Goal: Task Accomplishment & Management: Manage account settings

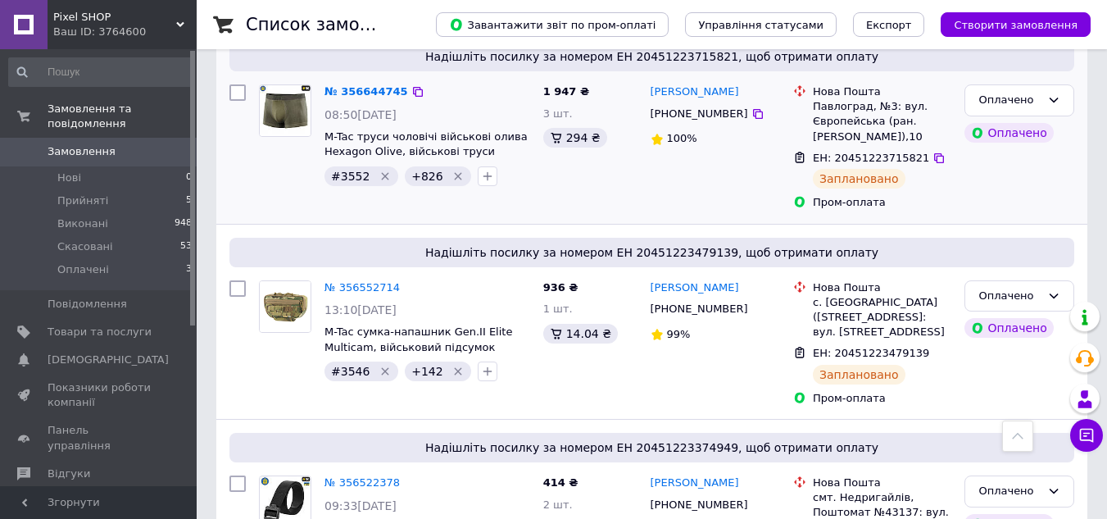
scroll to position [492, 0]
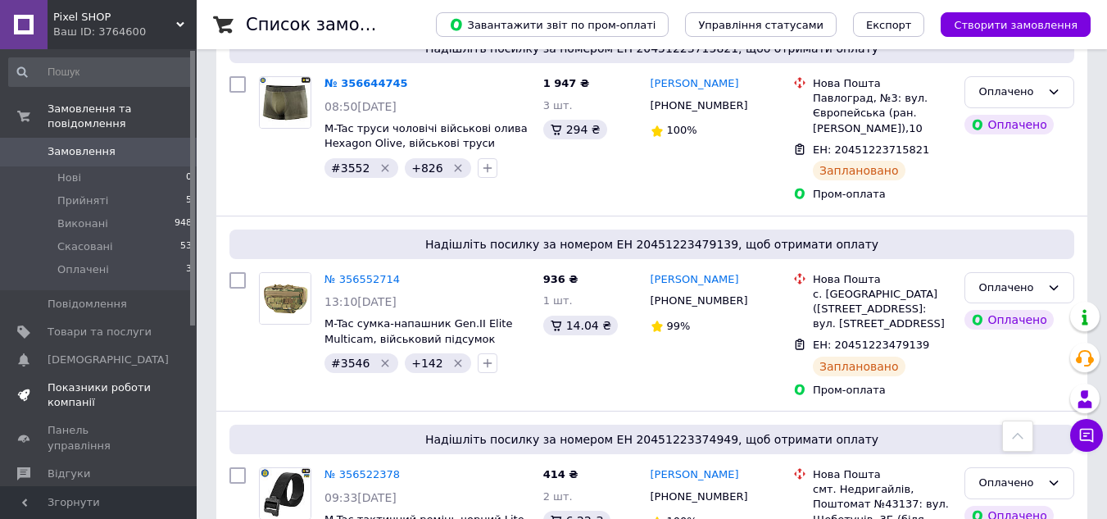
click at [83, 380] on span "Показники роботи компанії" at bounding box center [100, 395] width 104 height 30
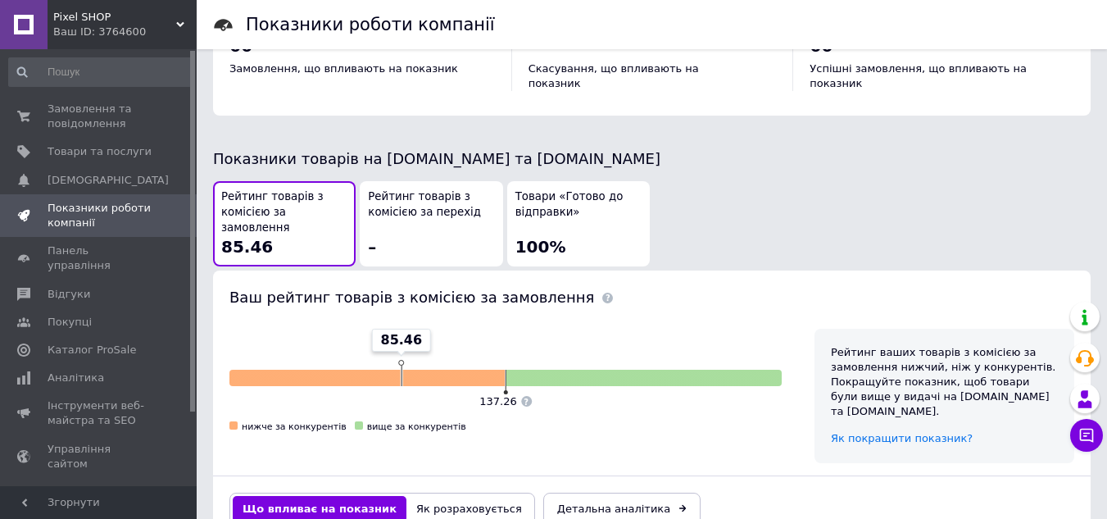
scroll to position [902, 0]
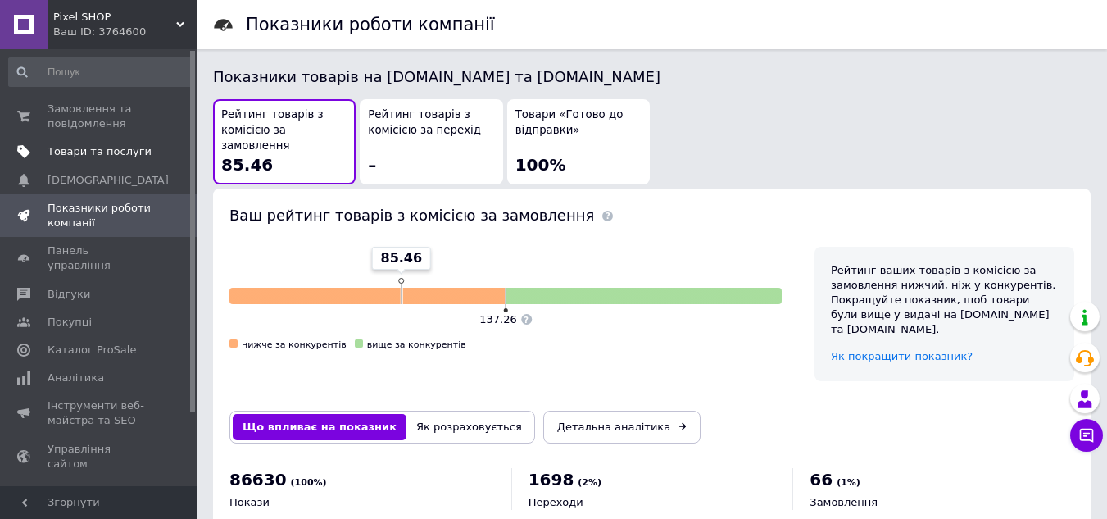
click at [84, 151] on span "Товари та послуги" at bounding box center [100, 151] width 104 height 15
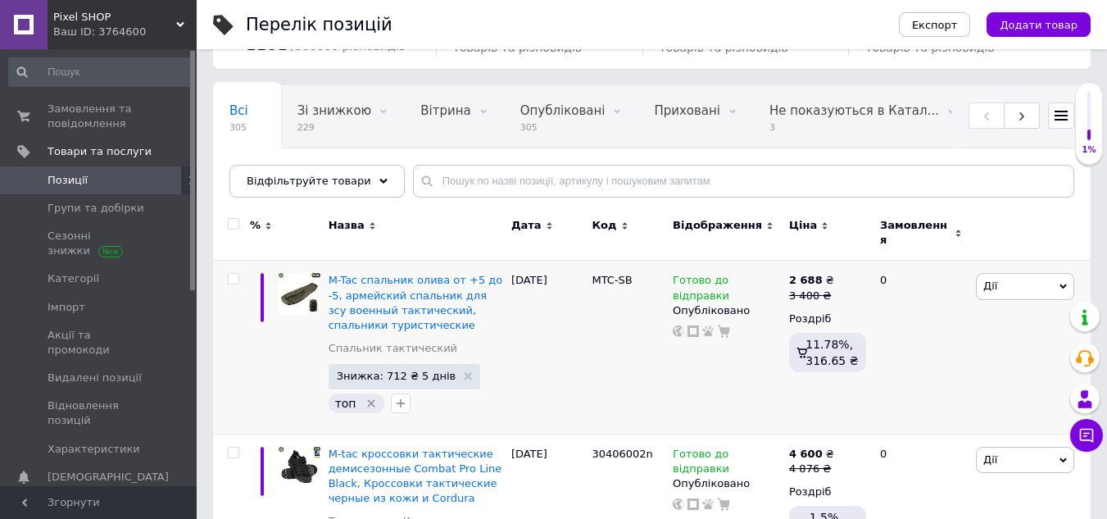
scroll to position [164, 0]
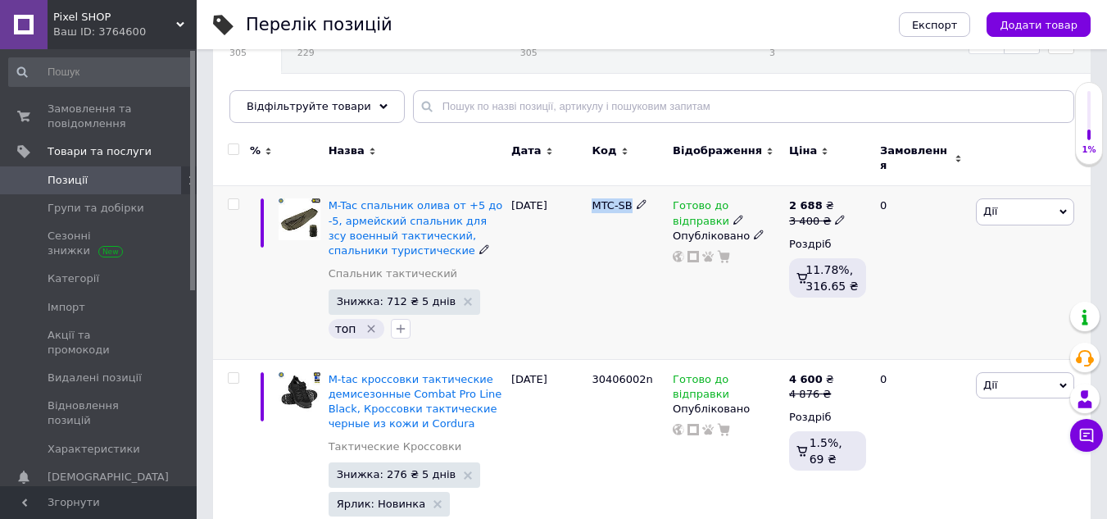
drag, startPoint x: 591, startPoint y: 196, endPoint x: 616, endPoint y: 195, distance: 24.6
click at [631, 199] on div "MTC-SB" at bounding box center [628, 272] width 81 height 173
copy span "MTC-SB"
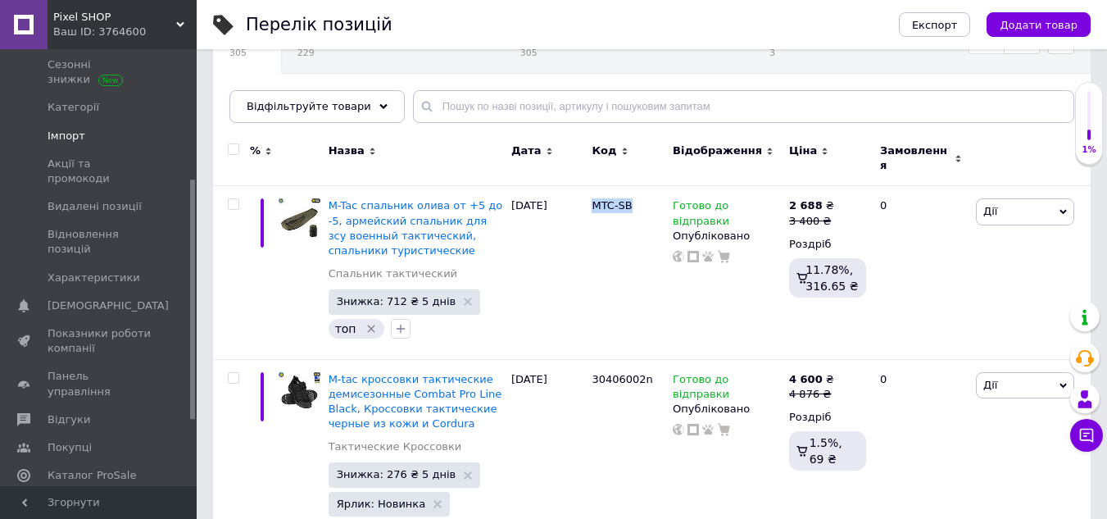
scroll to position [246, 0]
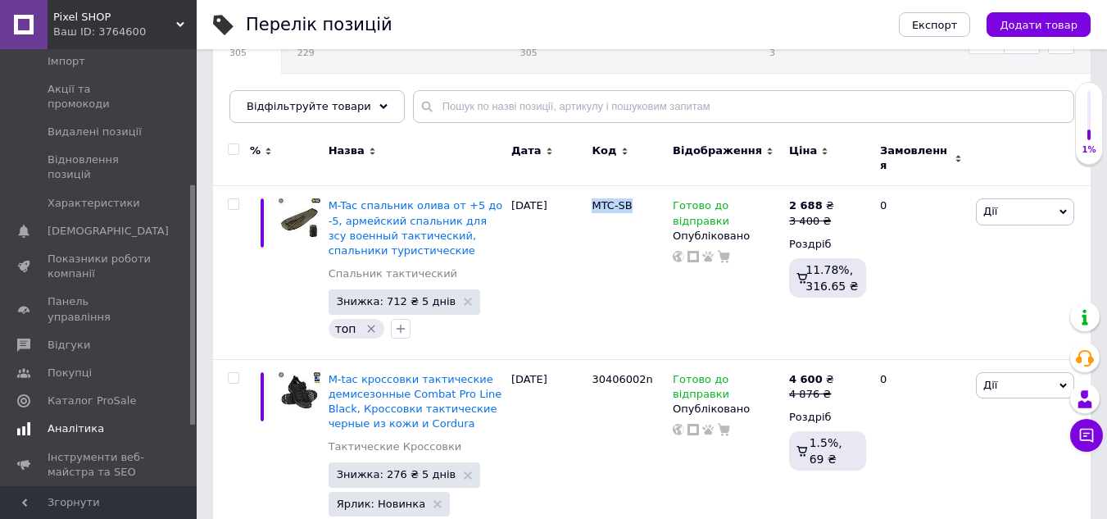
click at [79, 421] on span "Аналітика" at bounding box center [76, 428] width 57 height 15
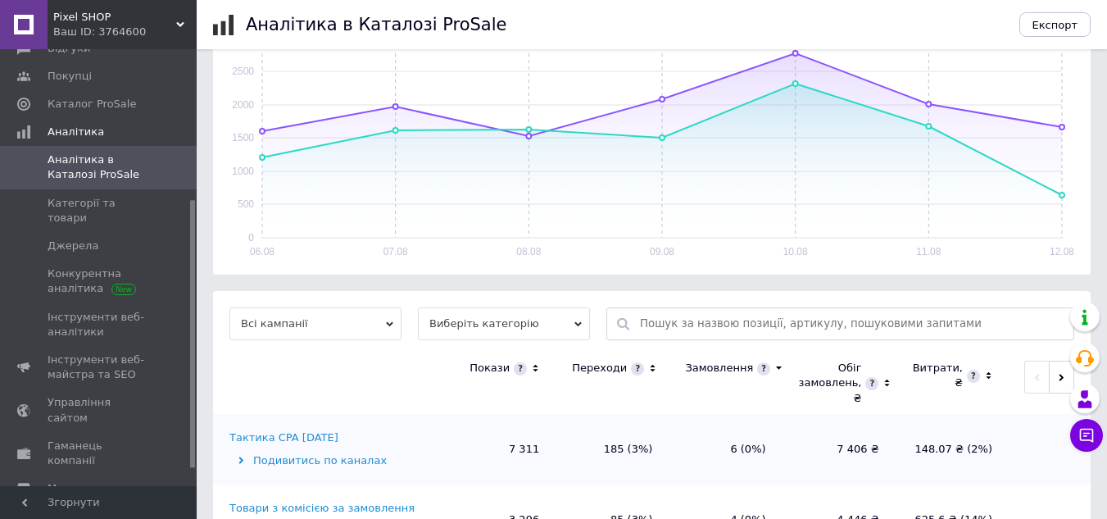
scroll to position [373, 0]
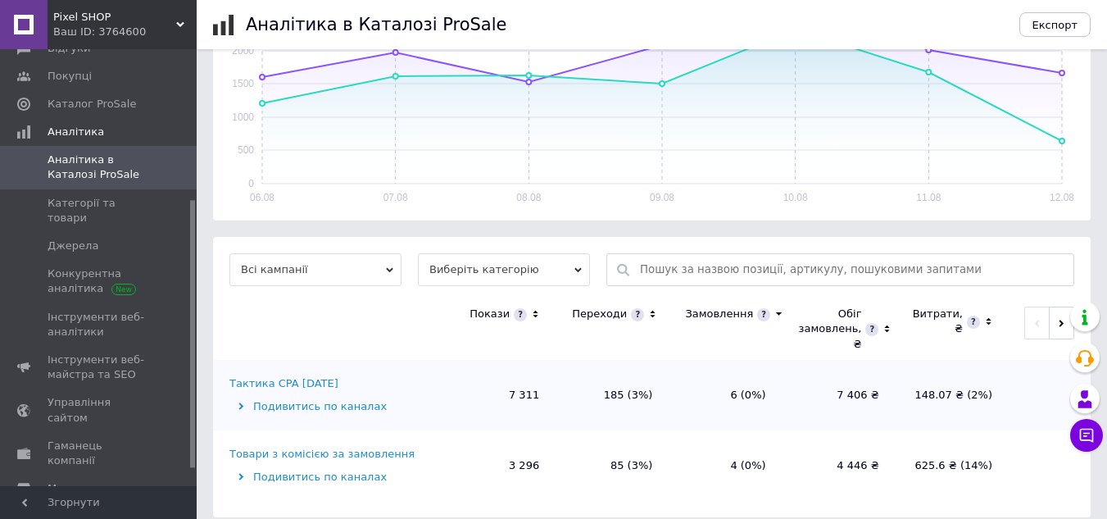
paste input "MTC-SB"
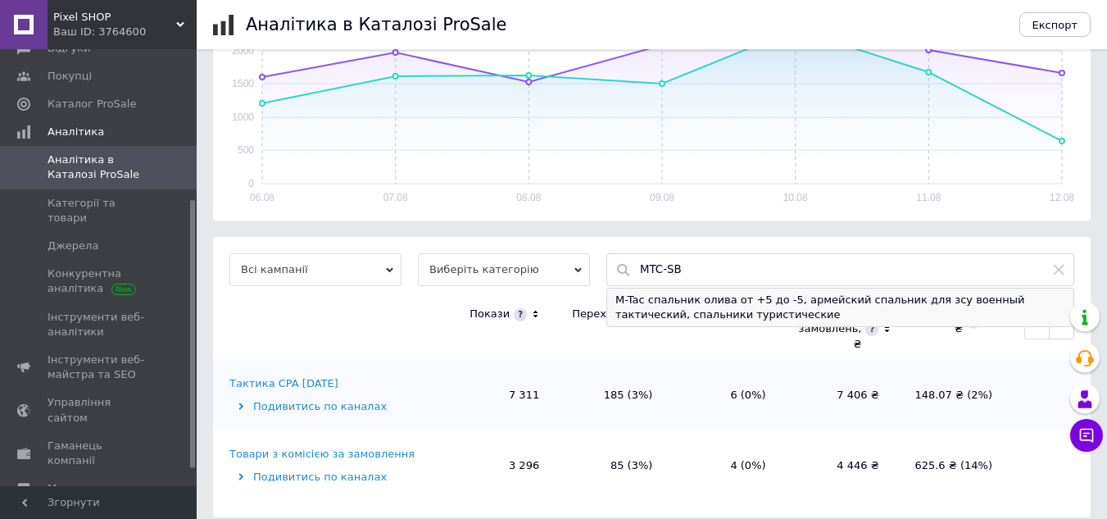
click at [671, 289] on div "M-Tac спальник олива от +5 до -5, армейский спальник для зсу военный тактически…" at bounding box center [840, 308] width 466 height 38
type input "M-Tac спальник олива от +5 до -5, армейский спальник для зсу военный тактически…"
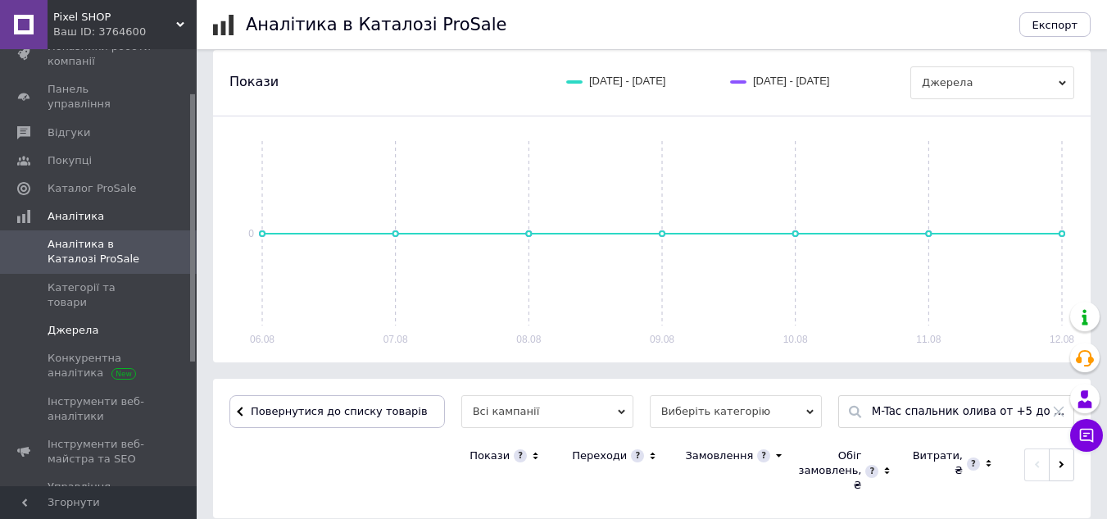
scroll to position [0, 0]
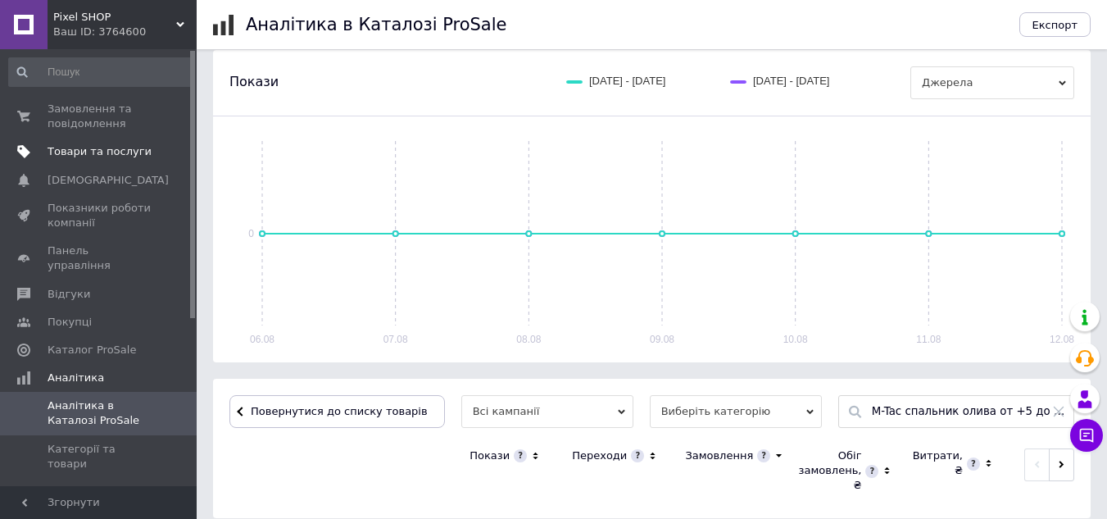
click at [89, 155] on span "Товари та послуги" at bounding box center [100, 151] width 104 height 15
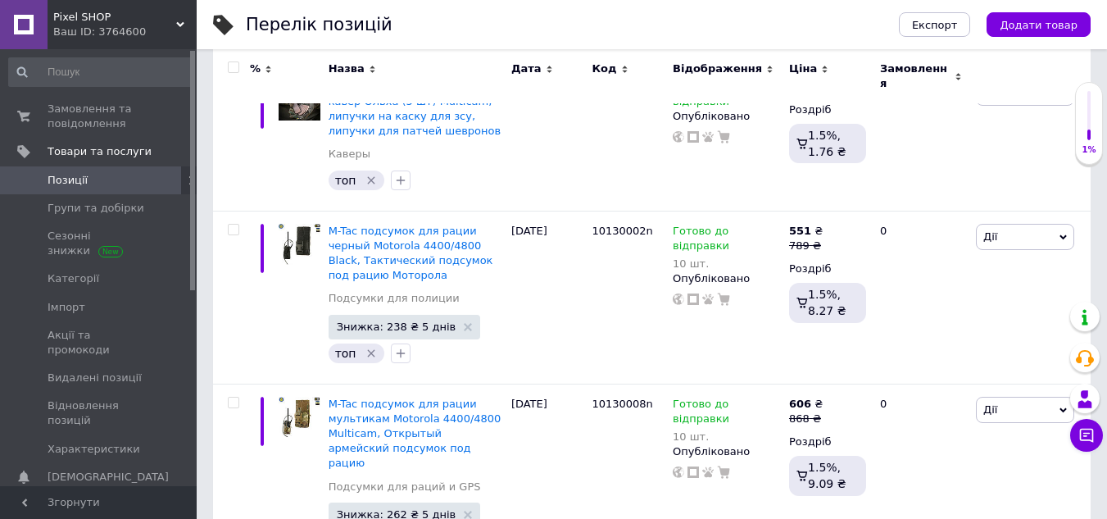
scroll to position [3297, 0]
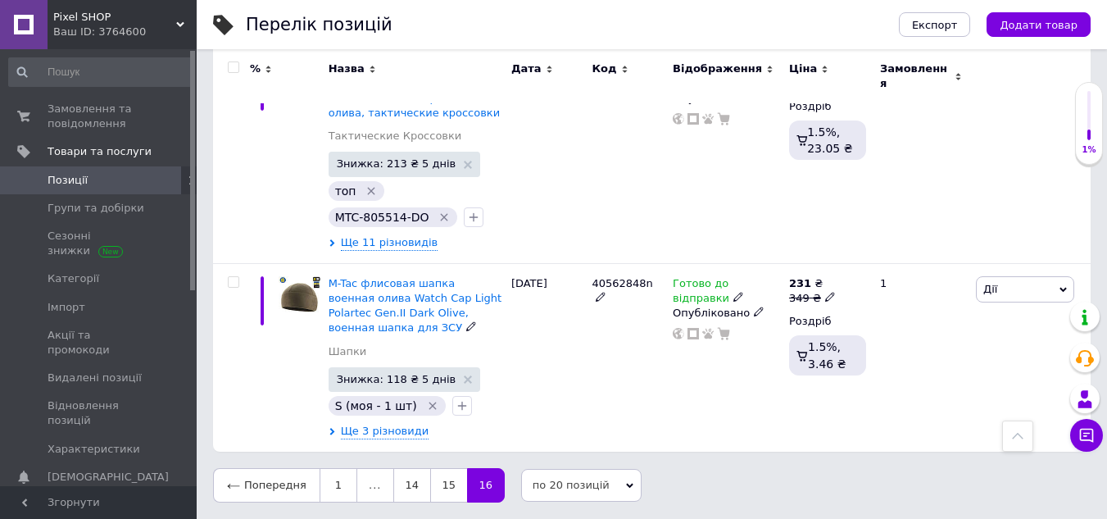
scroll to position [827, 0]
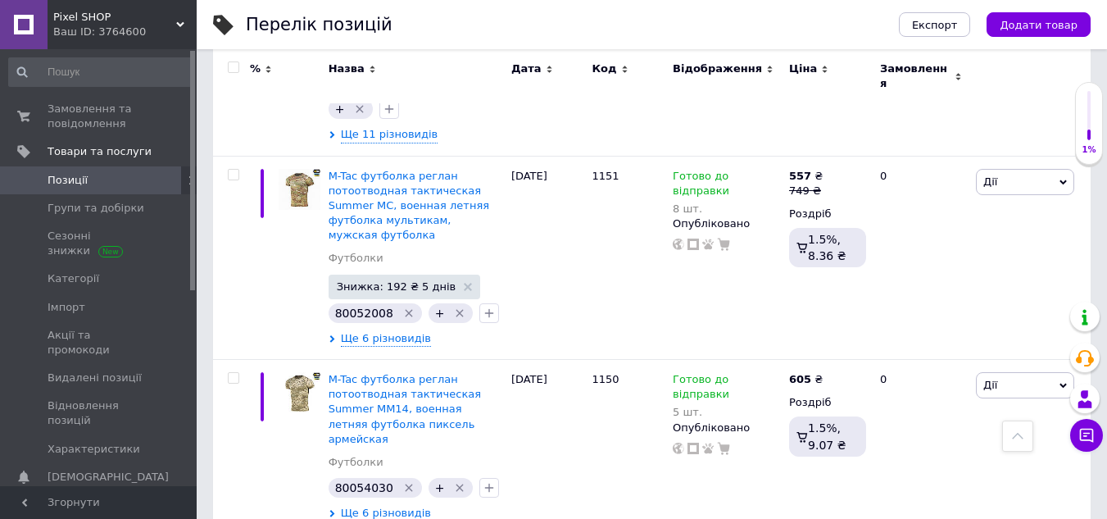
scroll to position [3297, 0]
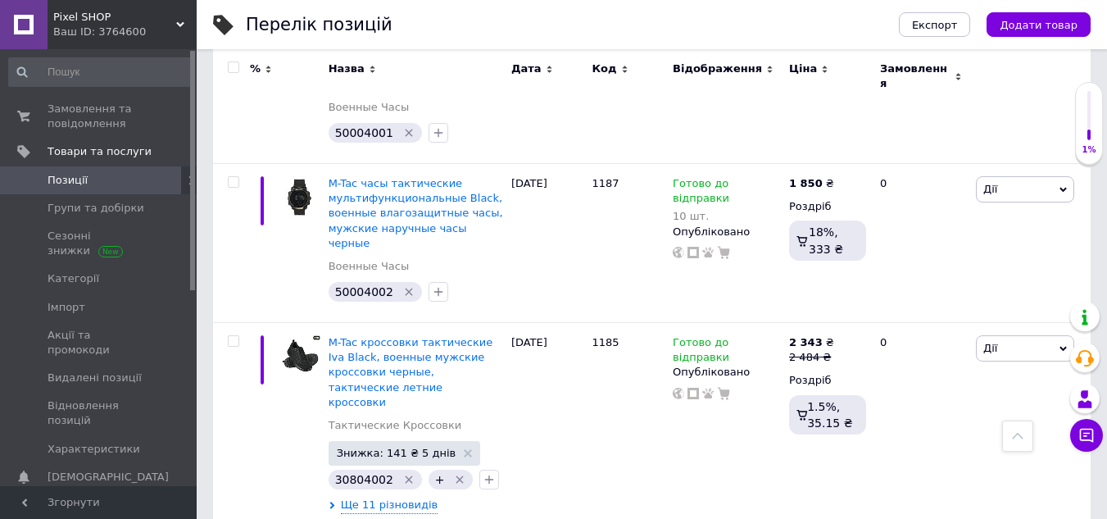
scroll to position [3288, 0]
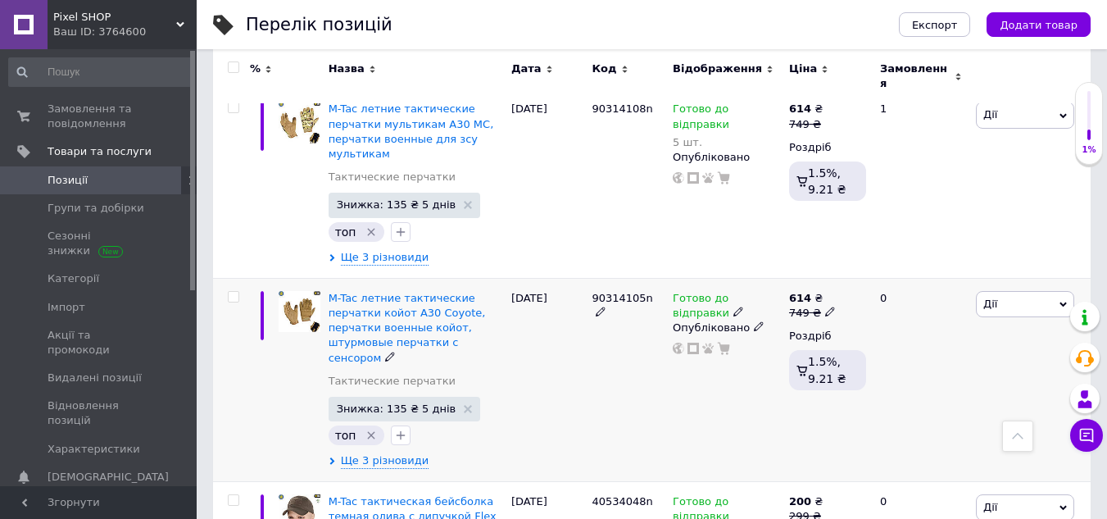
scroll to position [3486, 0]
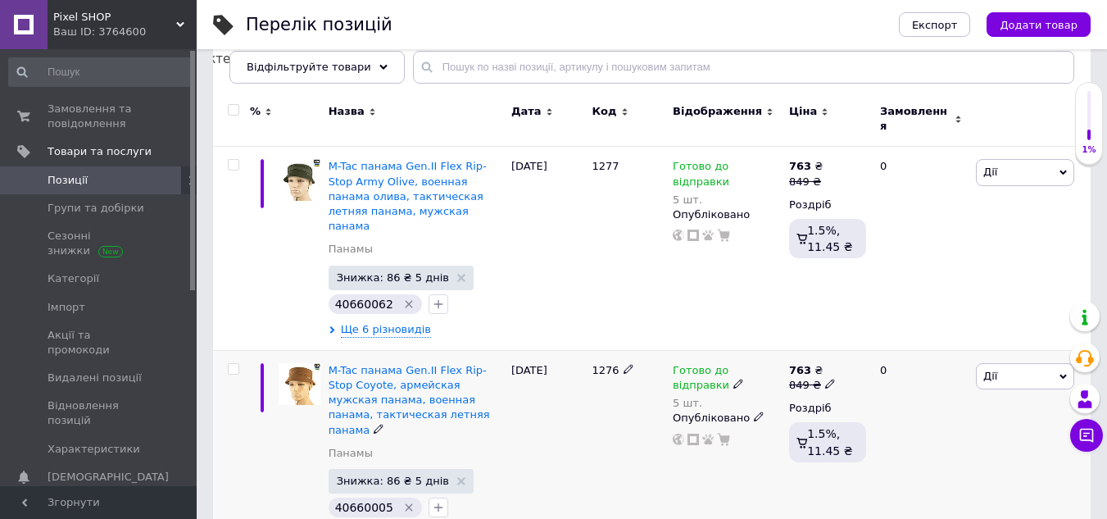
scroll to position [164, 0]
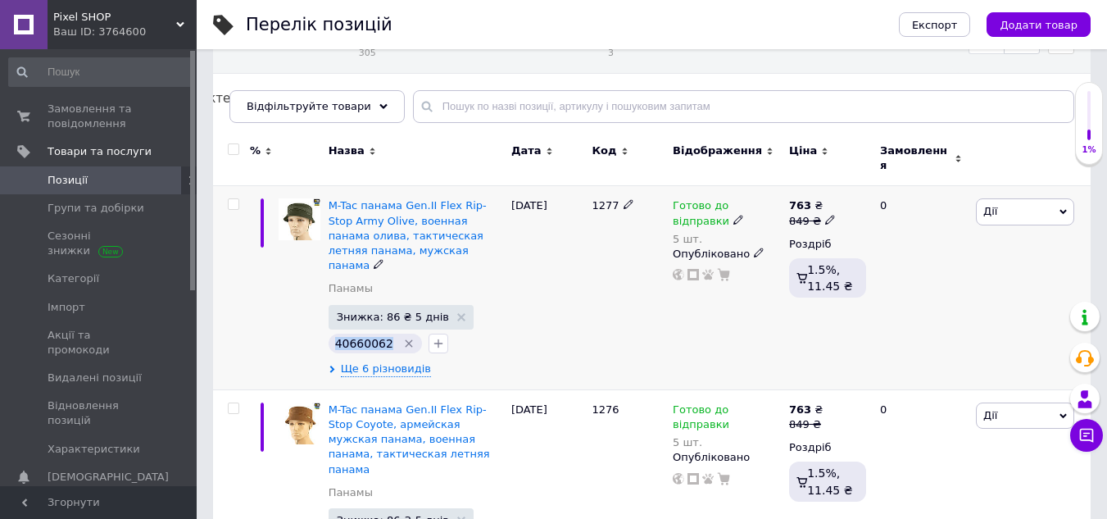
drag, startPoint x: 335, startPoint y: 321, endPoint x: 383, endPoint y: 321, distance: 47.5
click at [383, 337] on span "40660062" at bounding box center [364, 343] width 58 height 13
copy span "40660062"
click at [557, 269] on div "03.07.2025" at bounding box center [547, 288] width 81 height 204
click at [302, 206] on img at bounding box center [300, 219] width 42 height 42
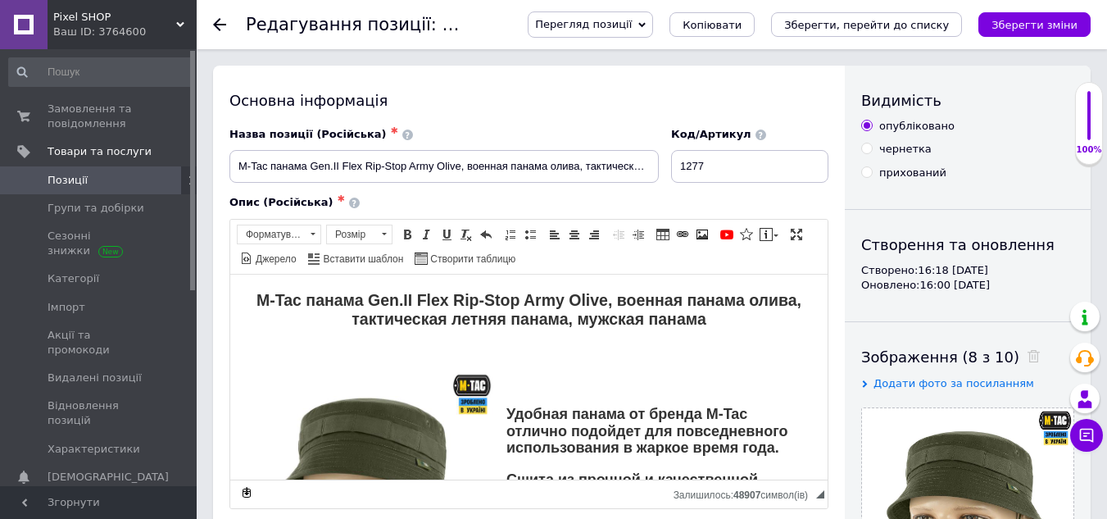
click at [632, 25] on span "Перегляд позиції" at bounding box center [583, 24] width 97 height 12
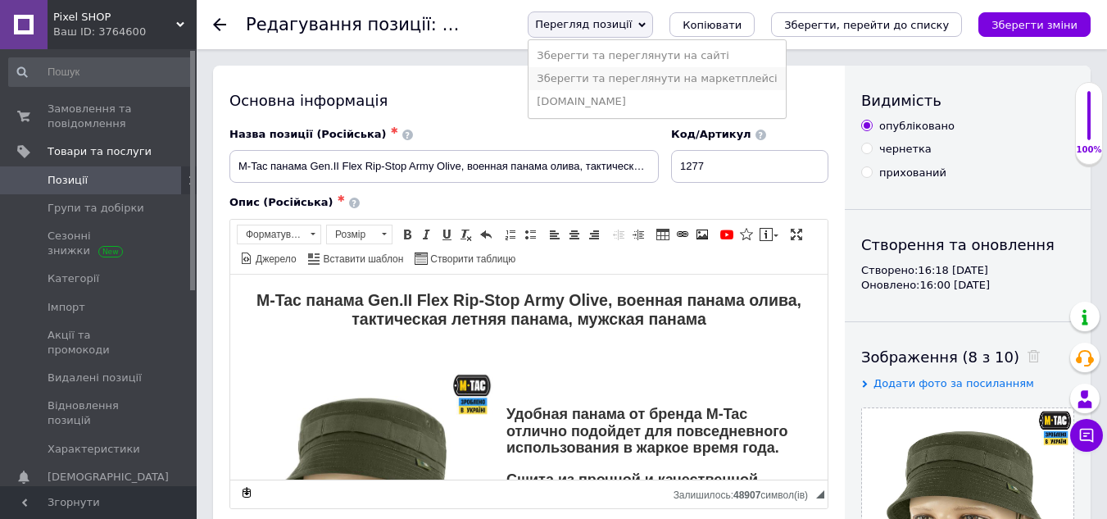
click at [667, 75] on li "Зберегти та переглянути на маркетплейсі" at bounding box center [657, 78] width 257 height 23
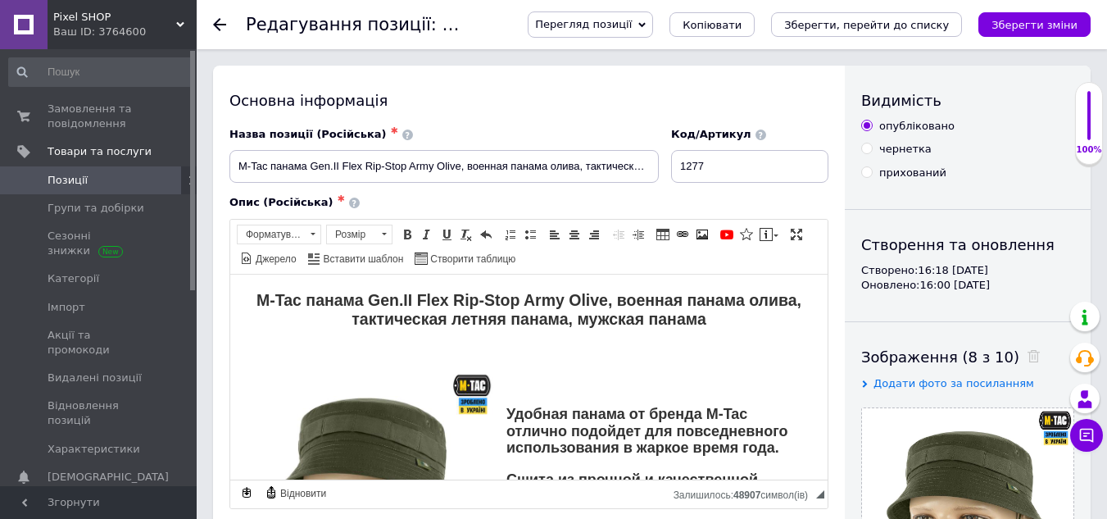
click at [632, 26] on span "Перегляд позиції" at bounding box center [583, 24] width 97 height 12
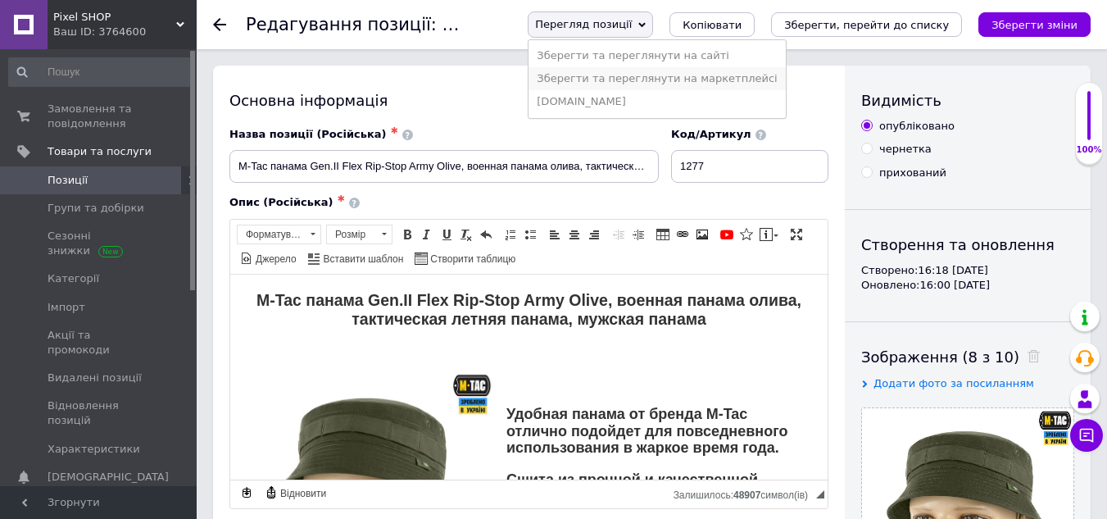
click at [679, 76] on li "Зберегти та переглянути на маркетплейсі" at bounding box center [657, 78] width 257 height 23
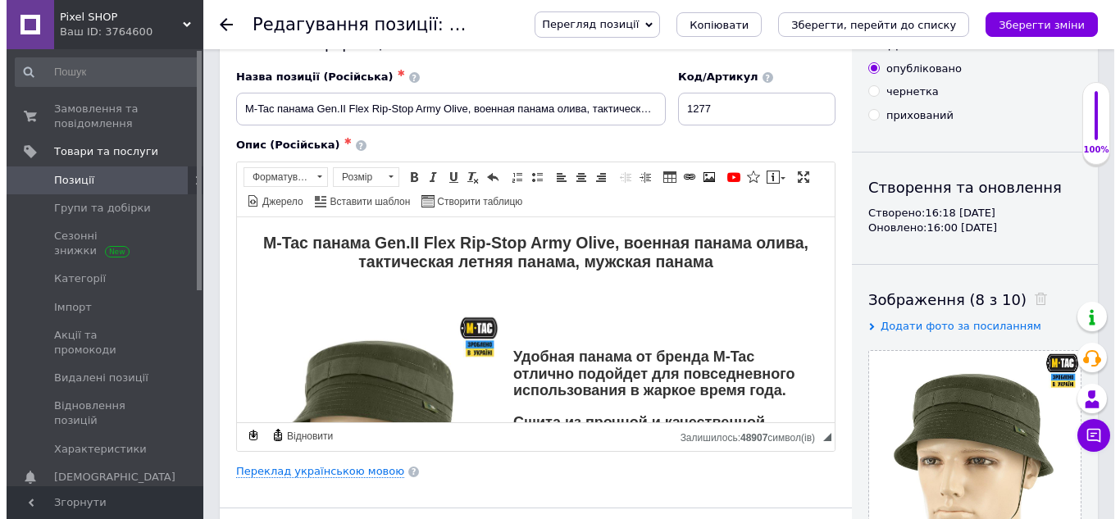
scroll to position [82, 0]
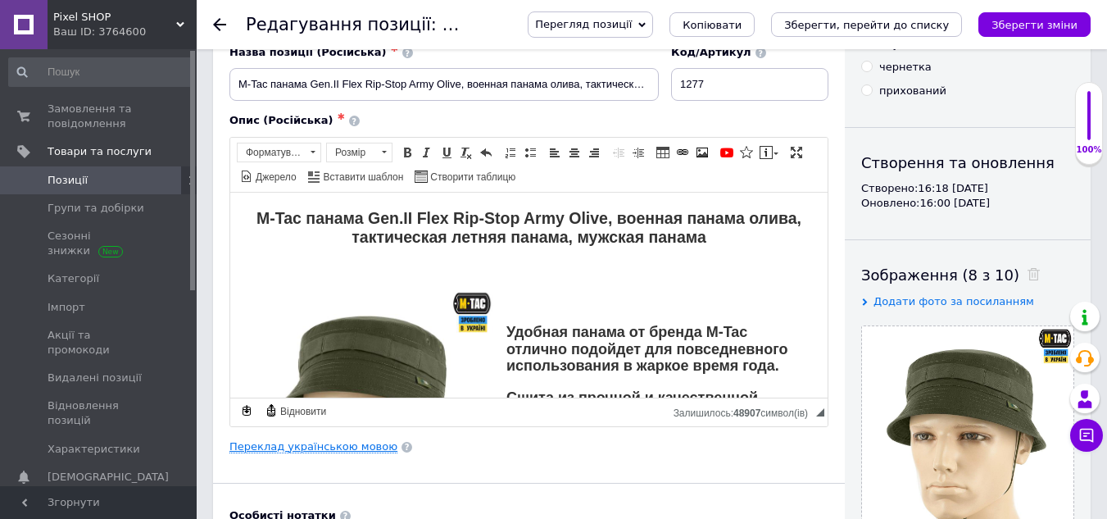
click at [318, 451] on link "Переклад українською мовою" at bounding box center [314, 446] width 168 height 13
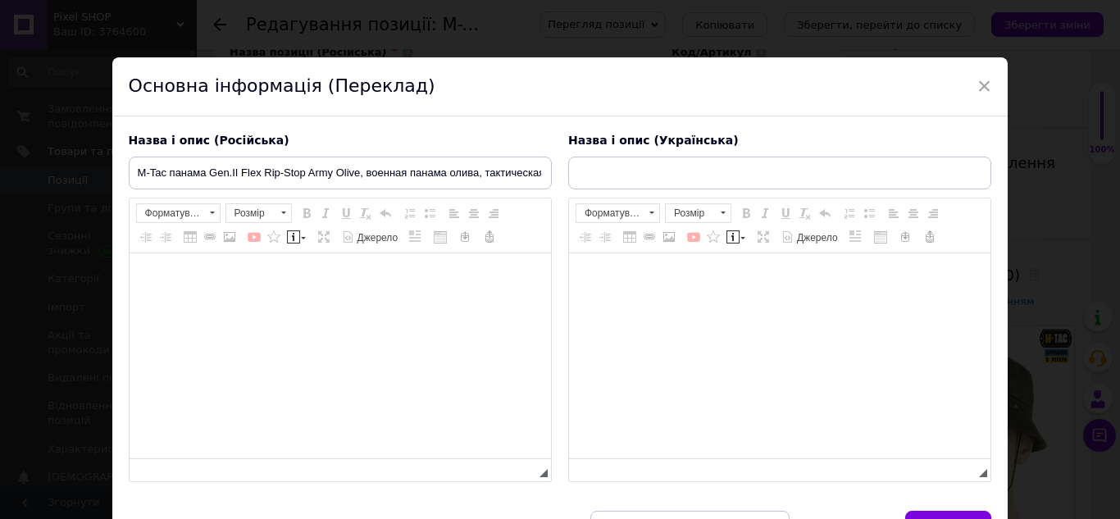
type input "M-Tac панама Gen.II Flex Rip-Stop Army Olive, військова панама олива, тактична …"
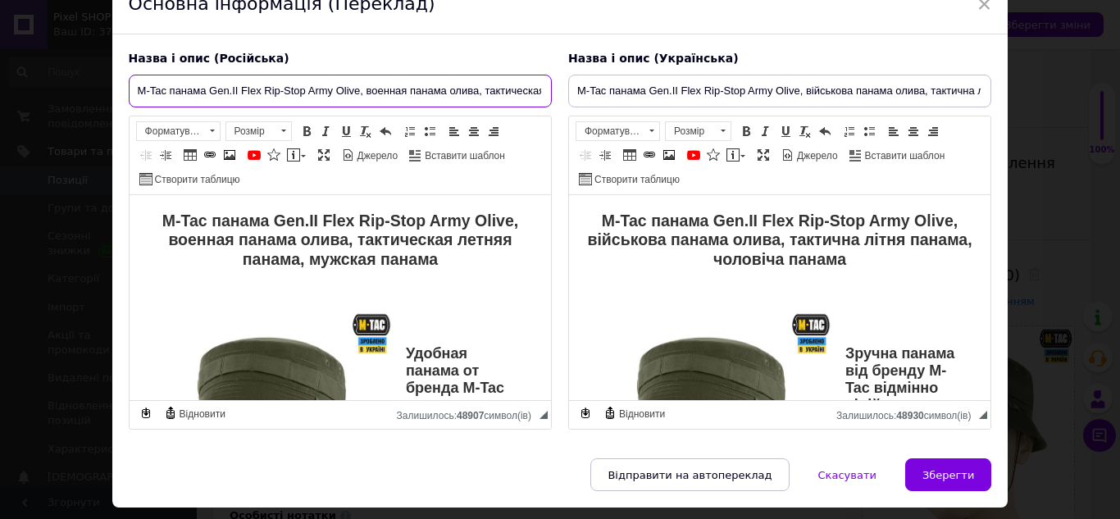
scroll to position [0, 170]
drag, startPoint x: 366, startPoint y: 92, endPoint x: 546, endPoint y: 93, distance: 179.5
click at [546, 93] on input "M-Tac панама Gen.II Flex Rip-Stop Army Olive, военная панама олива, тактическая…" at bounding box center [340, 91] width 423 height 33
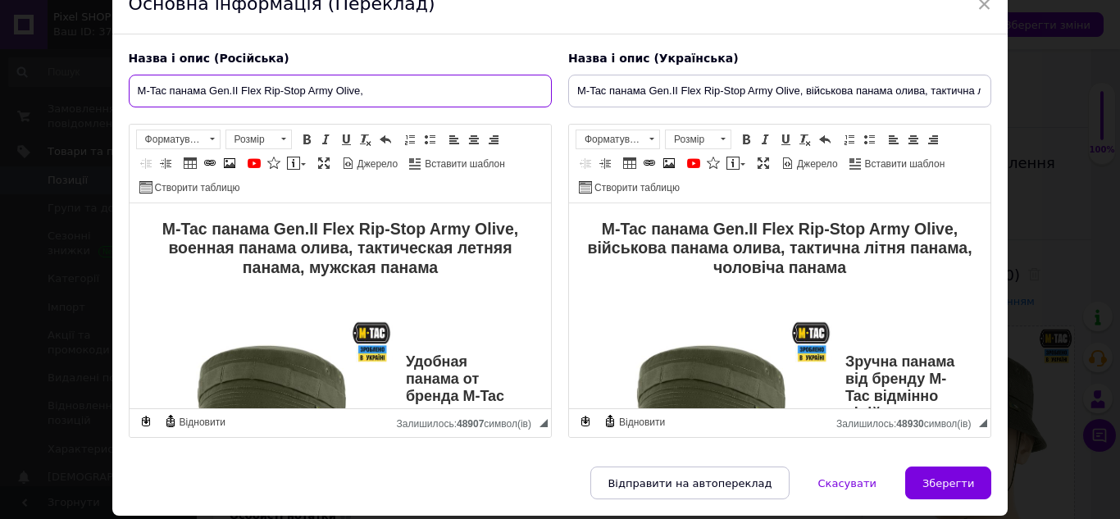
scroll to position [0, 0]
click at [166, 94] on input "M-Tac панама Gen.II Flex Rip-Stop Army Olive," at bounding box center [340, 91] width 423 height 33
click at [249, 93] on input "M-Tac военная панама Gen.II Flex Rip-Stop Army Olive," at bounding box center [340, 91] width 423 height 33
click at [480, 90] on input "M-Tac военная панама олива Gen.II Flex Rip-Stop Army Olive," at bounding box center [340, 91] width 423 height 33
click at [480, 94] on input "M-Tac военная панама олива Gen.II Flex Rip-Stop Army Olive, панама тактическая" at bounding box center [340, 91] width 423 height 33
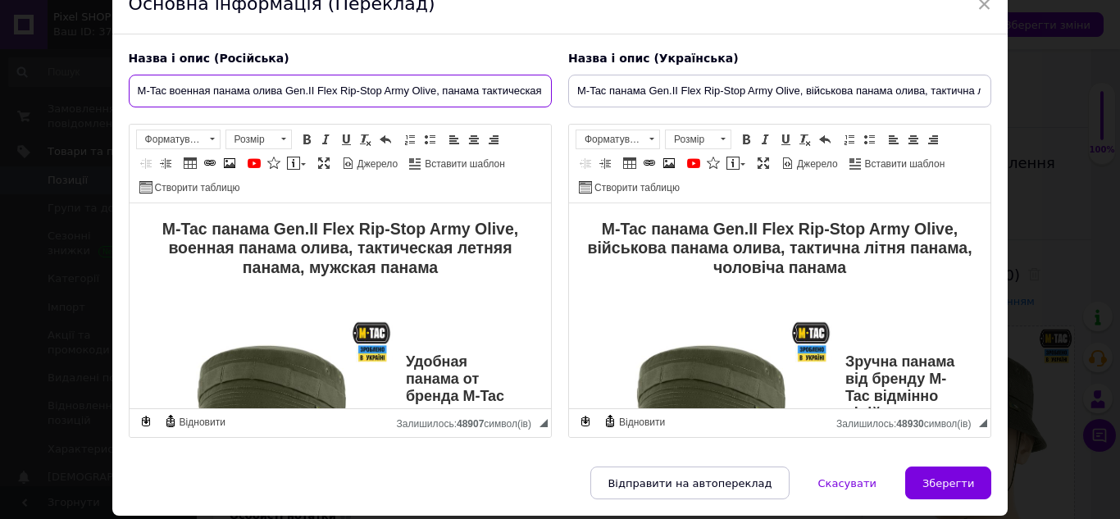
click at [502, 88] on input "M-Tac военная панама олива Gen.II Flex Rip-Stop Army Olive, панама тактическая" at bounding box center [340, 91] width 423 height 33
type input "M-Tac военная панама олива Gen.II Flex Rip-Stop Army Olive, панама тактическая …"
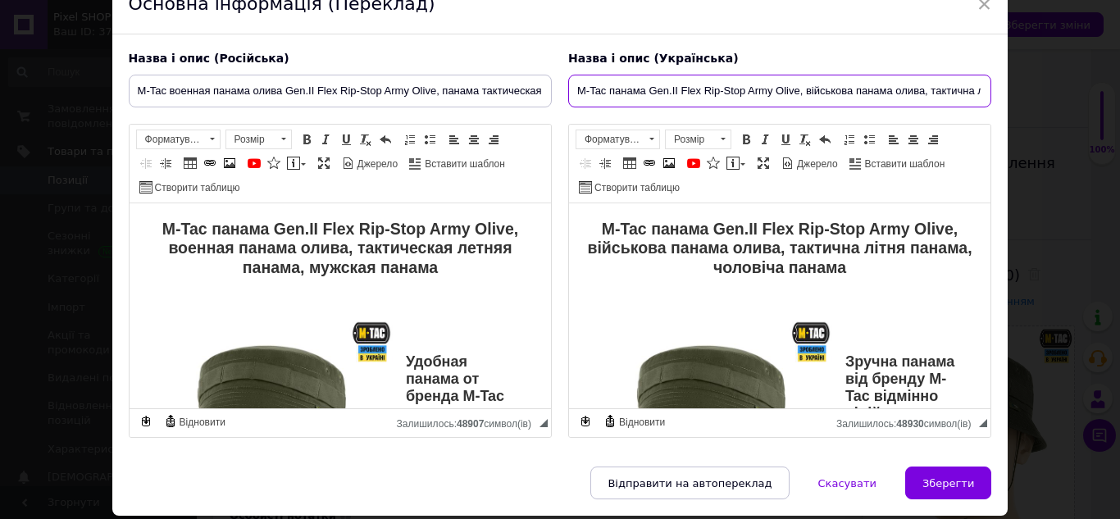
click at [760, 98] on input "M-Tac панама Gen.II Flex Rip-Stop Army Olive, військова панама олива, тактична …" at bounding box center [779, 91] width 423 height 33
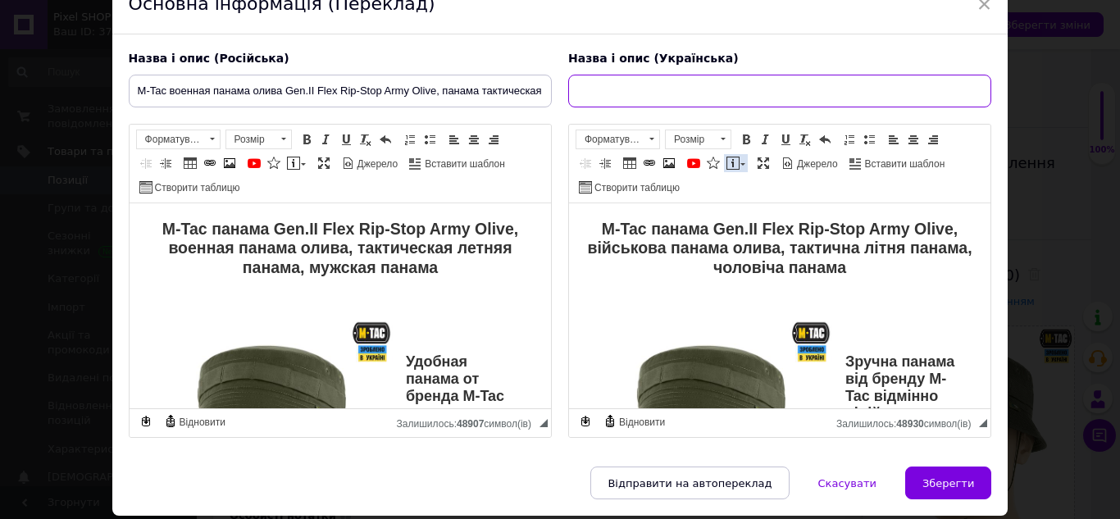
paste input "M-Tac військова панама олива Gen.II Flex Rip-Stop Army Olive, тактична панама з…"
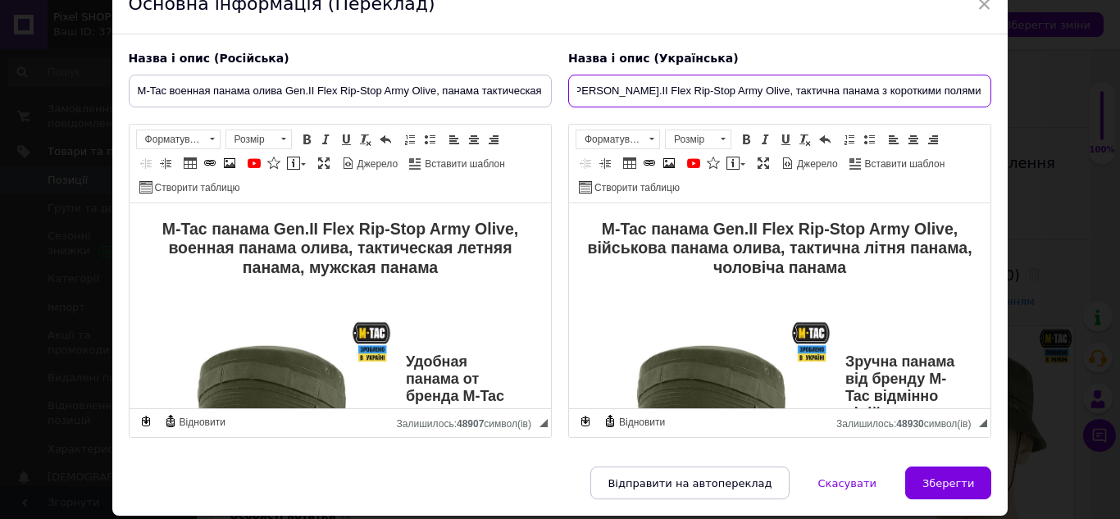
type input "M-Tac військова панама олива Gen.II Flex Rip-Stop Army Olive, тактична панама з…"
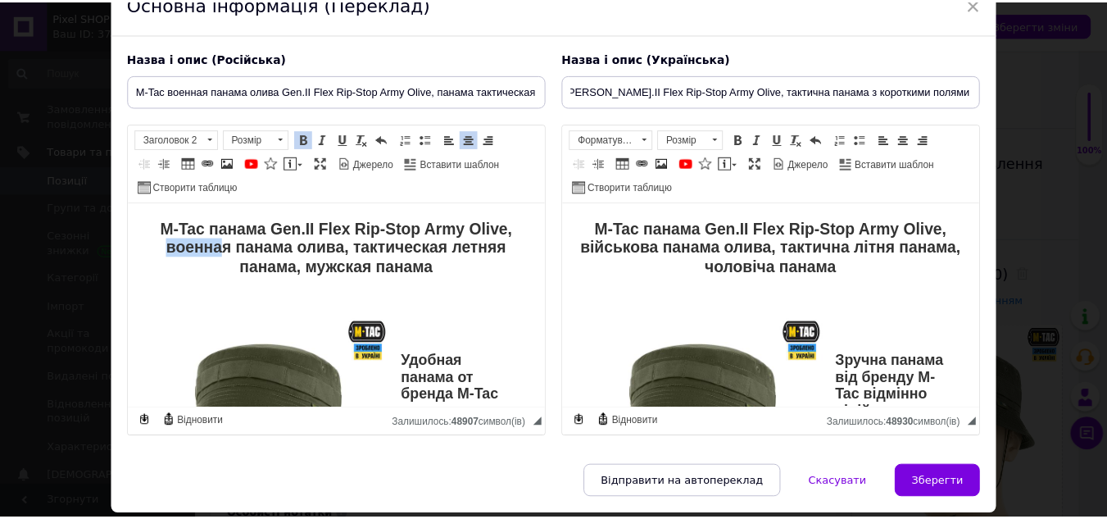
scroll to position [0, 0]
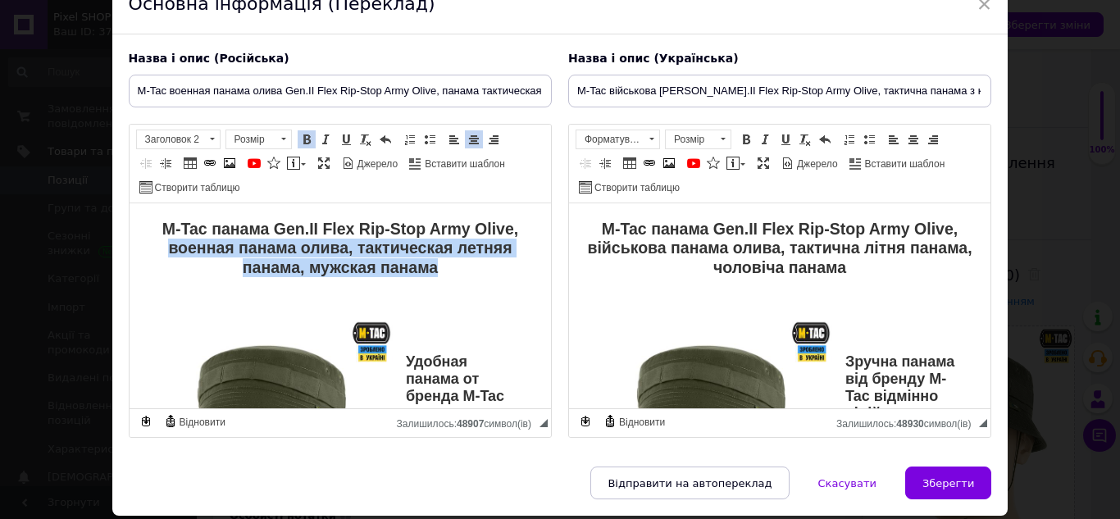
drag, startPoint x: 161, startPoint y: 246, endPoint x: 449, endPoint y: 264, distance: 288.3
click at [449, 264] on h2 "M-Tac панама Gen.II Flex Rip-Stop Army Olive, военная панама олива, тактическая…" at bounding box center [339, 248] width 389 height 57
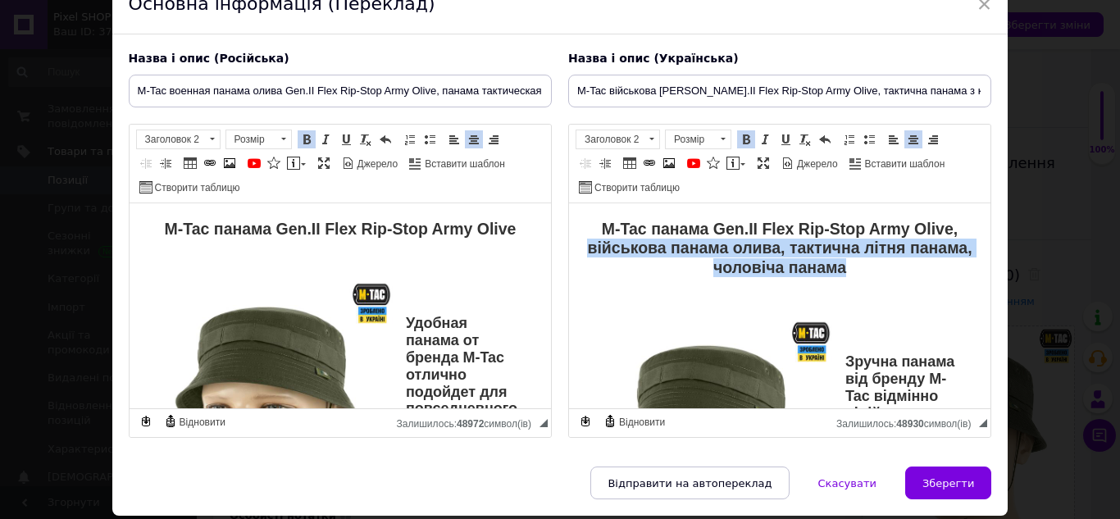
drag, startPoint x: 614, startPoint y: 243, endPoint x: 892, endPoint y: 264, distance: 278.6
click at [892, 264] on h2 "M-Tac панама Gen.II Flex Rip-Stop Army Olive, військова панама олива, тактична …" at bounding box center [778, 248] width 389 height 57
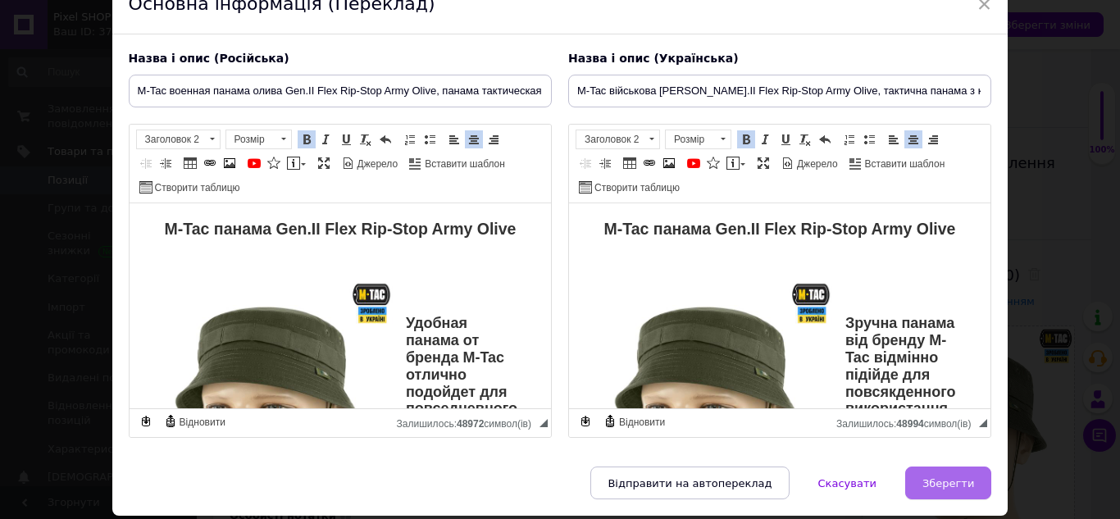
click at [944, 481] on span "Зберегти" at bounding box center [948, 483] width 52 height 12
type input "M-Tac военная панама олива Gen.II Flex Rip-Stop Army Olive, панама тактическая …"
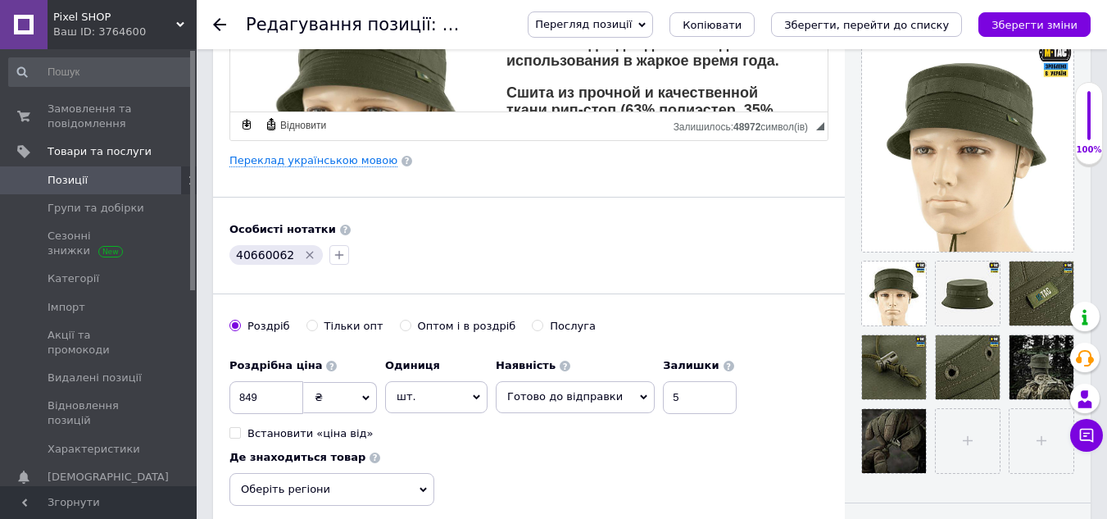
scroll to position [410, 0]
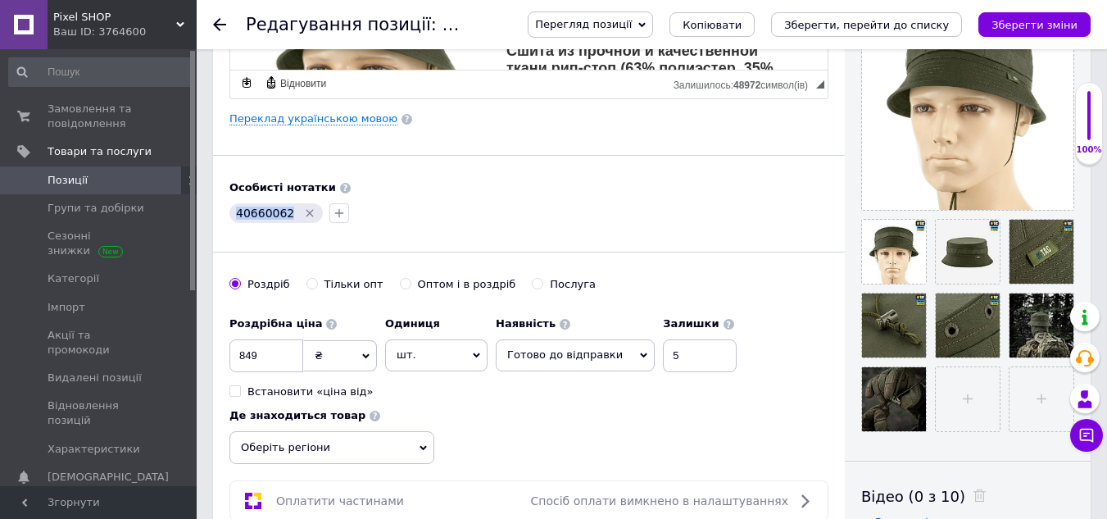
drag, startPoint x: 236, startPoint y: 214, endPoint x: 284, endPoint y: 214, distance: 47.5
click at [284, 214] on span "40660062" at bounding box center [265, 213] width 58 height 13
copy span "40660062"
click at [303, 210] on icon "Видалити мітку" at bounding box center [309, 213] width 13 height 13
click at [301, 210] on div "40660062" at bounding box center [529, 213] width 606 height 26
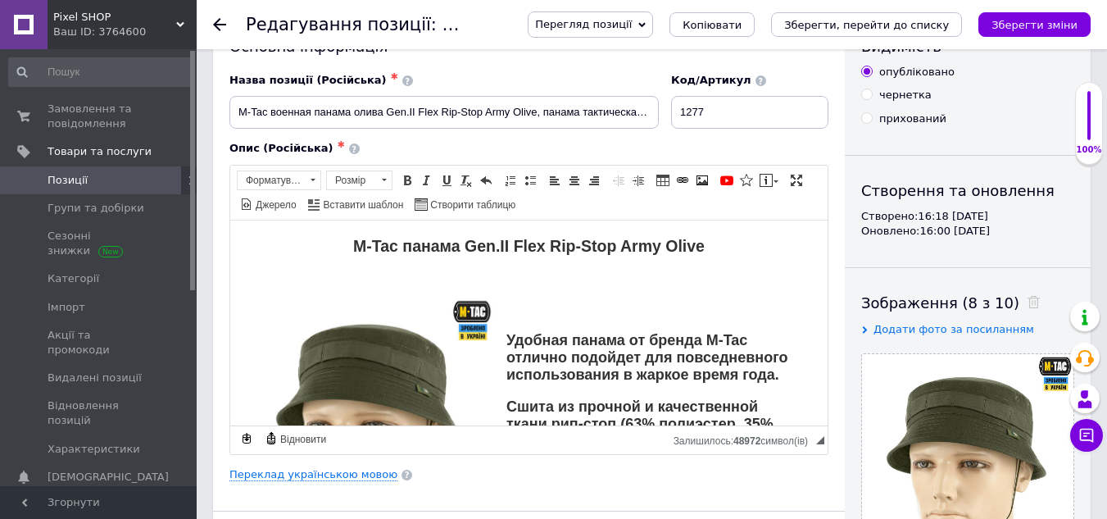
scroll to position [0, 0]
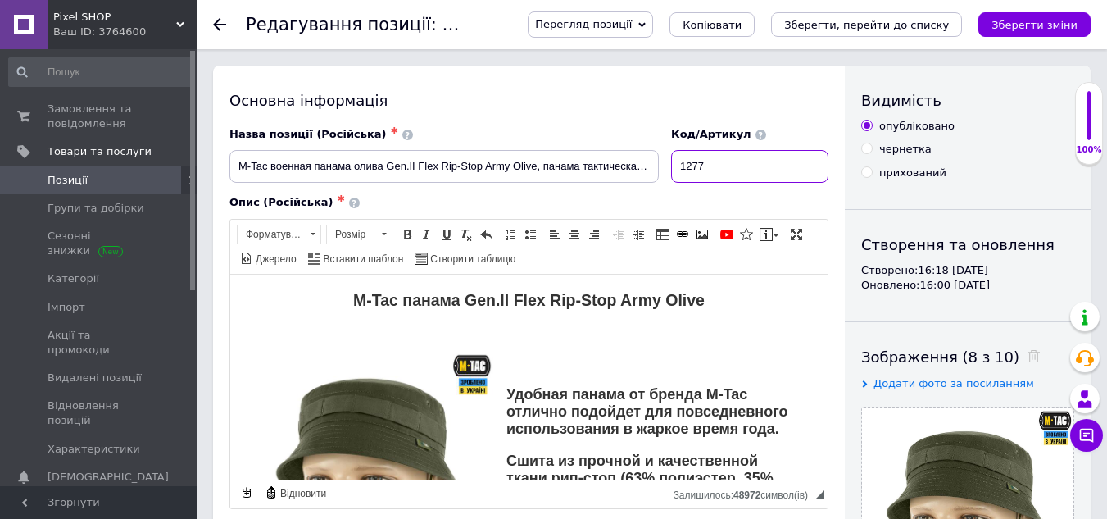
drag, startPoint x: 676, startPoint y: 170, endPoint x: 661, endPoint y: 174, distance: 16.1
click at [661, 174] on div "Назва позиції (Російська) ✱ M-Tac военная панама олива Gen.II Flex Rip-Stop Arm…" at bounding box center [529, 155] width 611 height 68
paste input "40660062"
type input "40660062n"
click at [602, 111] on div "Основна інформація" at bounding box center [529, 100] width 599 height 20
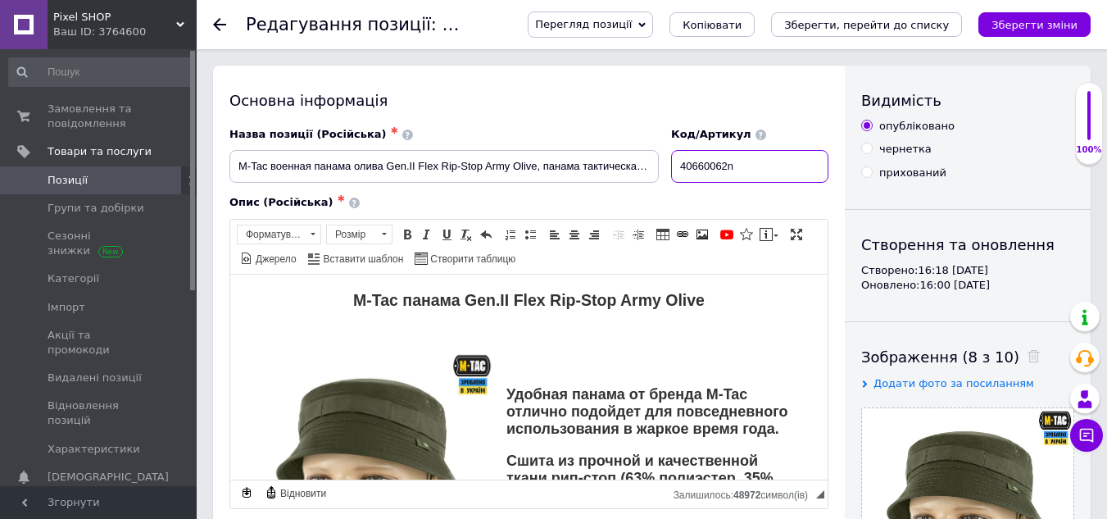
drag, startPoint x: 744, startPoint y: 164, endPoint x: 677, endPoint y: 168, distance: 67.3
click at [677, 168] on input "40660062n" at bounding box center [749, 166] width 157 height 33
click at [645, 134] on div "Назва позиції (Російська) ✱" at bounding box center [445, 134] width 430 height 15
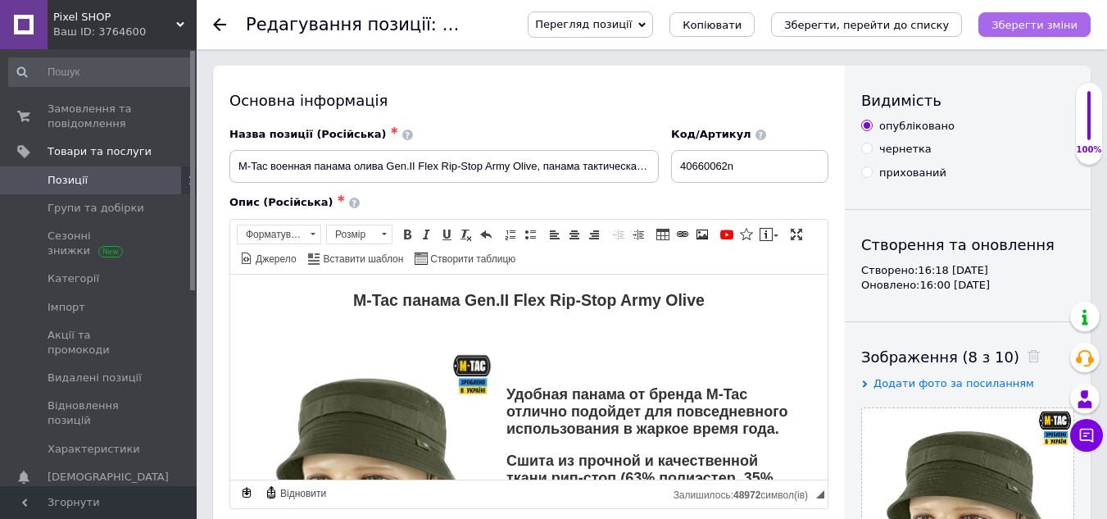
click at [1050, 30] on icon "Зберегти зміни" at bounding box center [1035, 25] width 86 height 12
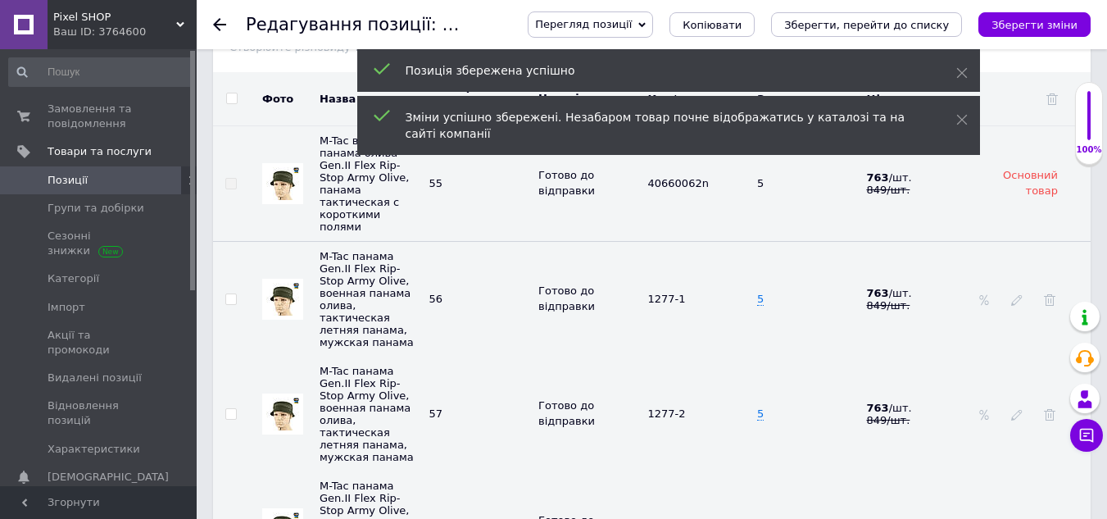
scroll to position [2252, 0]
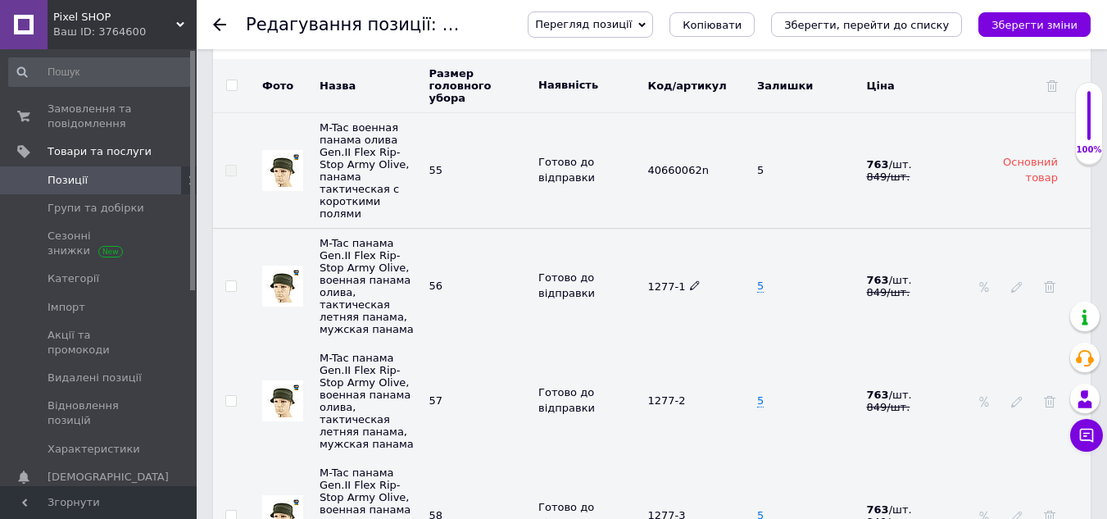
click at [690, 280] on icon at bounding box center [695, 285] width 10 height 10
drag, startPoint x: 687, startPoint y: 249, endPoint x: 646, endPoint y: 250, distance: 41.0
click at [646, 273] on input "1277-1" at bounding box center [692, 285] width 99 height 25
type input "40660062n"
click at [682, 343] on td "1277-2" at bounding box center [699, 400] width 110 height 115
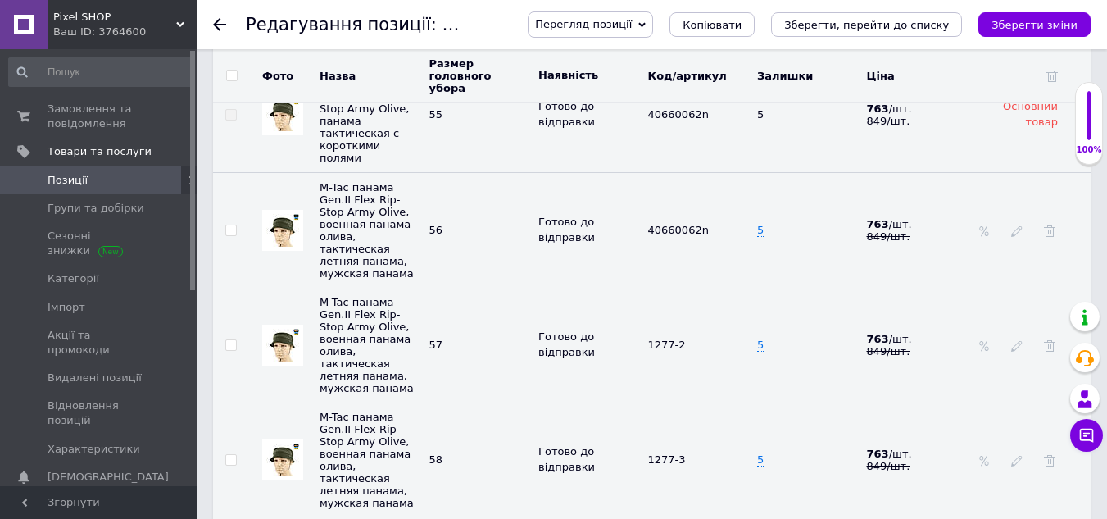
scroll to position [2334, 0]
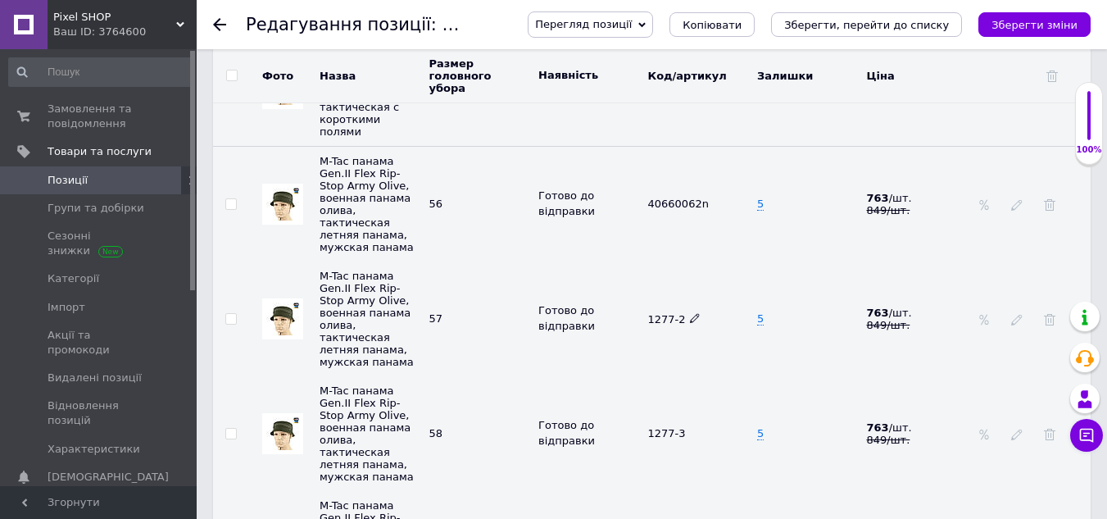
click at [690, 313] on use at bounding box center [694, 317] width 9 height 9
drag, startPoint x: 681, startPoint y: 283, endPoint x: 647, endPoint y: 284, distance: 34.5
click at [647, 306] on input "1277-2" at bounding box center [692, 318] width 99 height 25
type input "40660062n"
click at [671, 376] on td "1277-3" at bounding box center [699, 433] width 110 height 115
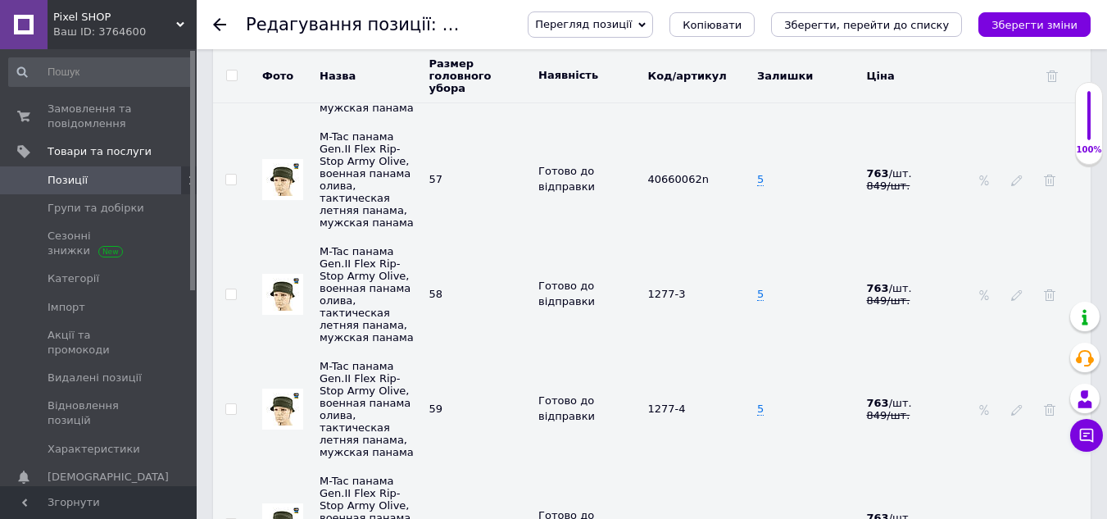
scroll to position [2498, 0]
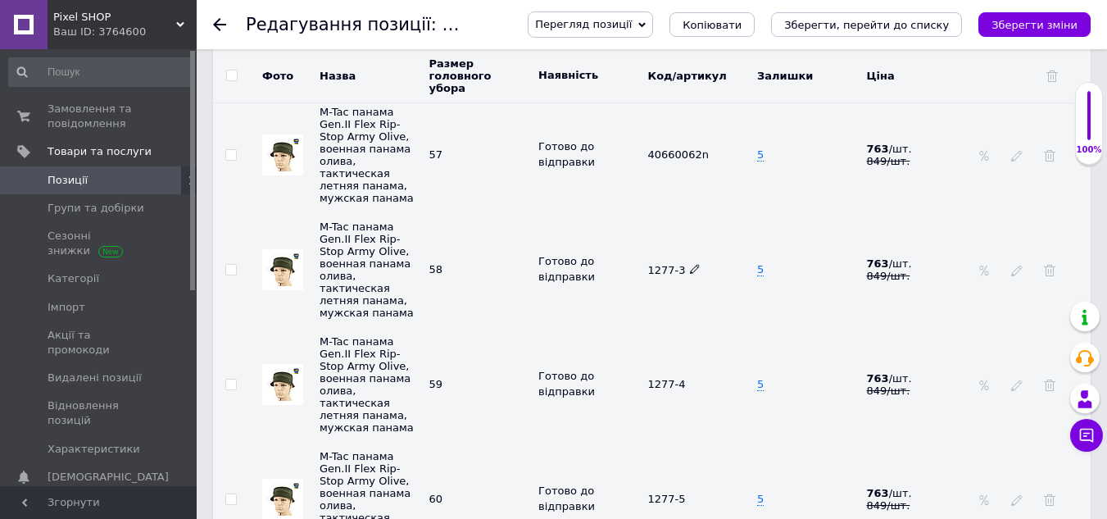
click at [691, 264] on icon at bounding box center [695, 269] width 10 height 10
drag, startPoint x: 687, startPoint y: 230, endPoint x: 645, endPoint y: 240, distance: 43.1
click at [645, 257] on input "1277-3" at bounding box center [692, 269] width 99 height 25
type input "40660062n"
click at [667, 284] on td "40660062n" at bounding box center [699, 269] width 110 height 115
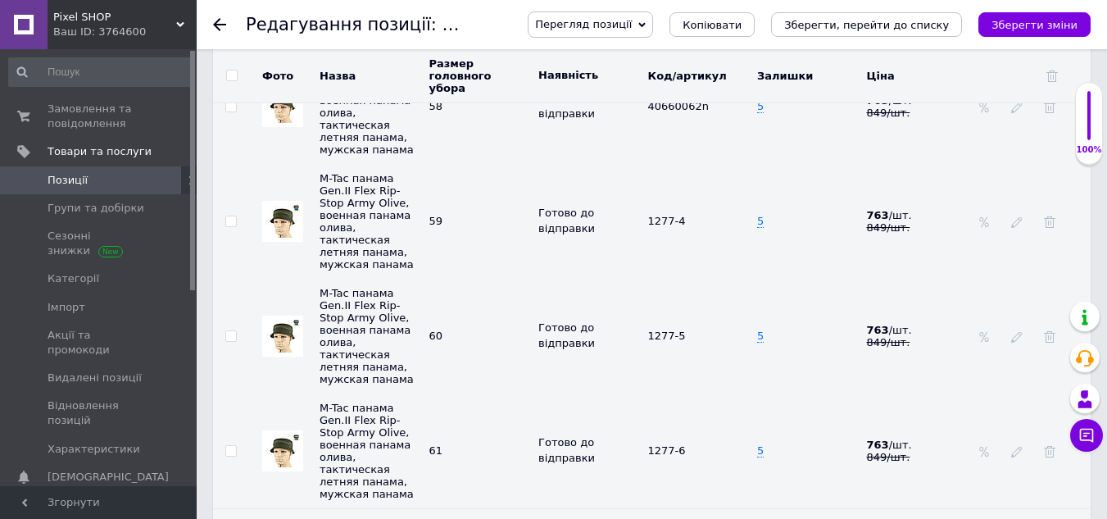
scroll to position [2662, 0]
click at [691, 215] on use at bounding box center [694, 219] width 9 height 9
click at [638, 190] on tr "M-Tac панама Gen.II Flex Rip-Stop Army Olive, военная панама олива, тактическая…" at bounding box center [652, 220] width 878 height 115
type input "40660062n"
click at [684, 225] on td "40660062n" at bounding box center [699, 220] width 110 height 115
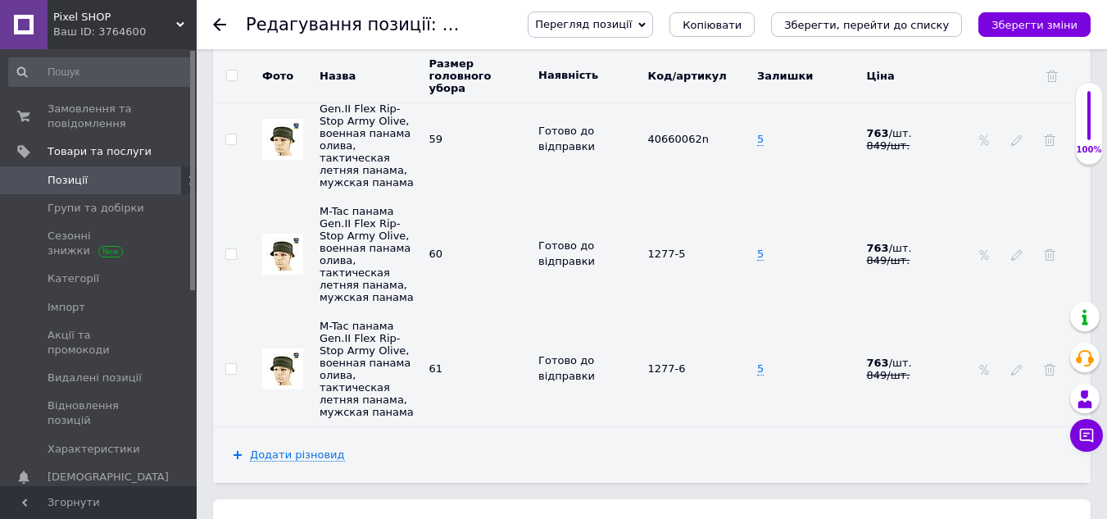
scroll to position [2744, 0]
click at [690, 248] on icon at bounding box center [695, 253] width 10 height 10
click at [643, 240] on input "1277-5" at bounding box center [692, 252] width 99 height 25
drag, startPoint x: 679, startPoint y: 216, endPoint x: 643, endPoint y: 221, distance: 35.7
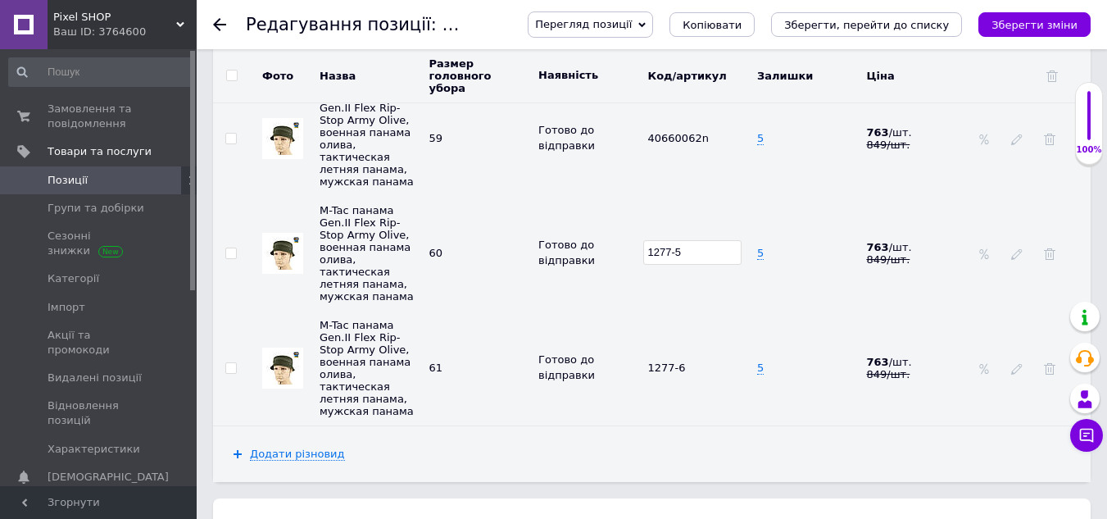
click at [643, 240] on input "1277-5" at bounding box center [692, 252] width 99 height 25
type input "40660062n"
click at [679, 311] on td "1277-6" at bounding box center [699, 368] width 110 height 115
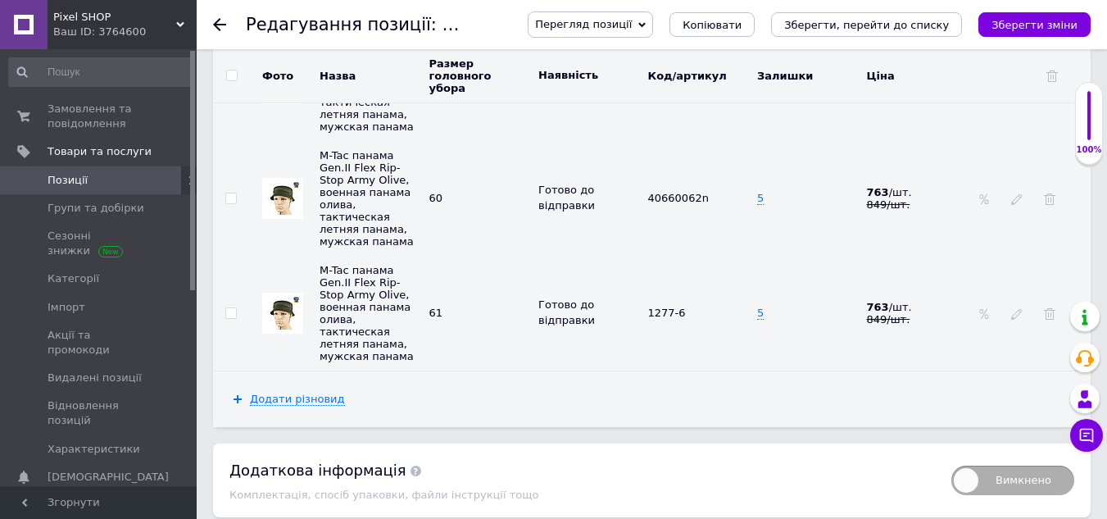
scroll to position [2826, 0]
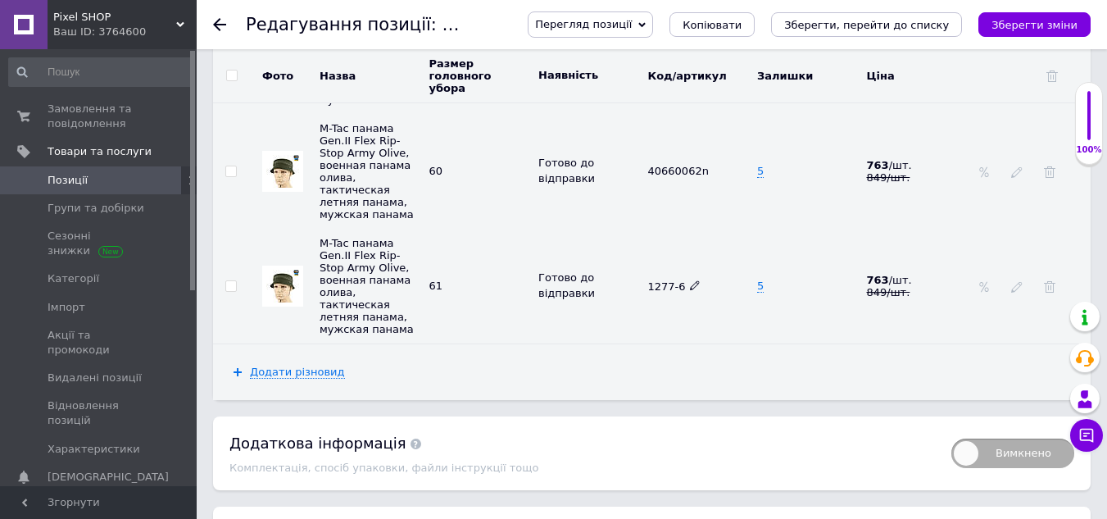
click at [690, 280] on use at bounding box center [694, 284] width 9 height 9
drag, startPoint x: 686, startPoint y: 245, endPoint x: 644, endPoint y: 257, distance: 43.3
click at [644, 273] on input "1277-6" at bounding box center [692, 285] width 99 height 25
drag, startPoint x: 692, startPoint y: 239, endPoint x: 646, endPoint y: 255, distance: 48.5
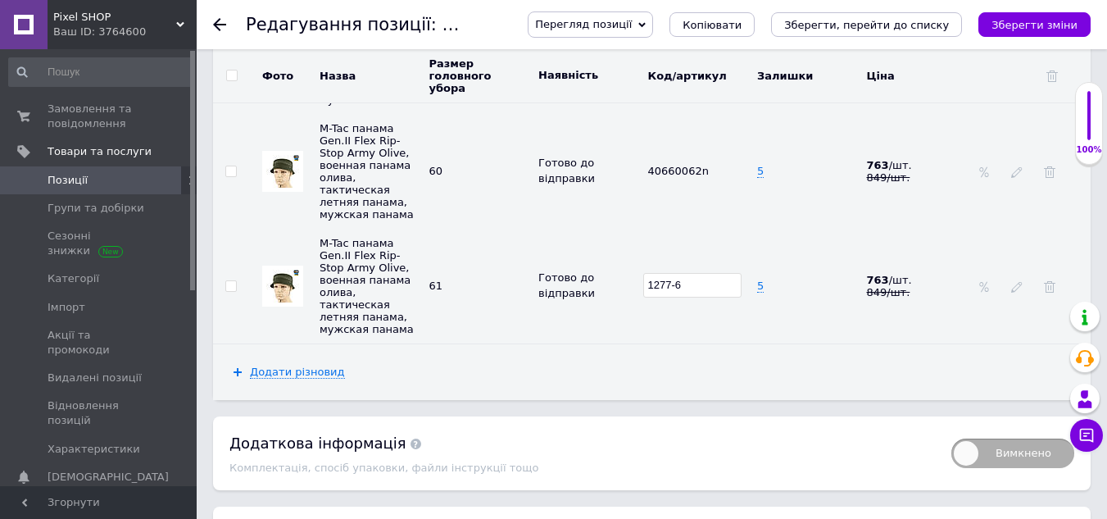
click at [646, 273] on input "1277-6" at bounding box center [692, 285] width 99 height 25
type input "40660062n"
click at [665, 297] on td "40660062n" at bounding box center [699, 286] width 110 height 115
click at [1031, 21] on icon "Зберегти зміни" at bounding box center [1035, 25] width 86 height 12
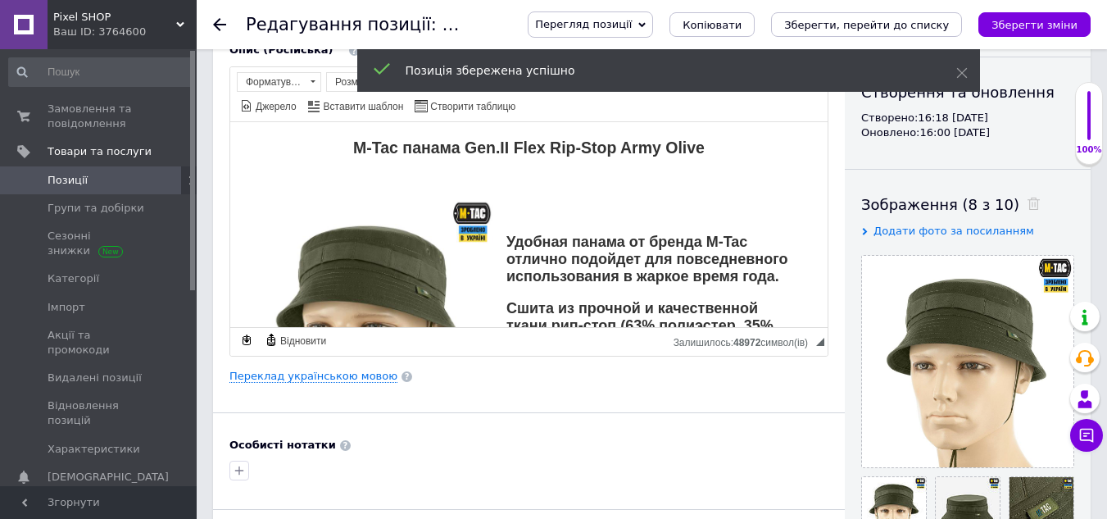
scroll to position [39, 0]
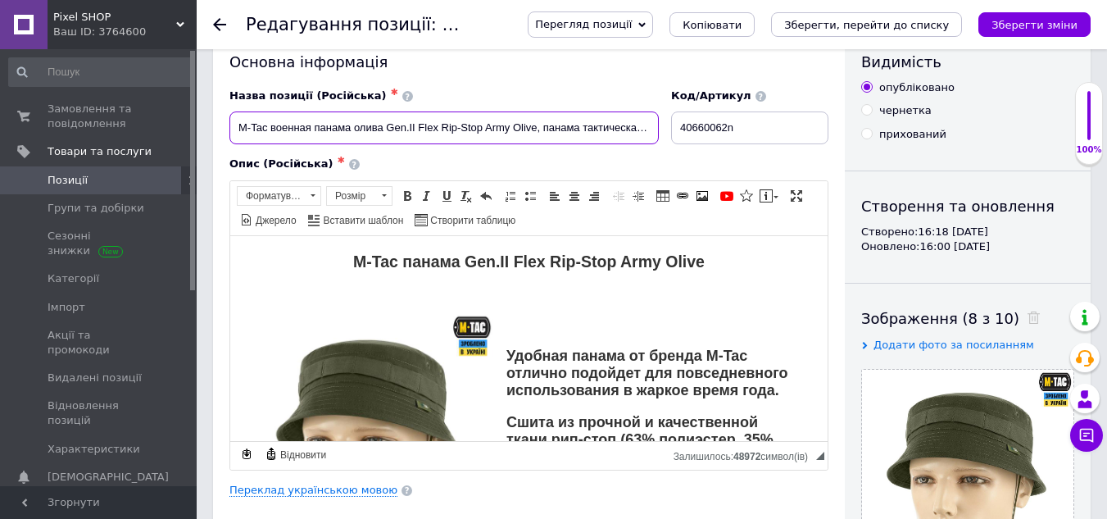
click at [502, 131] on input "M-Tac военная панама олива Gen.II Flex Rip-Stop Army Olive, панама тактическая …" at bounding box center [445, 127] width 430 height 33
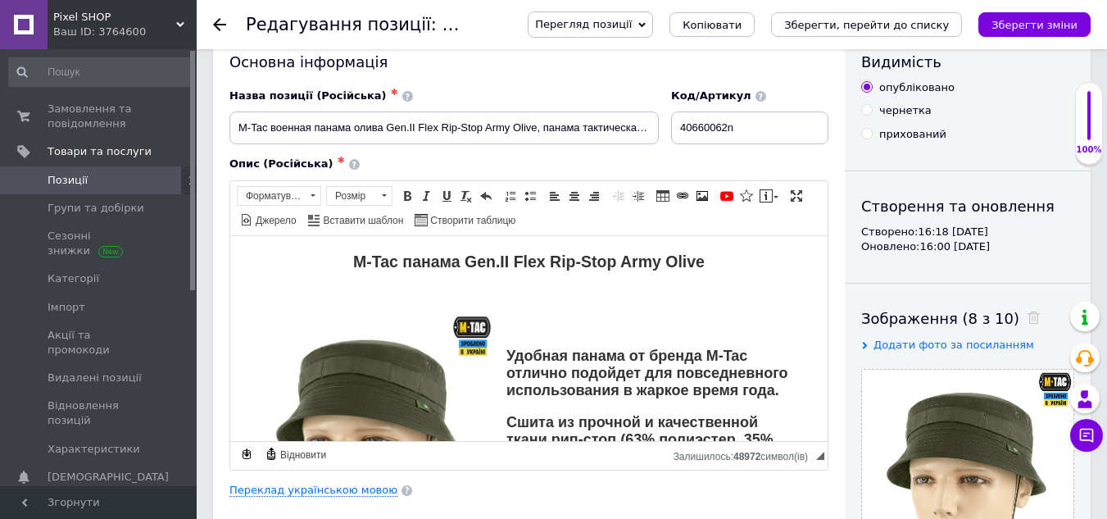
click at [541, 86] on div "Назва позиції (Російська) ✱ M-Tac военная панама олива Gen.II Flex Rip-Stop Arm…" at bounding box center [445, 117] width 442 height 68
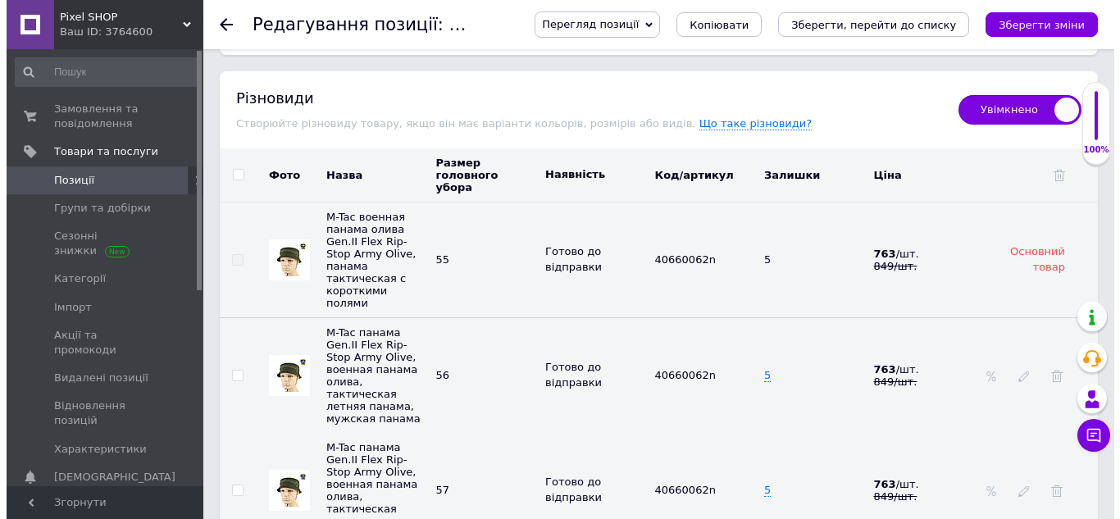
scroll to position [2195, 0]
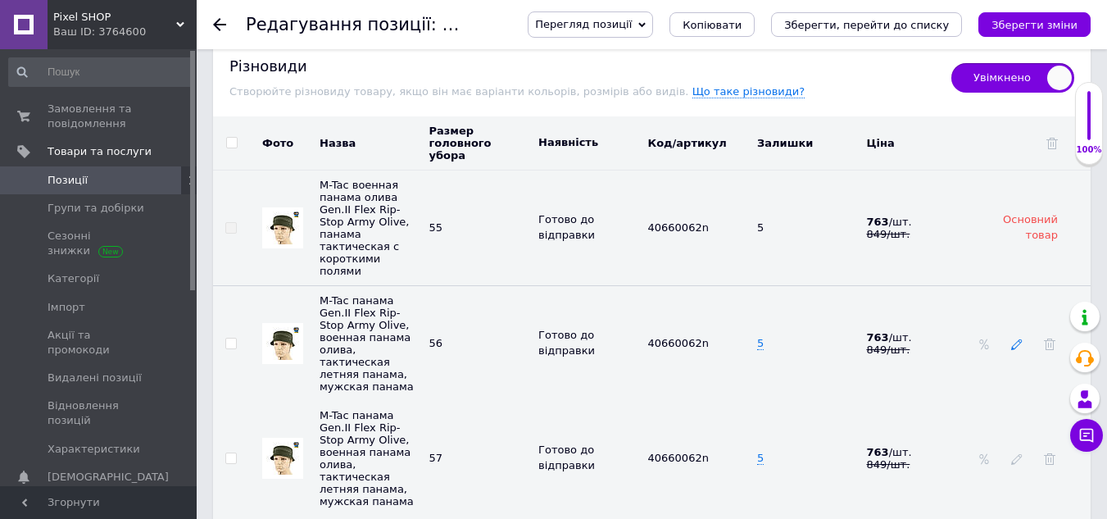
click at [1013, 339] on icon at bounding box center [1016, 344] width 11 height 11
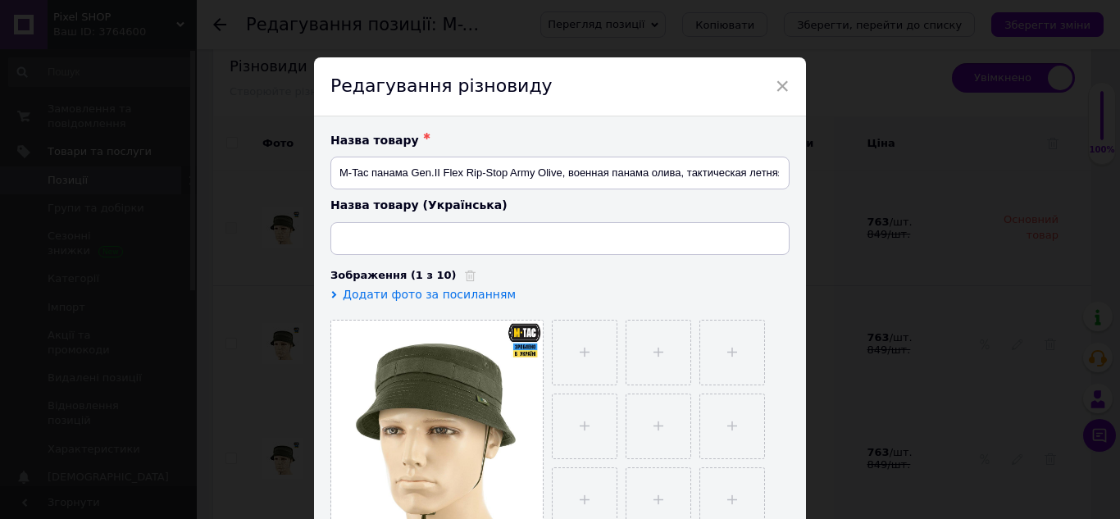
type input "M-Tac панама Gen.II Flex Rip-Stop Army Olive, військова панама олива, тактична …"
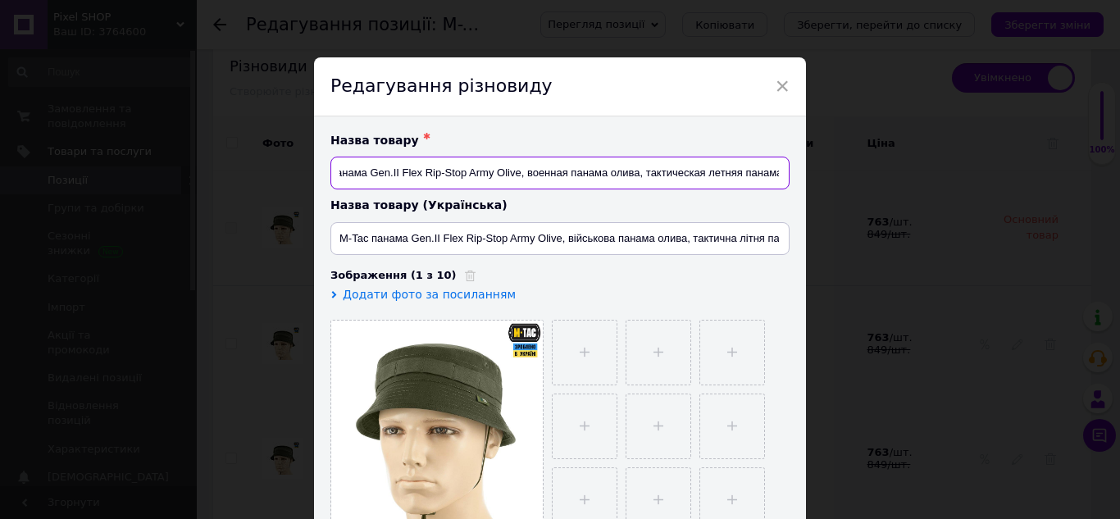
scroll to position [0, 132]
drag, startPoint x: 334, startPoint y: 167, endPoint x: 784, endPoint y: 166, distance: 450.0
click at [784, 166] on input "M-Tac панама Gen.II Flex Rip-Stop Army Olive, военная панама олива, тактическая…" at bounding box center [559, 173] width 459 height 33
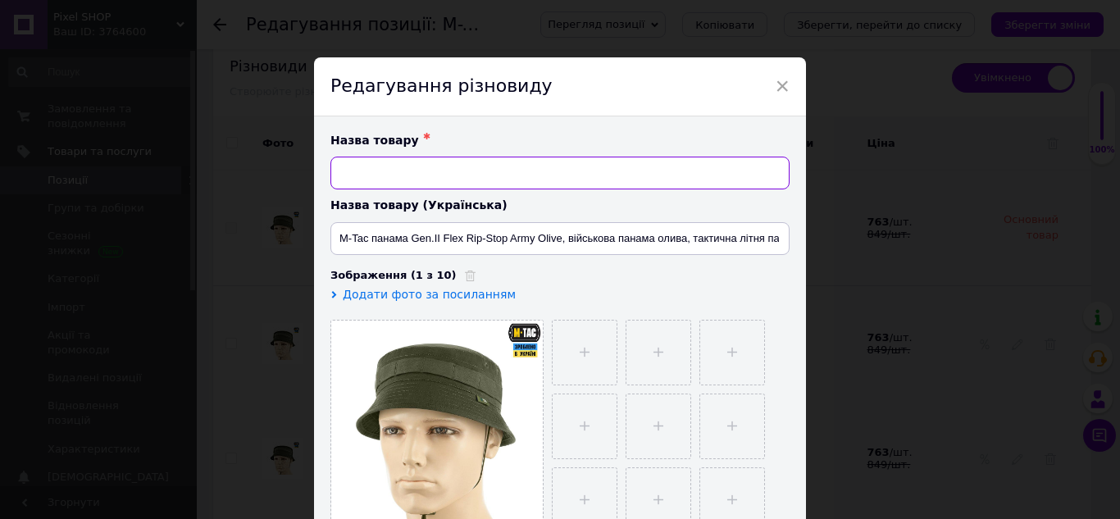
scroll to position [0, 0]
paste input "M-Tac военная панама олива Gen.II Flex Rip-Stop Army Olive, панама тактическая …"
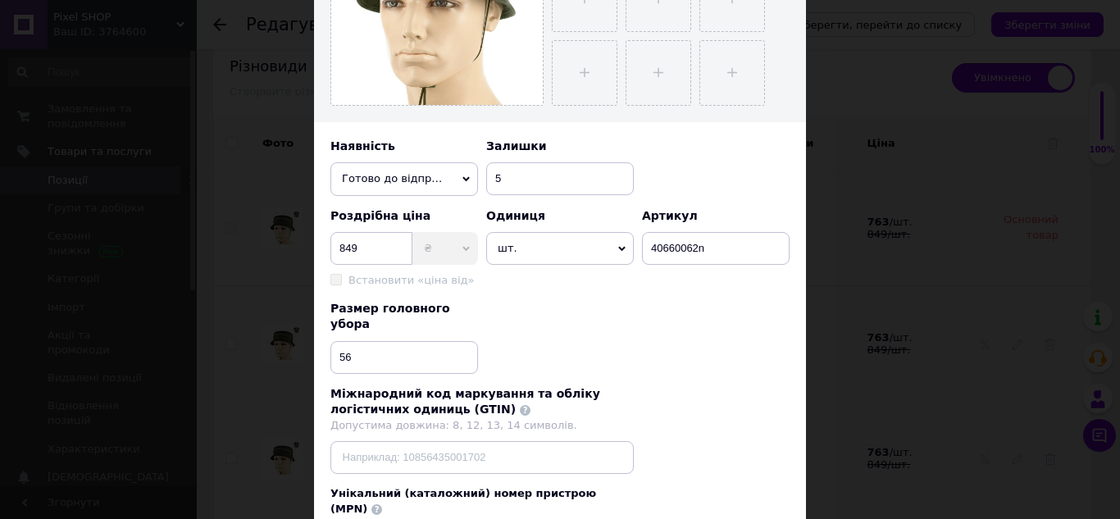
scroll to position [557, 0]
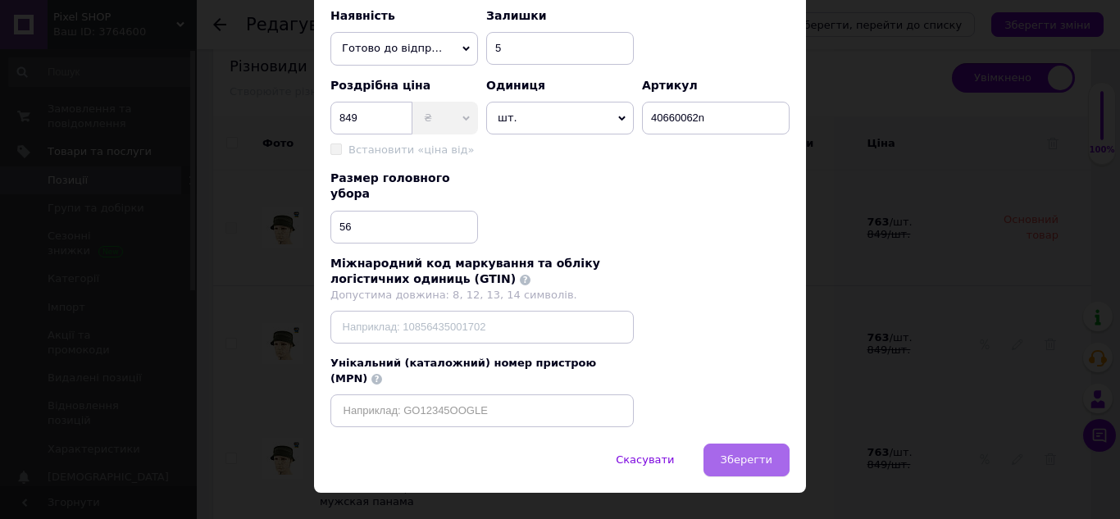
type input "M-Tac военная панама олива Gen.II Flex Rip-Stop Army Olive, панама тактическая …"
click at [747, 453] on span "Зберегти" at bounding box center [746, 459] width 52 height 12
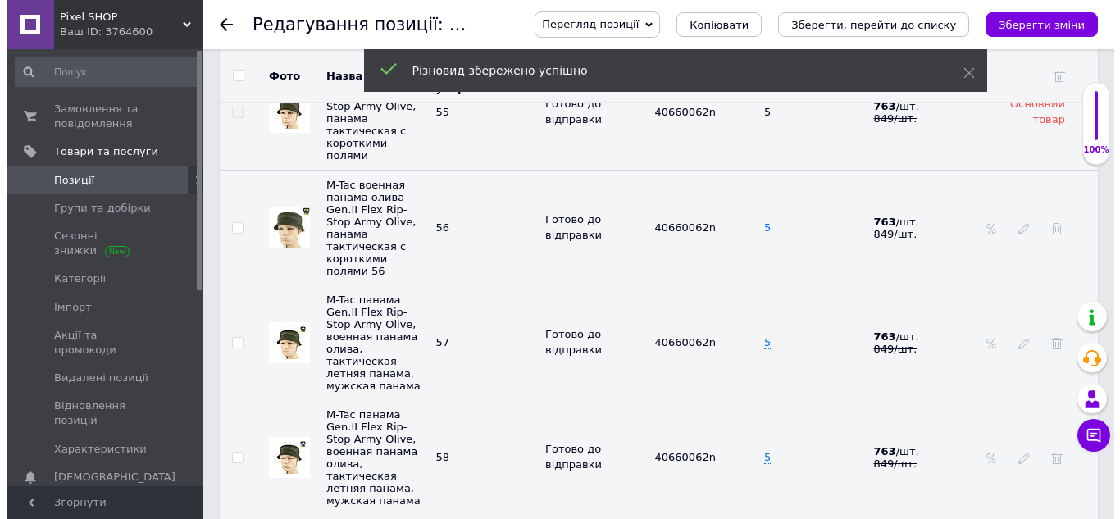
scroll to position [2359, 0]
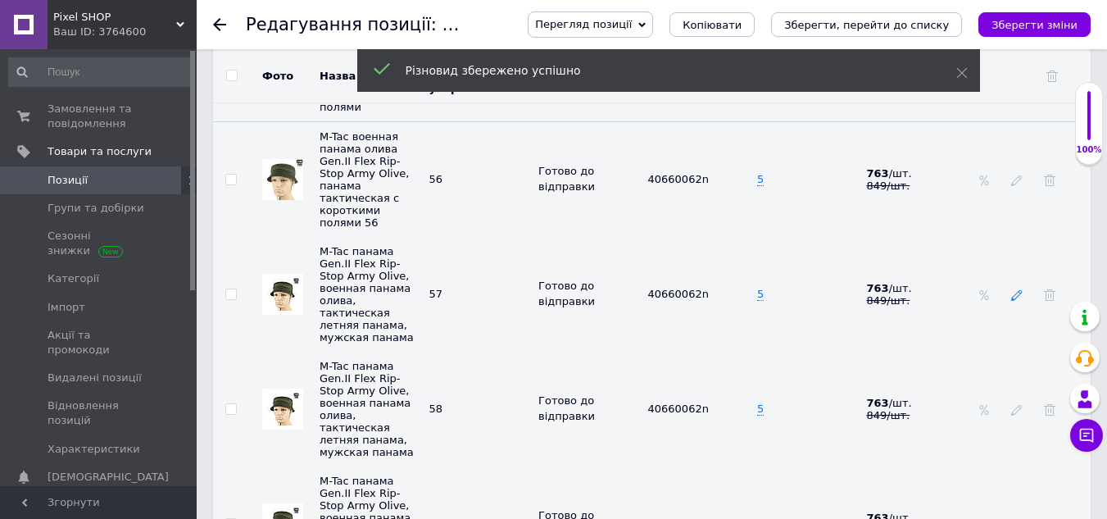
click at [1016, 289] on icon at bounding box center [1016, 294] width 11 height 11
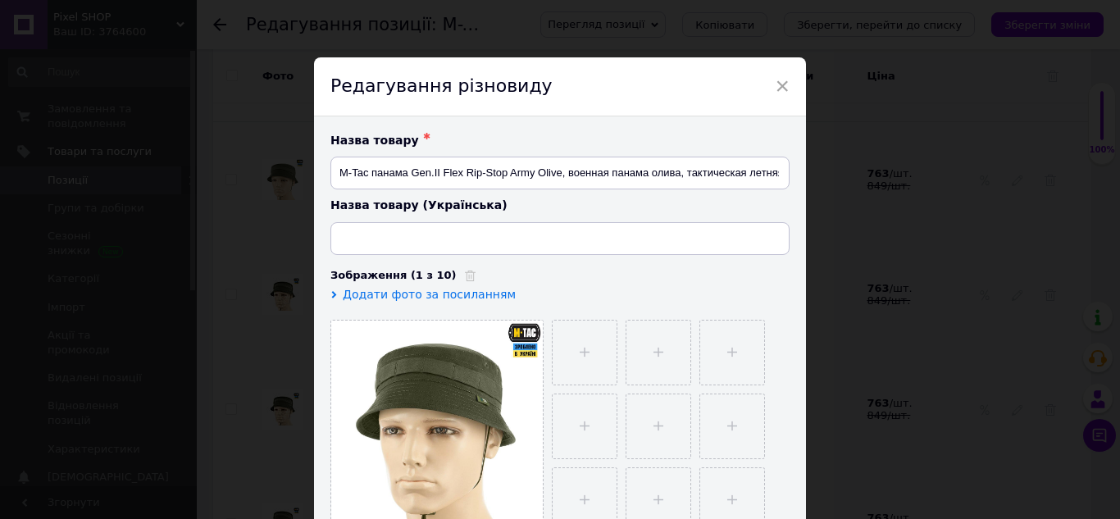
type input "M-Tac панама Gen.II Flex Rip-Stop Army Olive, військова панама олива, тактична …"
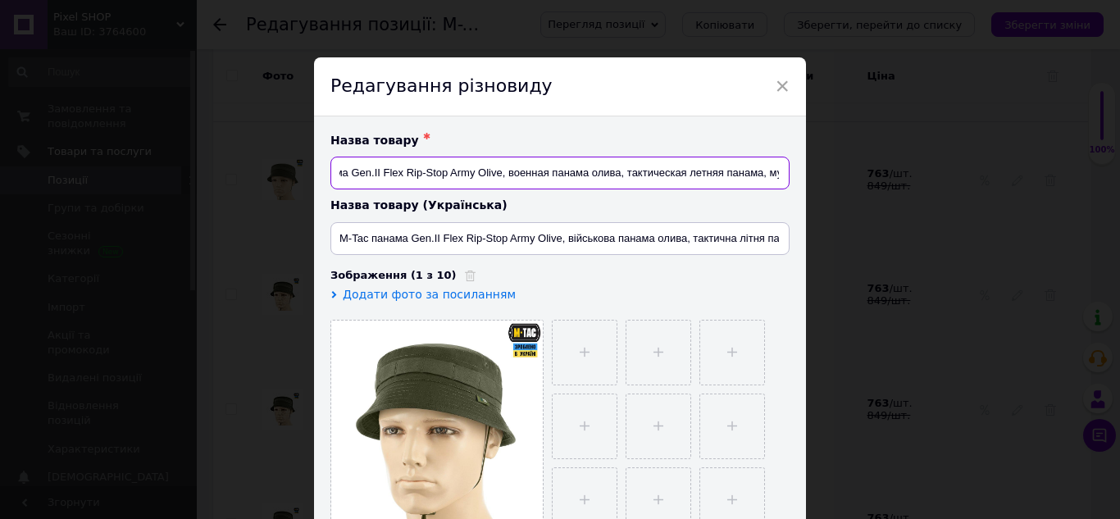
scroll to position [0, 132]
drag, startPoint x: 335, startPoint y: 168, endPoint x: 789, endPoint y: 166, distance: 453.3
click at [789, 166] on div "Назва товару ✱ M-Tac панама Gen.II Flex Rip-Stop Army Olive, военная панама оли…" at bounding box center [560, 332] width 492 height 433
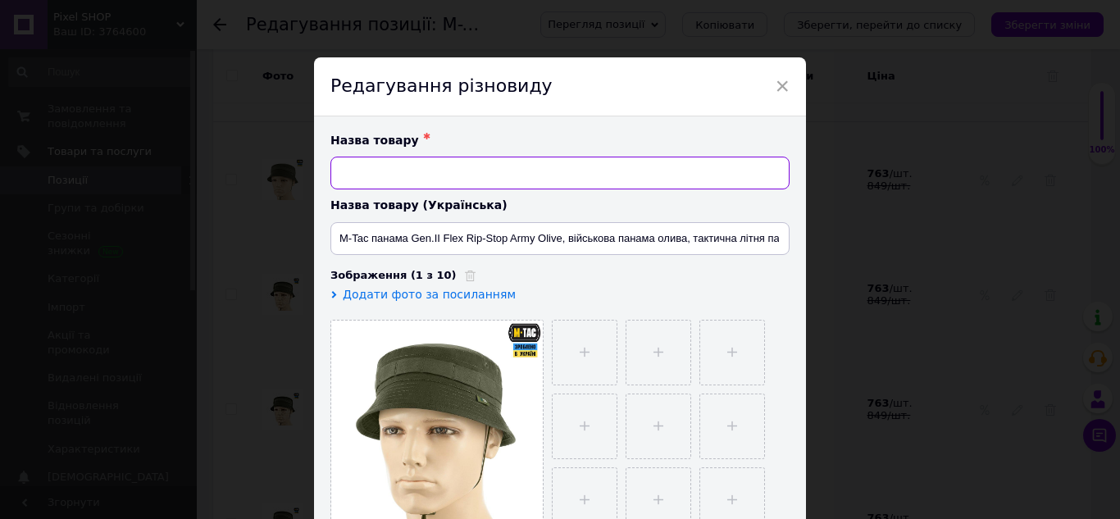
scroll to position [0, 0]
paste input "M-Tac военная панама олива Gen.II Flex Rip-Stop Army Olive, панама тактическая …"
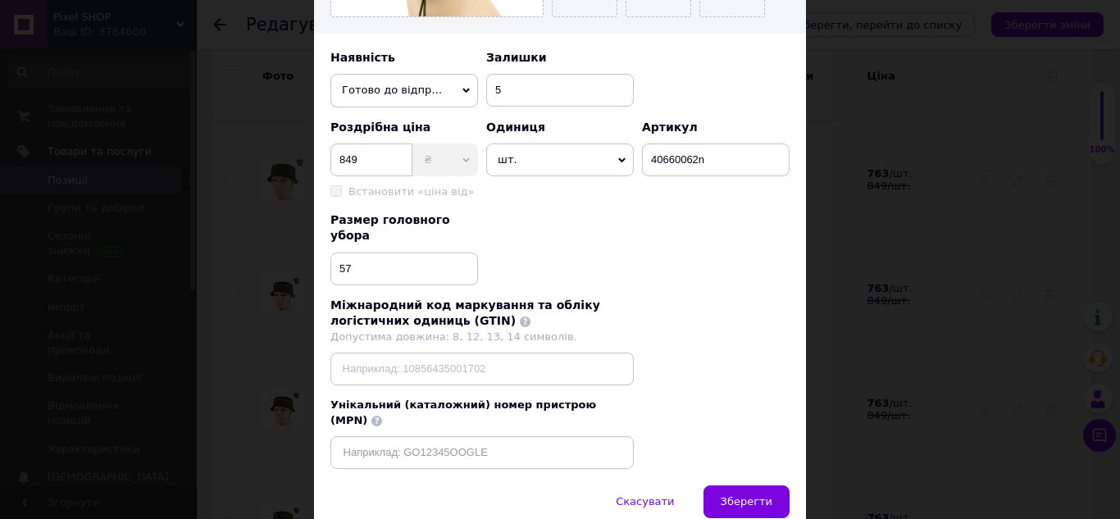
scroll to position [557, 0]
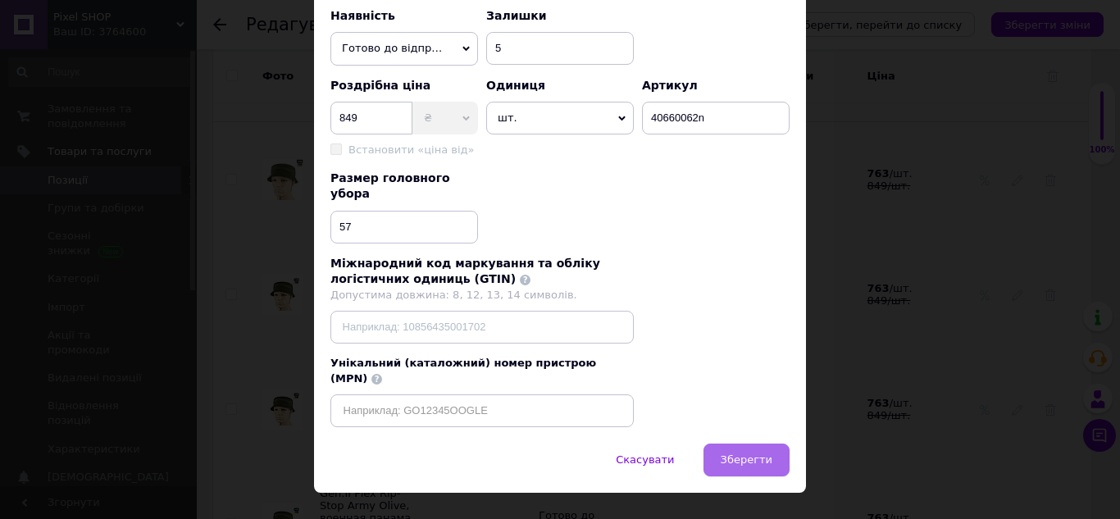
type input "M-Tac военная панама олива Gen.II Flex Rip-Stop Army Olive, панама тактическая …"
click at [754, 453] on span "Зберегти" at bounding box center [746, 459] width 52 height 12
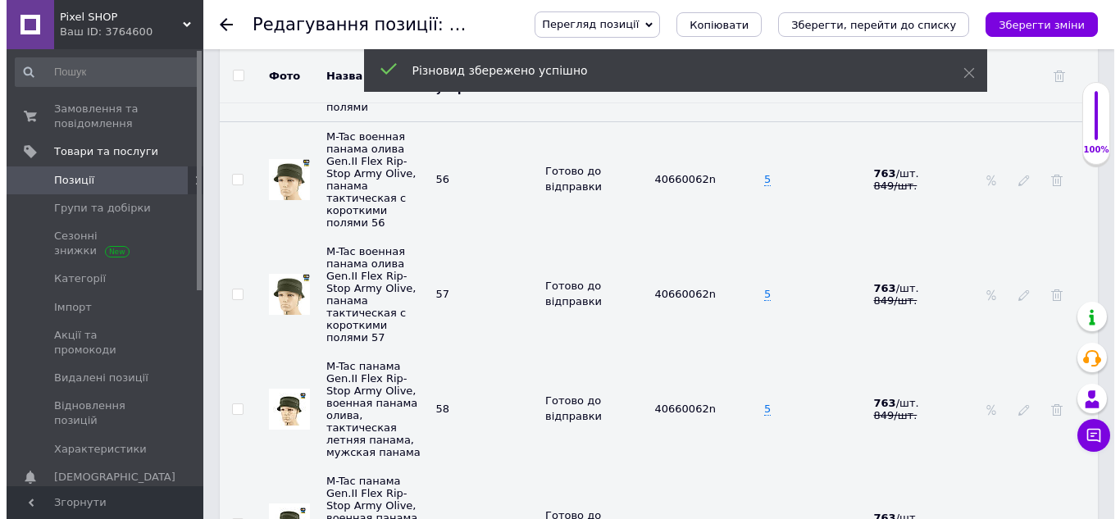
scroll to position [2441, 0]
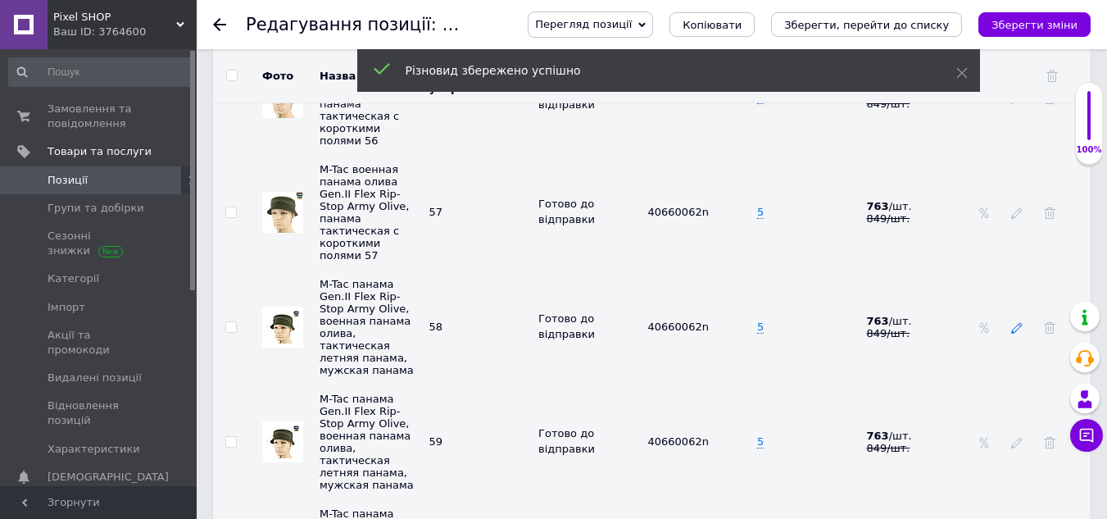
click at [1020, 323] on use at bounding box center [1016, 328] width 11 height 11
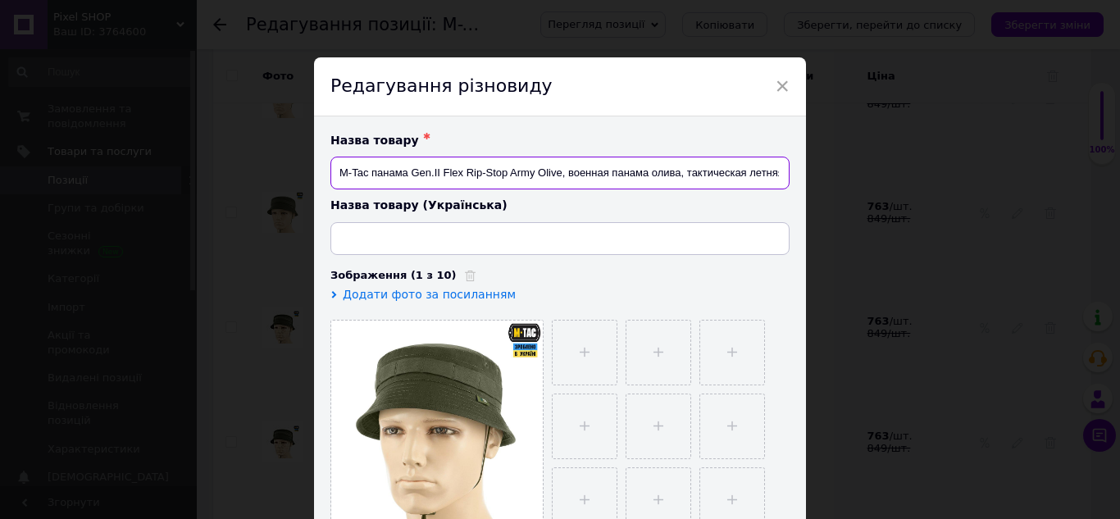
type input "M-Tac панама Gen.II Flex Rip-Stop Army Olive, військова панама олива, тактична …"
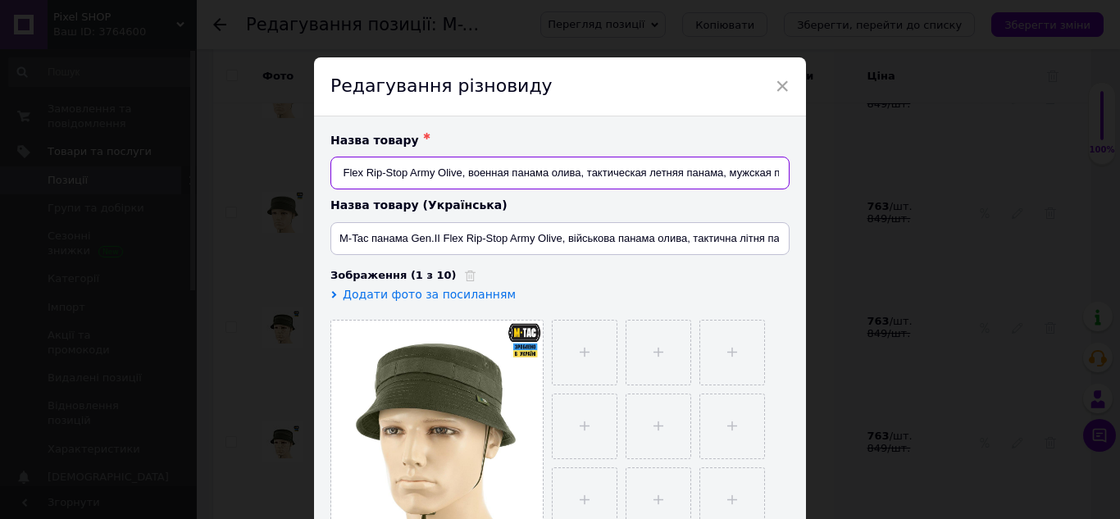
scroll to position [0, 132]
drag, startPoint x: 336, startPoint y: 170, endPoint x: 789, endPoint y: 174, distance: 453.3
click at [789, 174] on div "Назва товару ✱ M-Tac панама Gen.II Flex Rip-Stop Army Olive, военная панама оли…" at bounding box center [560, 332] width 492 height 433
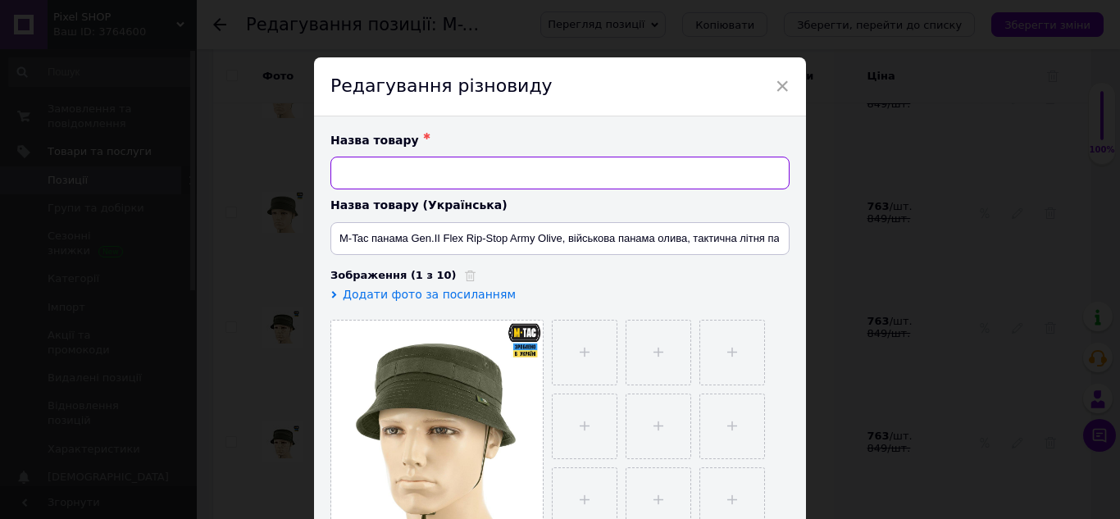
scroll to position [0, 0]
paste input "M-Tac военная панама олива Gen.II Flex Rip-Stop Army Olive, панама тактическая …"
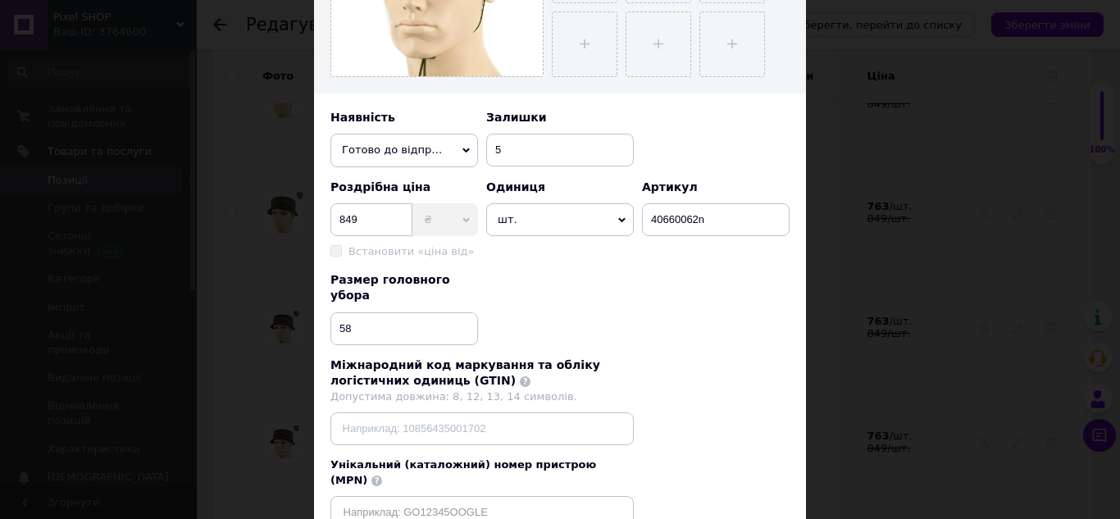
scroll to position [557, 0]
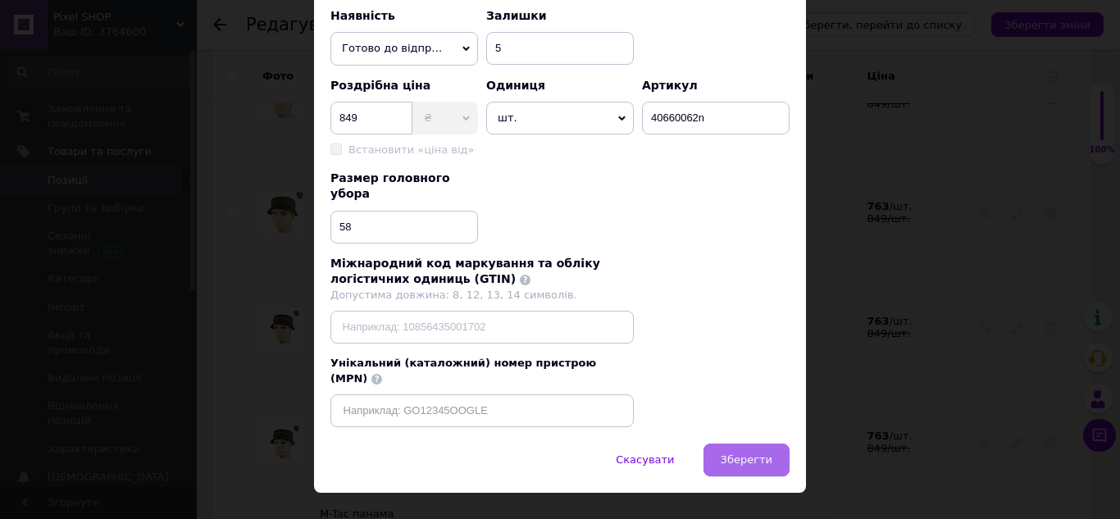
type input "M-Tac военная панама олива Gen.II Flex Rip-Stop Army Olive, панама тактическая …"
click at [751, 453] on span "Зберегти" at bounding box center [746, 459] width 52 height 12
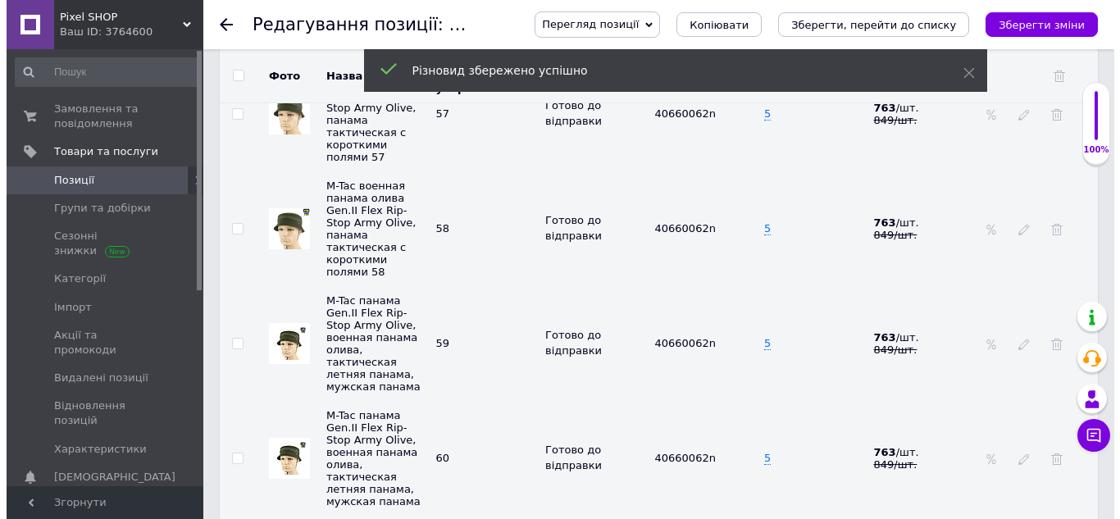
scroll to position [2605, 0]
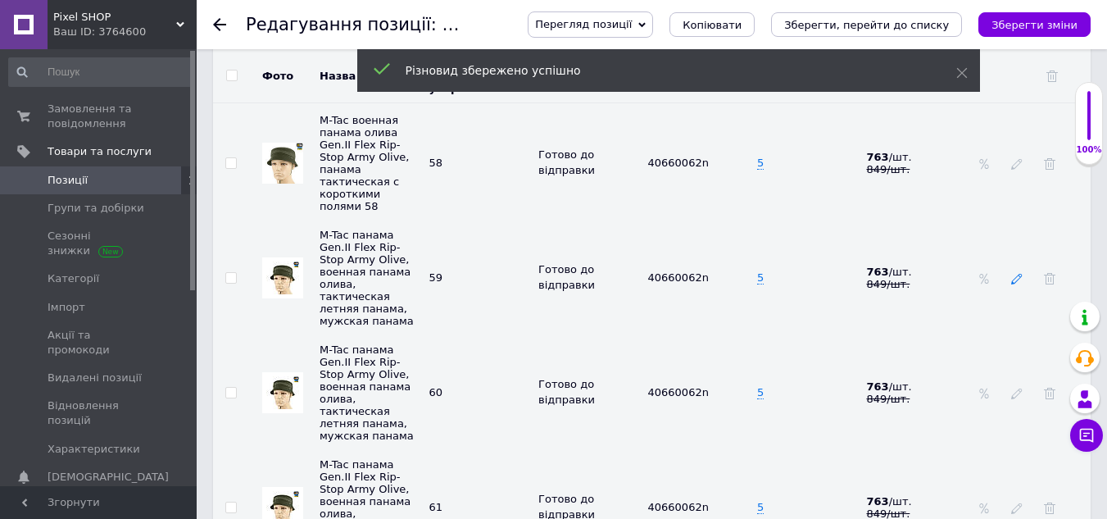
click at [1016, 273] on icon at bounding box center [1016, 278] width 11 height 11
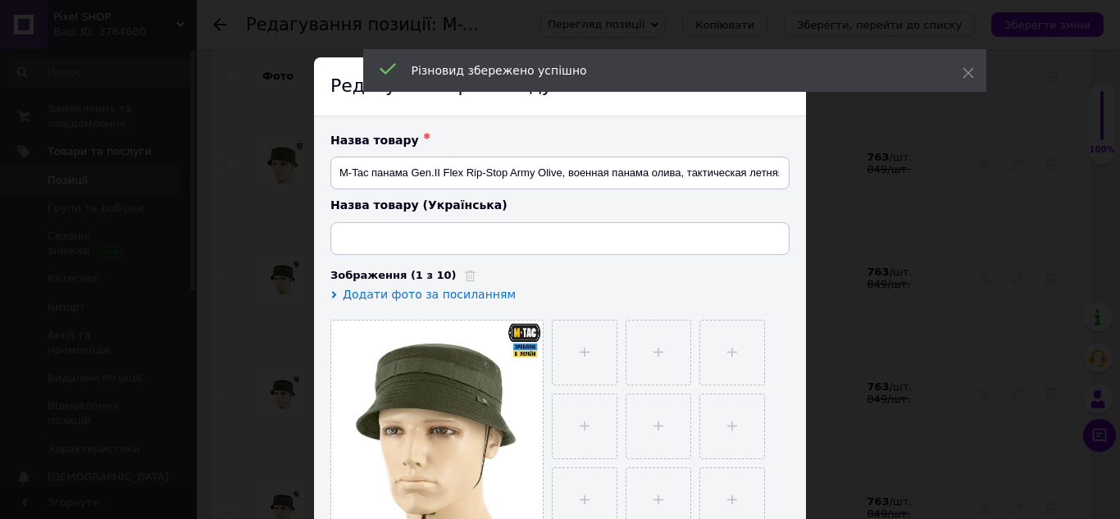
type input "M-Tac панама Gen.II Flex Rip-Stop Army Olive, військова панама олива, тактична …"
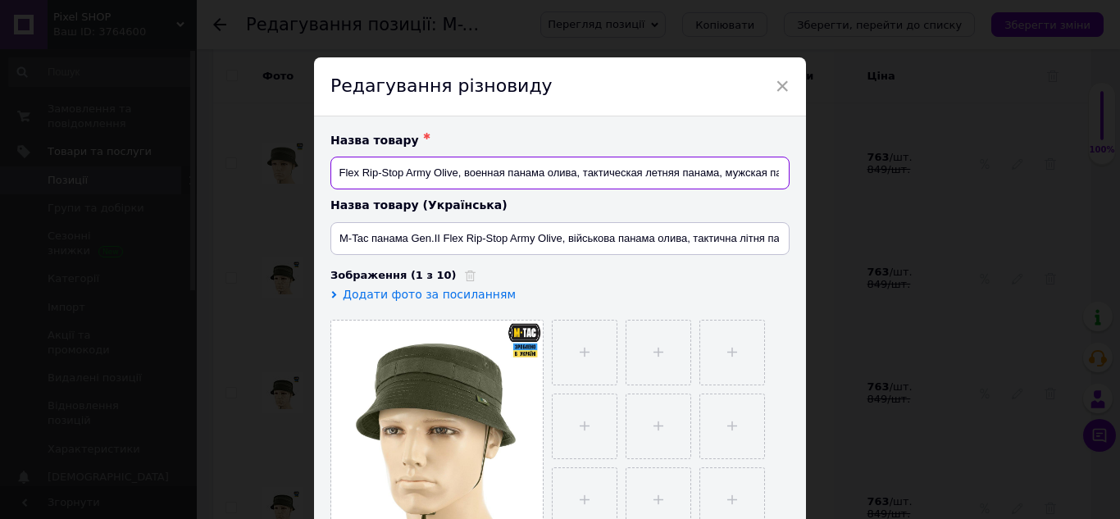
scroll to position [0, 132]
drag, startPoint x: 334, startPoint y: 174, endPoint x: 779, endPoint y: 172, distance: 445.1
click at [779, 172] on input "M-Tac панама Gen.II Flex Rip-Stop Army Olive, военная панама олива, тактическая…" at bounding box center [559, 173] width 459 height 33
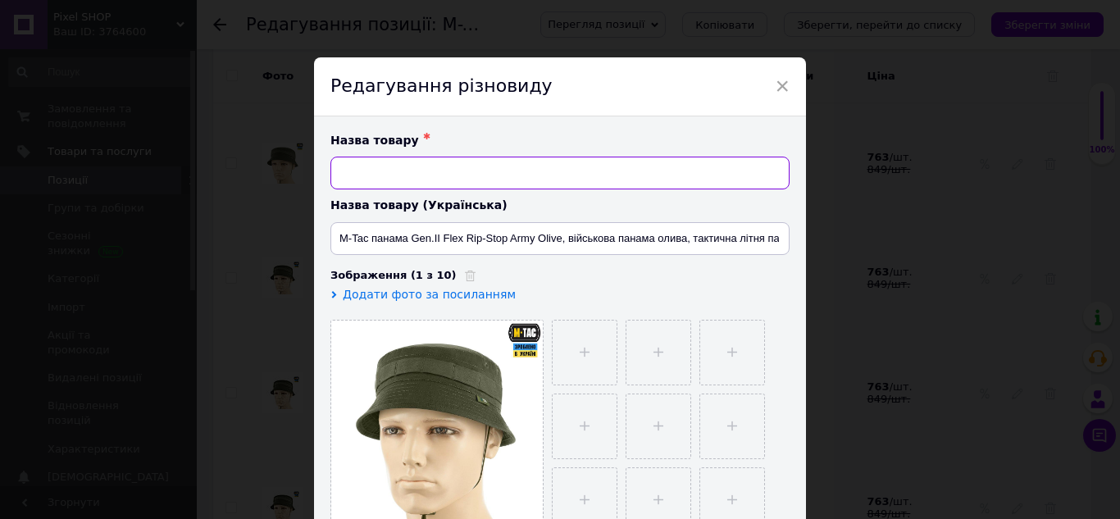
scroll to position [0, 0]
paste input "M-Tac военная панама олива Gen.II Flex Rip-Stop Army Olive, панама тактическая …"
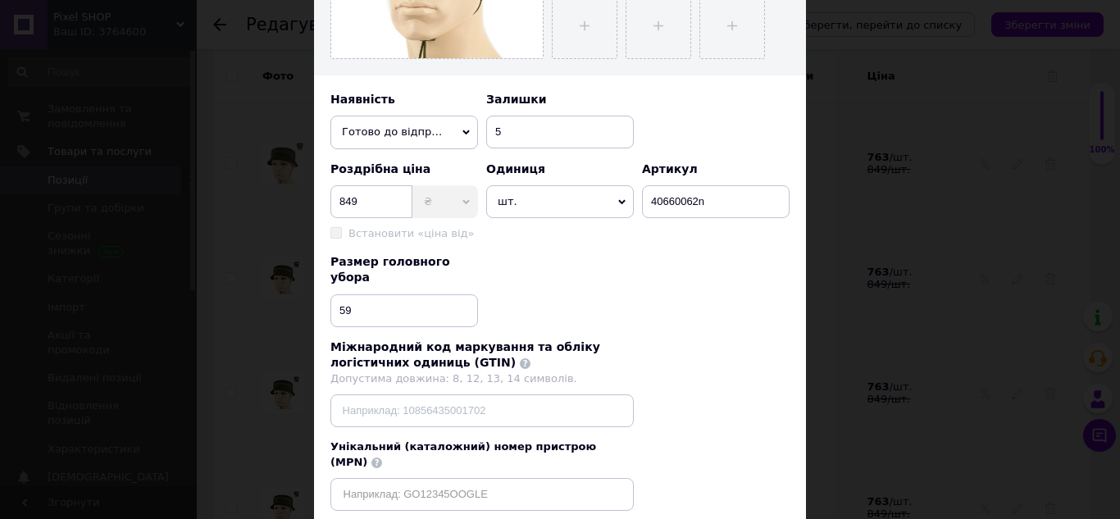
scroll to position [557, 0]
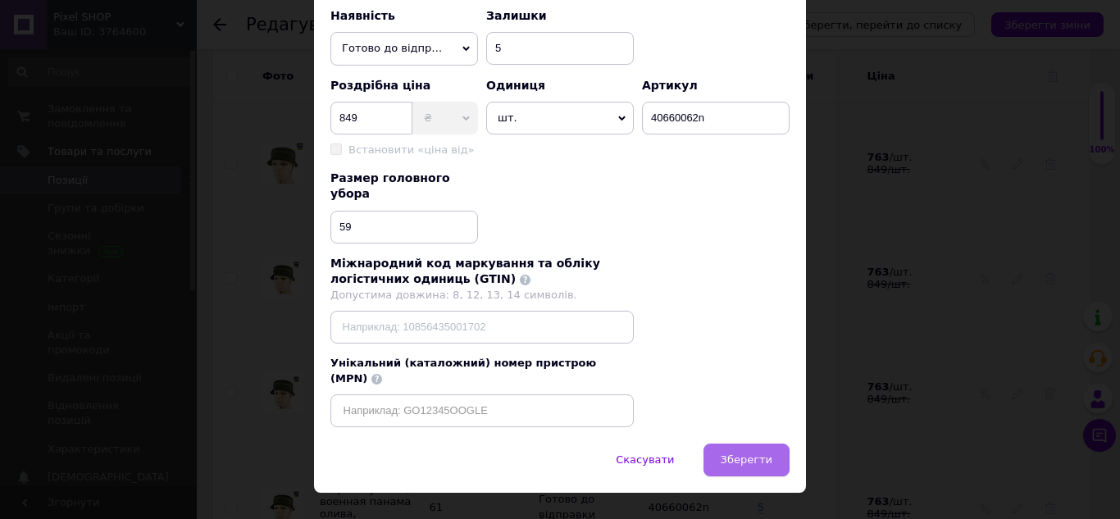
type input "M-Tac военная панама олива Gen.II Flex Rip-Stop Army Olive, панама тактическая …"
click at [744, 453] on span "Зберегти" at bounding box center [746, 459] width 52 height 12
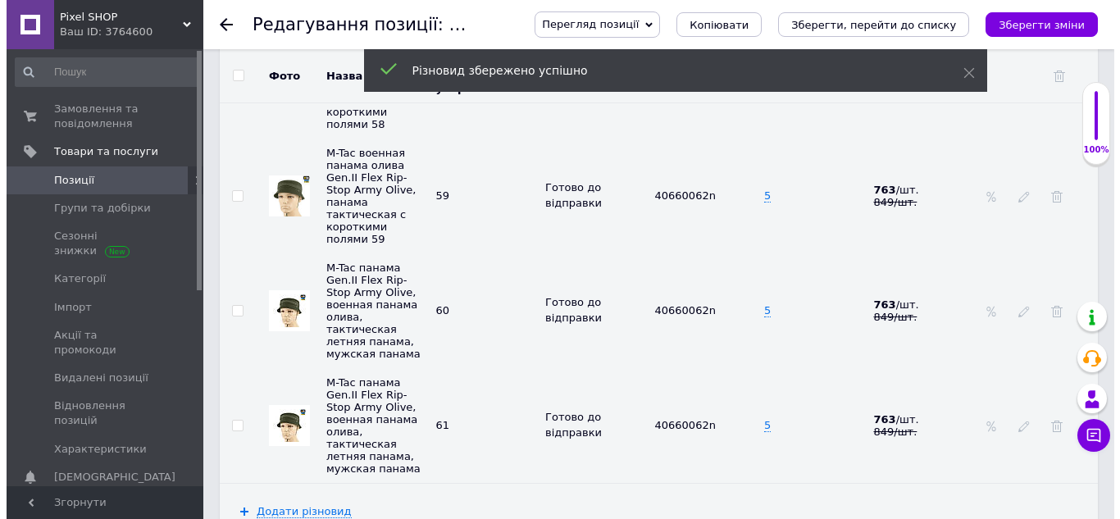
scroll to position [2769, 0]
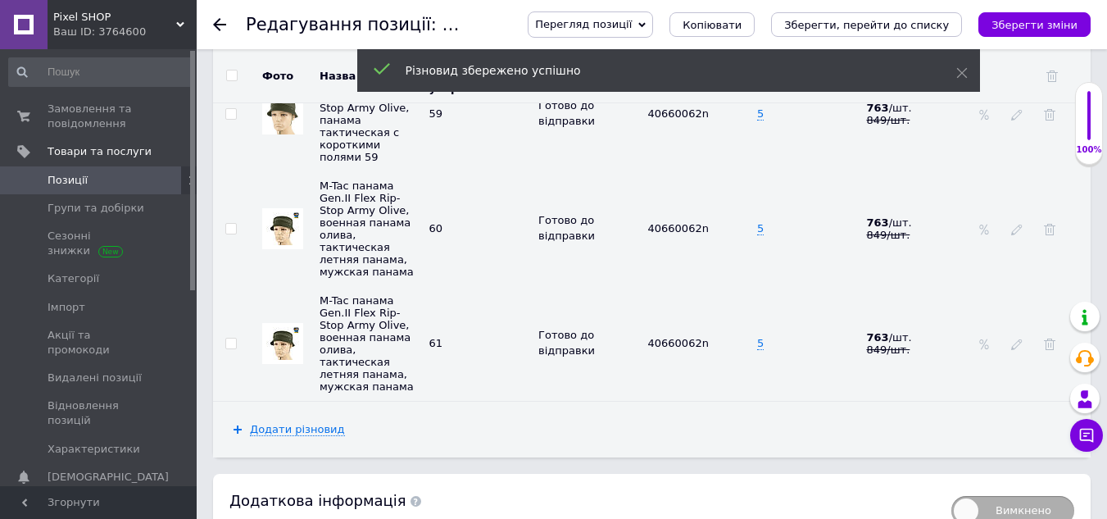
click at [1023, 222] on div at bounding box center [1017, 228] width 16 height 13
click at [1017, 225] on use at bounding box center [1016, 230] width 11 height 11
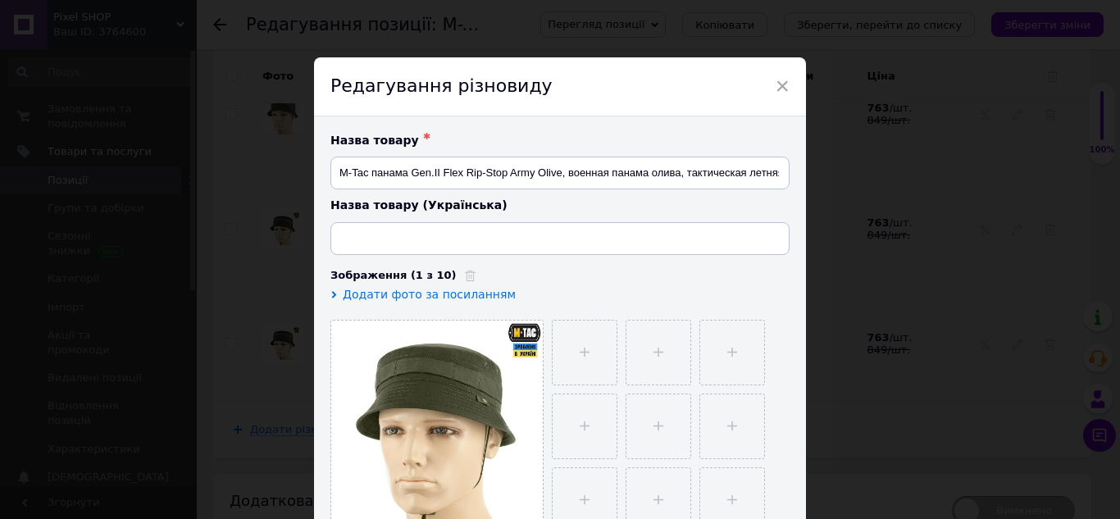
type input "M-Tac панама Gen.II Flex Rip-Stop Army Olive, військова панама олива, тактична …"
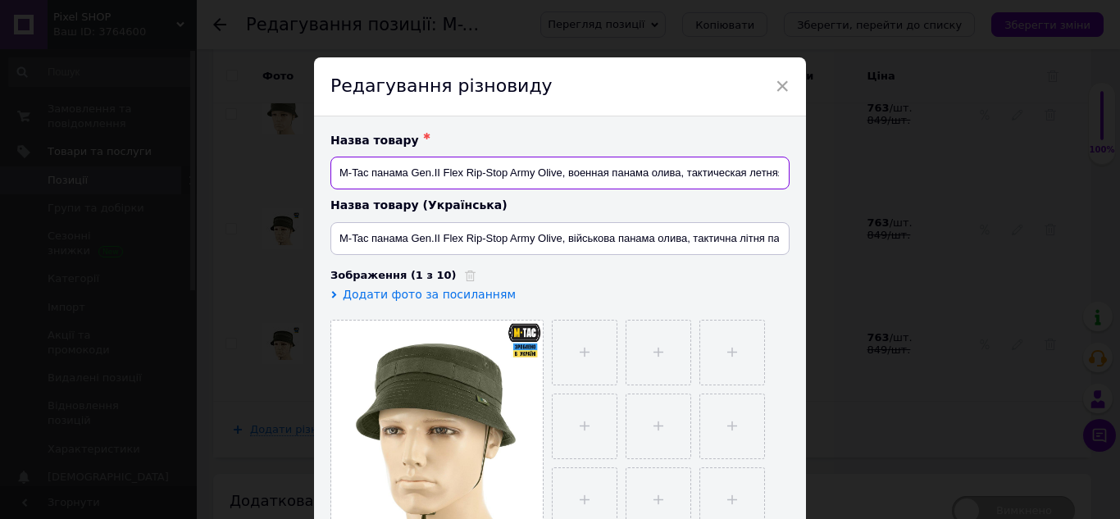
scroll to position [0, 0]
drag, startPoint x: 337, startPoint y: 171, endPoint x: 782, endPoint y: 171, distance: 445.1
click at [782, 171] on input "M-Tac панама Gen.II Flex Rip-Stop Army Olive, военная панама олива, тактическая…" at bounding box center [559, 173] width 459 height 33
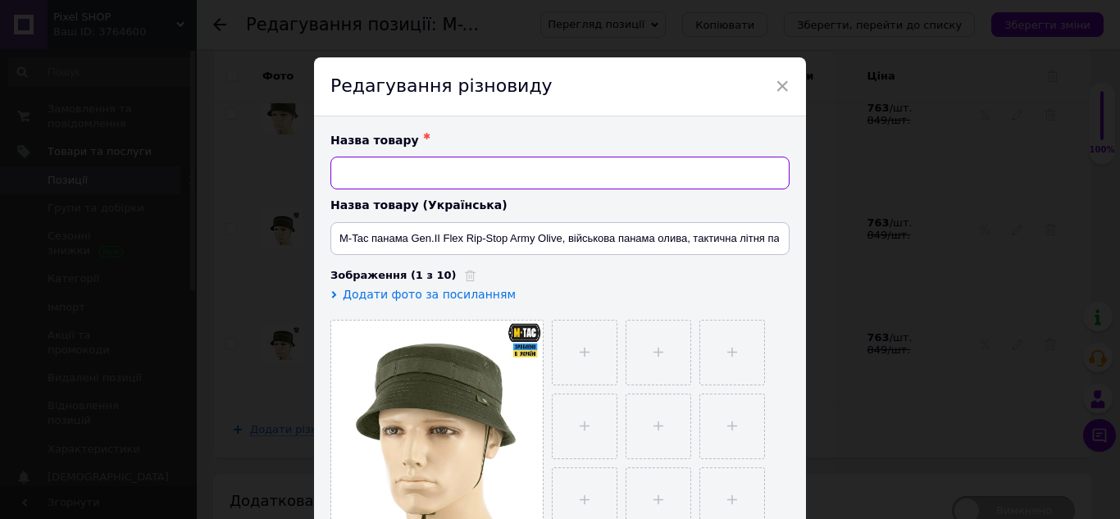
paste input "M-Tac военная панама олива Gen.II Flex Rip-Stop Army Olive, панама тактическая …"
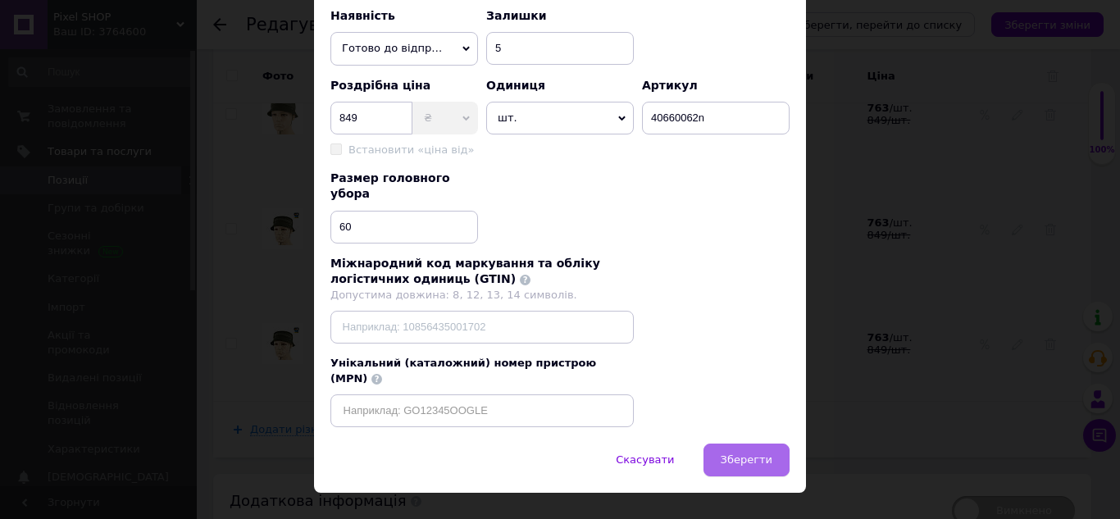
type input "M-Tac военная панама олива Gen.II Flex Rip-Stop Army Olive, панама тактическая …"
click at [732, 443] on button "Зберегти" at bounding box center [746, 459] width 86 height 33
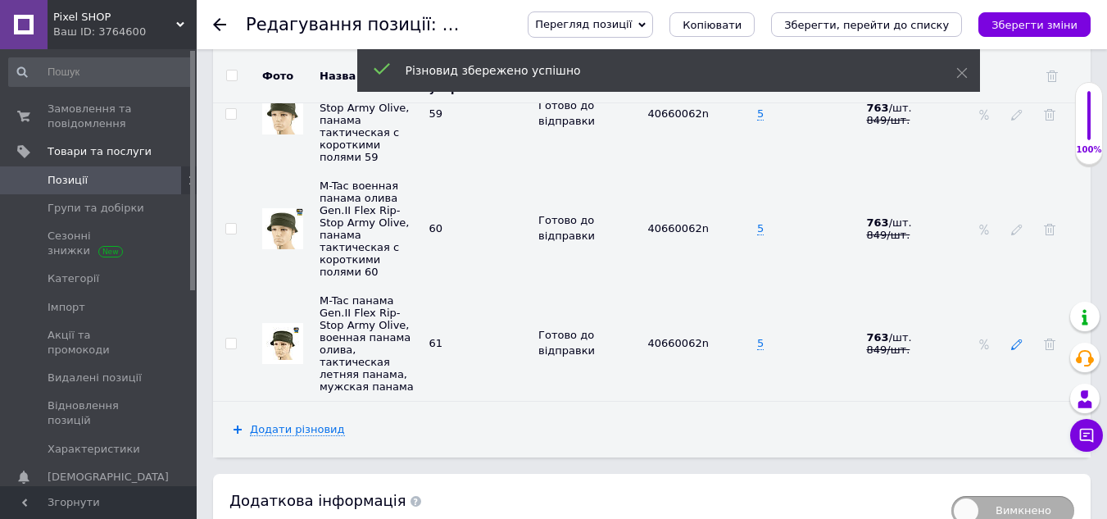
click at [1012, 339] on icon at bounding box center [1016, 344] width 11 height 11
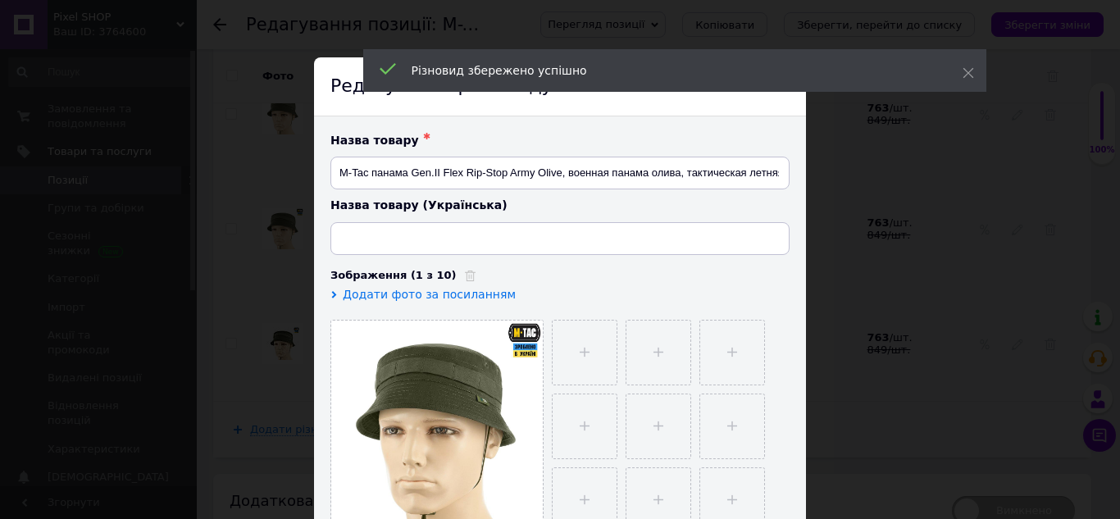
type input "M-Tac панама Gen.II Flex Rip-Stop Army Olive, військова панама олива, тактична …"
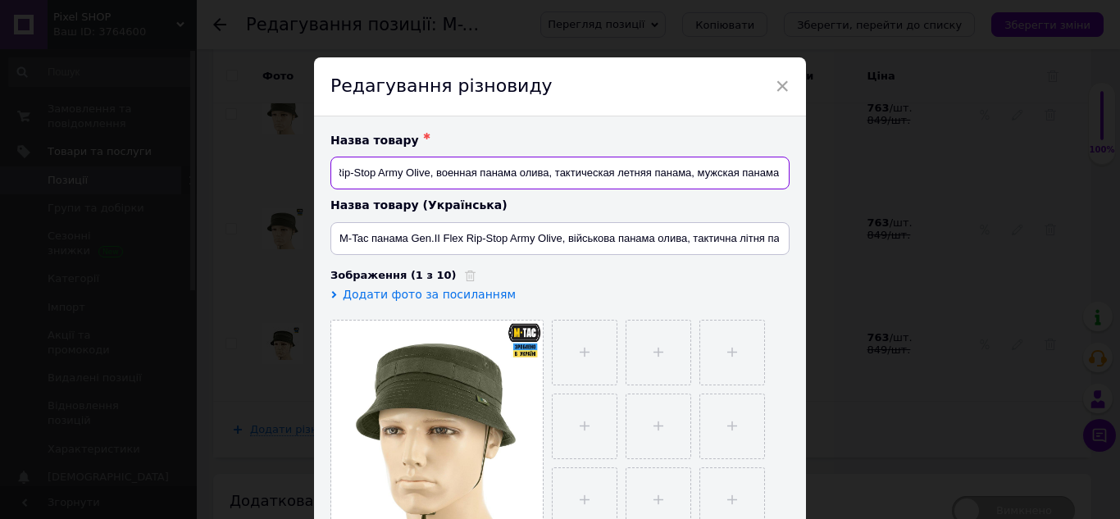
drag, startPoint x: 338, startPoint y: 171, endPoint x: 784, endPoint y: 173, distance: 445.9
click at [784, 173] on input "M-Tac панама Gen.II Flex Rip-Stop Army Olive, военная панама олива, тактическая…" at bounding box center [559, 173] width 459 height 33
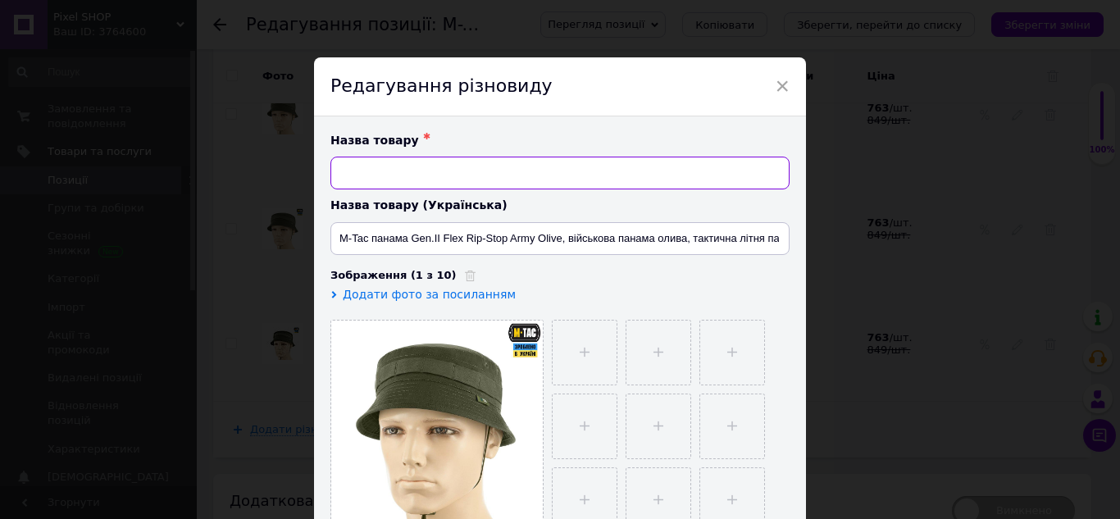
paste input "M-Tac военная панама олива Gen.II Flex Rip-Stop Army Olive, панама тактическая …"
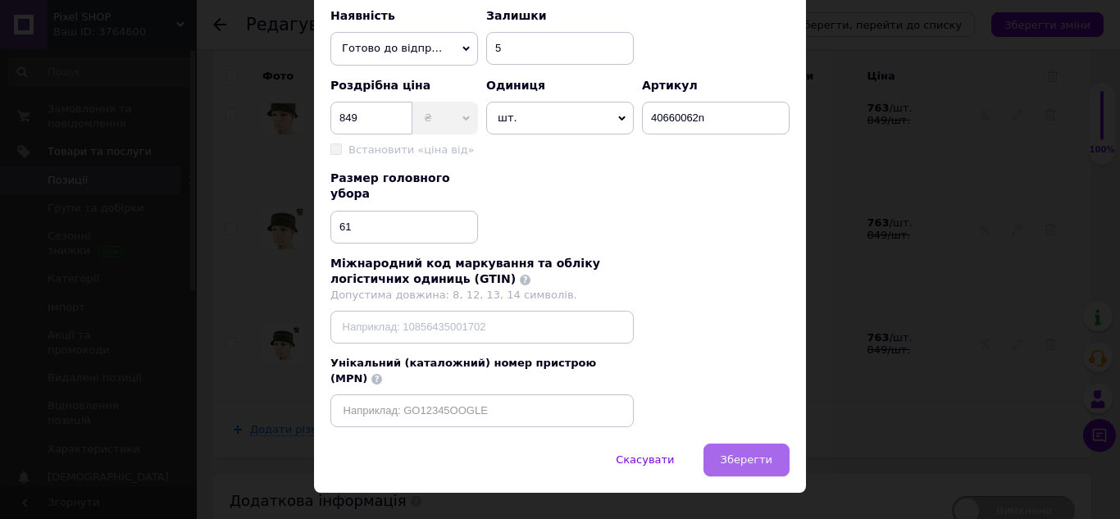
type input "M-Tac военная панама олива Gen.II Flex Rip-Stop Army Olive, панама тактическая …"
click at [740, 453] on span "Зберегти" at bounding box center [746, 459] width 52 height 12
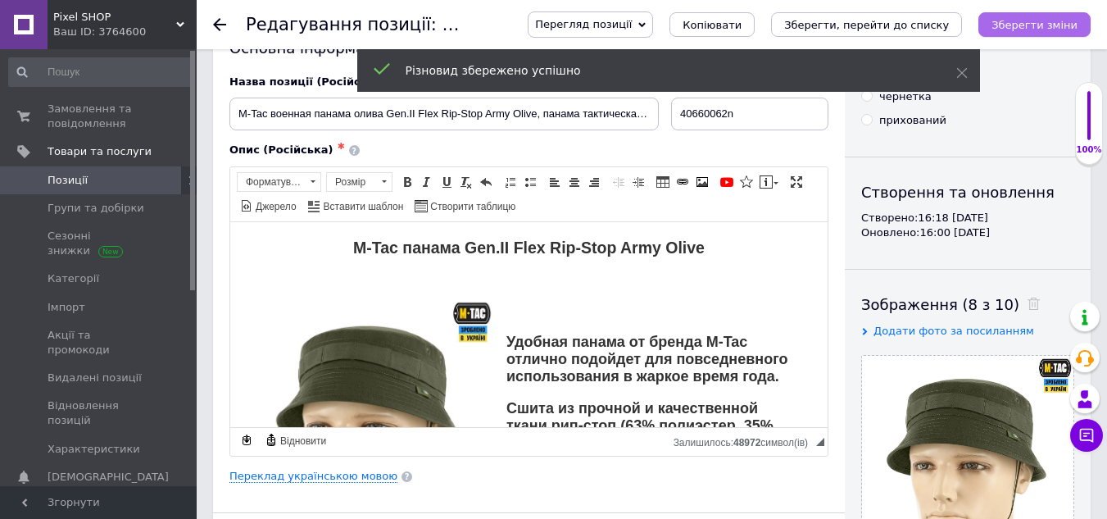
click at [1052, 20] on icon "Зберегти зміни" at bounding box center [1035, 25] width 86 height 12
click at [343, 477] on link "Переклад українською мовою" at bounding box center [314, 476] width 168 height 13
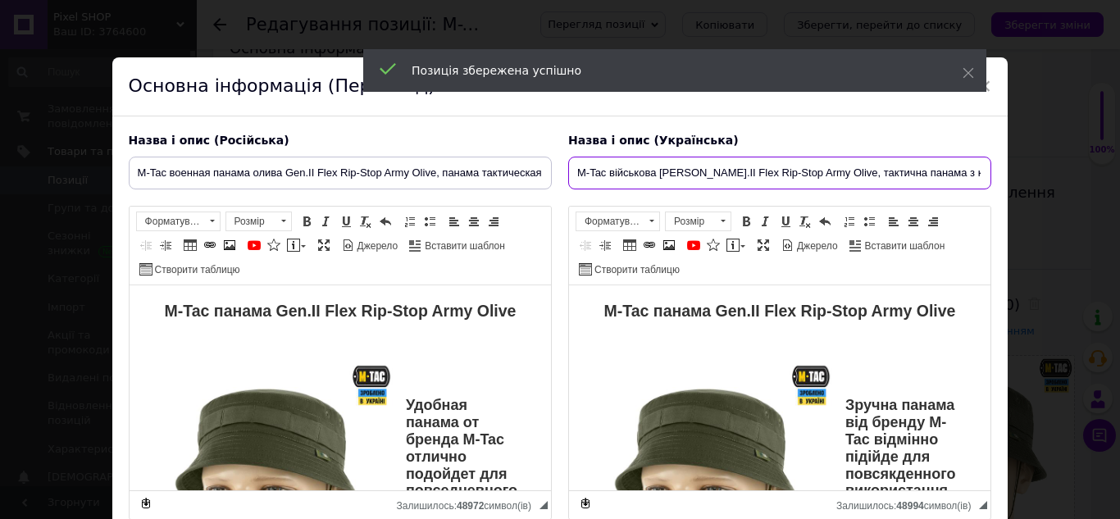
click at [716, 179] on input "M-Tac військова панама олива Gen.II Flex Rip-Stop Army Olive, тактична панама з…" at bounding box center [779, 173] width 423 height 33
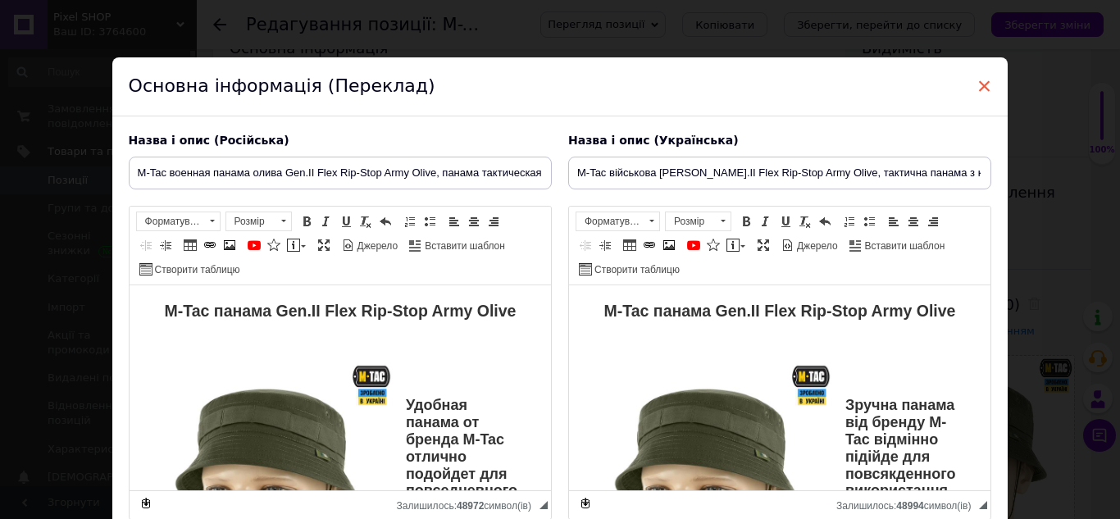
click at [977, 86] on span "×" at bounding box center [984, 86] width 15 height 28
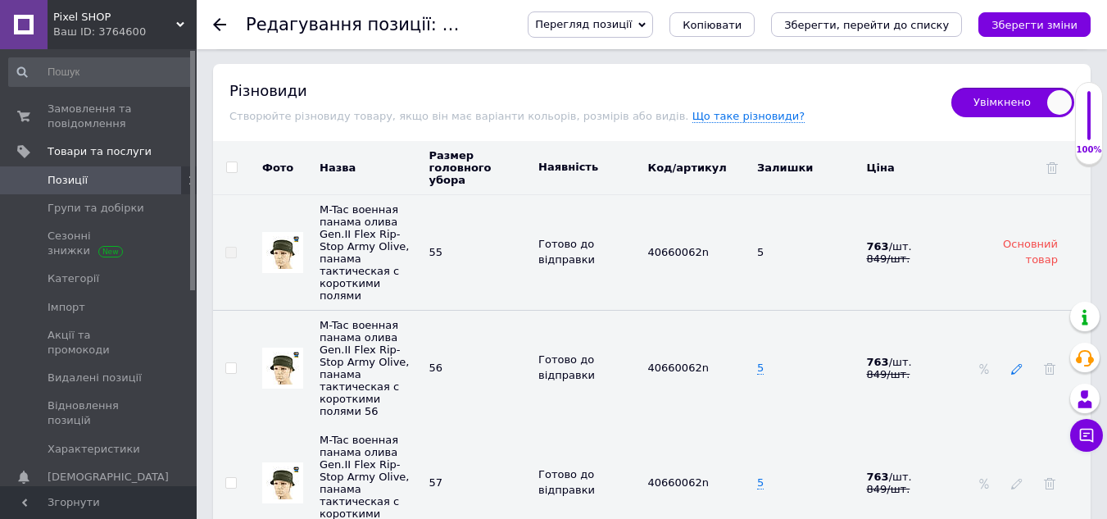
click at [1016, 364] on use at bounding box center [1016, 369] width 11 height 11
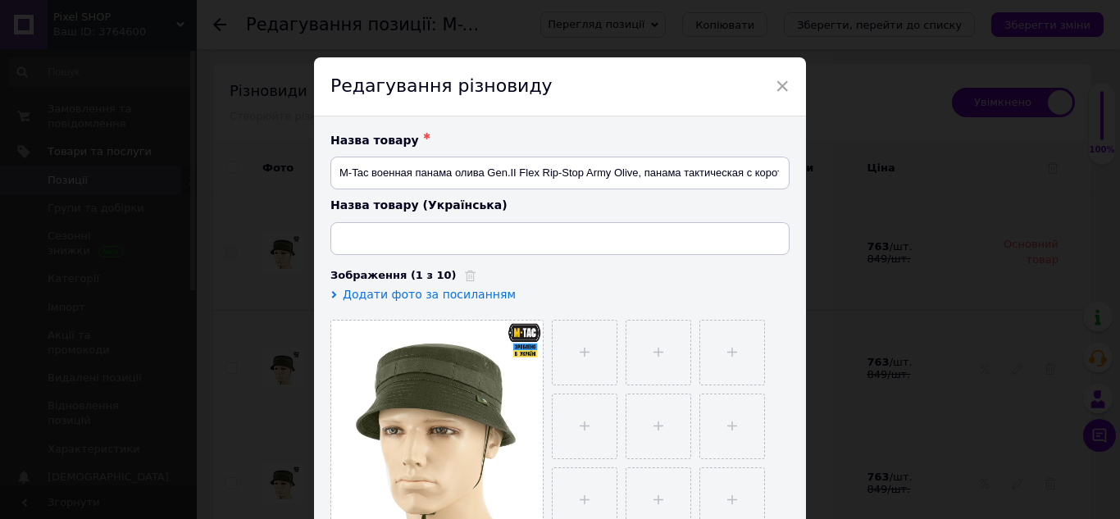
type input "M-Tac панама Gen.II Flex Rip-Stop Army Olive, військова панама олива, тактична …"
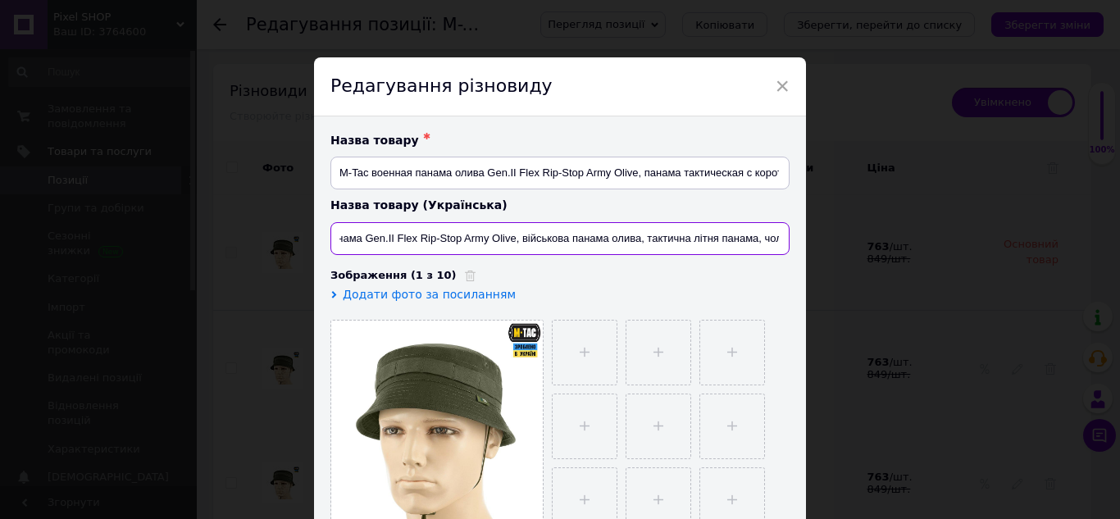
scroll to position [0, 115]
drag, startPoint x: 333, startPoint y: 241, endPoint x: 783, endPoint y: 238, distance: 450.0
click at [783, 238] on input "M-Tac панама Gen.II Flex Rip-Stop Army Olive, військова панама олива, тактична …" at bounding box center [559, 238] width 459 height 33
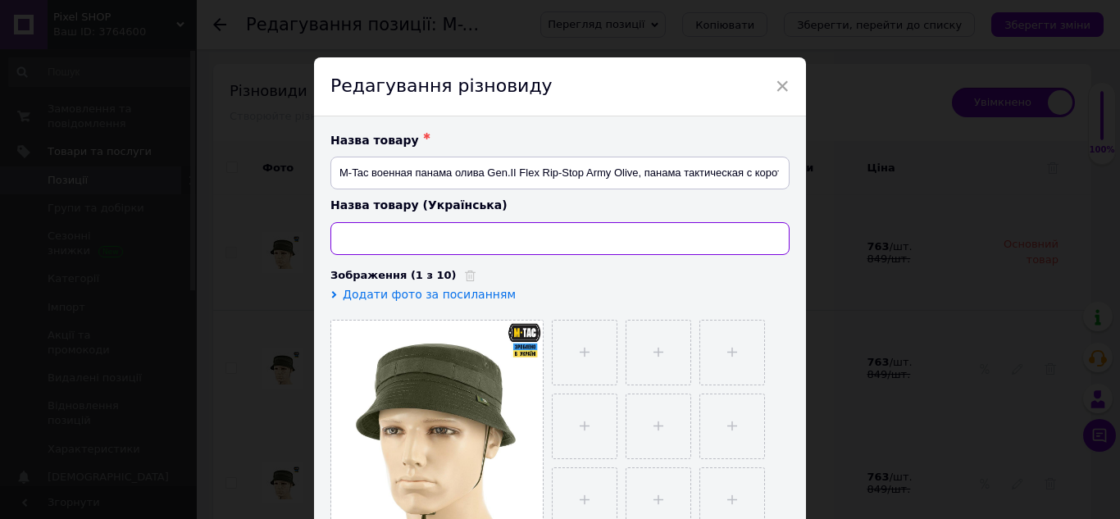
scroll to position [0, 0]
paste input "M-Tac військова панама олива Gen.II Flex Rip-Stop Army Olive, тактична панама з…"
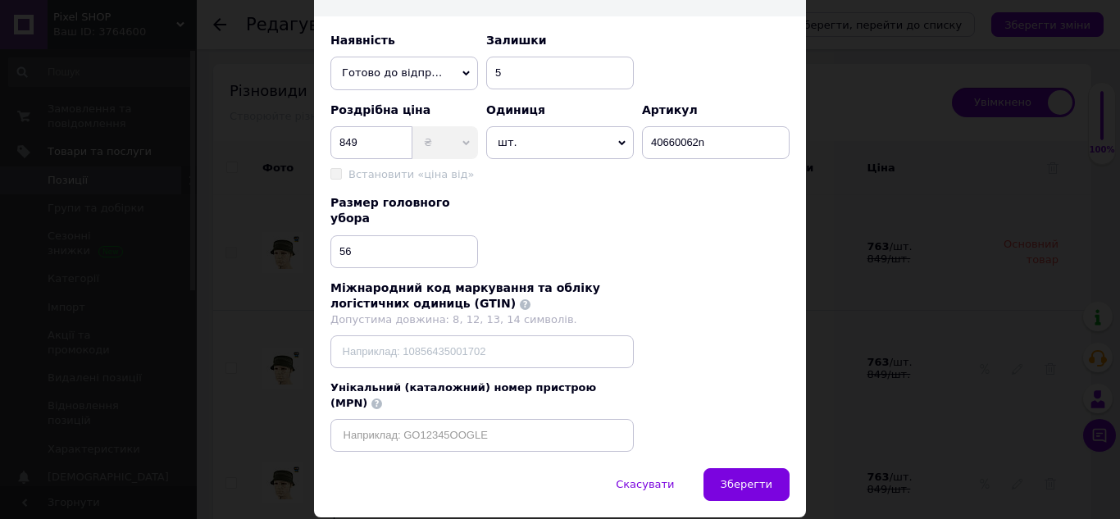
scroll to position [557, 0]
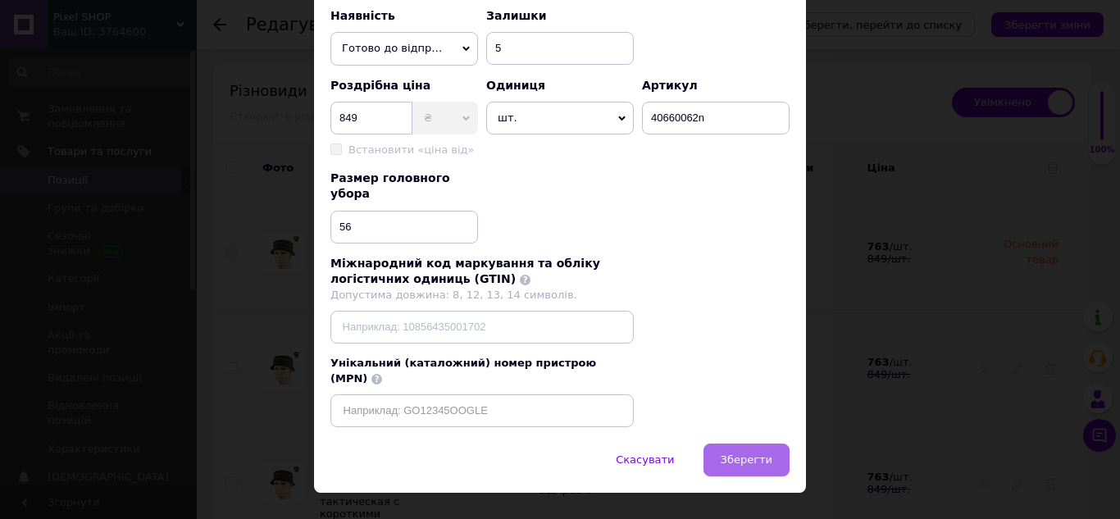
type input "M-Tac військова панама олива Gen.II Flex Rip-Stop Army Olive, тактична панама з…"
click at [741, 443] on button "Зберегти" at bounding box center [746, 459] width 86 height 33
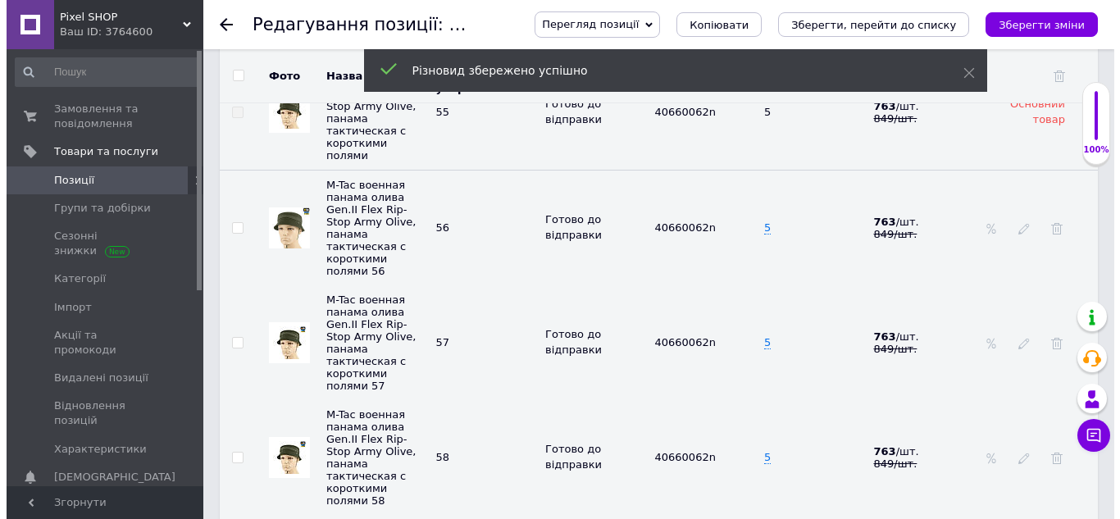
scroll to position [2334, 0]
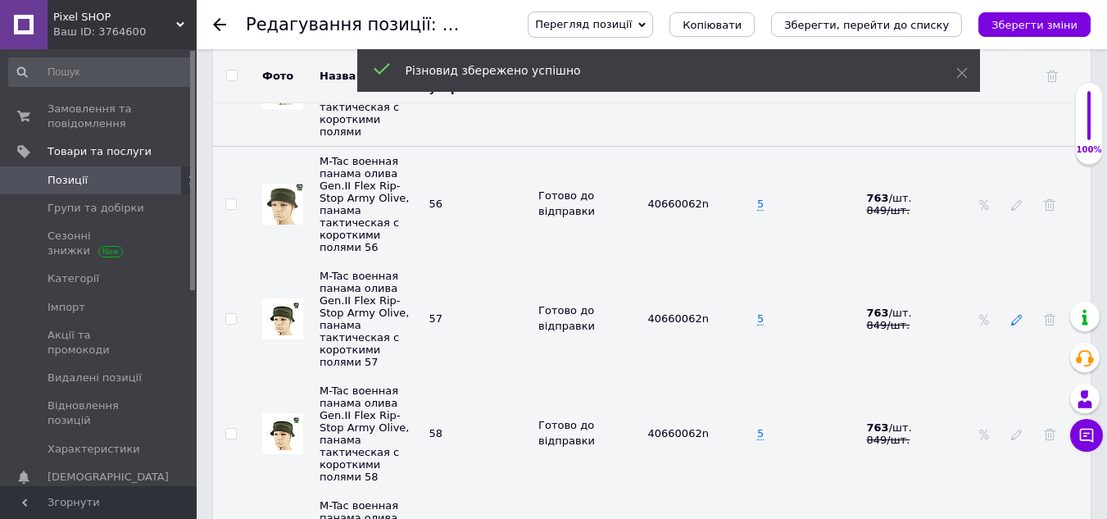
click at [1016, 314] on icon at bounding box center [1016, 319] width 11 height 11
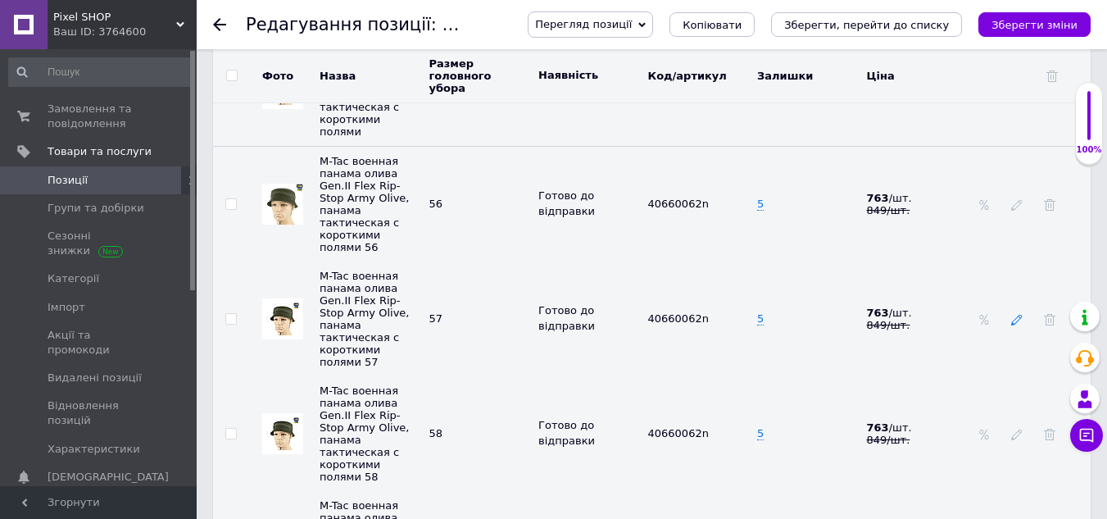
click at [1017, 315] on use at bounding box center [1016, 320] width 11 height 11
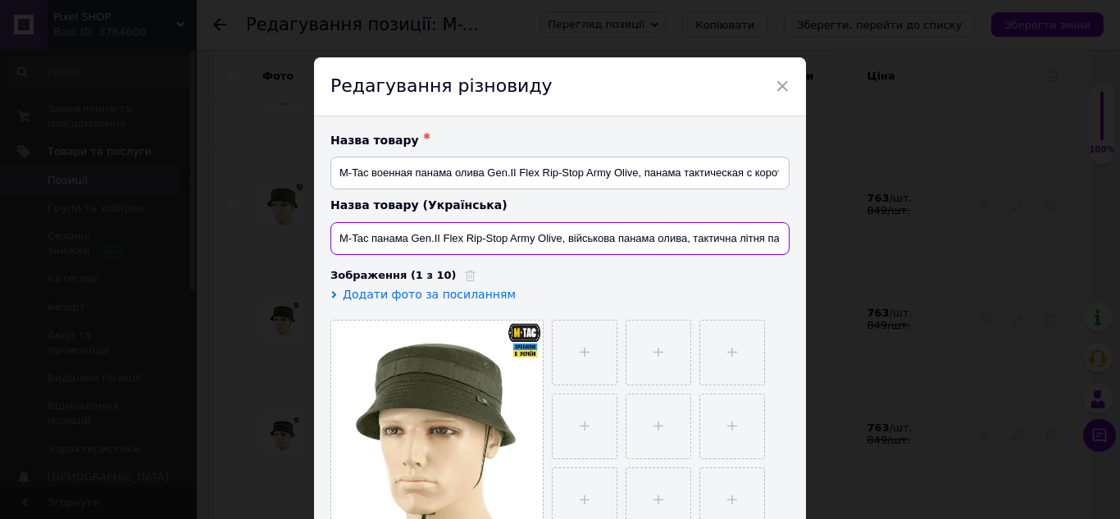
click at [570, 228] on input "M-Tac панама Gen.II Flex Rip-Stop Army Olive, військова панама олива, тактична …" at bounding box center [559, 238] width 459 height 33
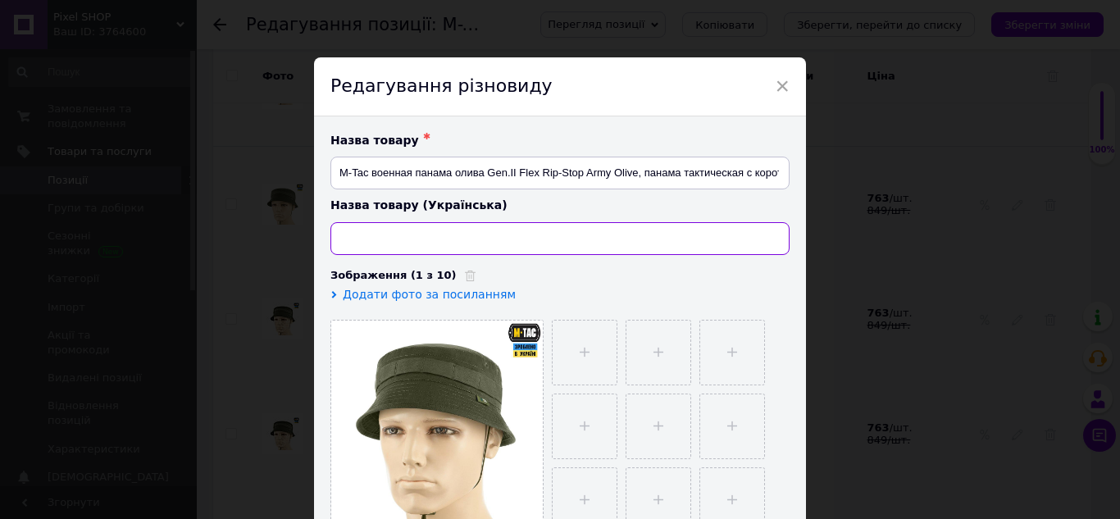
paste input "M-Tac військова панама олива Gen.II Flex Rip-Stop Army Olive, тактична панама з…"
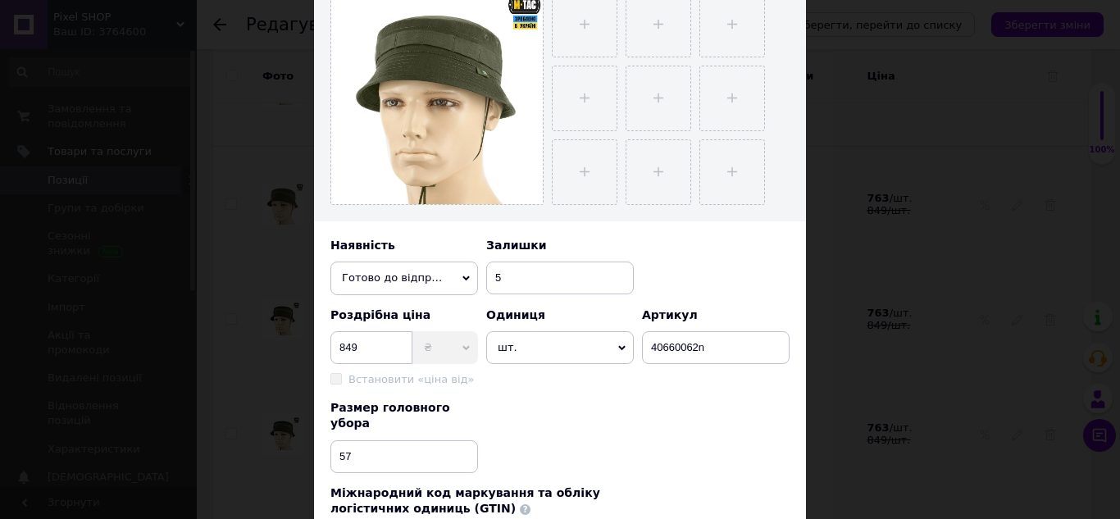
scroll to position [557, 0]
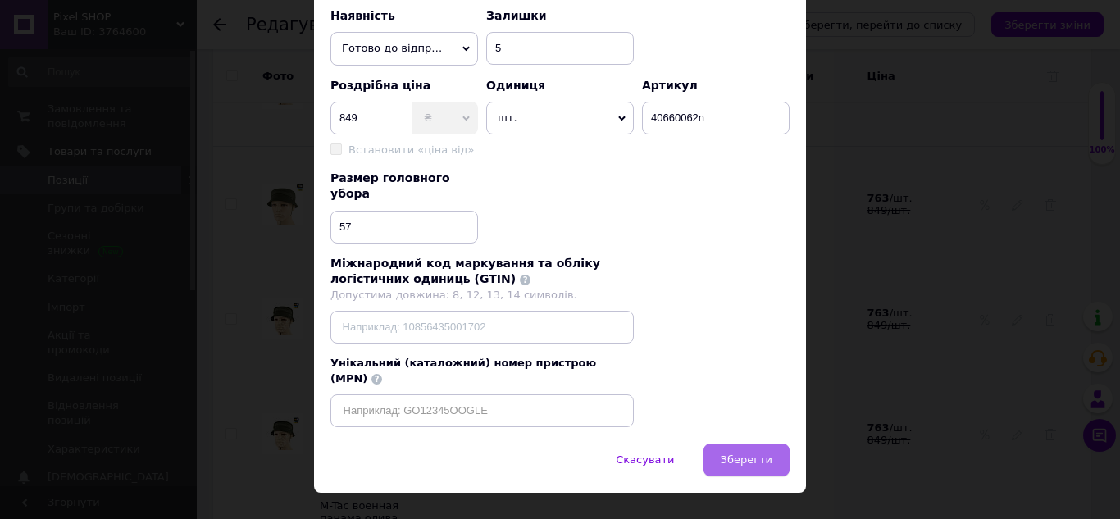
type input "M-Tac військова панама олива Gen.II Flex Rip-Stop Army Olive, тактична панама з…"
click at [739, 443] on button "Зберегти" at bounding box center [746, 459] width 86 height 33
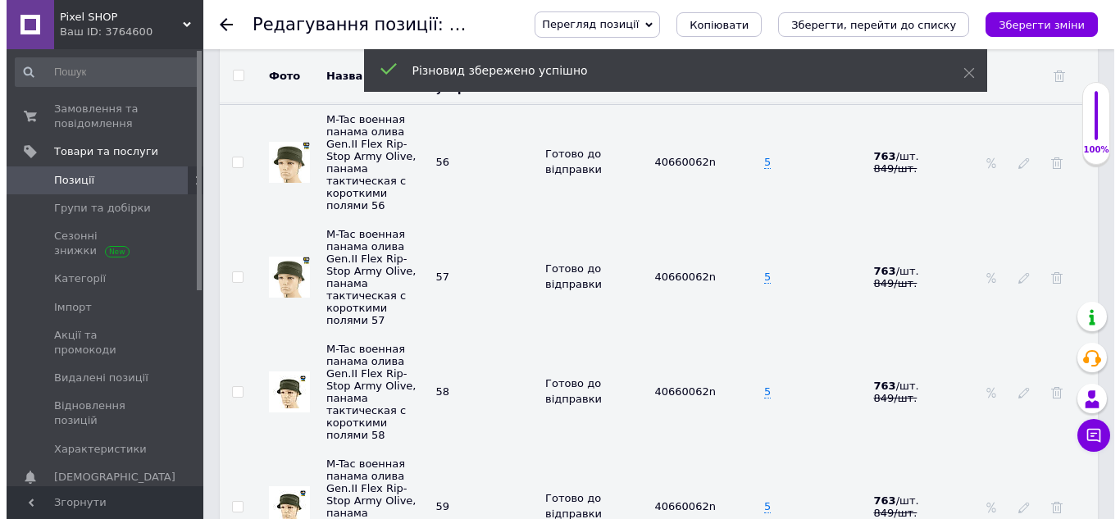
scroll to position [2416, 0]
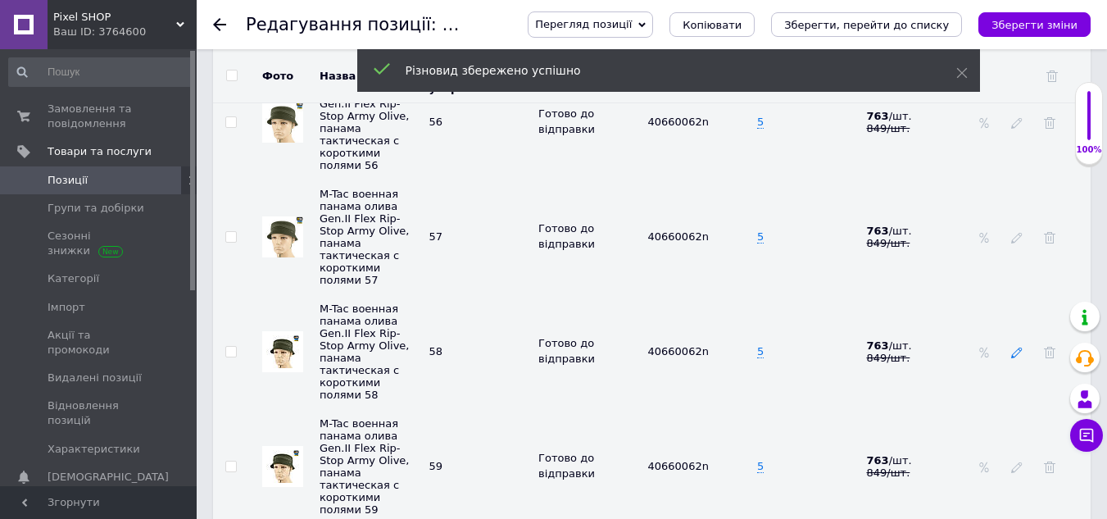
click at [1016, 347] on icon at bounding box center [1016, 352] width 11 height 11
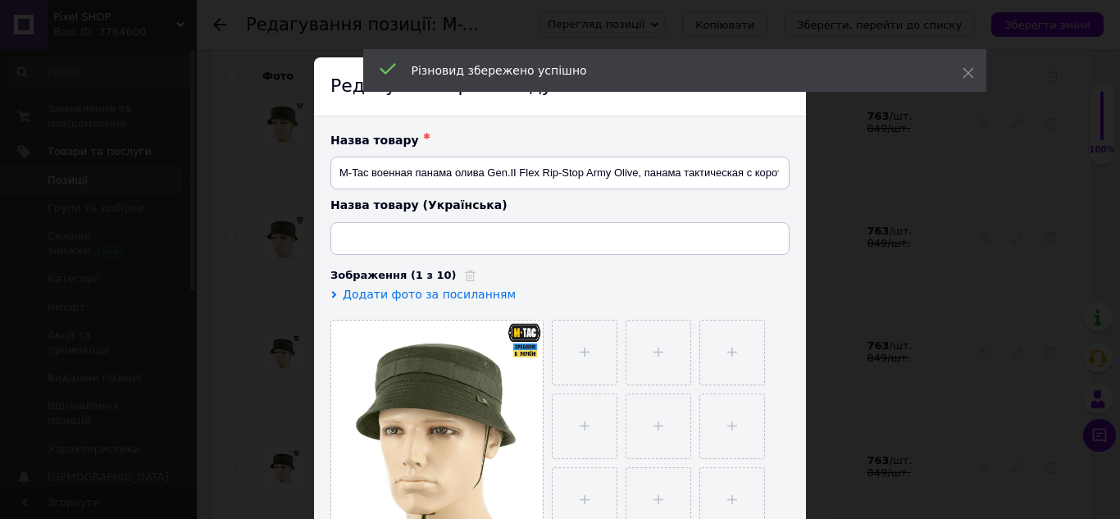
type input "M-Tac панама Gen.II Flex Rip-Stop Army Olive, військова панама олива, тактична …"
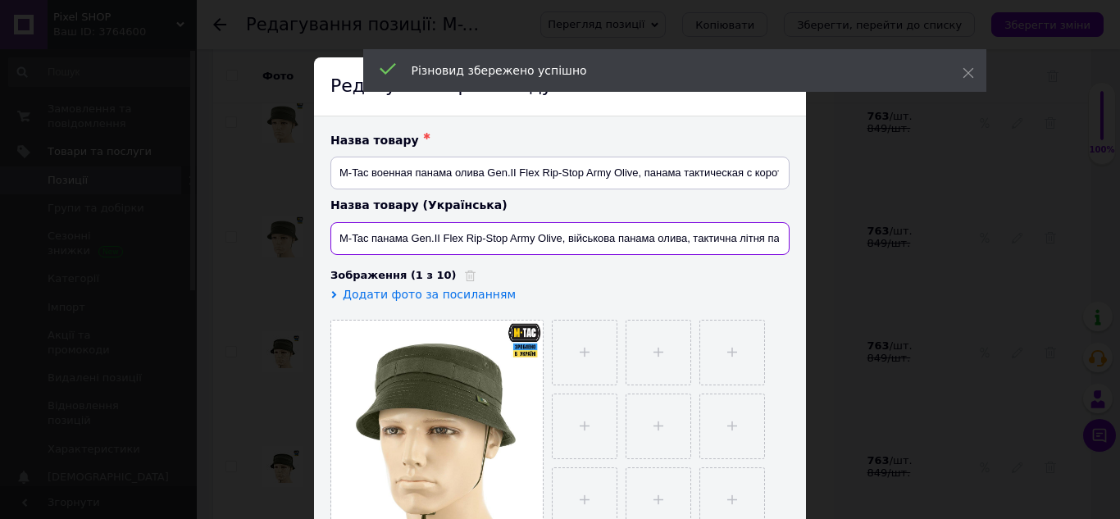
click at [584, 239] on input "M-Tac панама Gen.II Flex Rip-Stop Army Olive, військова панама олива, тактична …" at bounding box center [559, 238] width 459 height 33
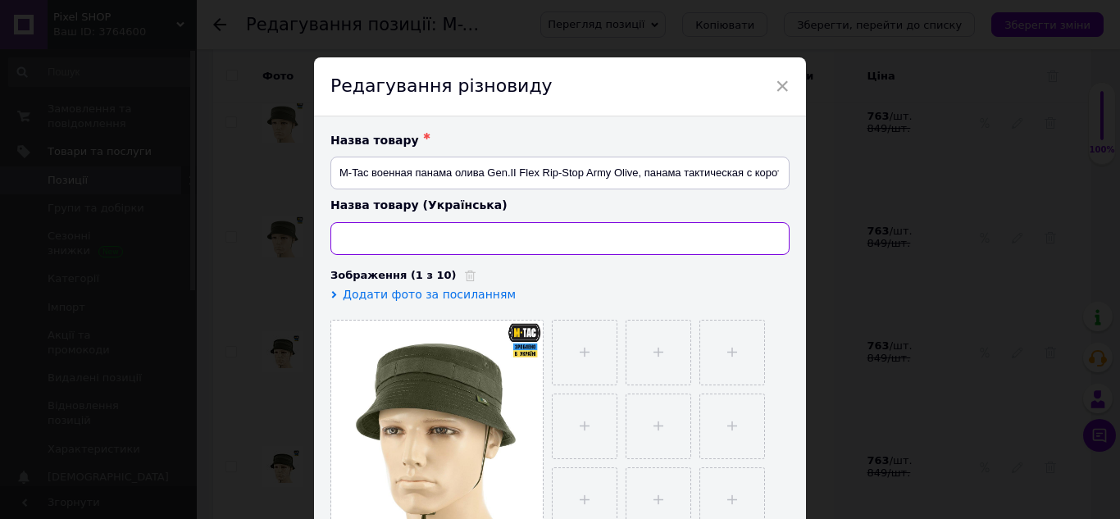
paste input "M-Tac військова панама олива Gen.II Flex Rip-Stop Army Olive, тактична панама з…"
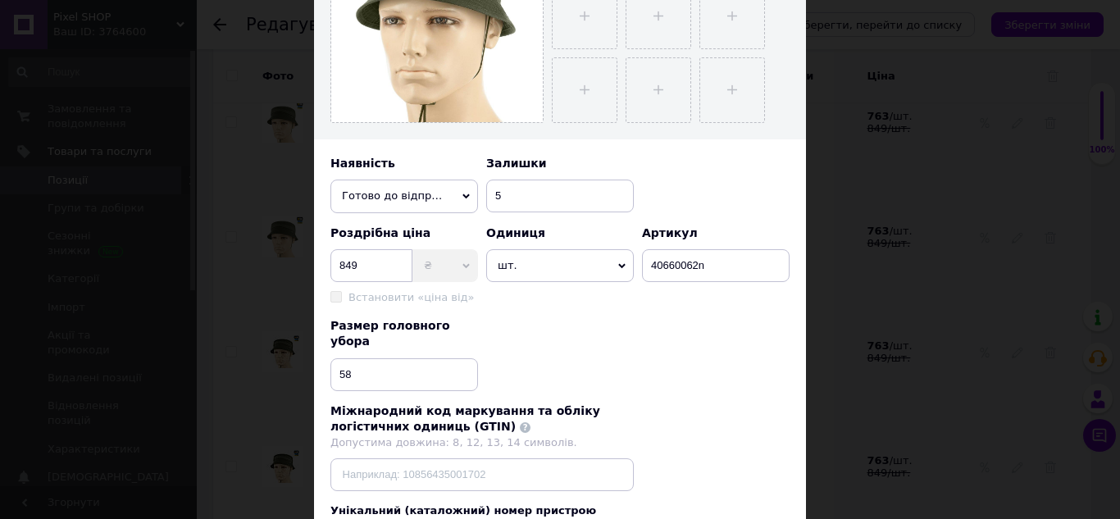
scroll to position [557, 0]
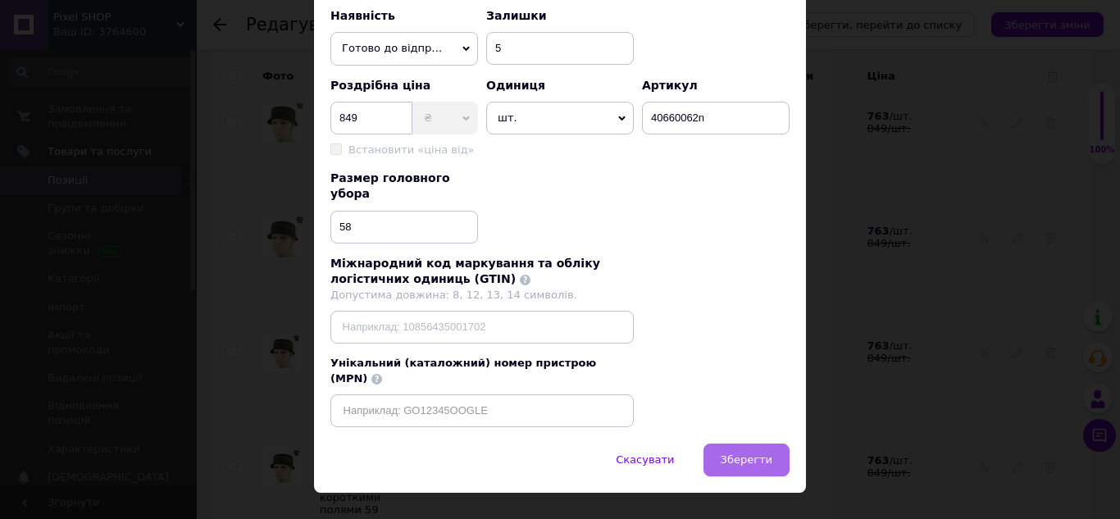
type input "M-Tac військова панама олива Gen.II Flex Rip-Stop Army Olive, тактична панама з…"
click at [746, 453] on span "Зберегти" at bounding box center [746, 459] width 52 height 12
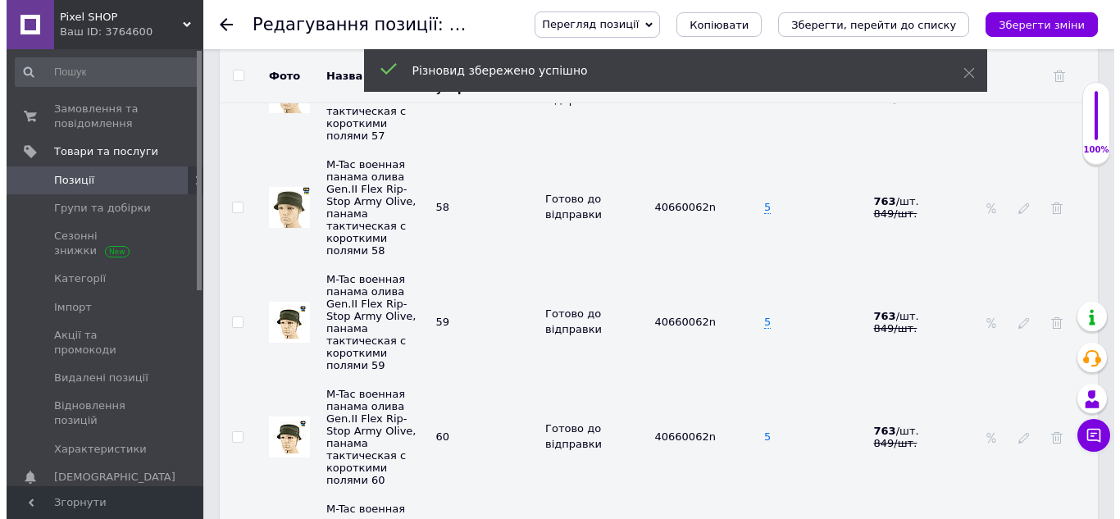
scroll to position [2580, 0]
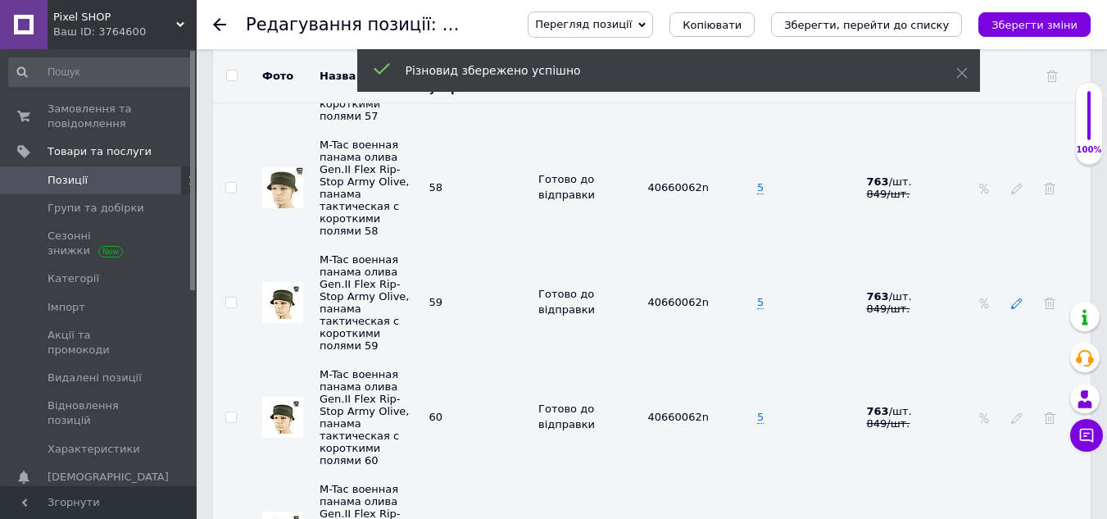
click at [1018, 298] on icon at bounding box center [1016, 303] width 11 height 11
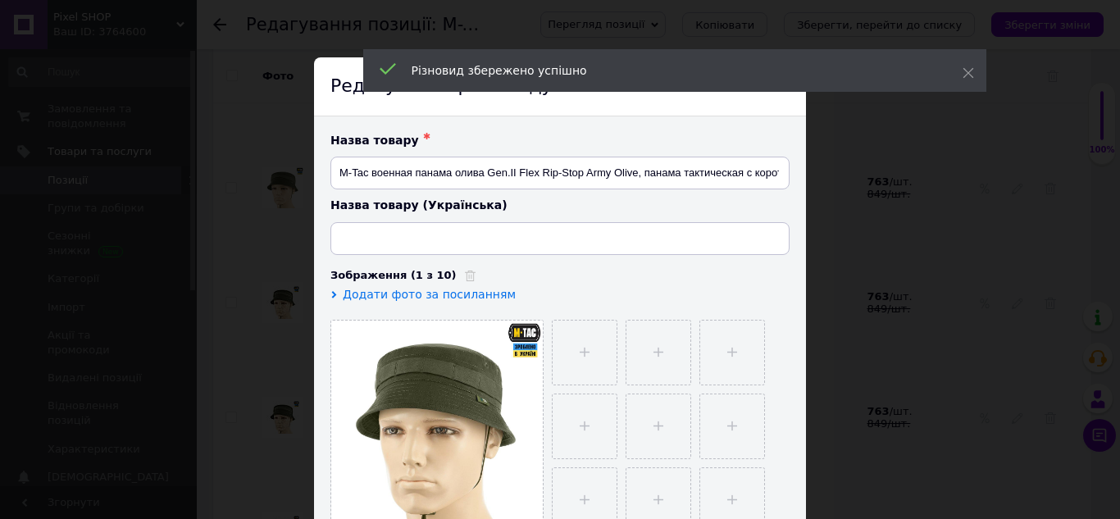
type input "M-Tac панама Gen.II Flex Rip-Stop Army Olive, військова панама олива, тактична …"
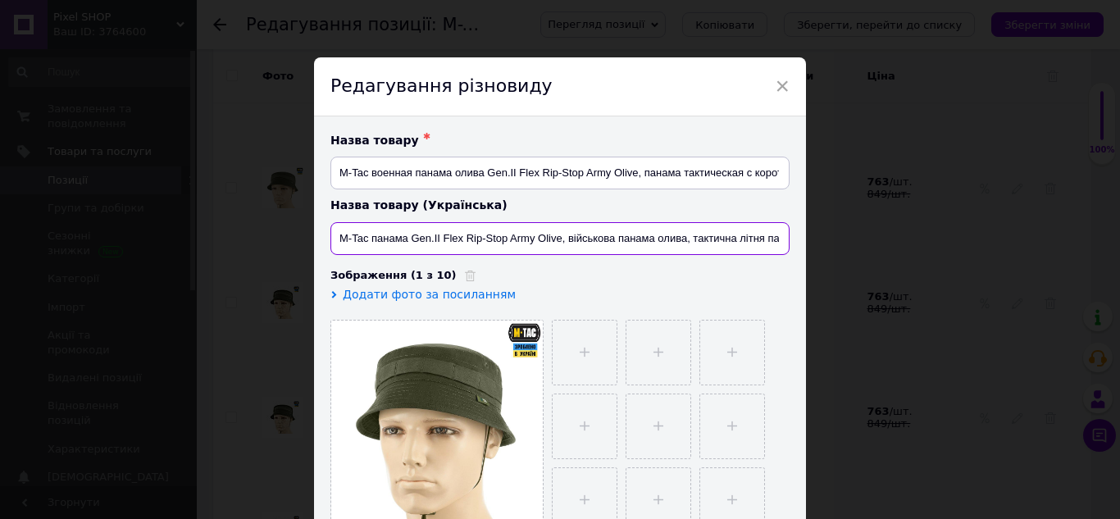
click at [380, 240] on input "M-Tac панама Gen.II Flex Rip-Stop Army Olive, військова панама олива, тактична …" at bounding box center [559, 238] width 459 height 33
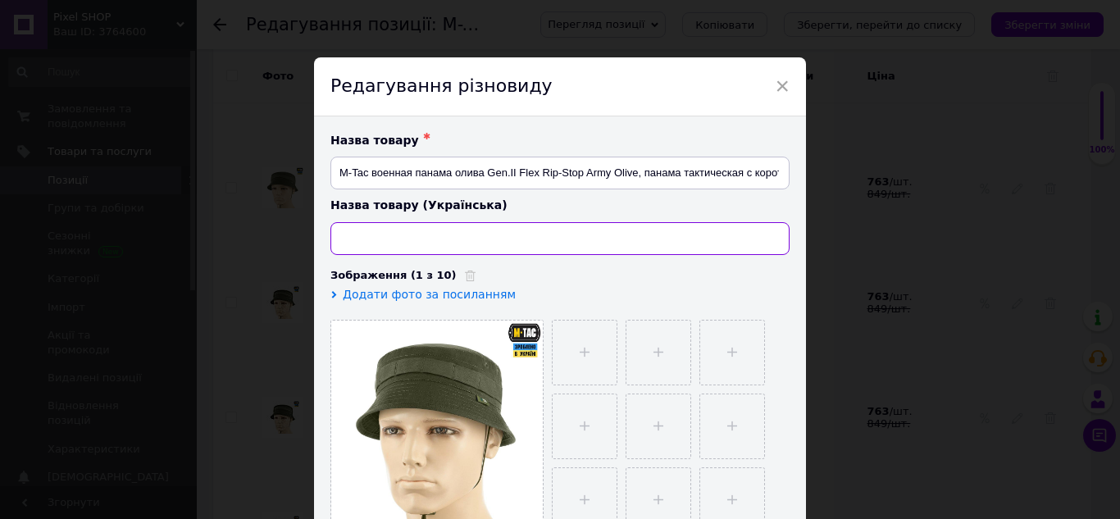
paste input "M-Tac військова панама олива Gen.II Flex Rip-Stop Army Olive, тактична панама з…"
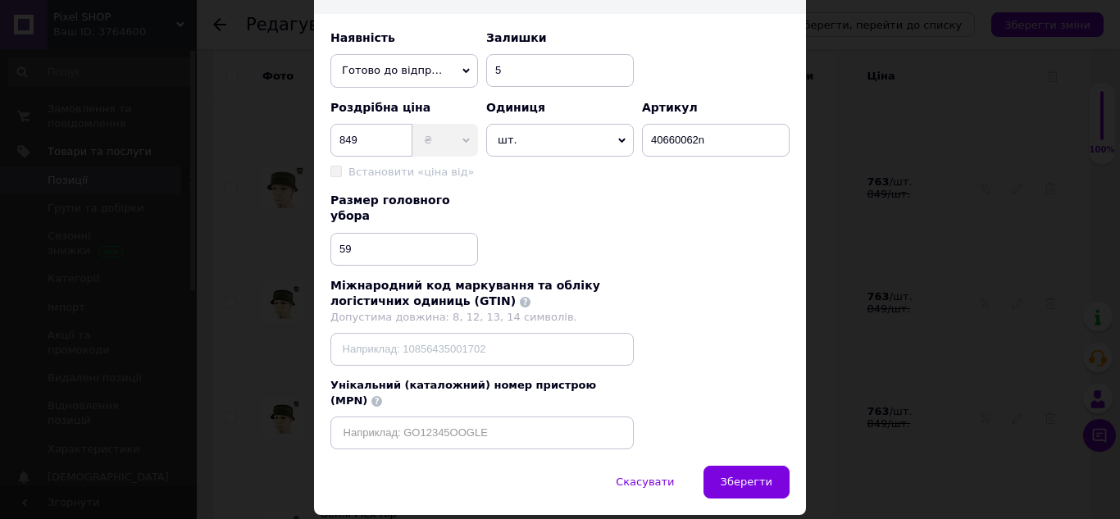
scroll to position [557, 0]
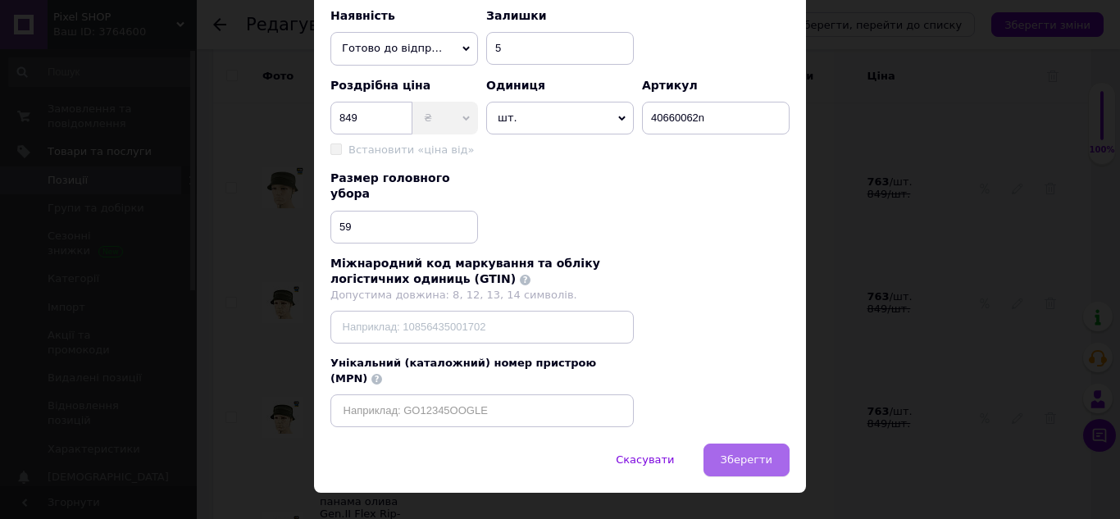
type input "M-Tac військова панама олива Gen.II Flex Rip-Stop Army Olive, тактична панама з…"
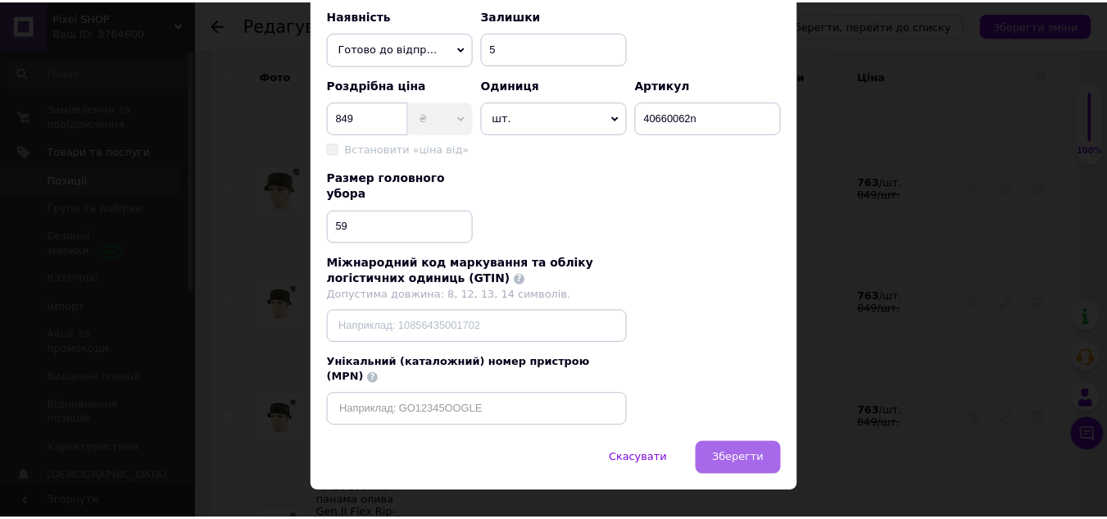
scroll to position [0, 0]
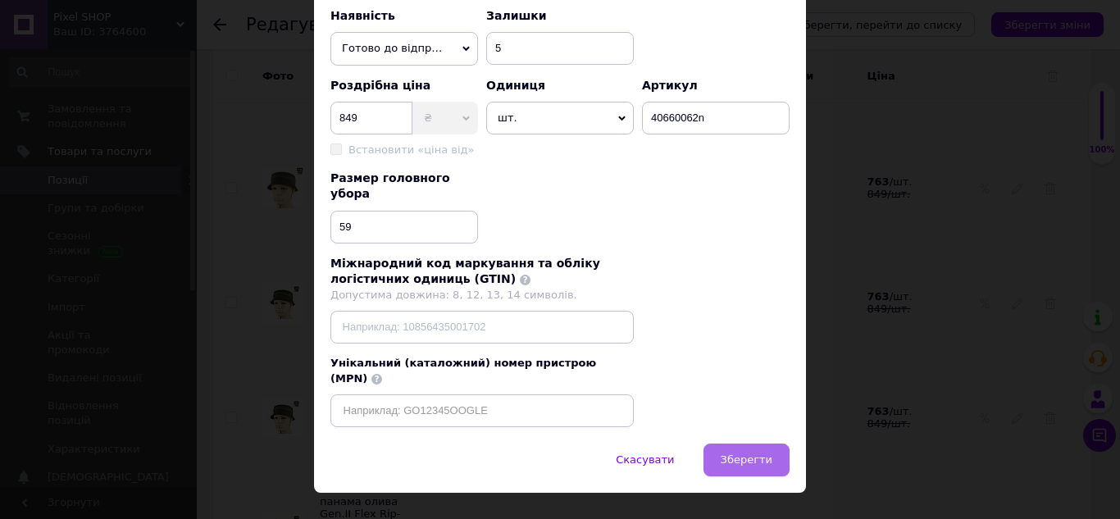
click at [750, 443] on button "Зберегти" at bounding box center [746, 459] width 86 height 33
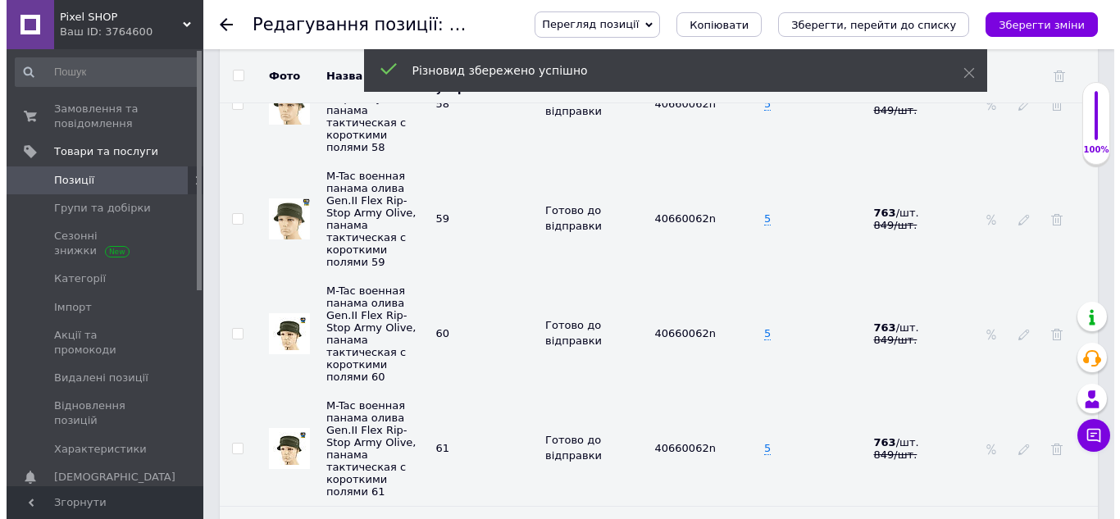
scroll to position [2744, 0]
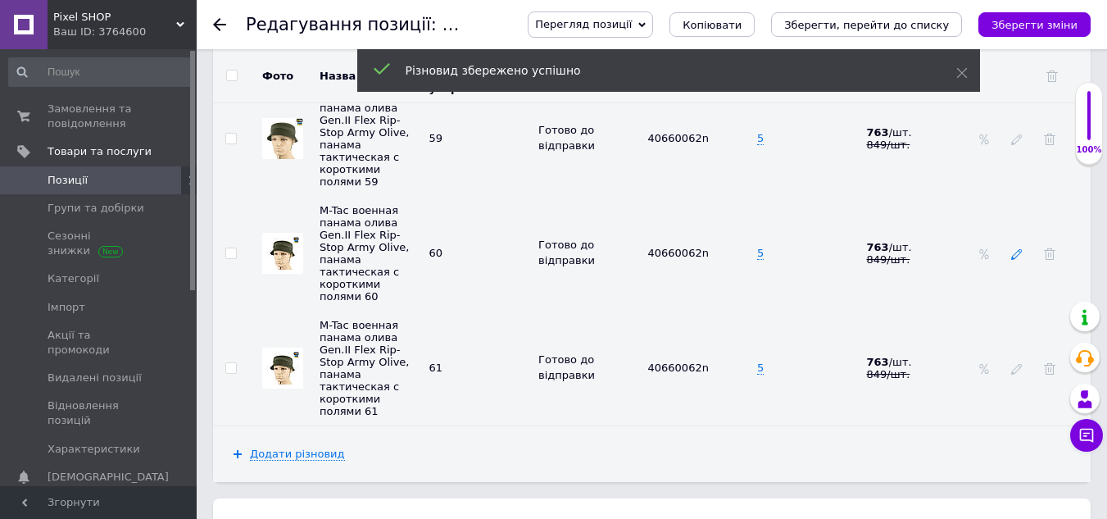
click at [1014, 248] on icon at bounding box center [1016, 253] width 11 height 11
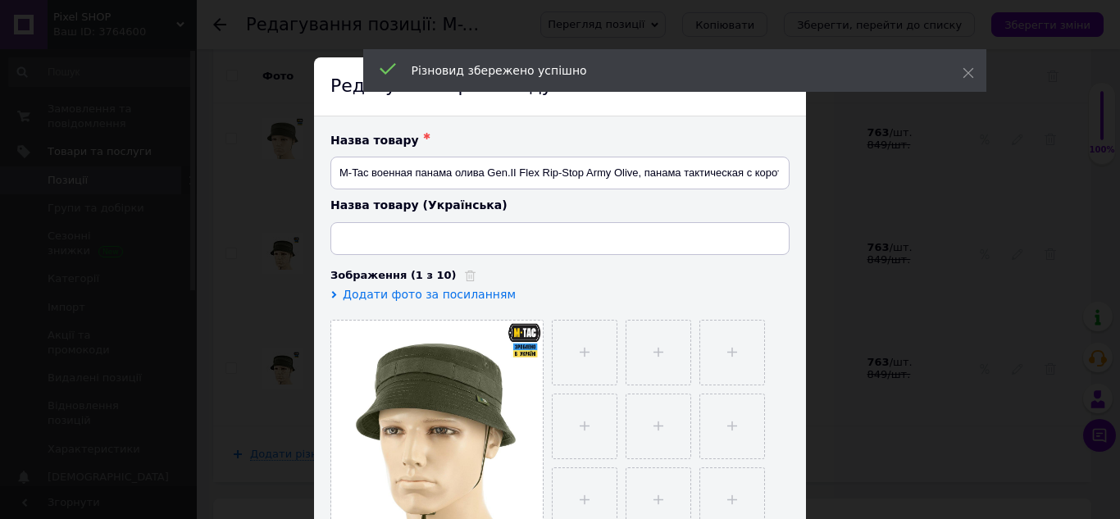
type input "M-Tac панама Gen.II Flex Rip-Stop Army Olive, військова панама олива, тактична …"
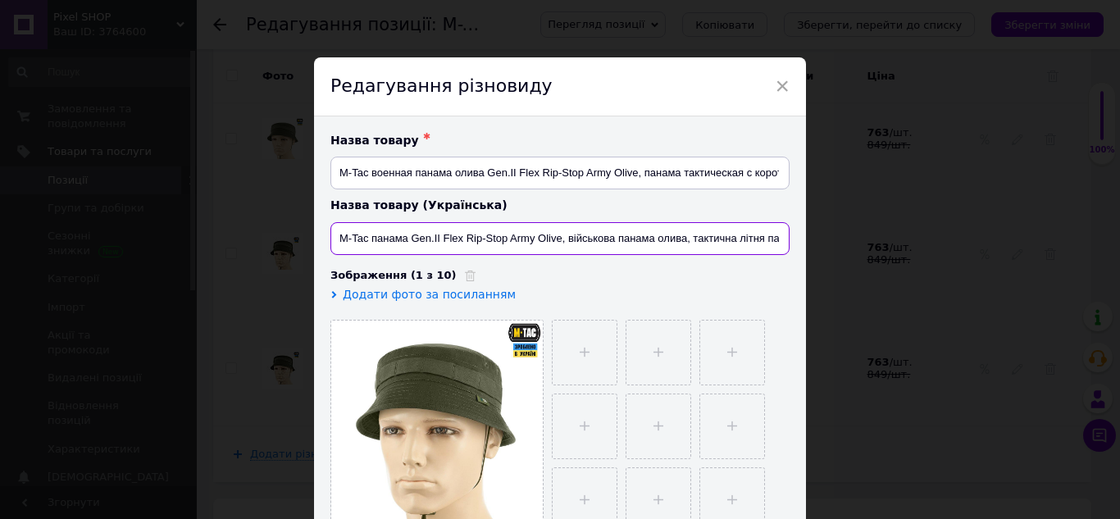
click at [569, 241] on input "M-Tac панама Gen.II Flex Rip-Stop Army Olive, військова панама олива, тактична …" at bounding box center [559, 238] width 459 height 33
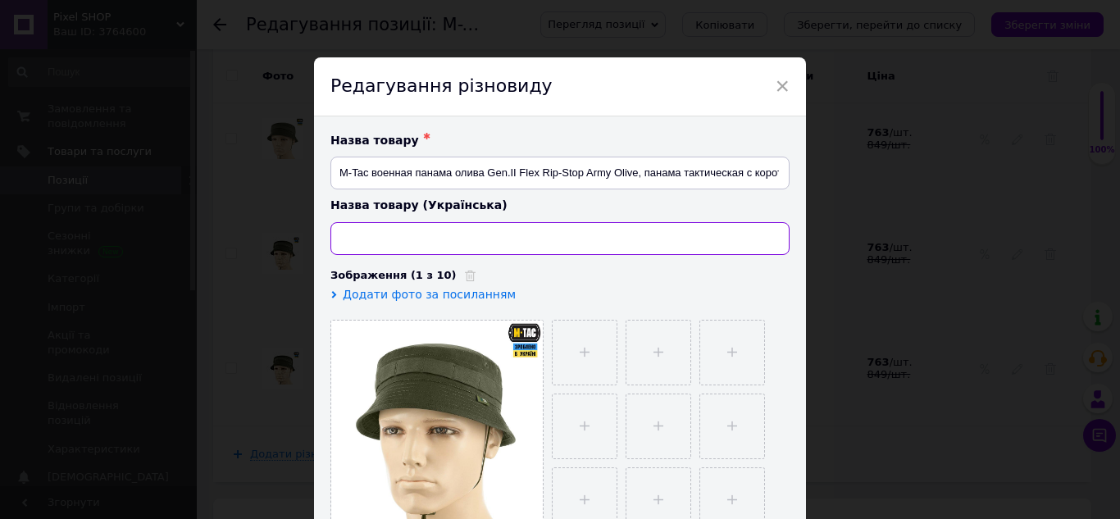
paste input "M-Tac військова панама олива Gen.II Flex Rip-Stop Army Olive, тактична панама з…"
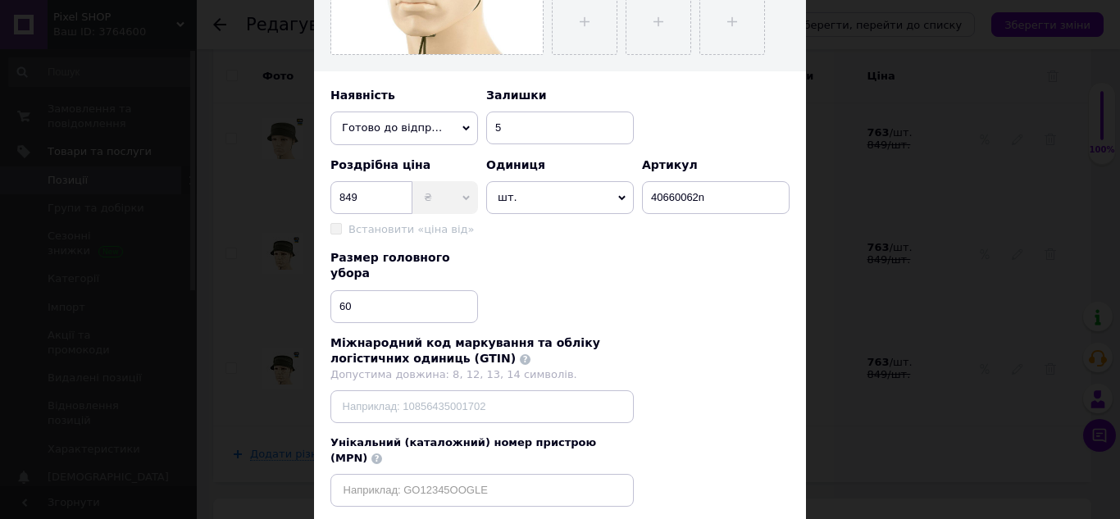
scroll to position [557, 0]
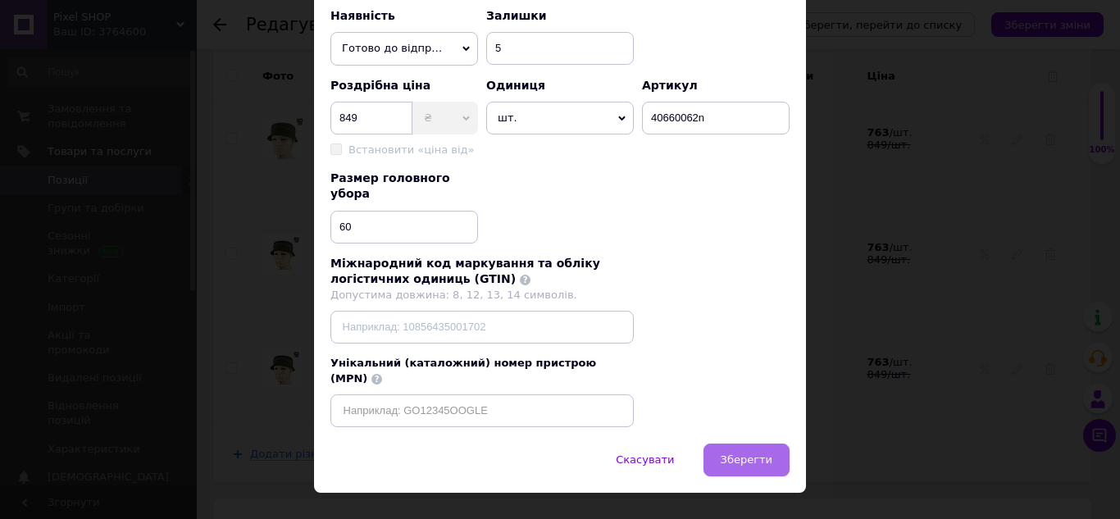
type input "M-Tac військова панама олива Gen.II Flex Rip-Stop Army Olive, тактична панама з…"
click at [739, 453] on span "Зберегти" at bounding box center [746, 459] width 52 height 12
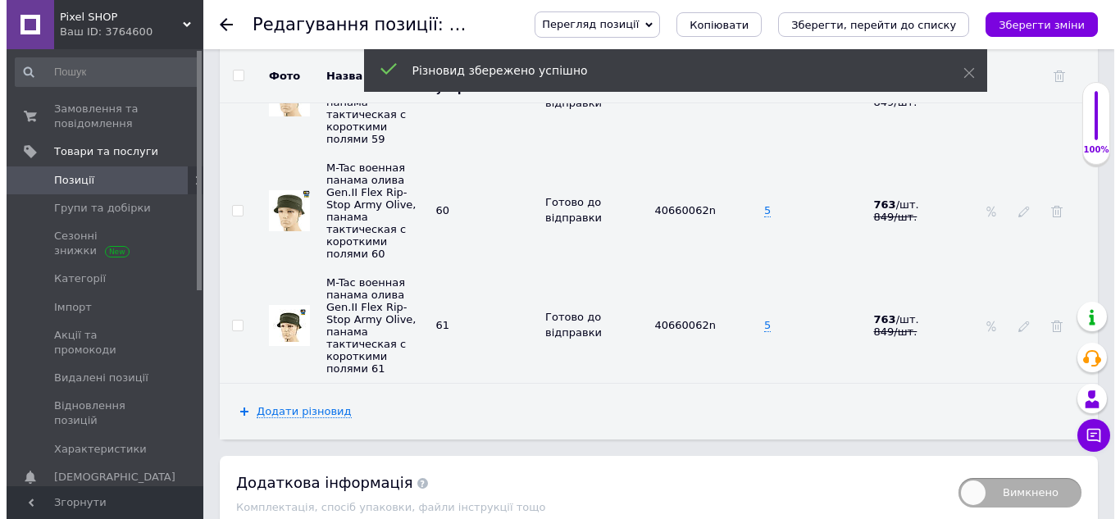
scroll to position [2826, 0]
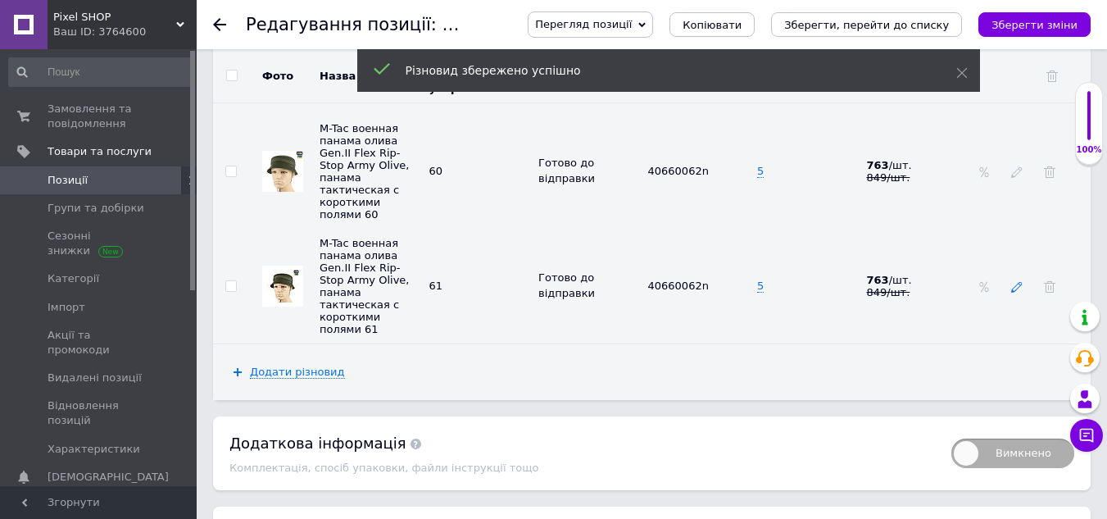
click at [1017, 281] on icon at bounding box center [1016, 286] width 11 height 11
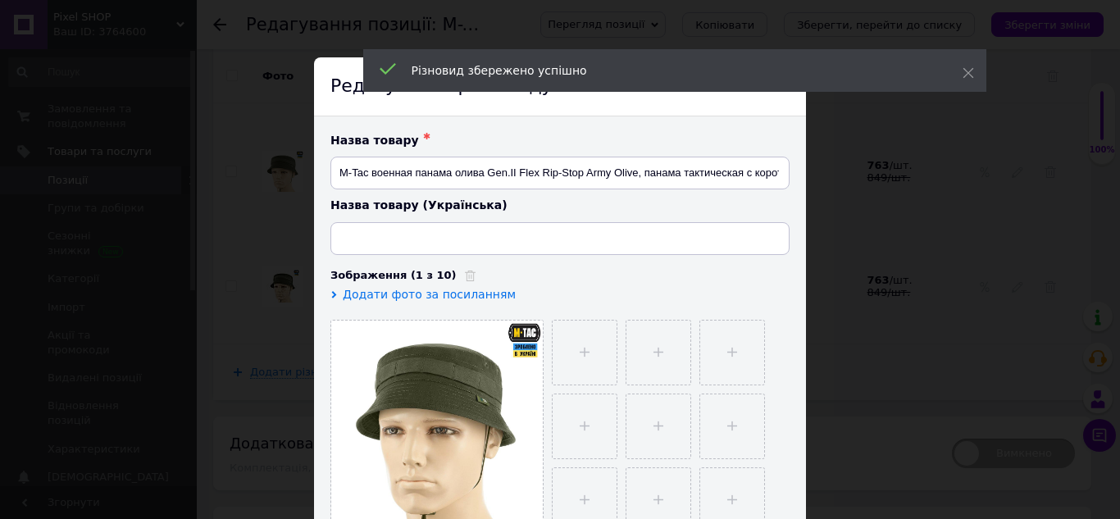
type input "M-Tac панама Gen.II Flex Rip-Stop Army Olive, військова панама олива, тактична …"
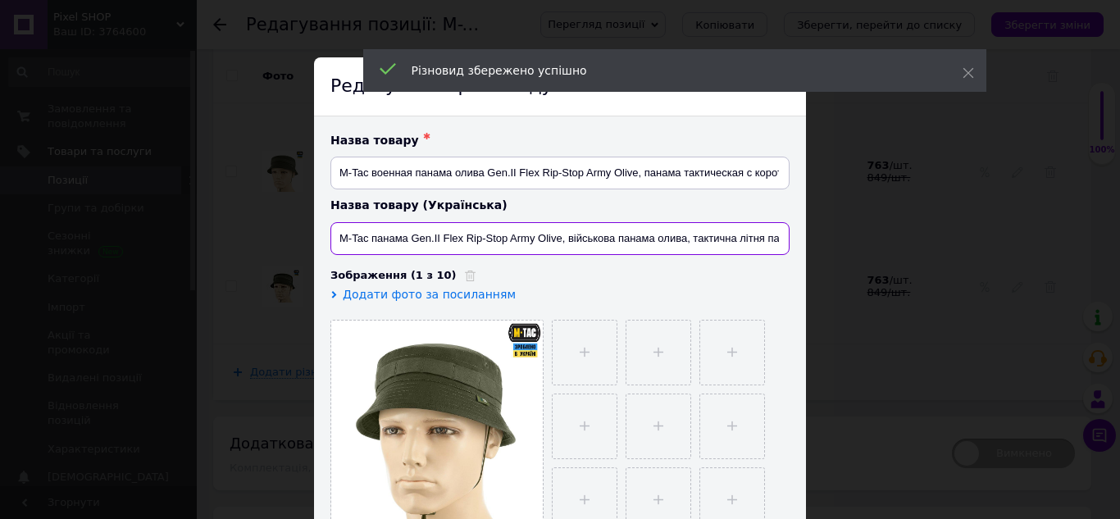
click at [659, 238] on input "M-Tac панама Gen.II Flex Rip-Stop Army Olive, військова панама олива, тактична …" at bounding box center [559, 238] width 459 height 33
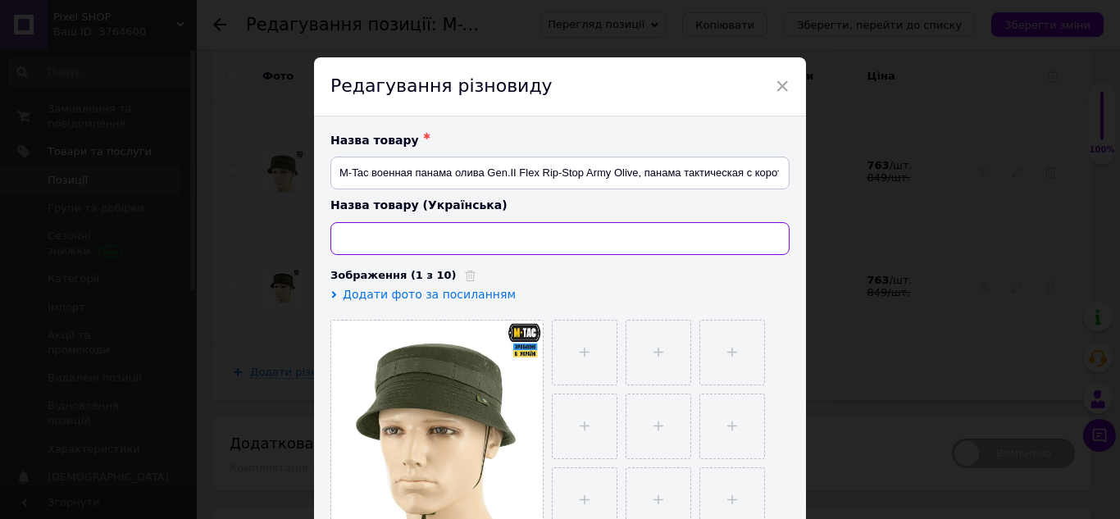
paste input "M-Tac військова панама олива Gen.II Flex Rip-Stop Army Olive, тактична панама з…"
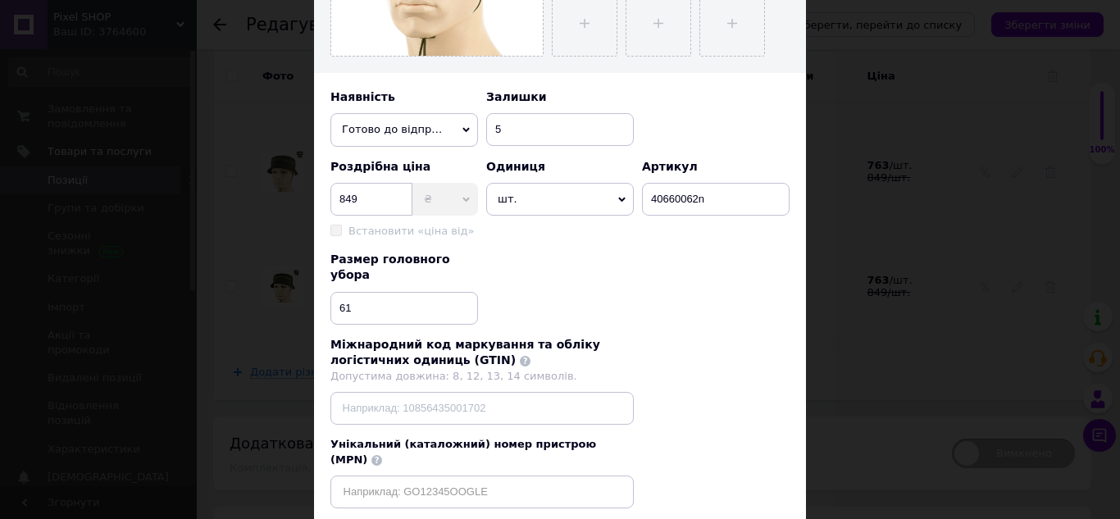
scroll to position [557, 0]
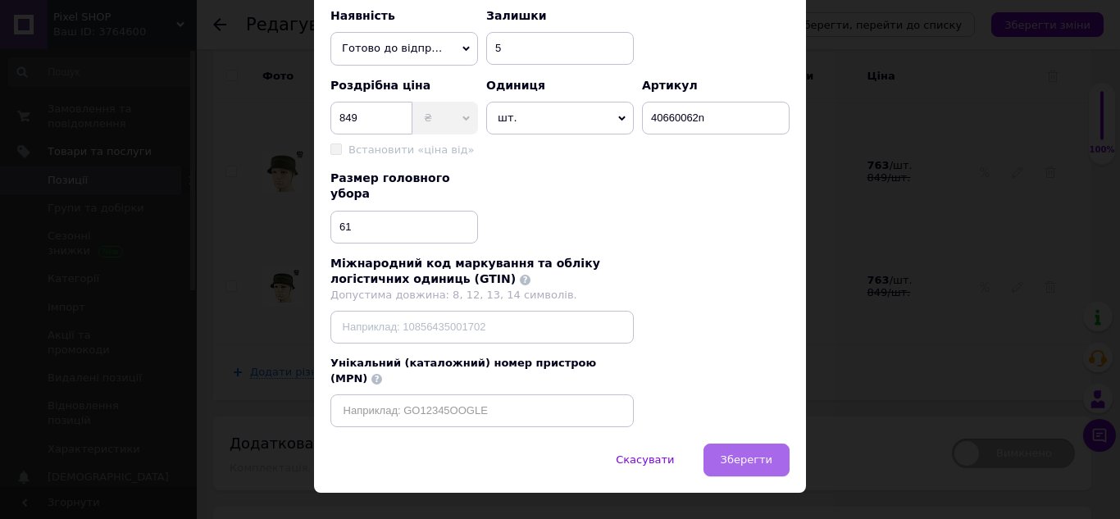
type input "M-Tac військова панама олива Gen.II Flex Rip-Stop Army Olive, тактична панама з…"
click at [750, 453] on span "Зберегти" at bounding box center [746, 459] width 52 height 12
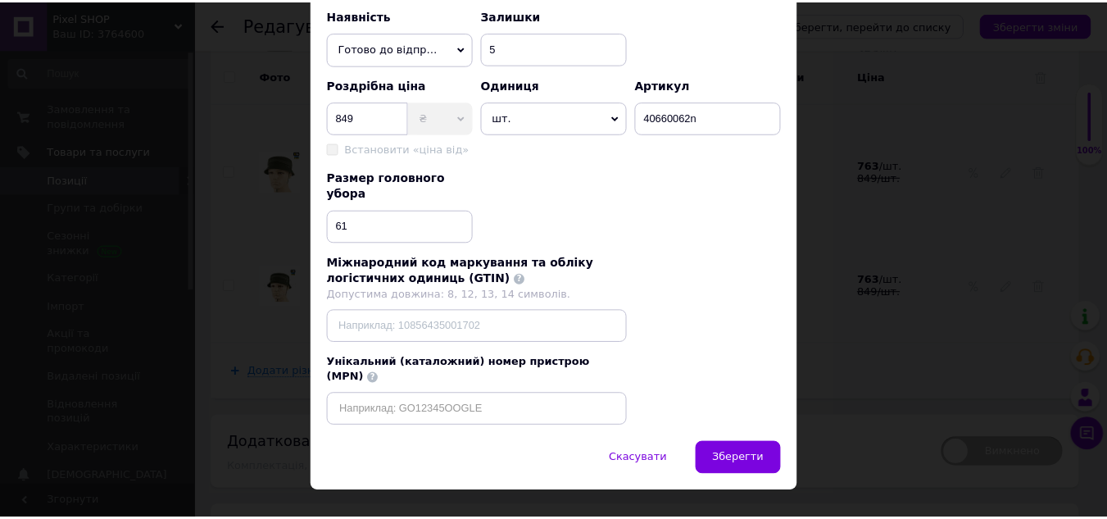
scroll to position [0, 0]
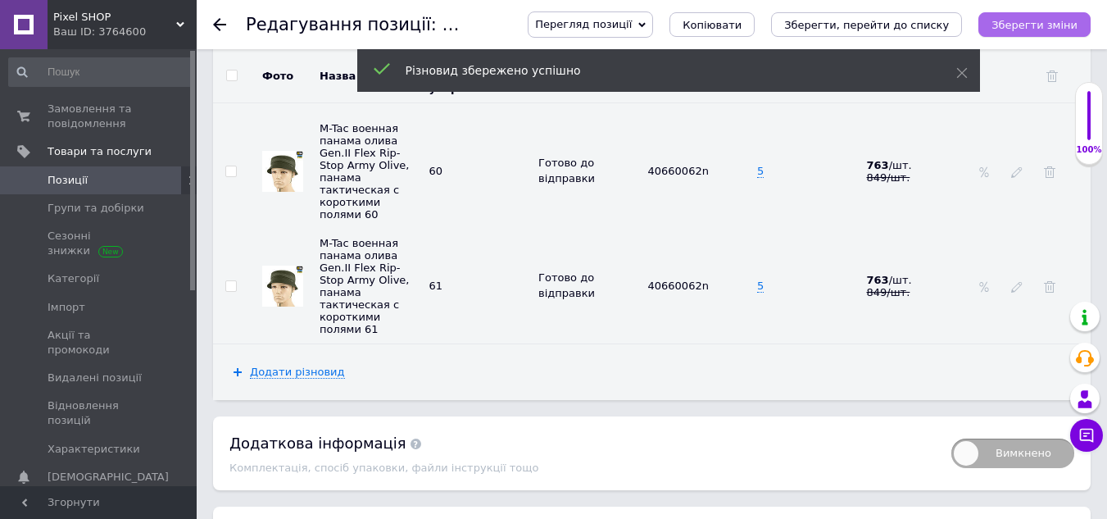
click at [1036, 33] on button "Зберегти зміни" at bounding box center [1035, 24] width 112 height 25
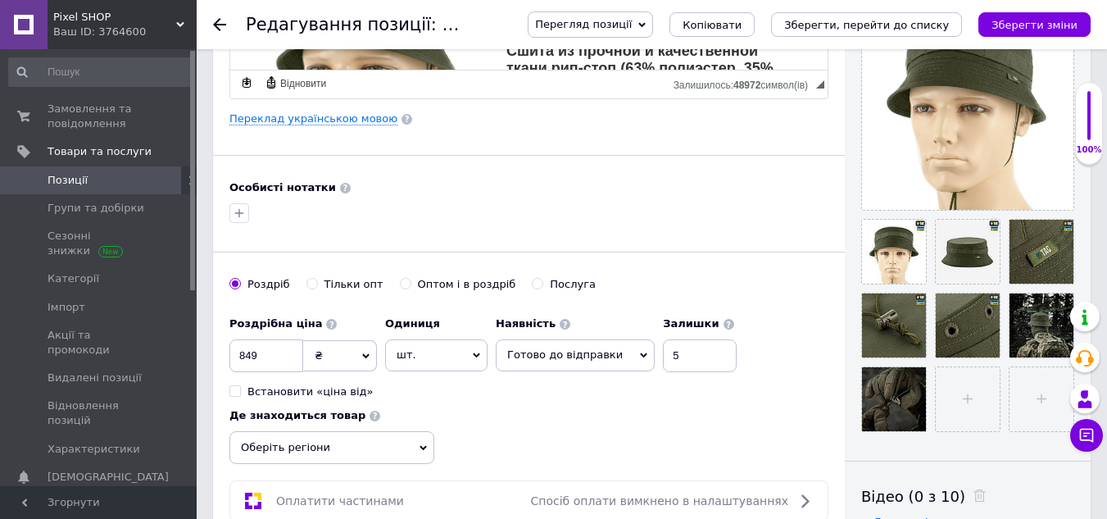
scroll to position [420, 0]
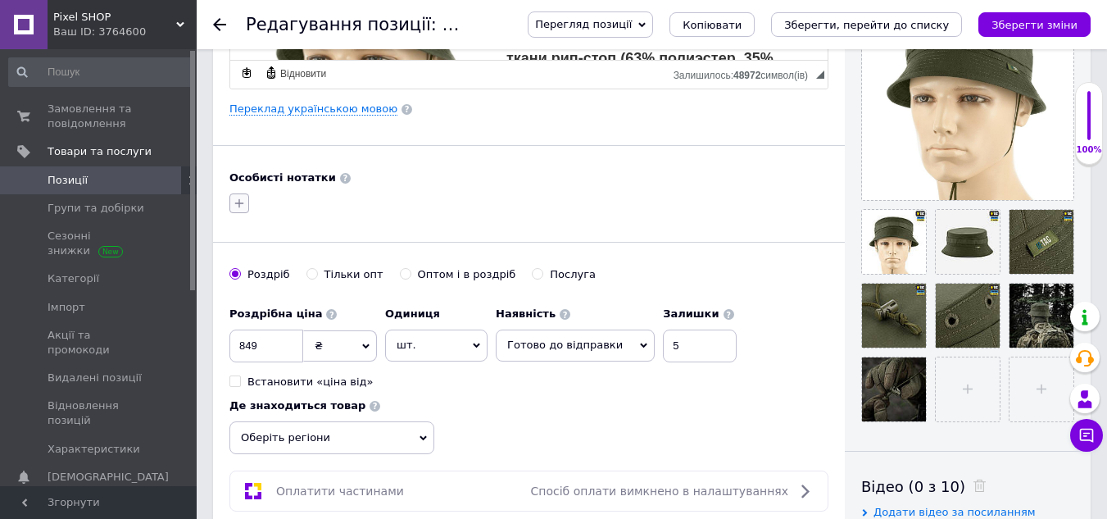
click at [245, 211] on button "button" at bounding box center [240, 203] width 20 height 20
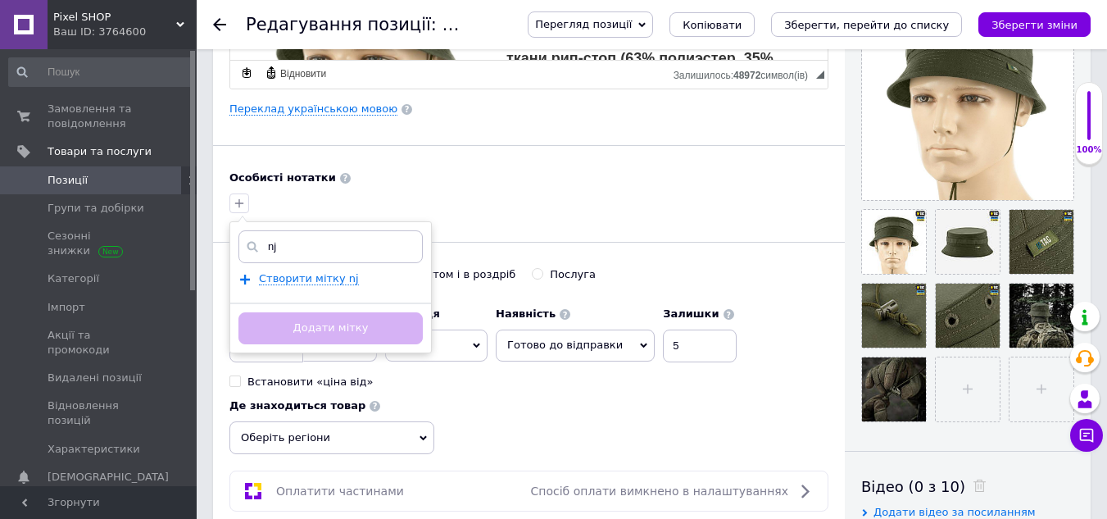
type input "n"
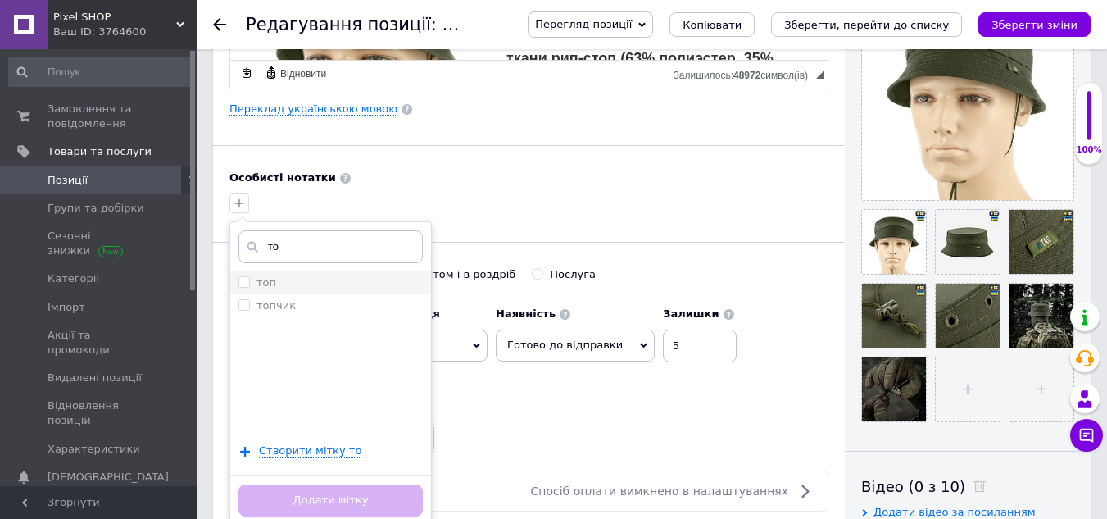
type input "то"
click at [244, 281] on input "топ" at bounding box center [244, 281] width 11 height 11
checkbox input "true"
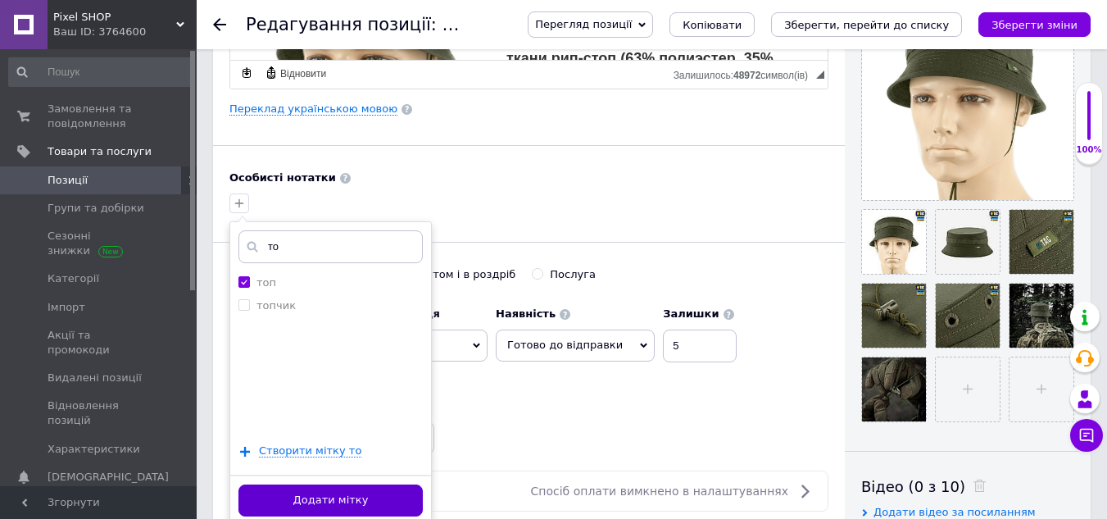
click at [328, 488] on button "Додати мітку" at bounding box center [331, 500] width 184 height 32
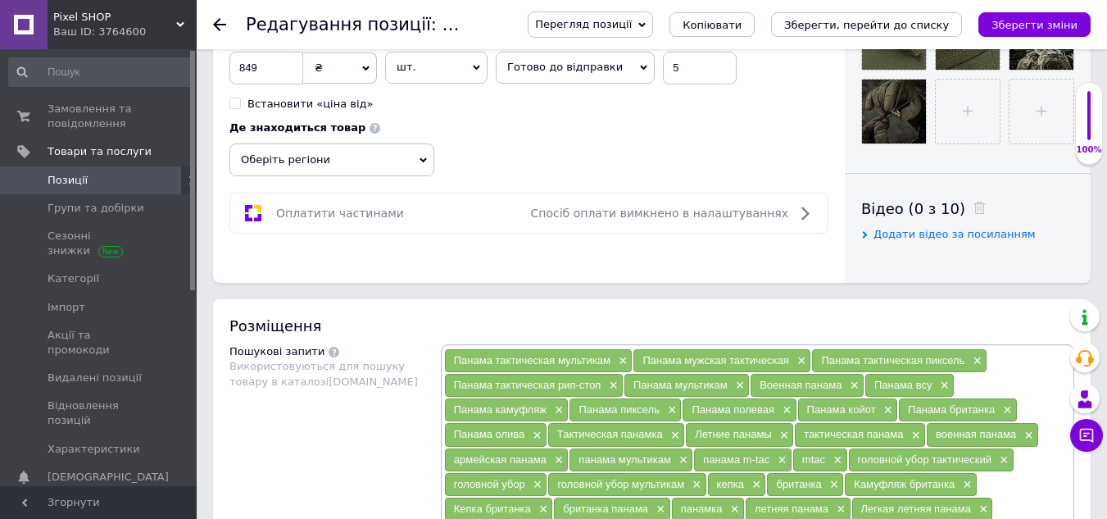
scroll to position [748, 0]
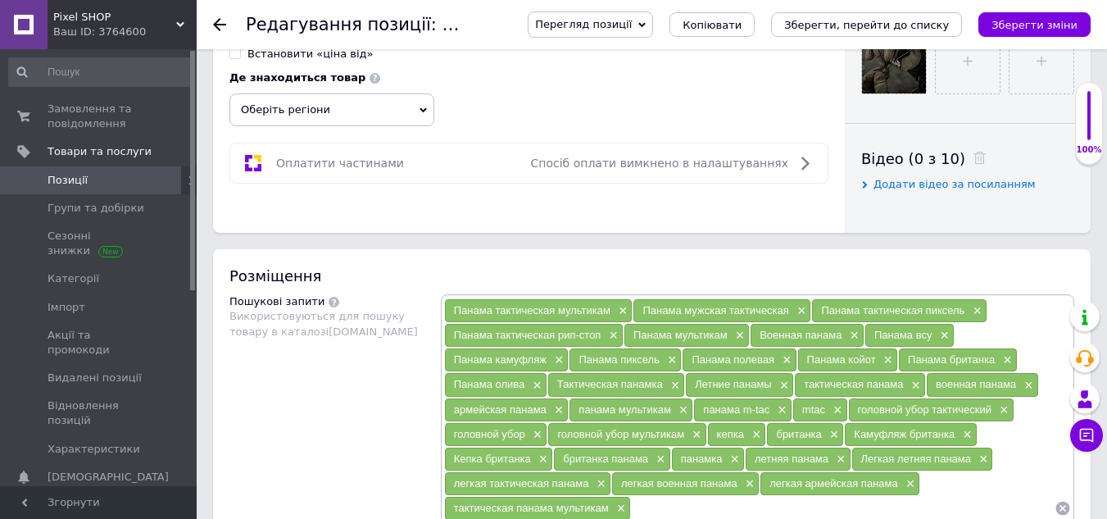
click at [394, 109] on span "Оберіть регіони" at bounding box center [332, 109] width 205 height 33
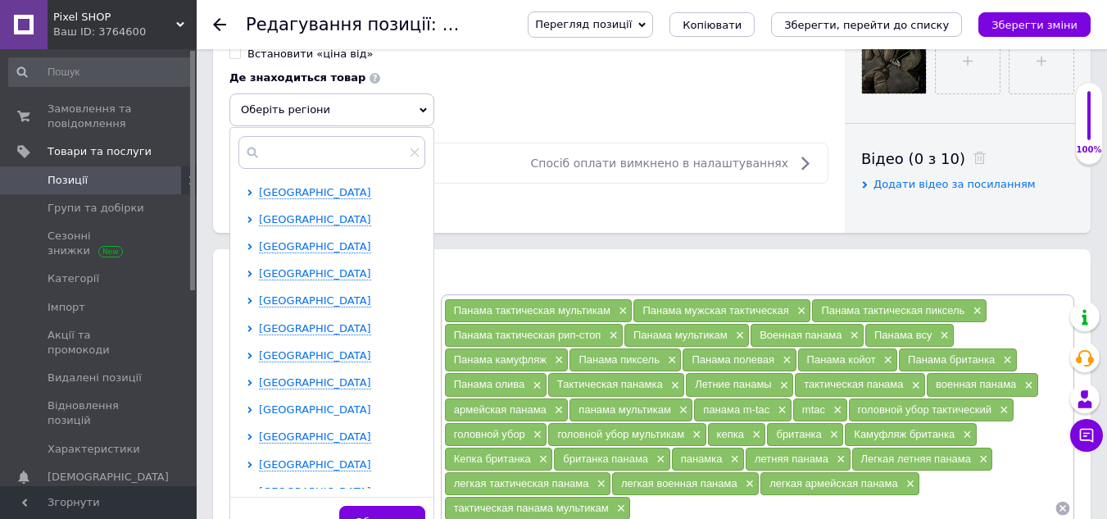
click at [291, 403] on span "Київська область" at bounding box center [315, 409] width 112 height 12
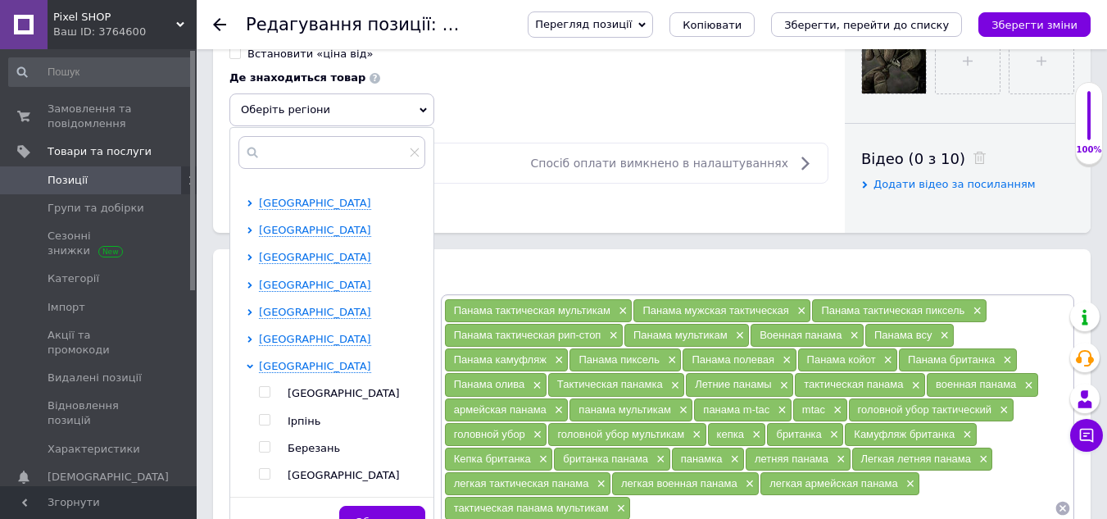
scroll to position [82, 0]
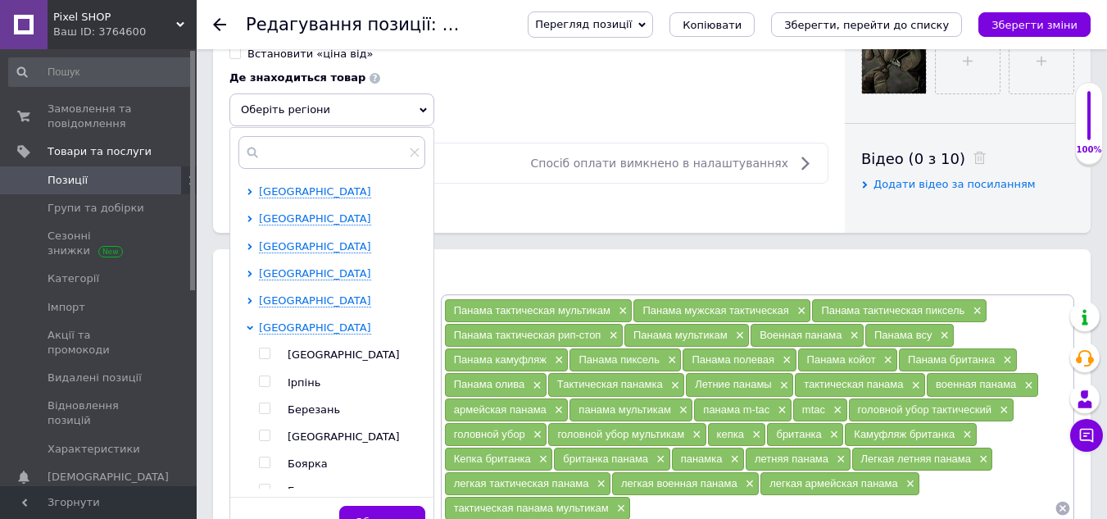
click at [267, 356] on input "checkbox" at bounding box center [264, 353] width 11 height 11
checkbox input "true"
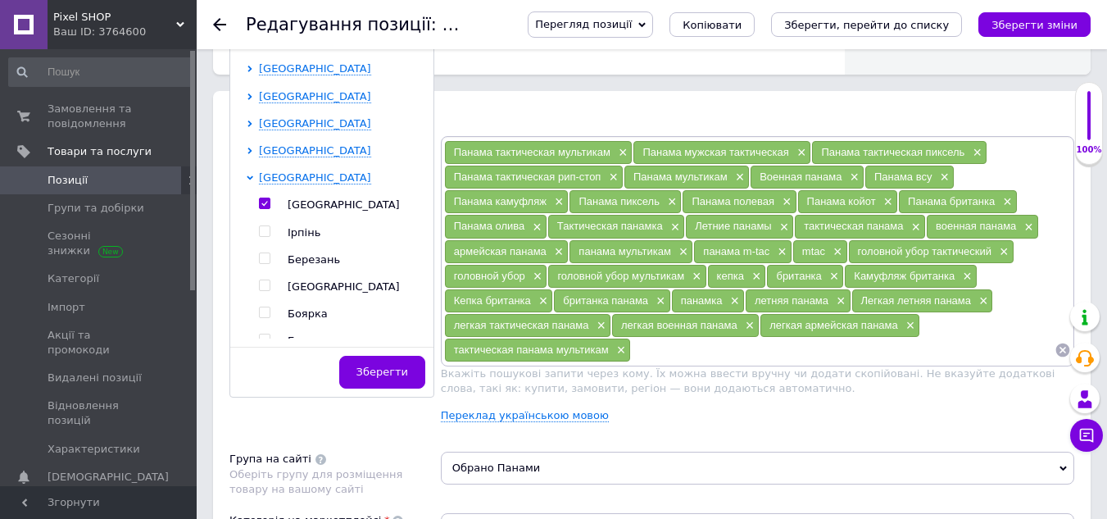
scroll to position [911, 0]
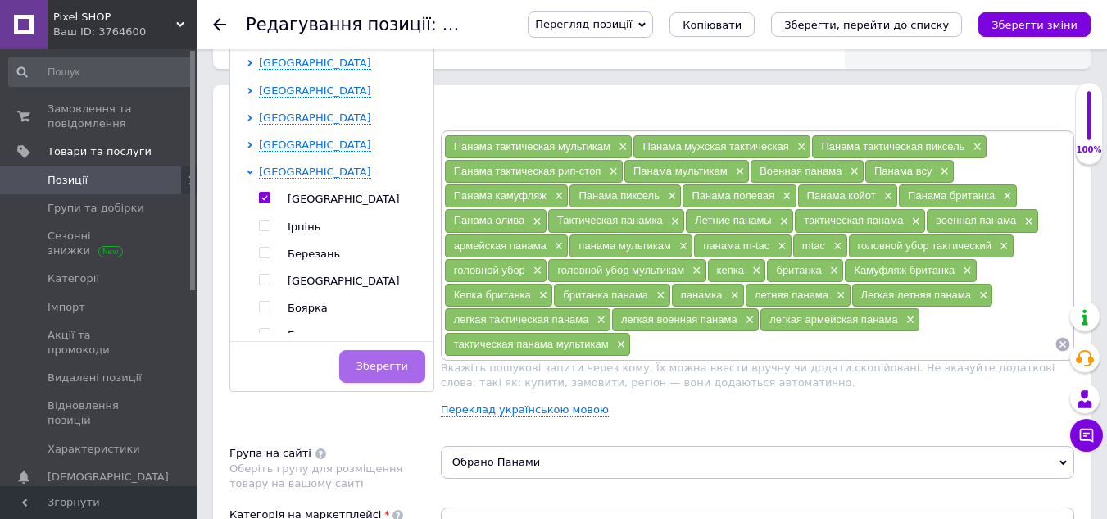
click at [369, 368] on span "Зберегти" at bounding box center [383, 366] width 52 height 12
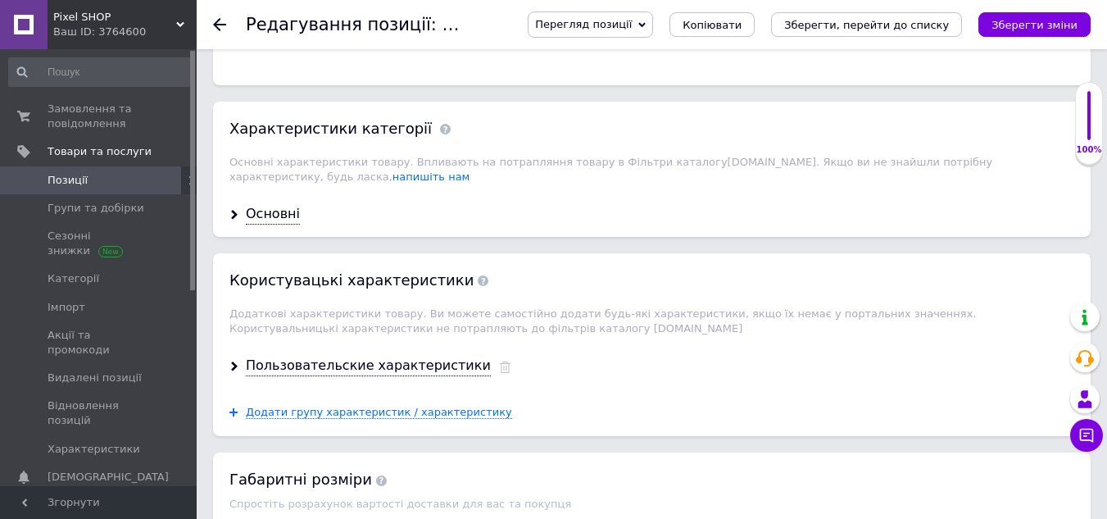
scroll to position [1485, 0]
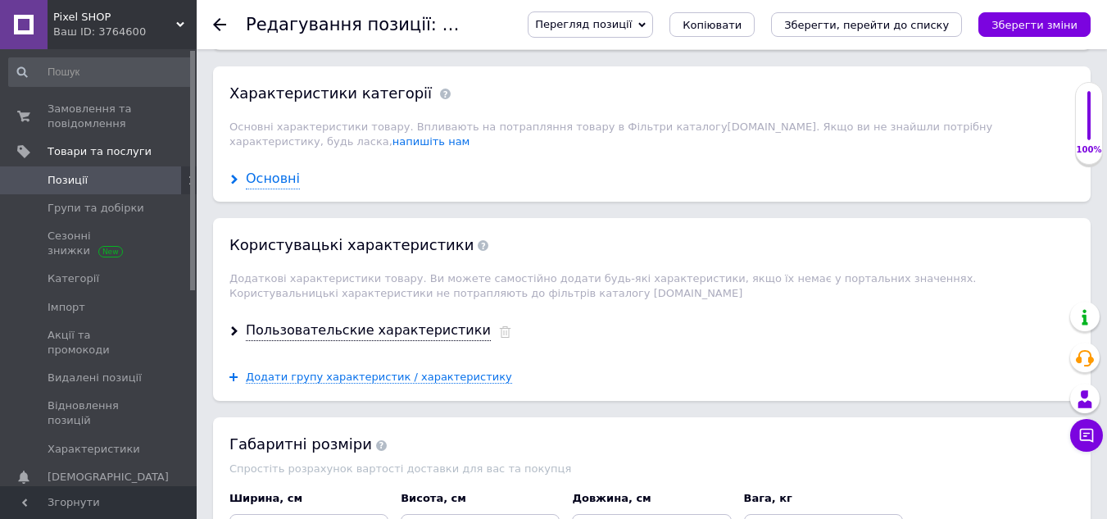
click at [272, 170] on div "Основні" at bounding box center [273, 179] width 54 height 19
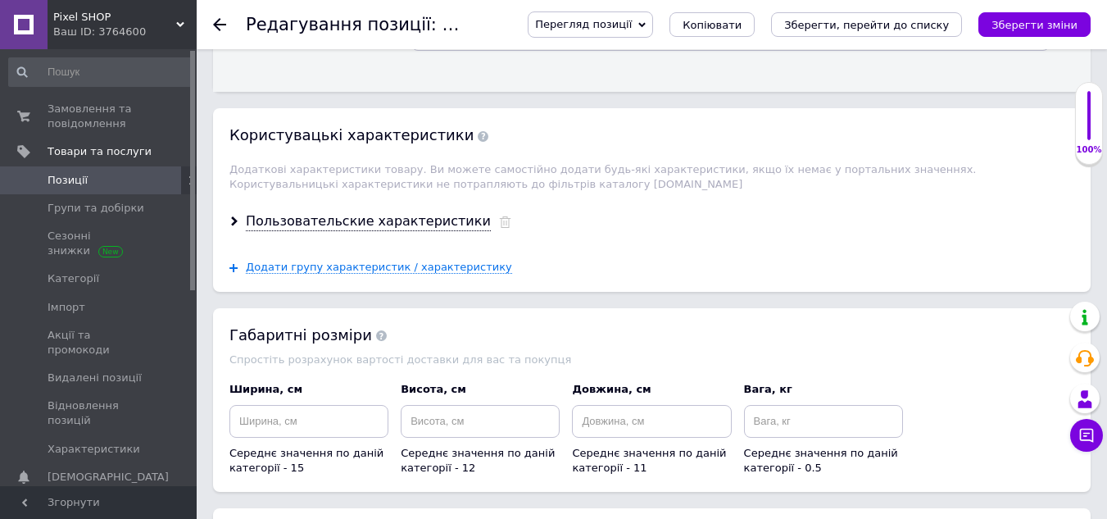
scroll to position [1977, 0]
click at [368, 211] on div "Пользовательские характеристики" at bounding box center [368, 220] width 245 height 19
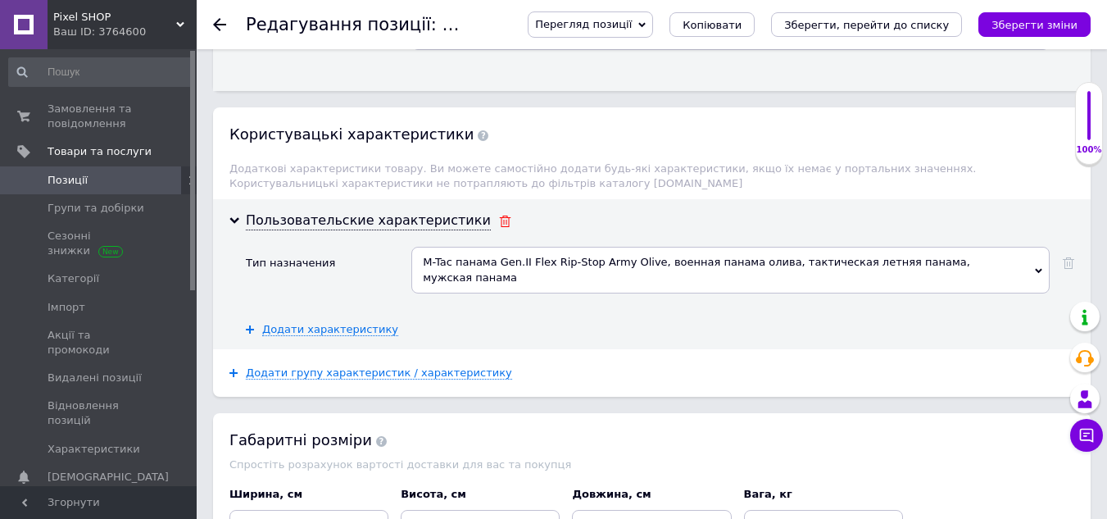
click at [499, 216] on icon at bounding box center [505, 221] width 12 height 11
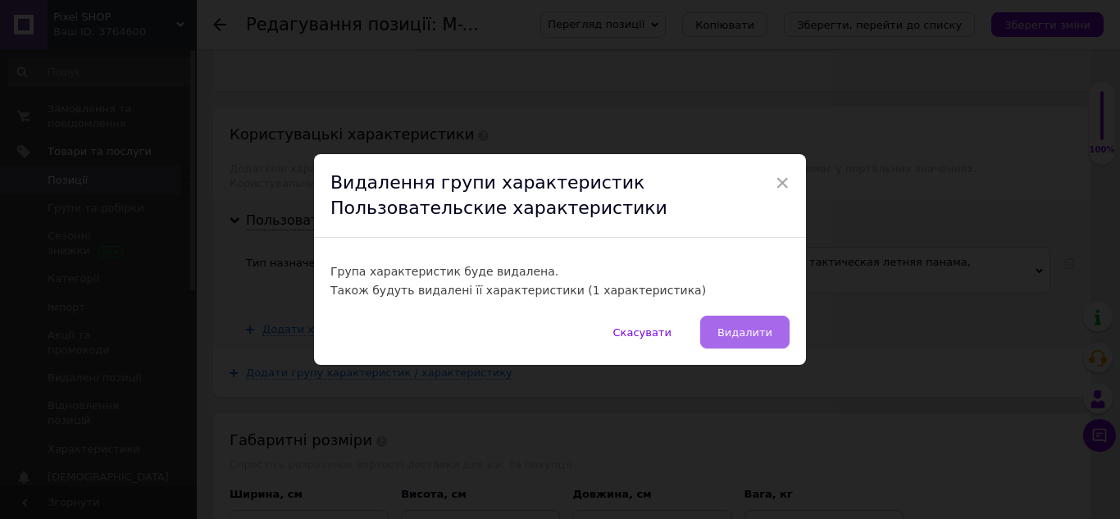
click at [743, 330] on span "Видалити" at bounding box center [744, 332] width 55 height 12
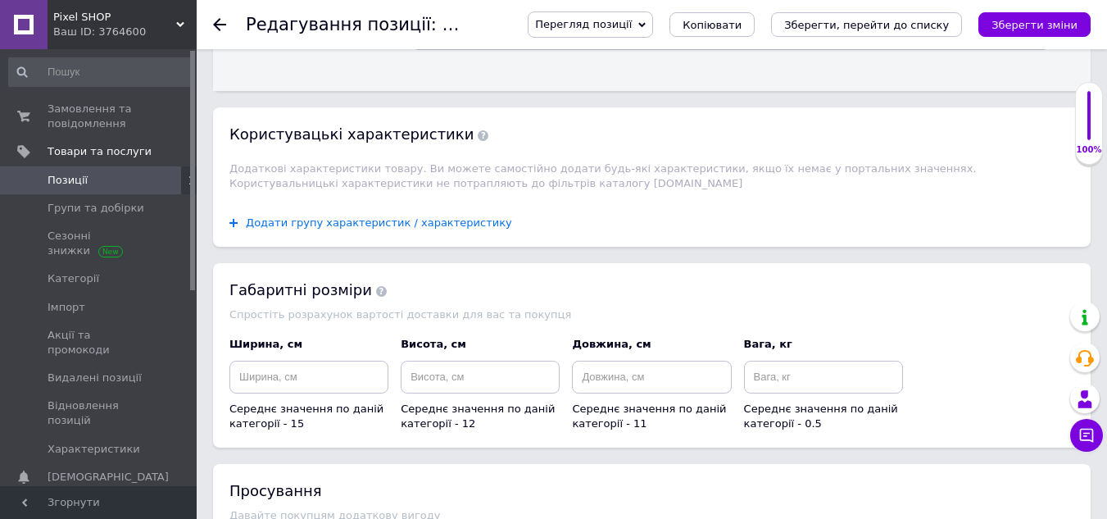
click at [388, 216] on div "Додати групу характеристик / характеристику" at bounding box center [371, 223] width 283 height 15
click at [385, 216] on span "Додати групу характеристик / характеристику" at bounding box center [379, 222] width 266 height 13
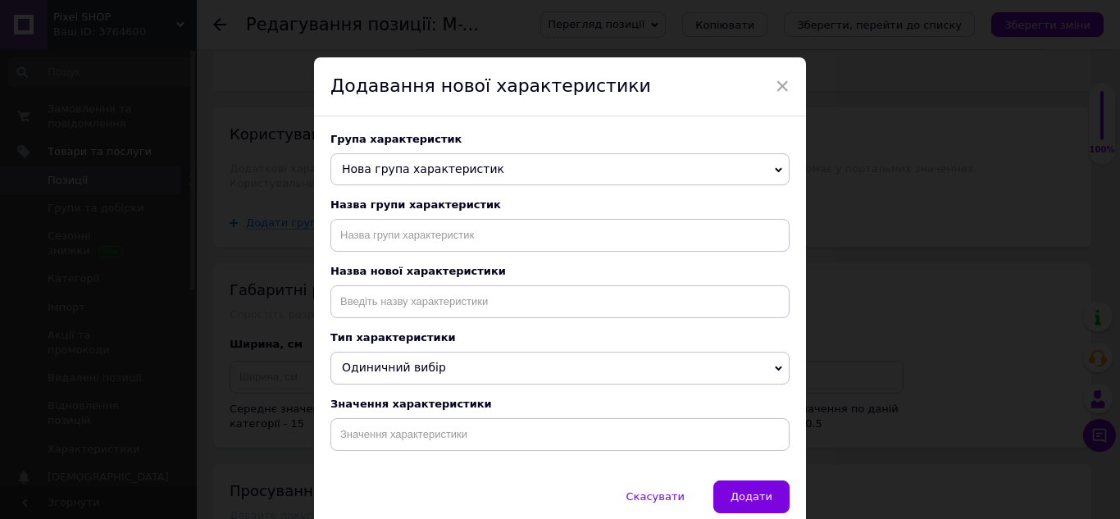
drag, startPoint x: 401, startPoint y: 236, endPoint x: 367, endPoint y: 165, distance: 78.8
click at [367, 165] on span "Нова група характеристик" at bounding box center [423, 168] width 162 height 13
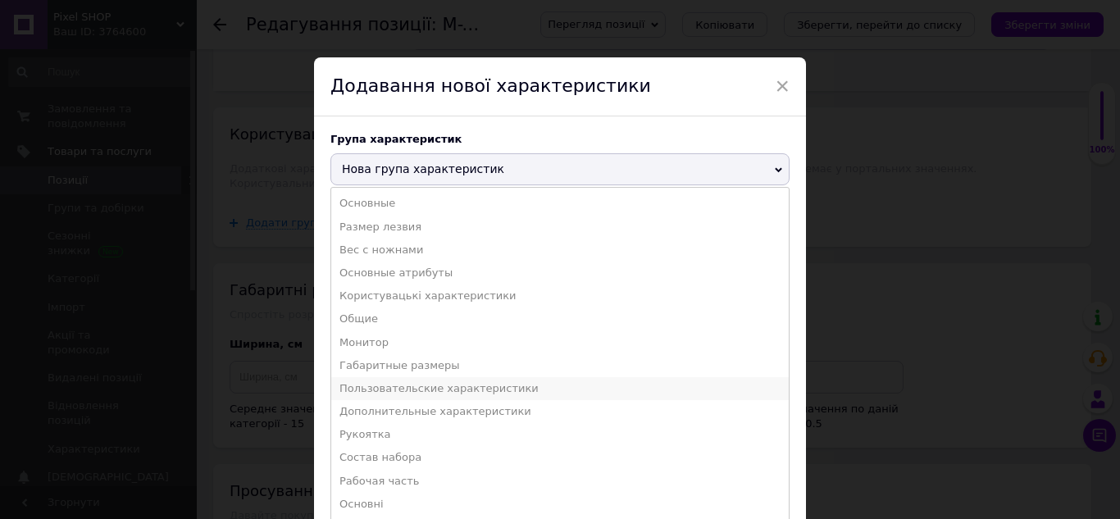
click at [445, 389] on li "Пользовательские характеристики" at bounding box center [559, 388] width 457 height 23
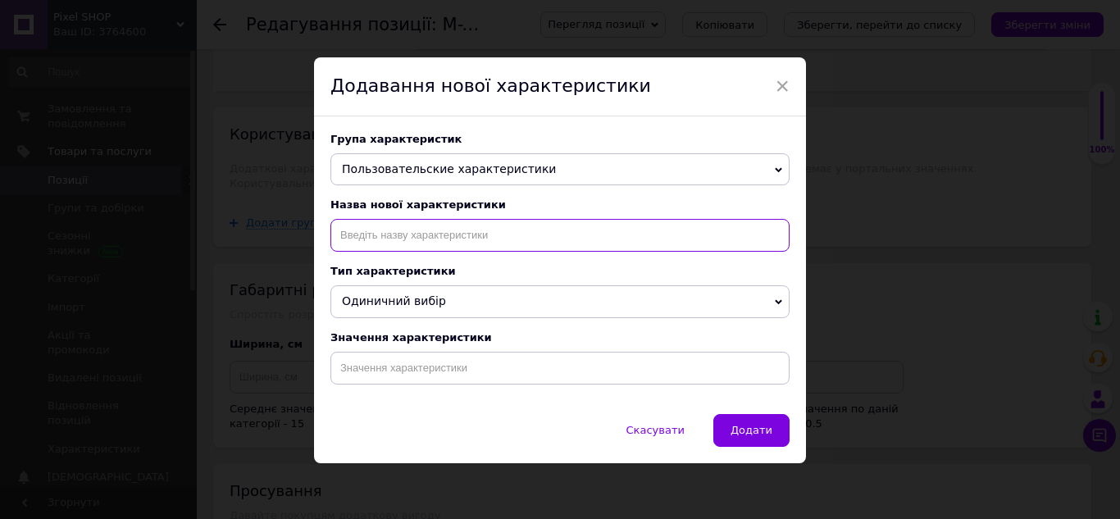
paste input "Матеріал"
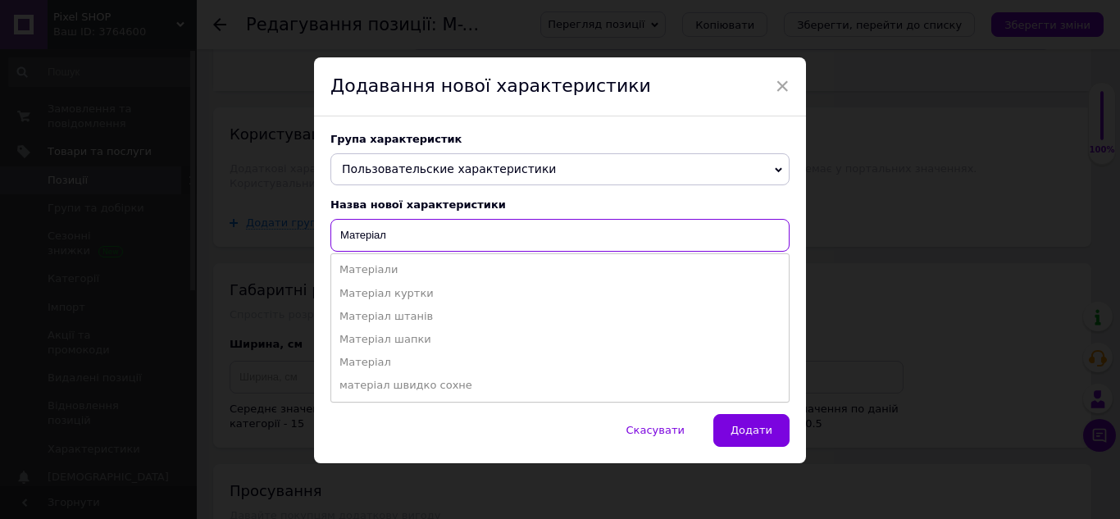
type input "Матеріал"
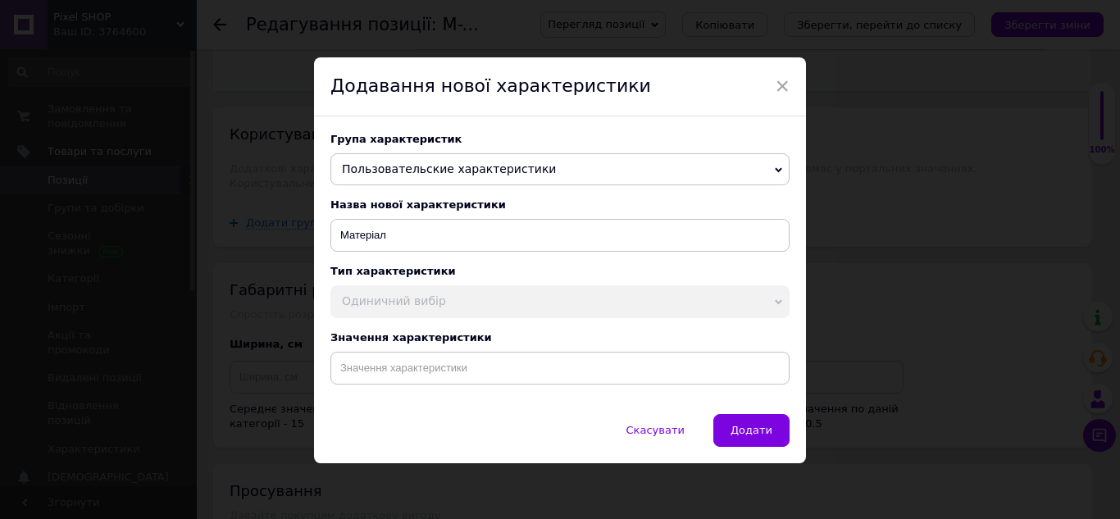
click at [434, 434] on div "Скасувати   Додати" at bounding box center [560, 438] width 492 height 49
click at [420, 374] on input at bounding box center [559, 368] width 459 height 33
paste input "поліестер, бавовна, еластан"
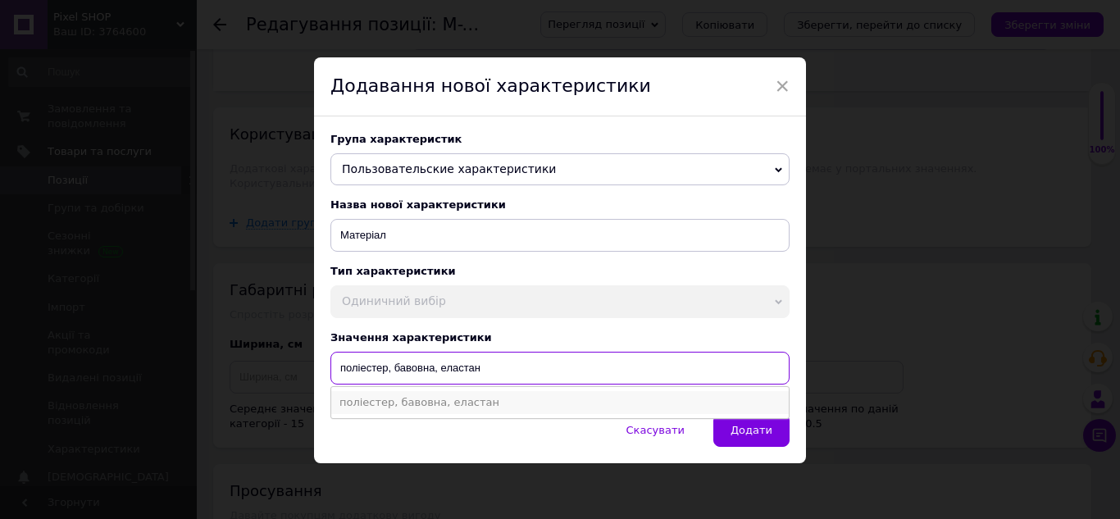
type input "поліестер, бавовна, еластан"
click at [539, 400] on li "поліестер, бавовна, еластан" at bounding box center [559, 402] width 457 height 23
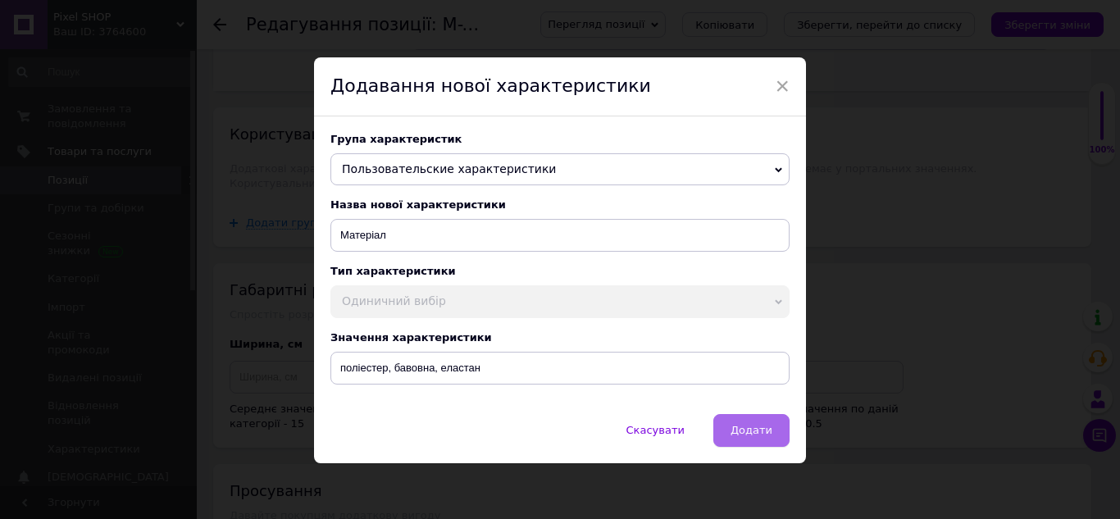
click at [748, 430] on span "Додати" at bounding box center [751, 430] width 42 height 12
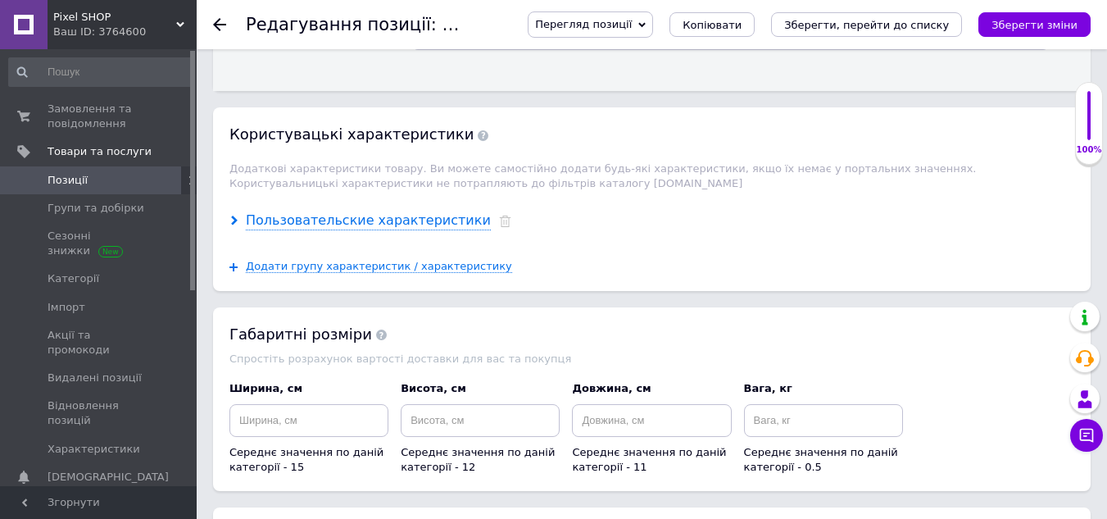
click at [370, 211] on div "Пользовательские характеристики" at bounding box center [368, 220] width 245 height 19
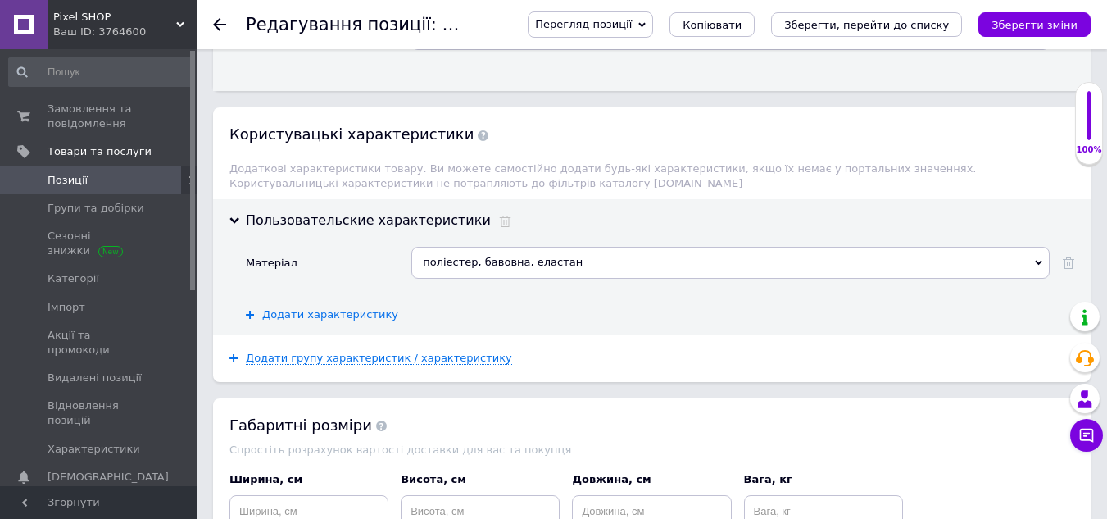
click at [340, 308] on span "Додати характеристику" at bounding box center [330, 314] width 136 height 13
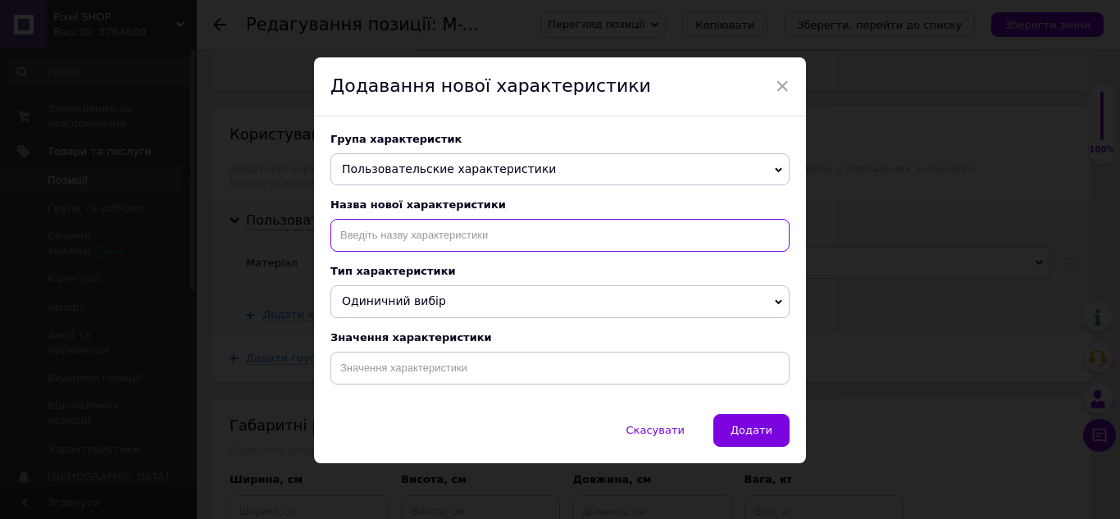
click at [381, 241] on input at bounding box center [559, 235] width 459 height 33
paste input "особливий крій з короткими напівжорсткими полями"
click at [344, 239] on input "особливий крій з короткими напівжорсткими полями" at bounding box center [559, 235] width 459 height 33
type input "Особливий крій з короткими напівжорсткими полями"
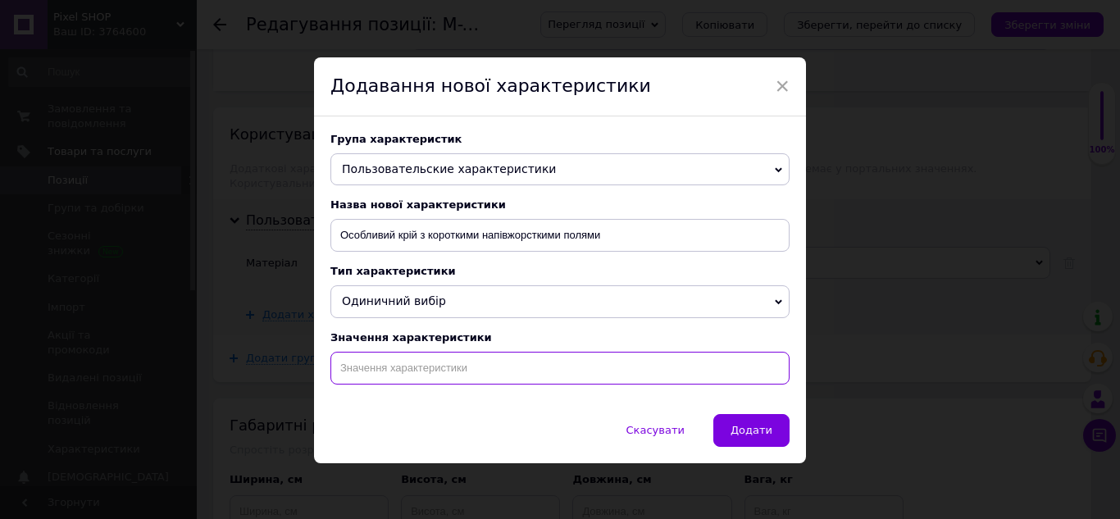
click at [393, 378] on input at bounding box center [559, 368] width 459 height 33
type input "т"
type input "+"
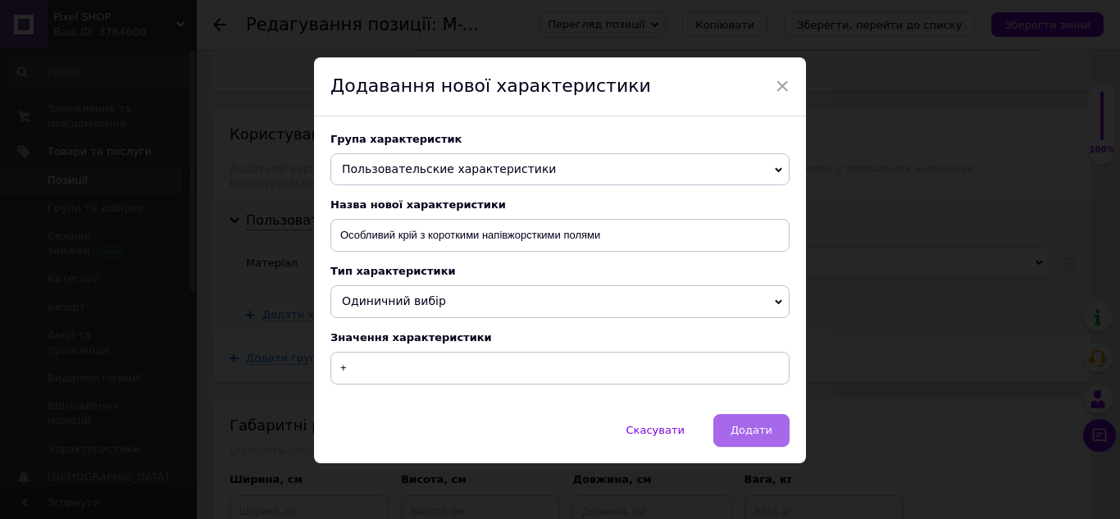
click at [751, 434] on span "Додати" at bounding box center [751, 430] width 42 height 12
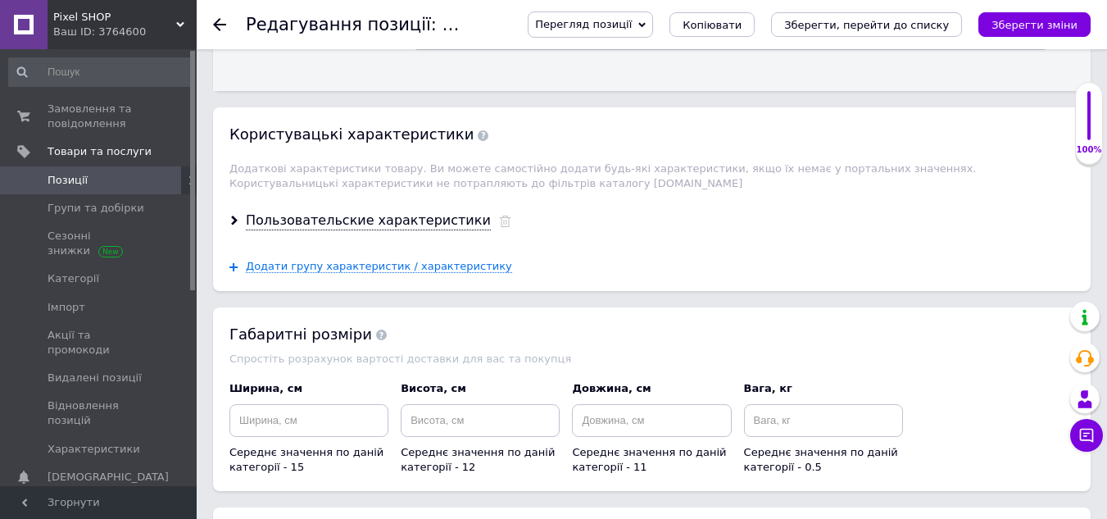
click at [375, 218] on div "Пользовательские характеристики" at bounding box center [652, 220] width 878 height 43
click at [375, 212] on div "Пользовательские характеристики" at bounding box center [368, 220] width 245 height 19
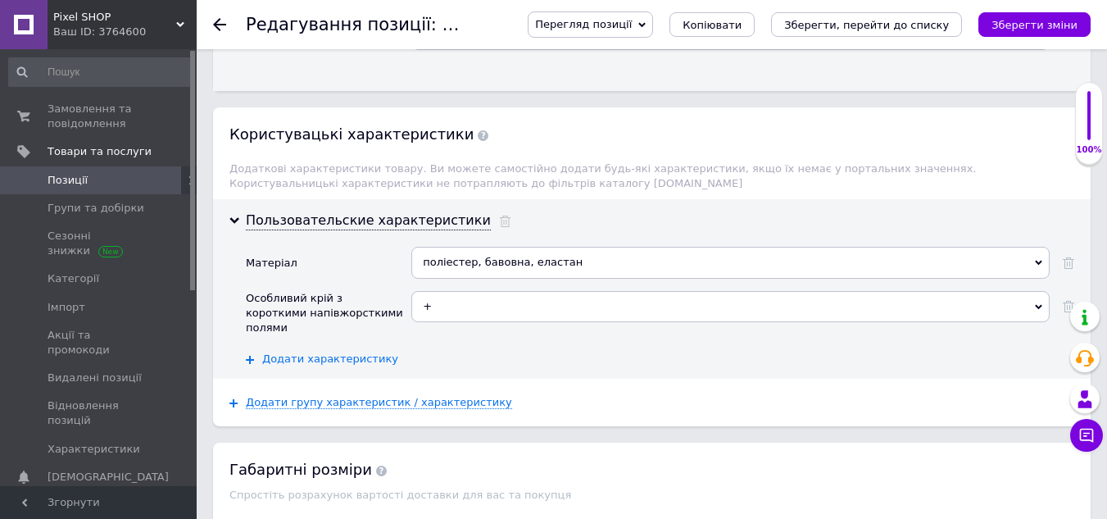
click at [310, 352] on span "Додати характеристику" at bounding box center [330, 358] width 136 height 13
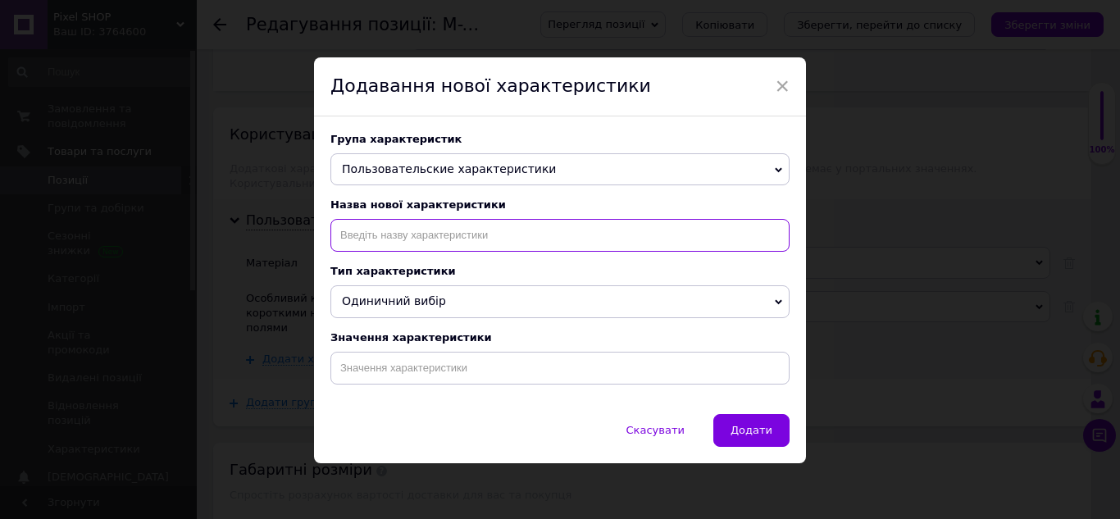
click at [390, 239] on input at bounding box center [559, 235] width 459 height 33
paste input "Molle інтерфейс для кріплення додаткових засобів маскування"
type input "Molle інтерфейс для кріплення додаткових засобів маскування"
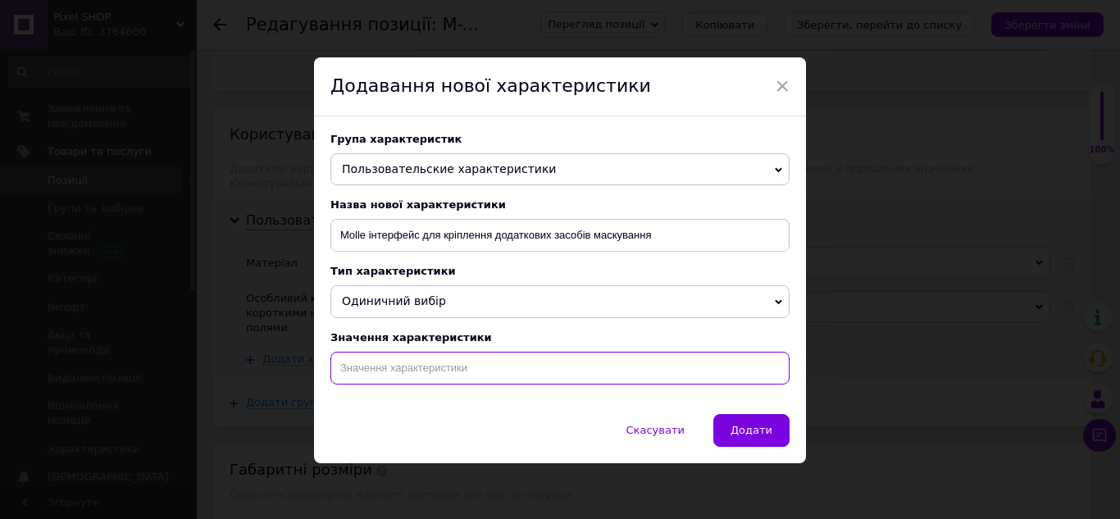
click at [402, 378] on input at bounding box center [559, 368] width 459 height 33
type input "+"
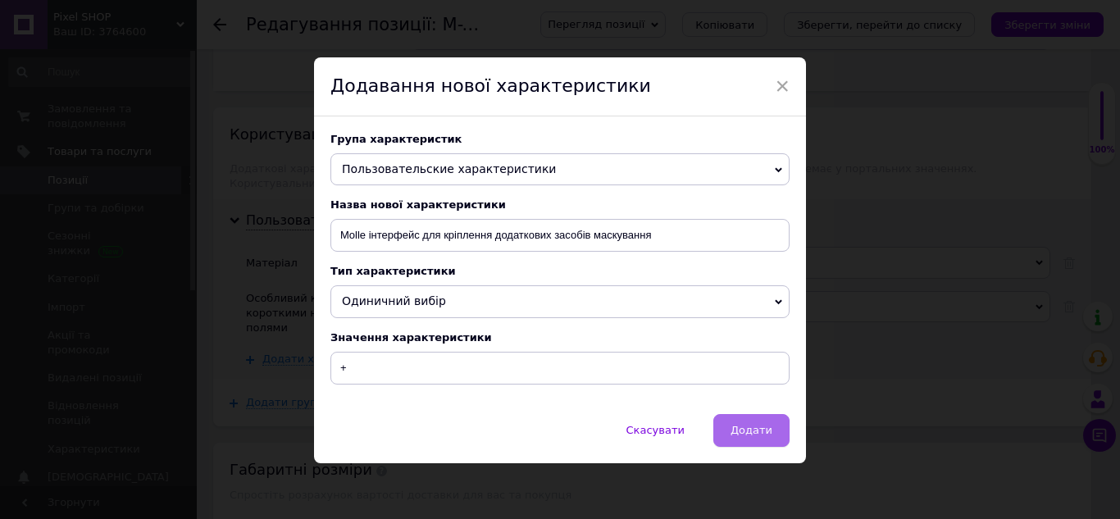
click at [753, 434] on span "Додати" at bounding box center [751, 430] width 42 height 12
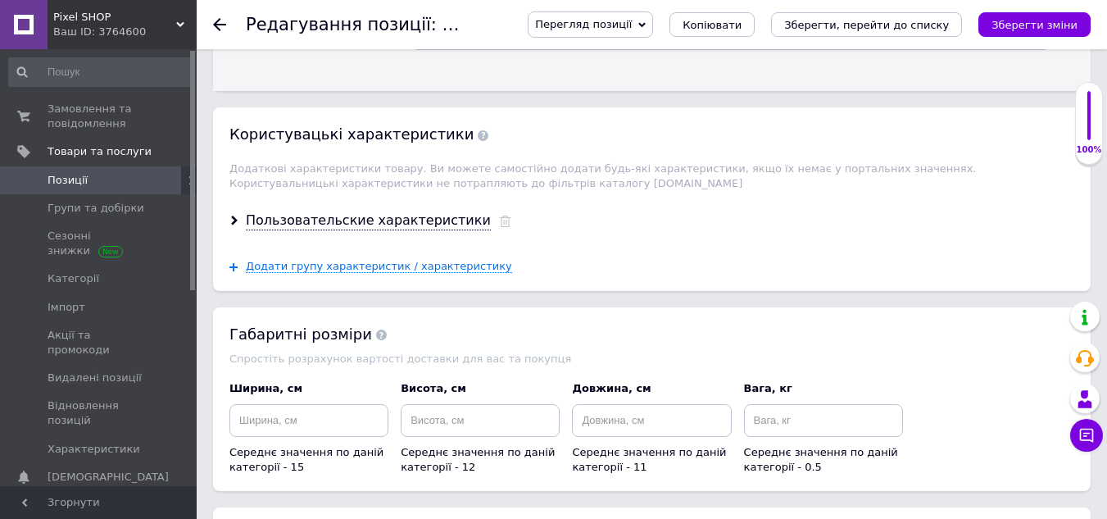
click at [337, 217] on div "Пользовательские характеристики" at bounding box center [652, 220] width 878 height 43
click at [340, 211] on div "Пользовательские характеристики" at bounding box center [368, 220] width 245 height 19
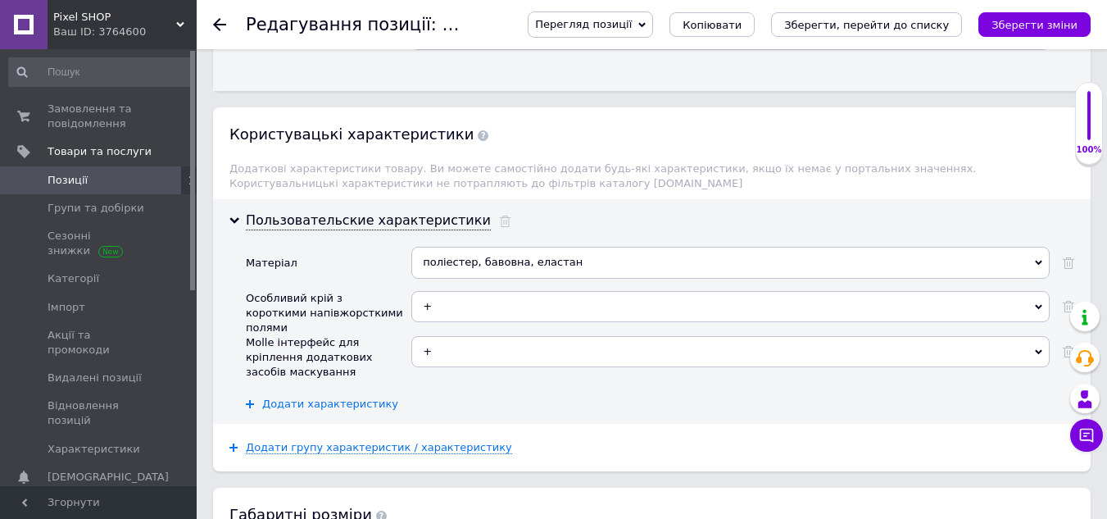
click at [330, 398] on span "Додати характеристику" at bounding box center [330, 404] width 136 height 13
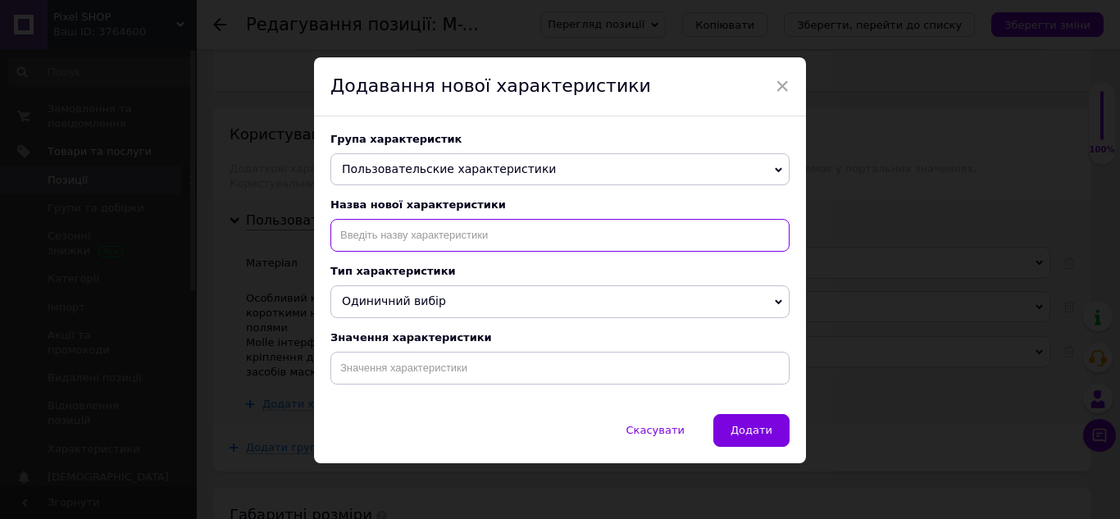
click at [434, 242] on input at bounding box center [559, 235] width 459 height 33
paste input "спеціальний шнур, що не дозволить панамі злетіти з голови"
click at [341, 239] on input "спеціальний шнур, що не дозволить панамі злетіти з голови" at bounding box center [559, 235] width 459 height 33
type input "Спеціальний шнур, що не дозволить панамі злетіти з голови"
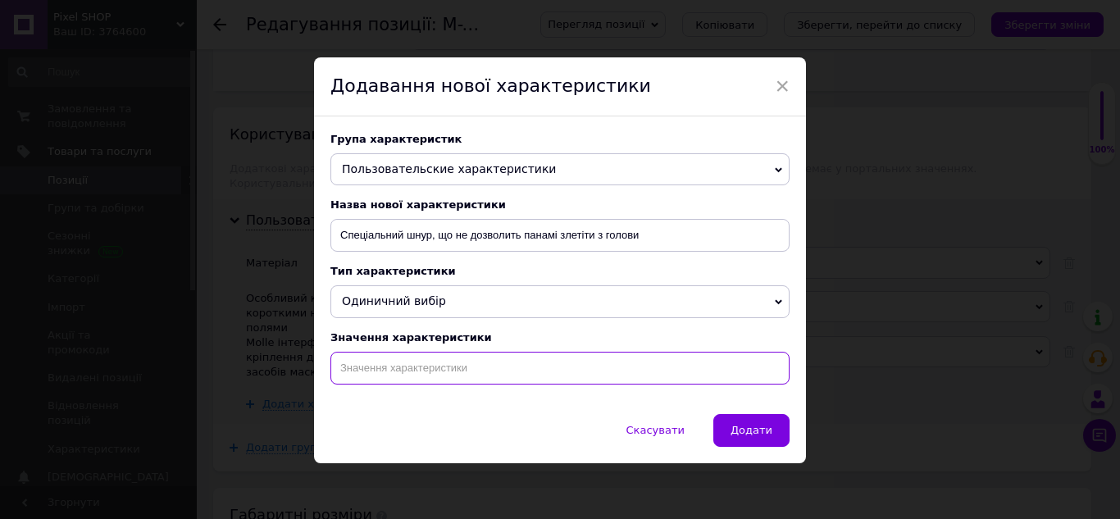
click at [411, 366] on input at bounding box center [559, 368] width 459 height 33
type input "+"
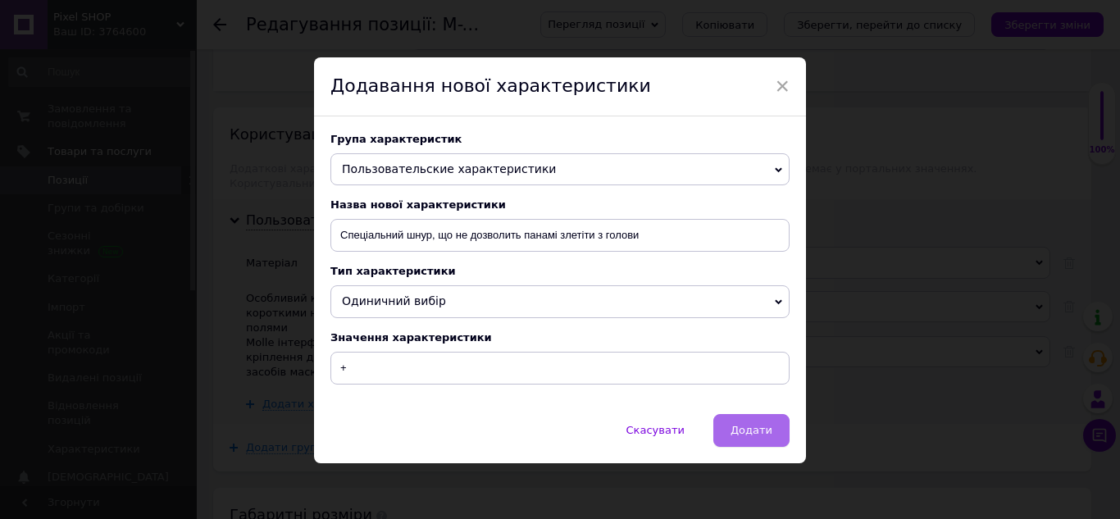
click at [758, 436] on span "Додати" at bounding box center [751, 430] width 42 height 12
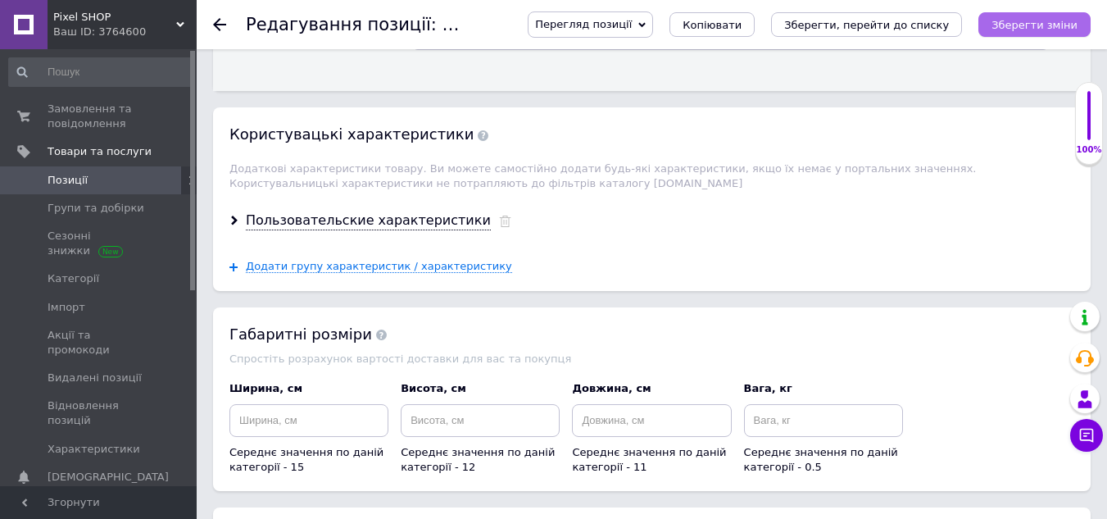
click at [1035, 29] on icon "Зберегти зміни" at bounding box center [1035, 25] width 86 height 12
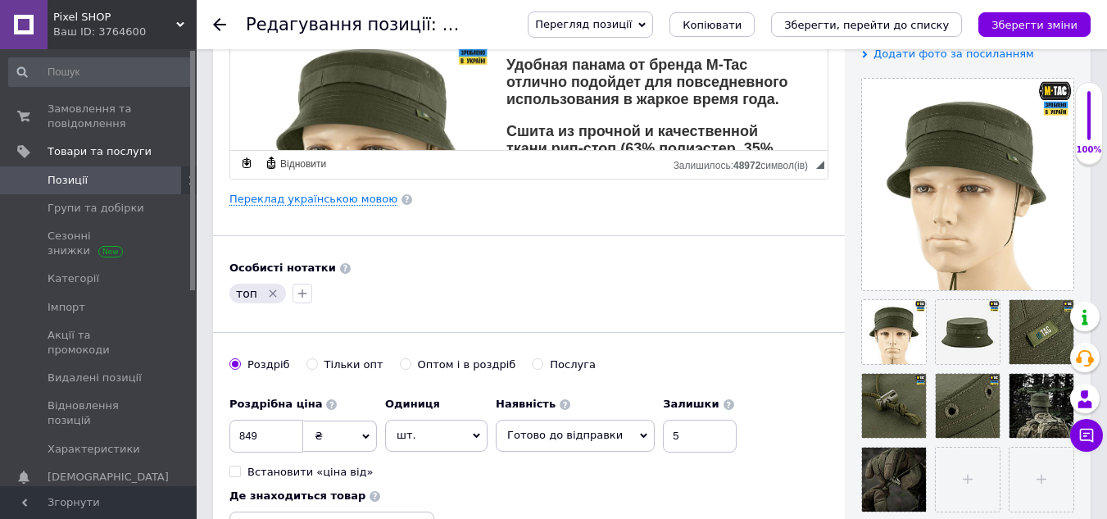
scroll to position [328, 0]
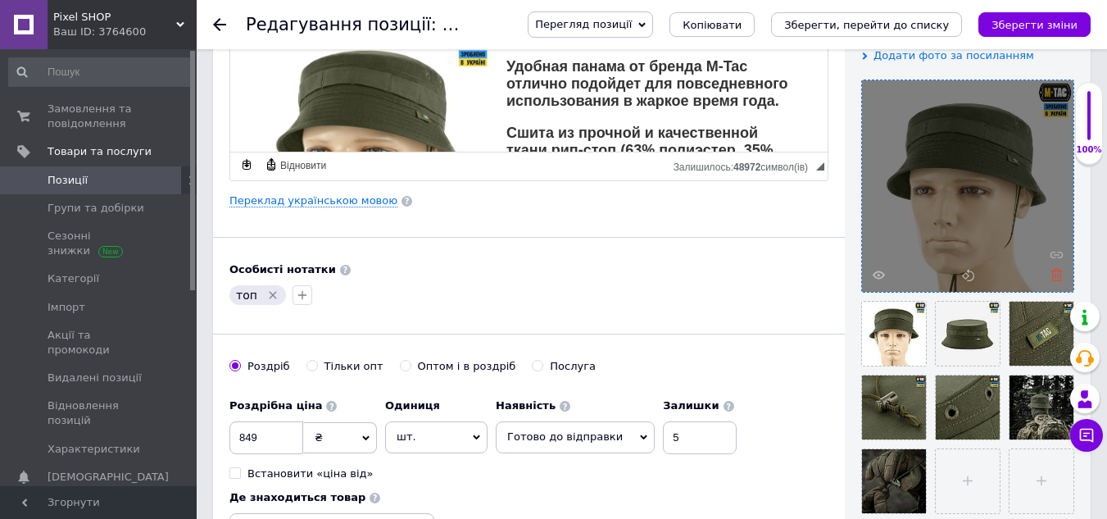
click at [1059, 273] on icon at bounding box center [1057, 275] width 12 height 12
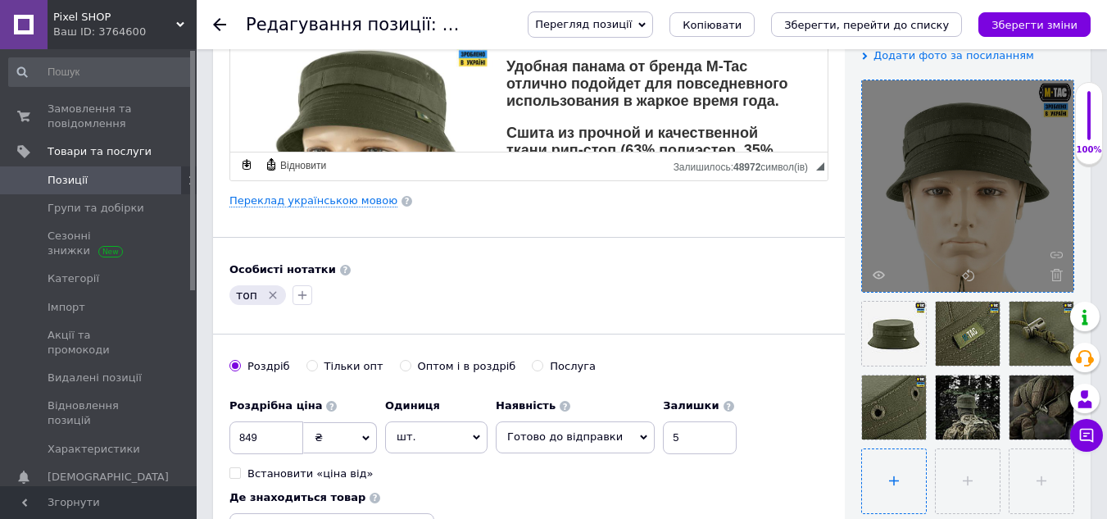
click at [896, 481] on input "file" at bounding box center [894, 481] width 64 height 64
type input "C:\fakepath\photo_2025-08-12_15-39-37.jpg"
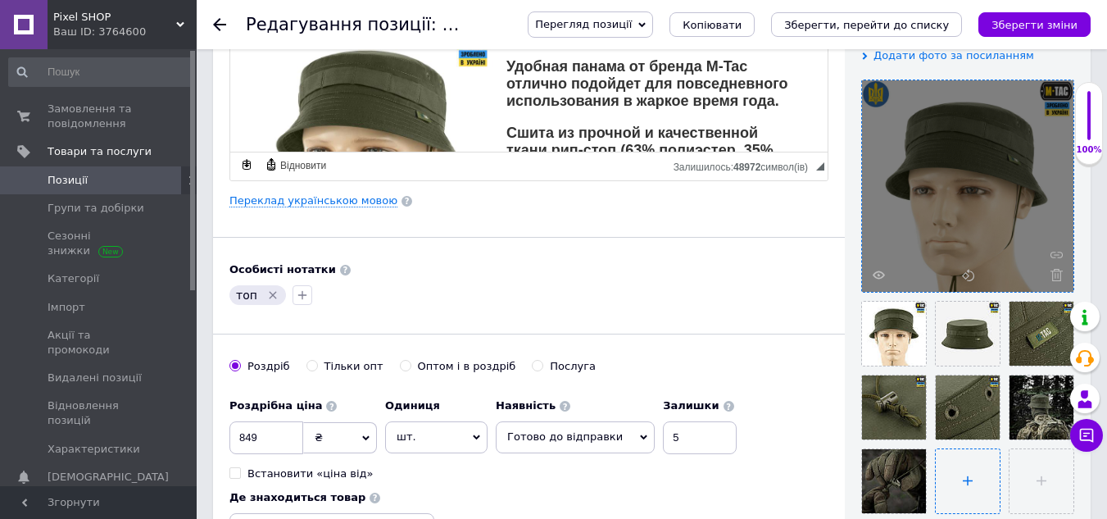
click at [968, 482] on input "file" at bounding box center [968, 481] width 64 height 64
type input "C:\fakepath\1snb66bvtcnj71qpcc0an6qdmfdg8283[1].jpg"
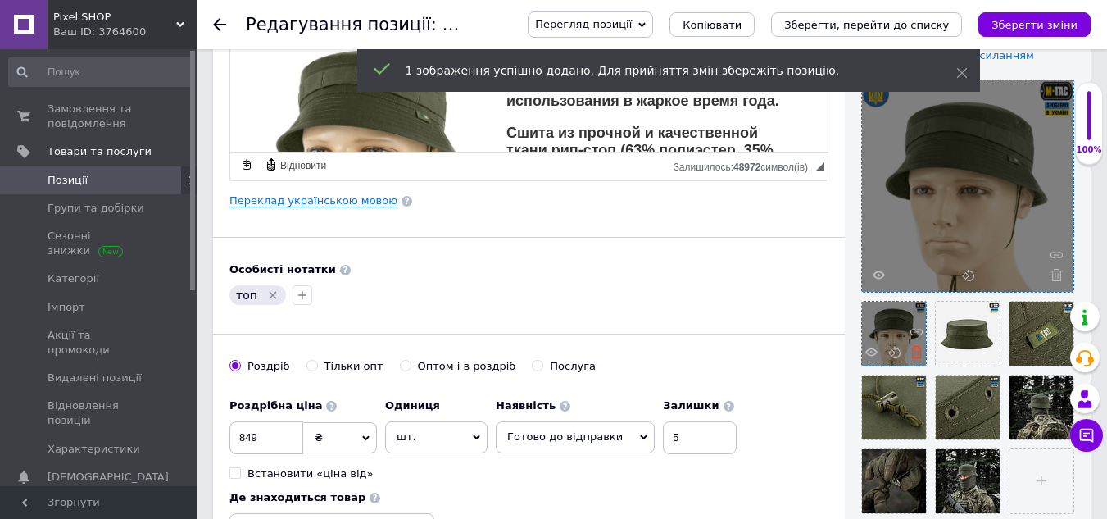
click at [912, 350] on icon at bounding box center [917, 352] width 12 height 12
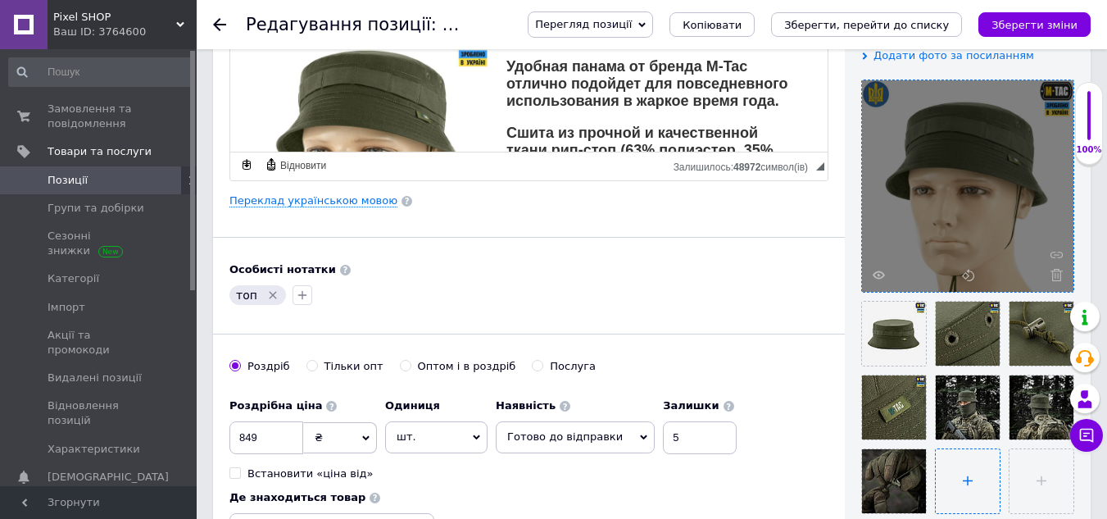
click at [975, 489] on input "file" at bounding box center [968, 481] width 64 height 64
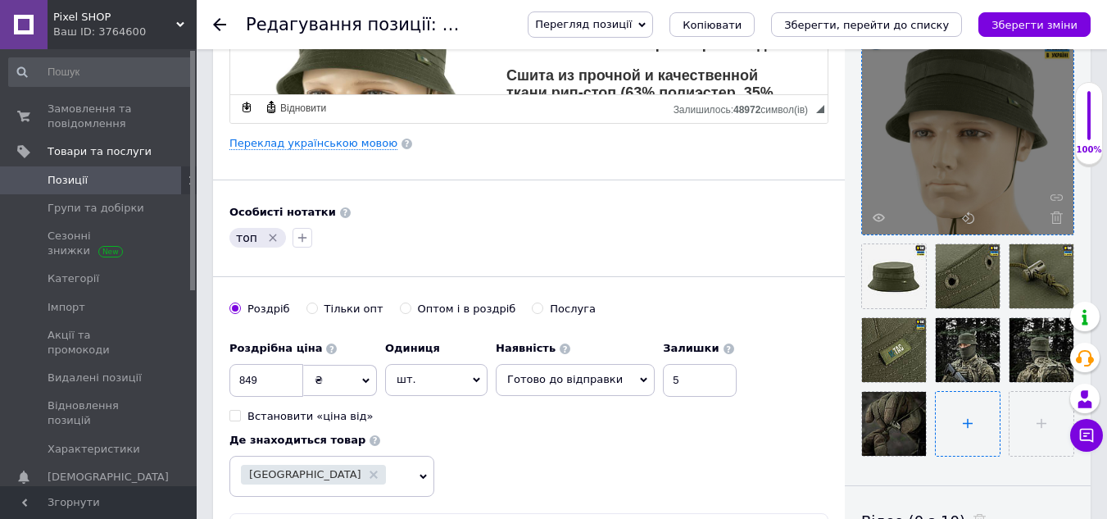
scroll to position [410, 0]
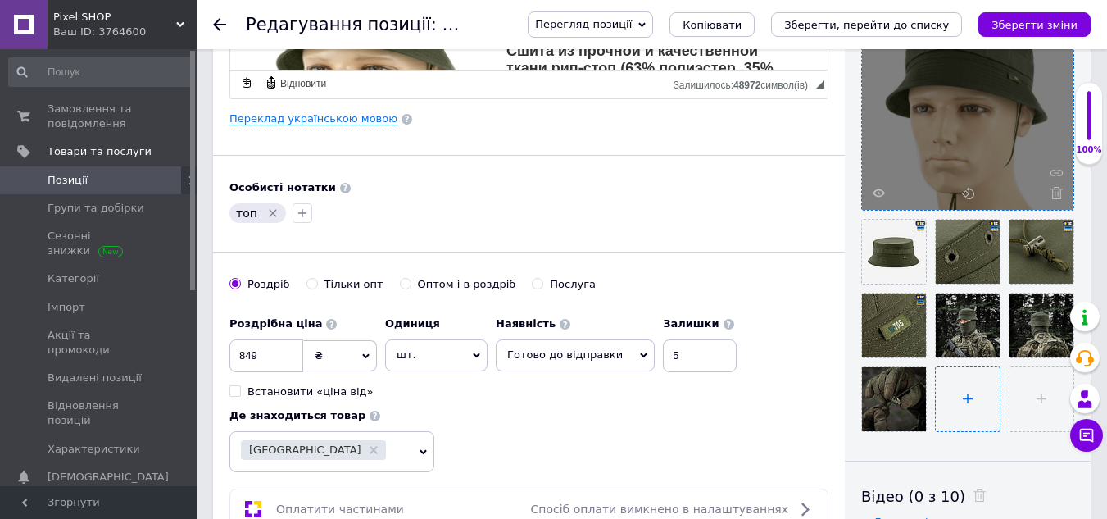
type input "C:\fakepath\tm2g8xibwu0mfs9s8923w7s88zz3lx30[1].jpg"
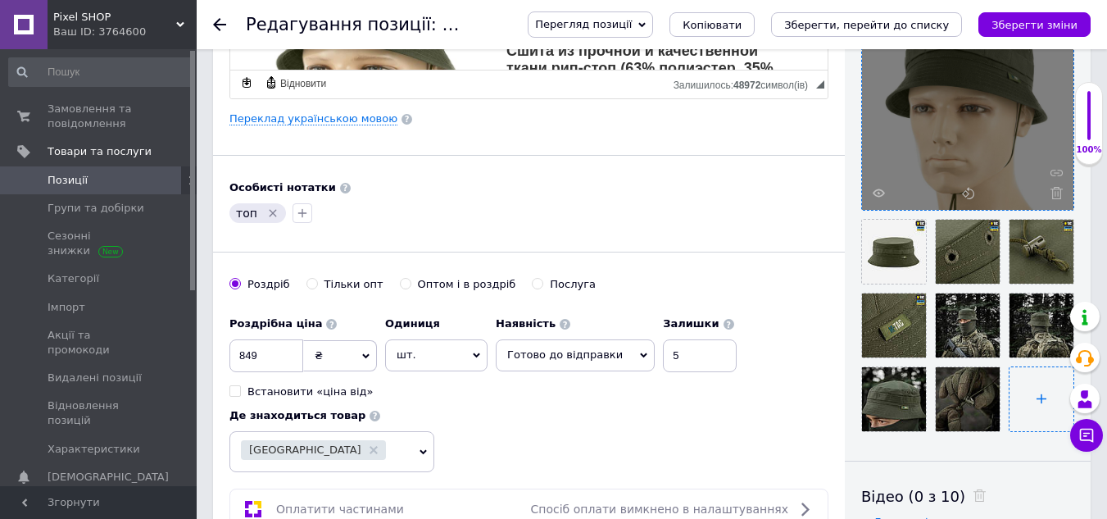
click at [1020, 380] on input "file" at bounding box center [1042, 399] width 64 height 64
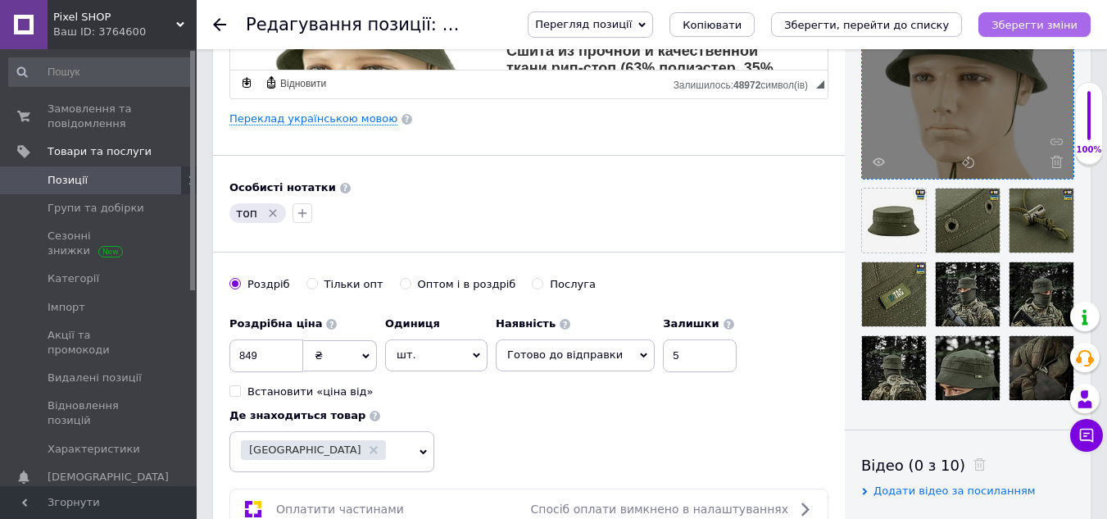
click at [1049, 13] on button "Зберегти зміни" at bounding box center [1035, 24] width 112 height 25
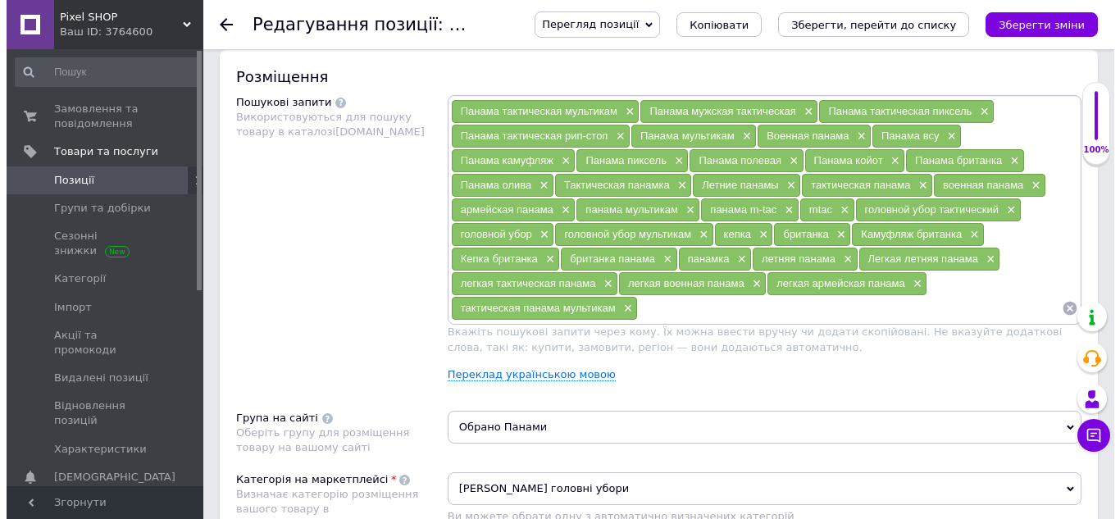
scroll to position [902, 0]
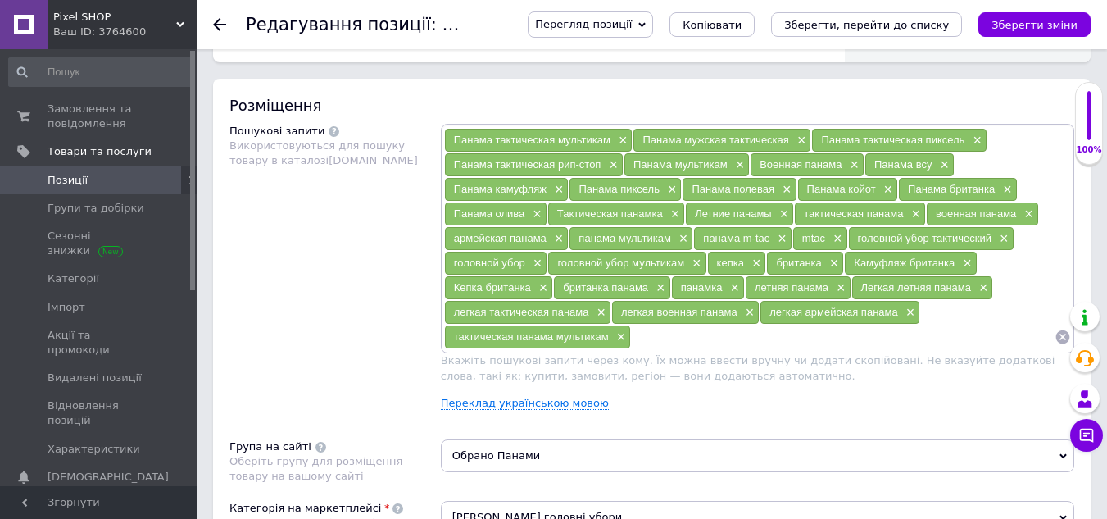
click at [519, 411] on div "Переклад українською мовою" at bounding box center [758, 403] width 634 height 15
click at [519, 408] on link "Переклад українською мовою" at bounding box center [525, 403] width 168 height 13
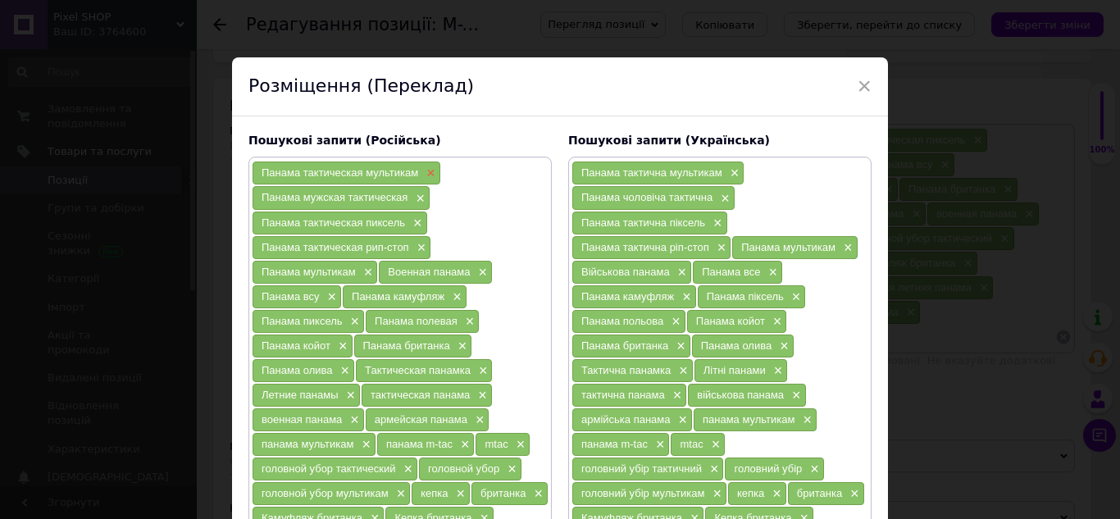
click at [430, 170] on span "×" at bounding box center [428, 173] width 13 height 14
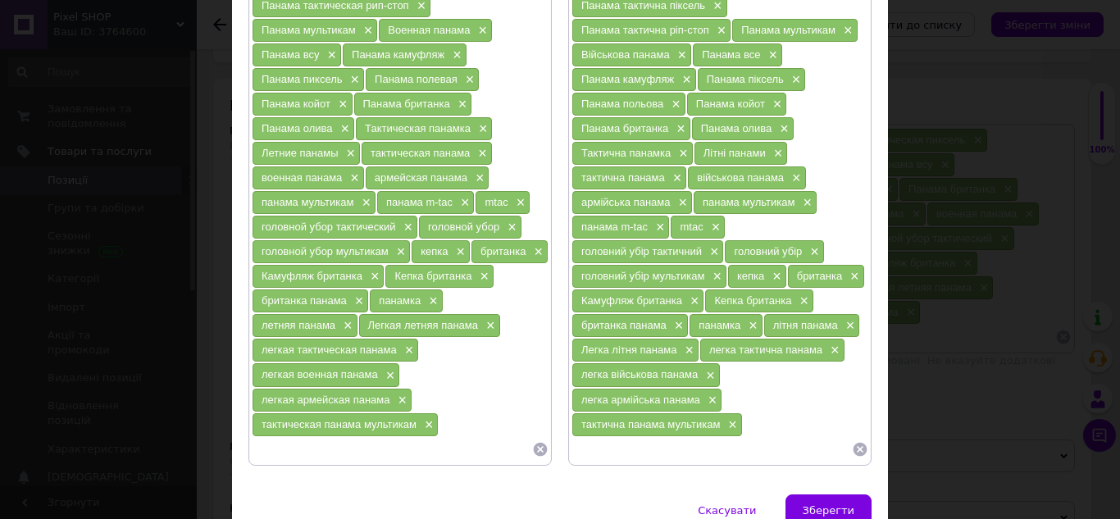
scroll to position [246, 0]
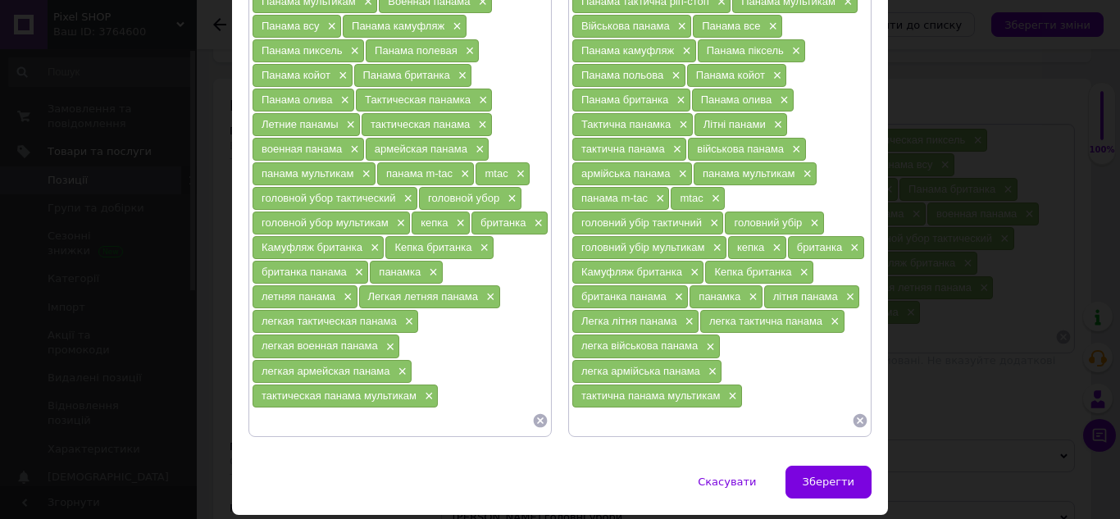
click at [535, 419] on icon at bounding box center [540, 420] width 16 height 16
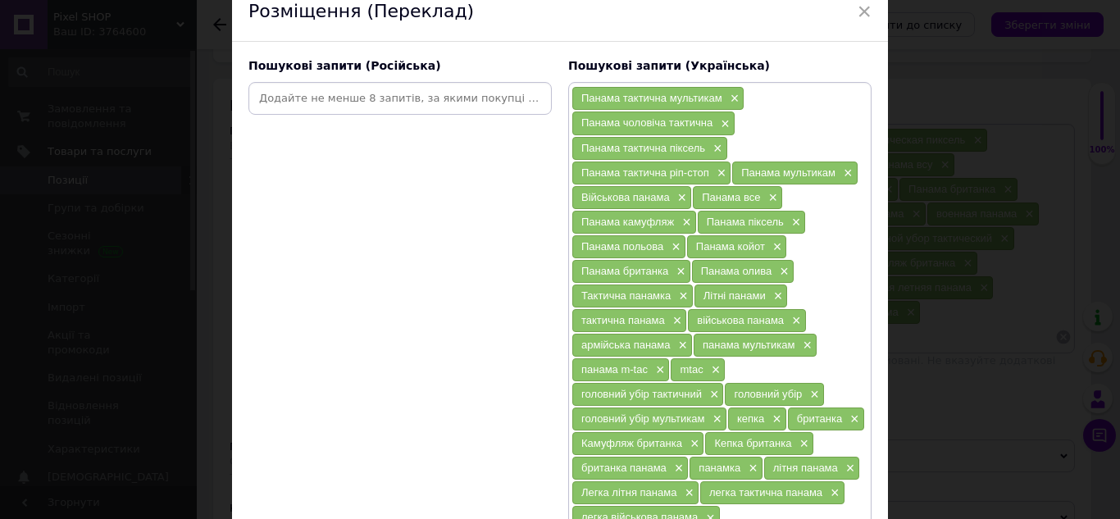
scroll to position [300, 0]
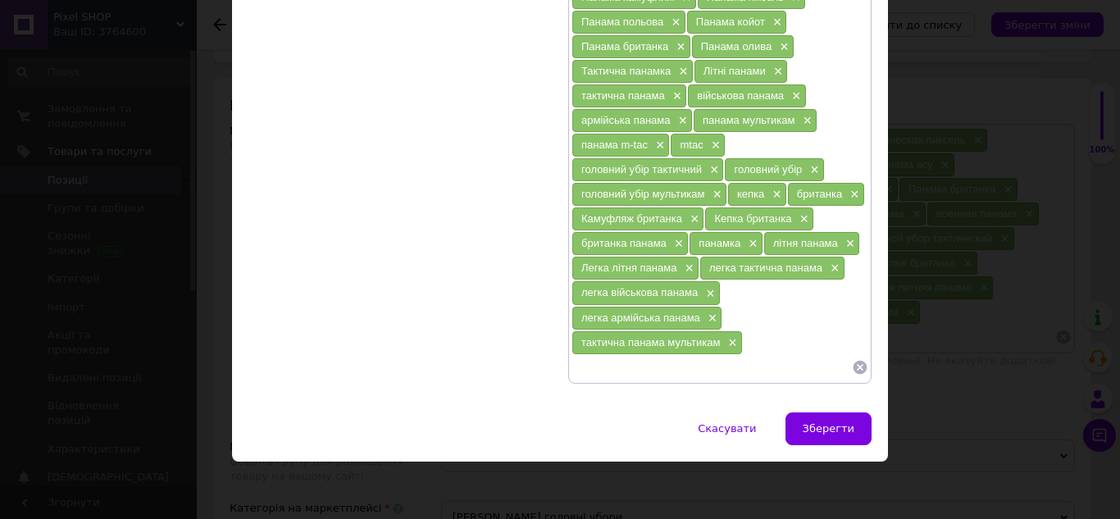
click at [854, 367] on icon at bounding box center [860, 367] width 14 height 14
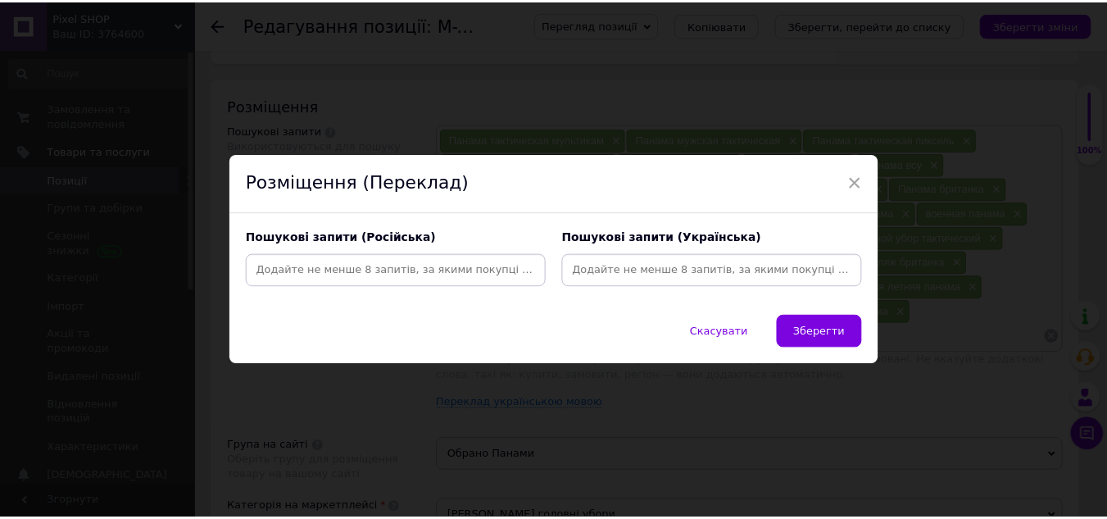
scroll to position [0, 0]
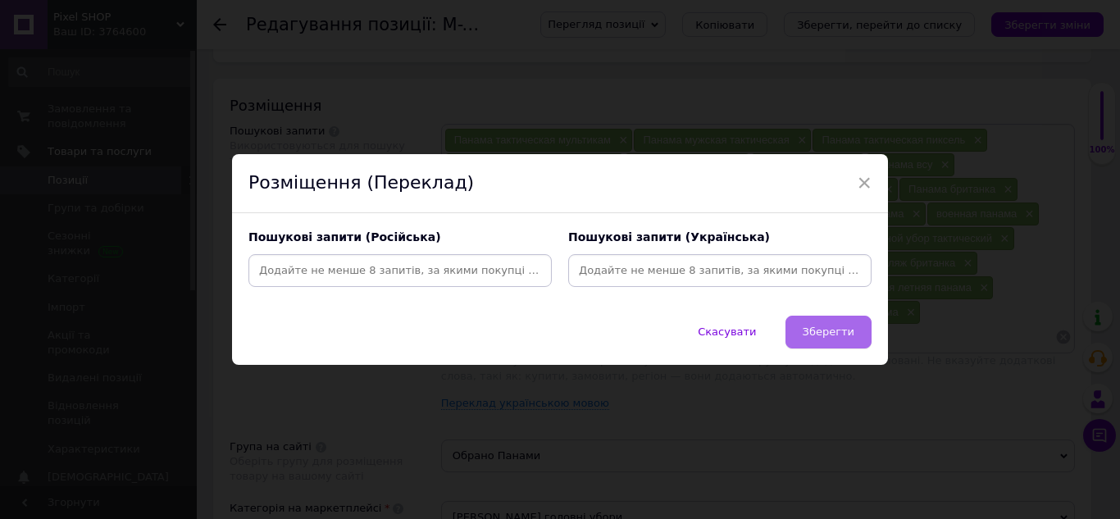
click at [828, 322] on button "Зберегти" at bounding box center [828, 332] width 86 height 33
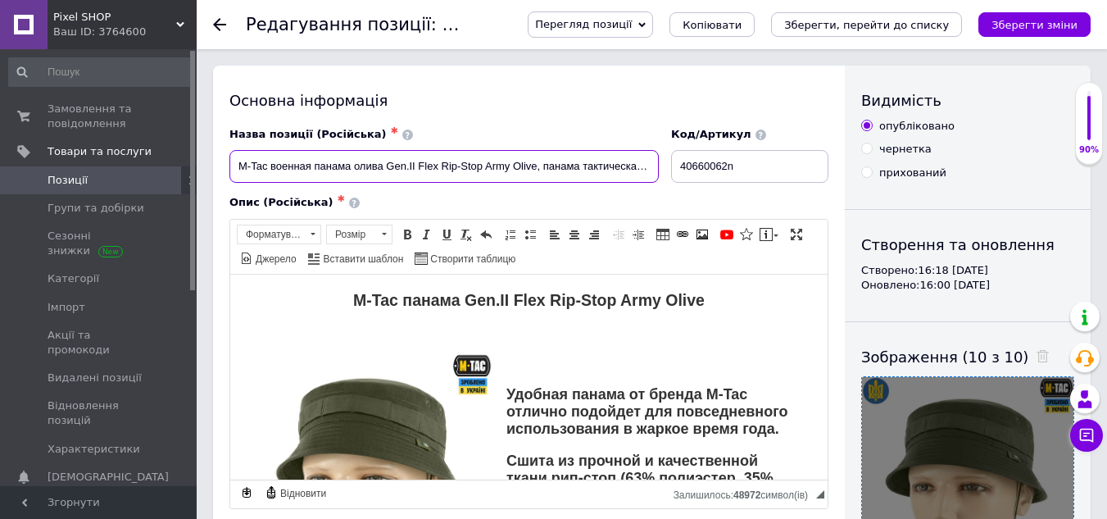
drag, startPoint x: 272, startPoint y: 164, endPoint x: 381, endPoint y: 167, distance: 109.1
click at [381, 167] on input "M-Tac военная панама олива Gen.II Flex Rip-Stop Army Olive, панама тактическая …" at bounding box center [445, 166] width 430 height 33
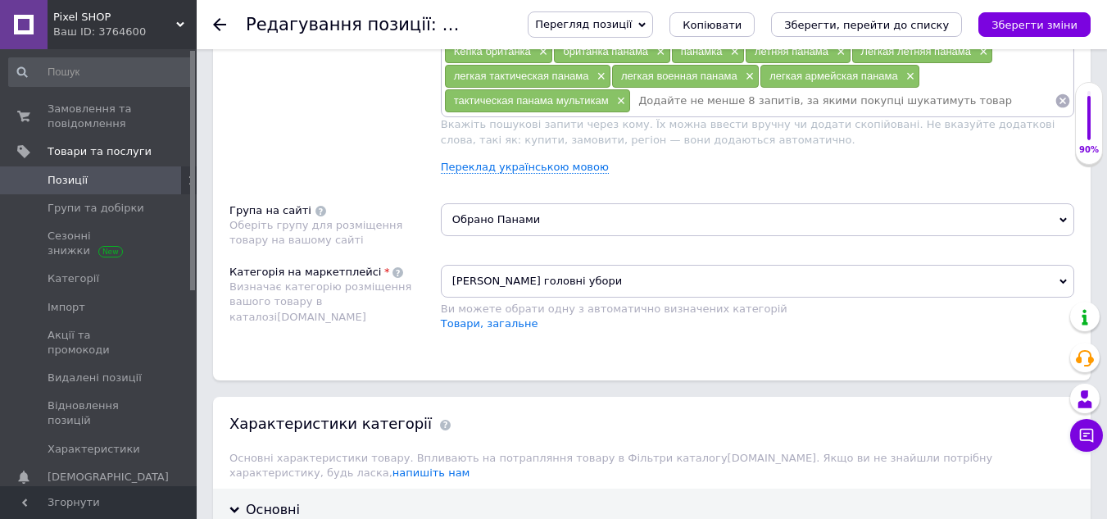
scroll to position [1148, 0]
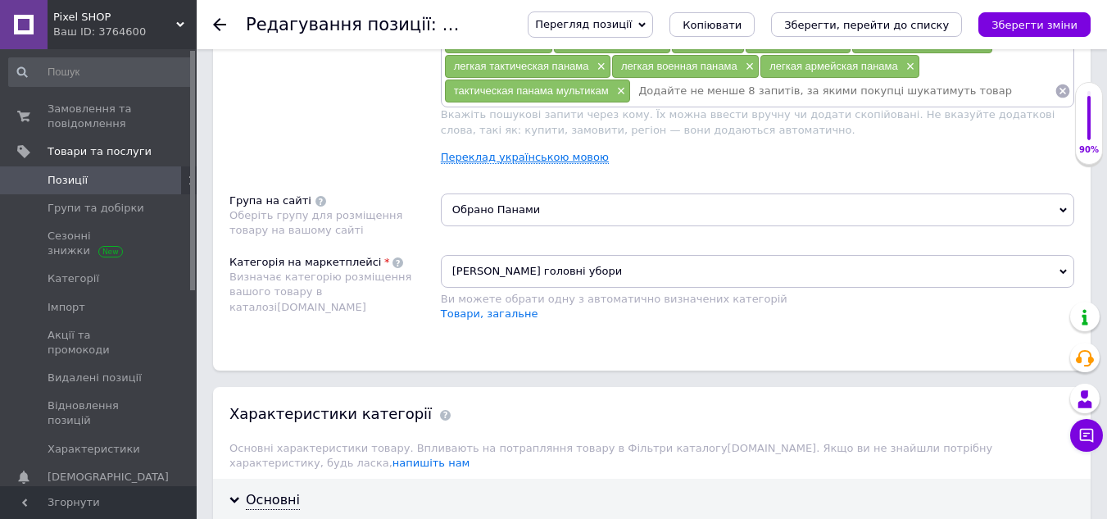
click at [512, 152] on link "Переклад українською мовою" at bounding box center [525, 157] width 168 height 13
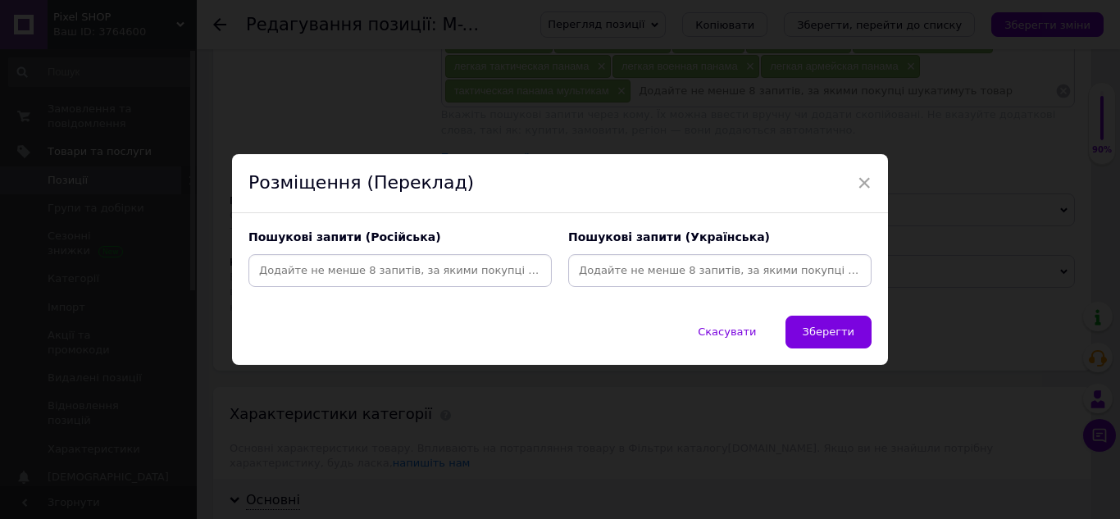
paste input "панама олива"
type input "панама олива"
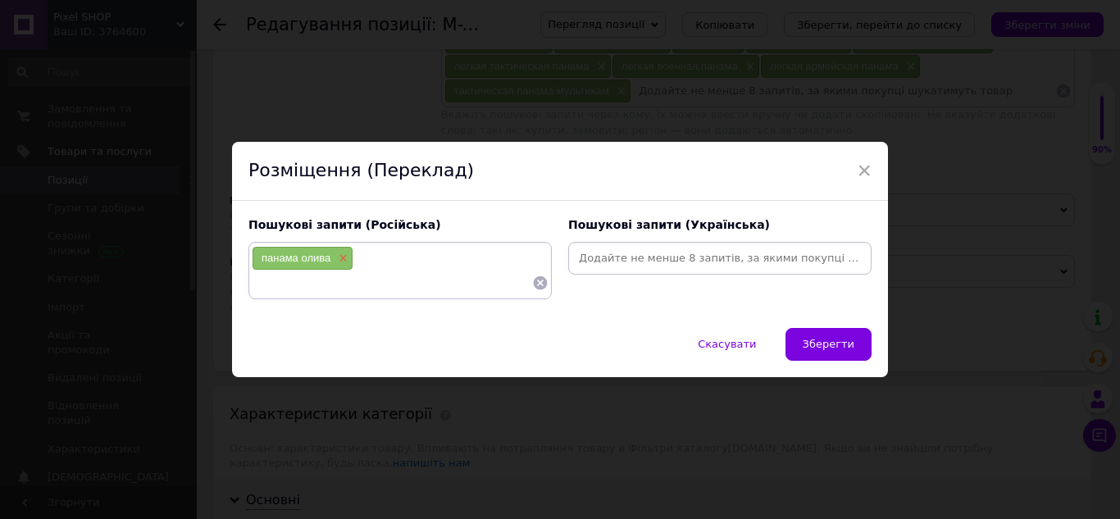
click at [340, 256] on span "×" at bounding box center [340, 259] width 13 height 14
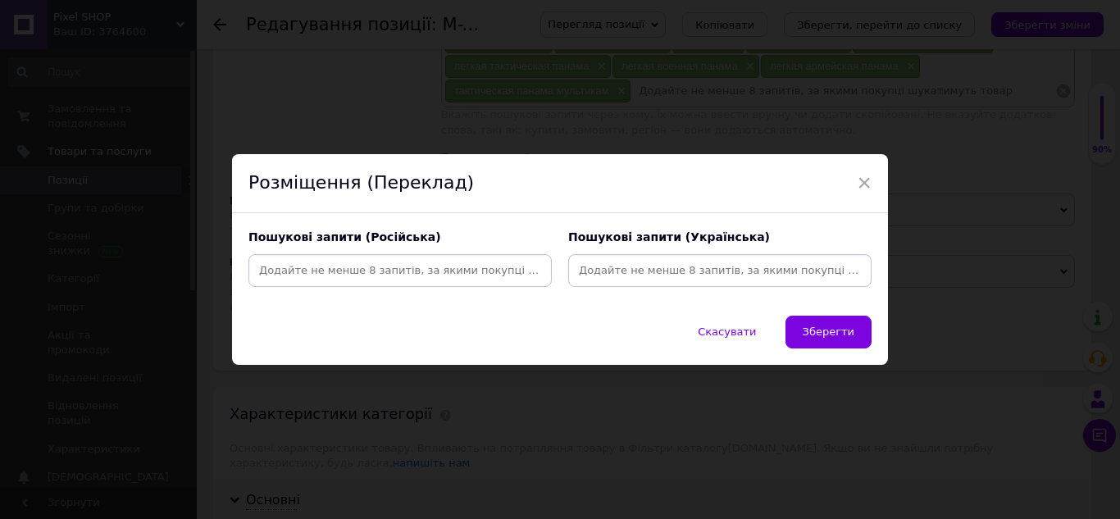
paste input "панама олива"
type input "панама олива"
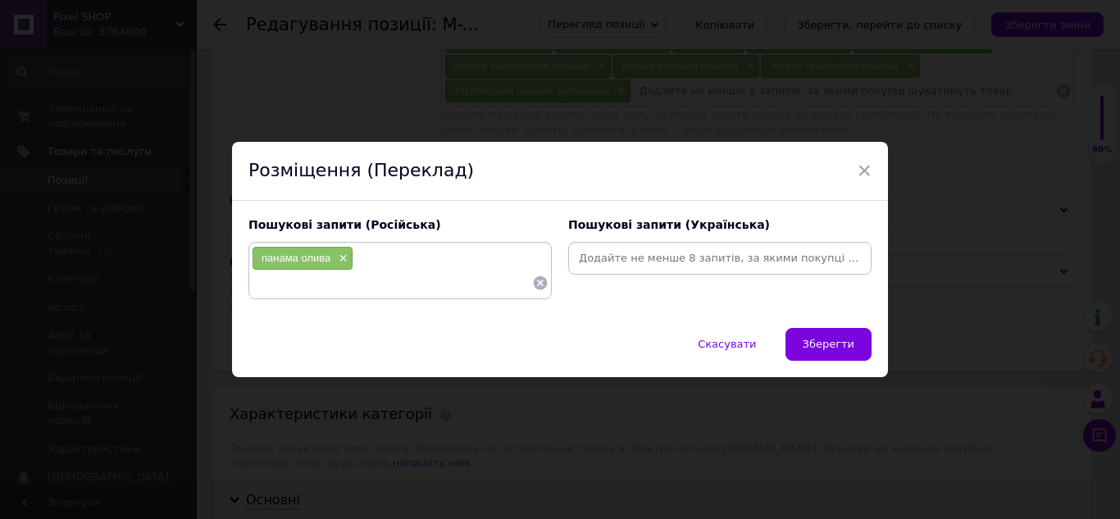
paste input "панама олива"
type input "панама олива"
paste input "військова панама"
type input "військова панама"
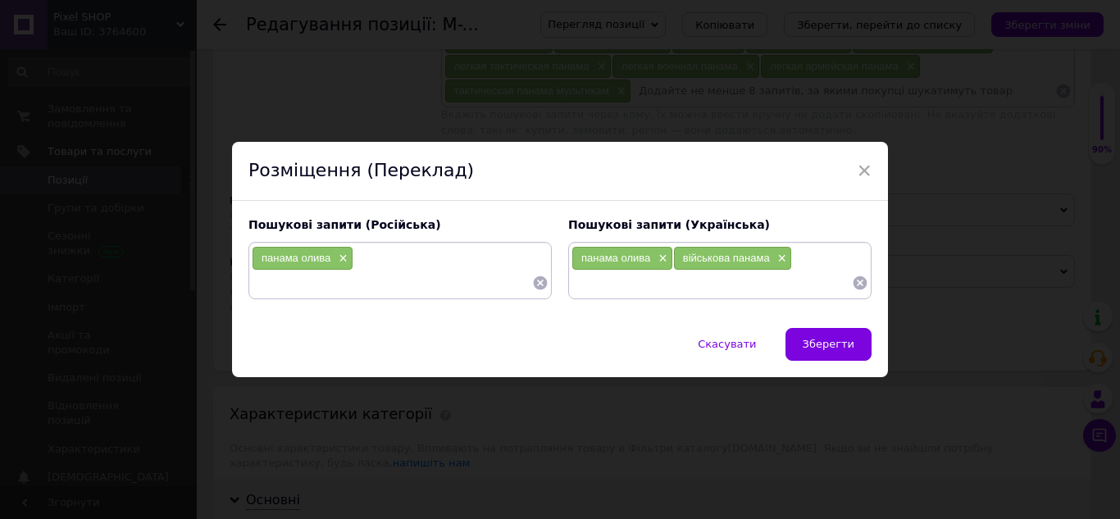
paste input "военная панама"
type input "военная панама"
paste input "тактична панама з короткими полями"
type input "тактична панама з короткими полями"
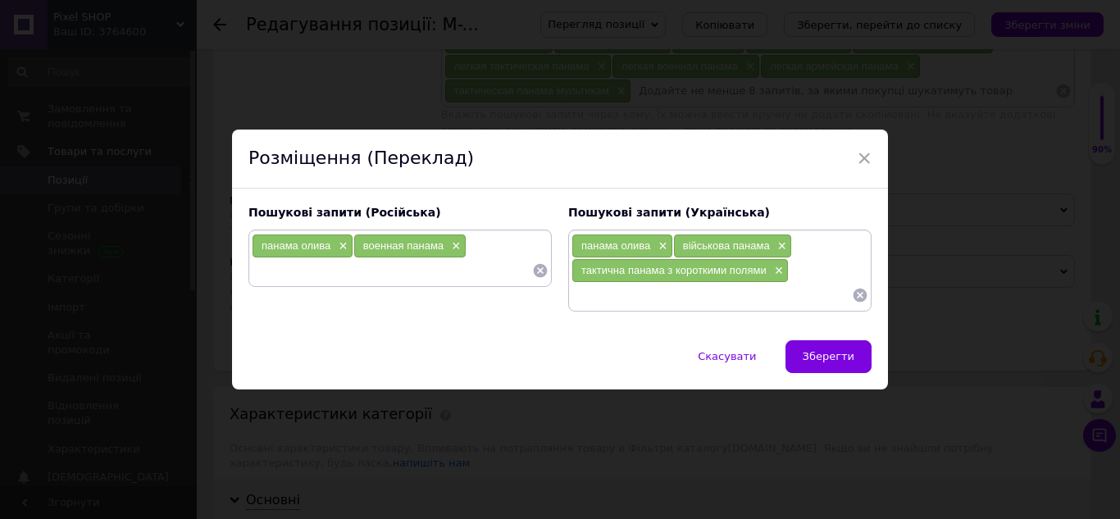
paste input "тактическая панама с короткими полями"
type input "тактическая панама с короткими полями"
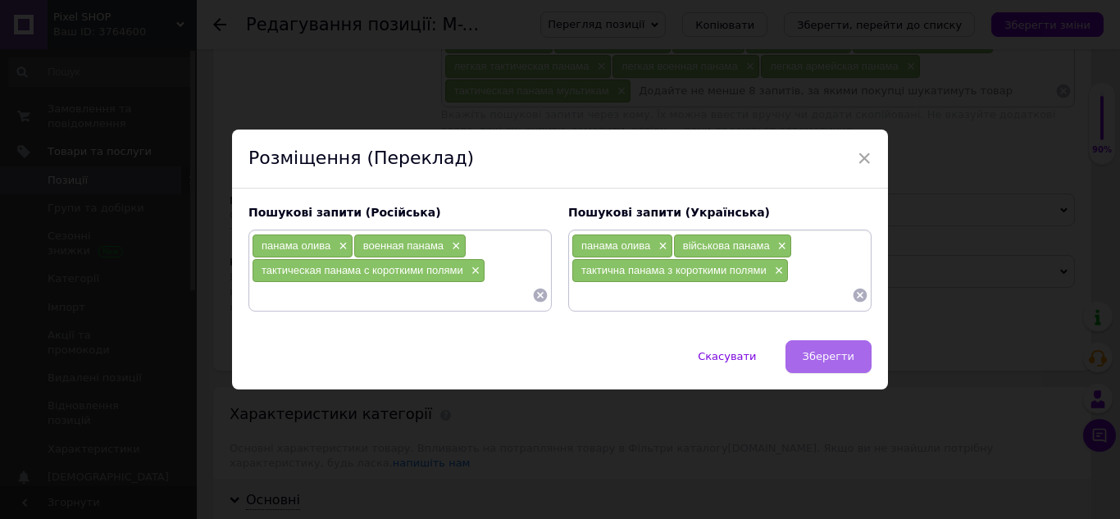
click at [827, 358] on span "Зберегти" at bounding box center [828, 356] width 52 height 12
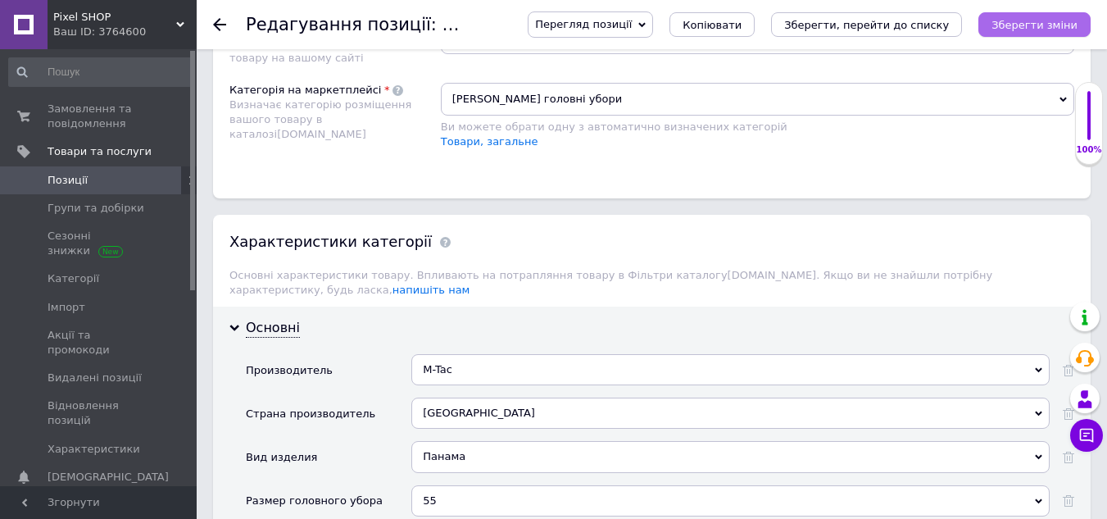
click at [1041, 16] on button "Зберегти зміни" at bounding box center [1035, 24] width 112 height 25
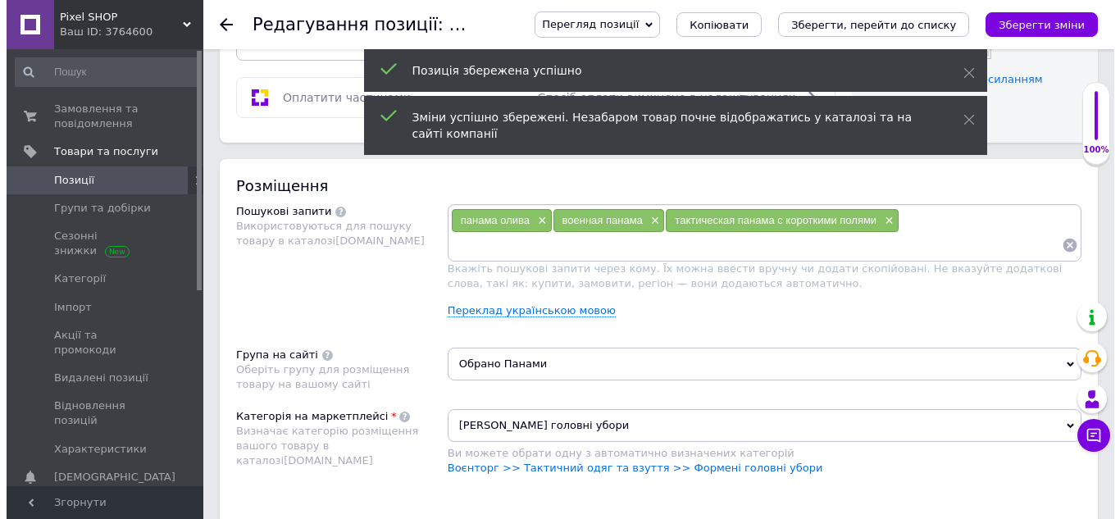
scroll to position [820, 0]
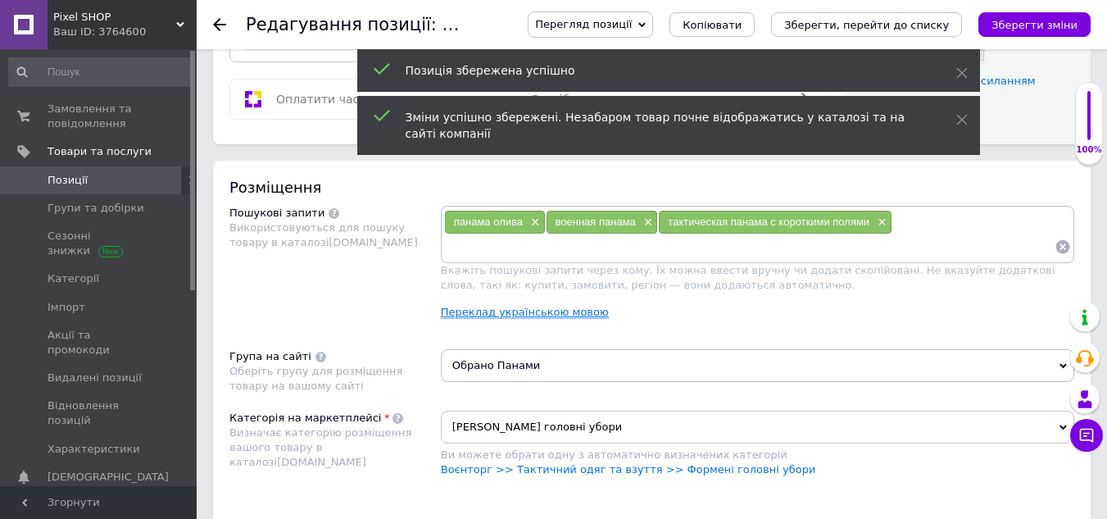
click at [554, 309] on link "Переклад українською мовою" at bounding box center [525, 312] width 168 height 13
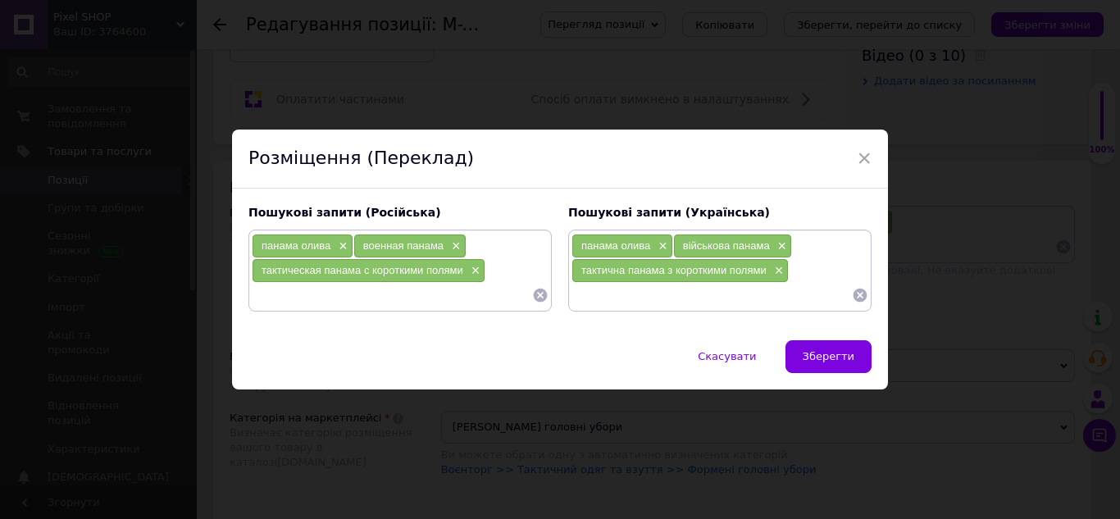
paste input "Панама зсу"
type input "Панама зсу"
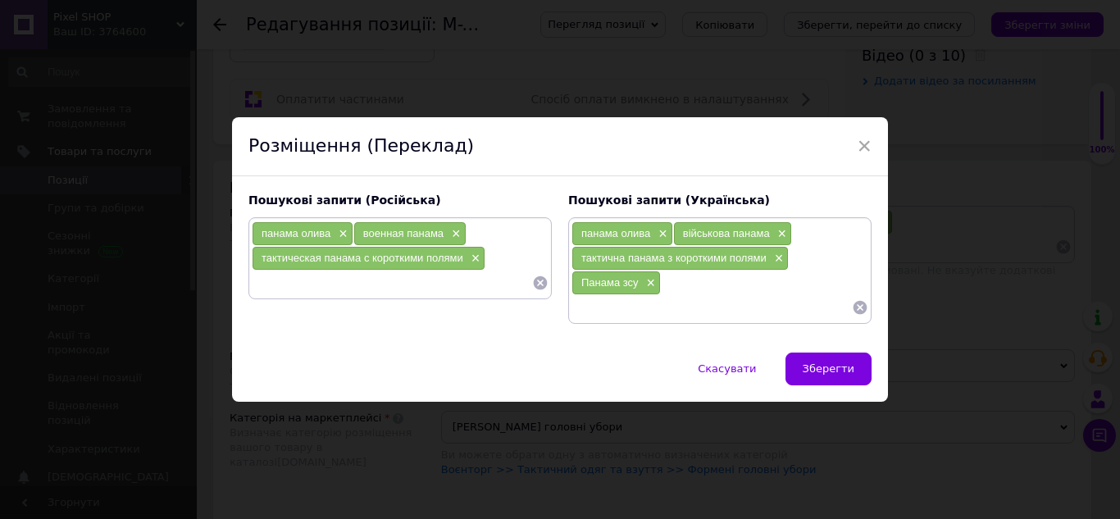
paste input "Панама ссу"
click at [302, 285] on input "Панама ссу" at bounding box center [392, 282] width 280 height 25
type input "Панама зсу"
drag, startPoint x: 258, startPoint y: 281, endPoint x: 306, endPoint y: 280, distance: 47.6
click at [320, 290] on div "Панама зсу ×" at bounding box center [296, 282] width 88 height 23
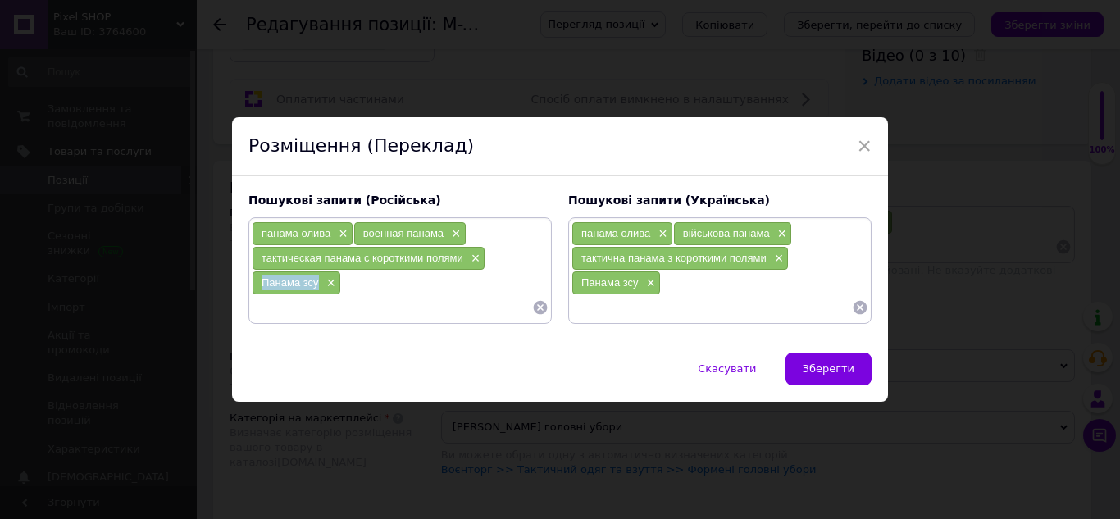
copy span "Панама зсу"
paste input "Панама зсу"
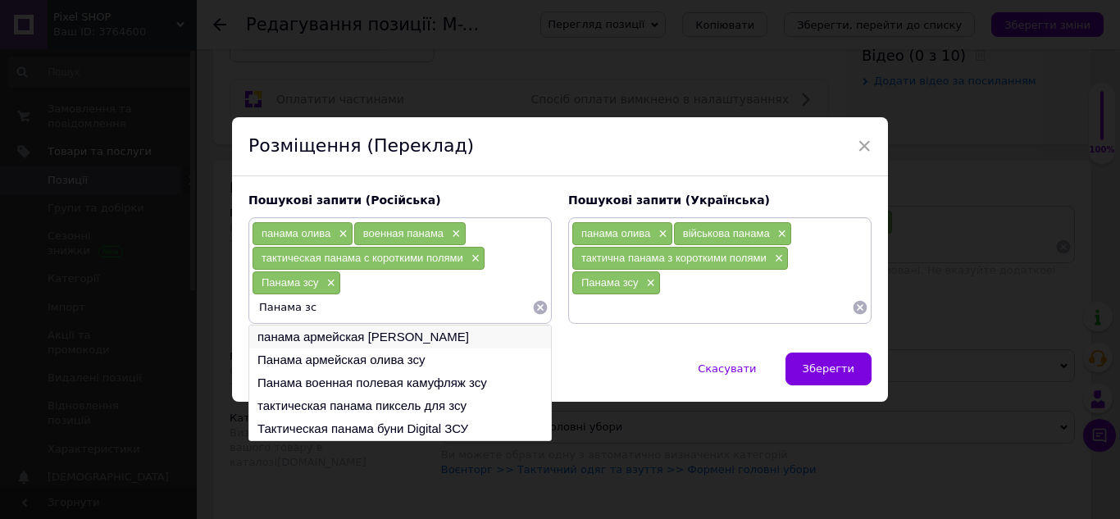
type input "Панама зс"
click at [419, 334] on li "панама армейская зсу хаки" at bounding box center [400, 336] width 302 height 23
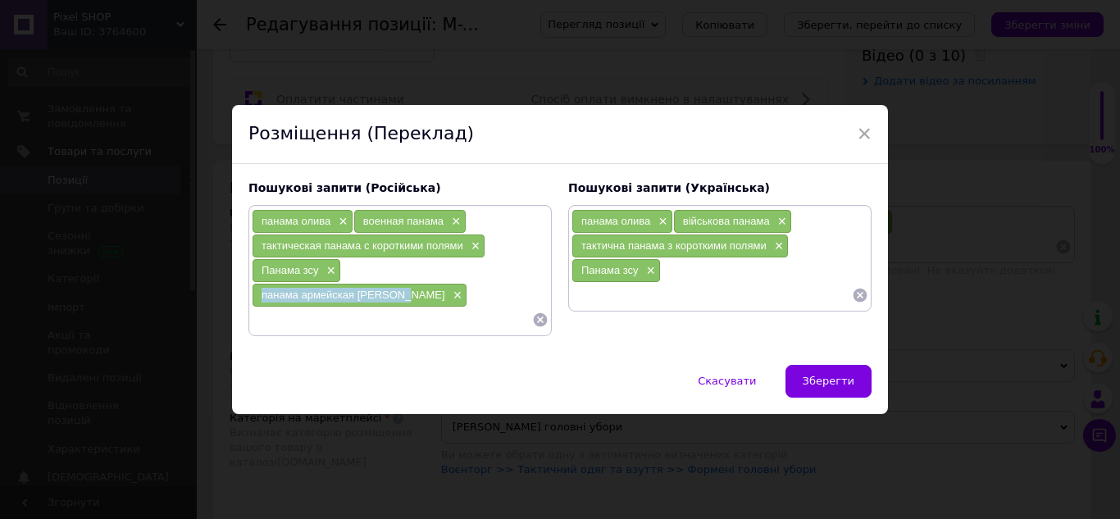
drag, startPoint x: 344, startPoint y: 280, endPoint x: 475, endPoint y: 282, distance: 130.3
click at [466, 284] on div "панама армейская зсу хаки ×" at bounding box center [359, 295] width 214 height 23
copy span "панама армейская зсу хаки"
paste input "панама армійська зсу хакі"
type input "панама армійська зсу хакі"
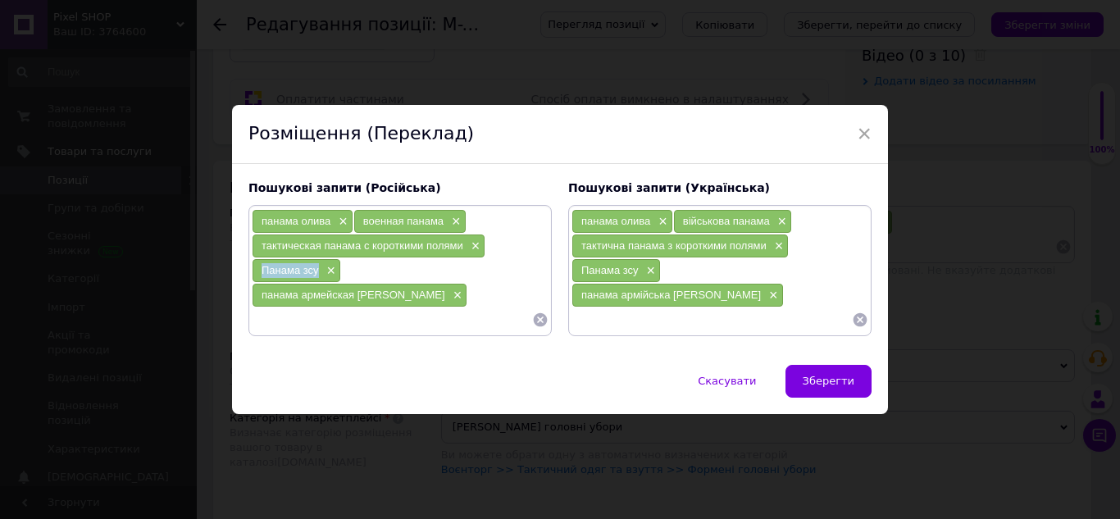
drag, startPoint x: 257, startPoint y: 284, endPoint x: 301, endPoint y: 281, distance: 44.3
click at [315, 282] on div "Панама зсу ×" at bounding box center [296, 270] width 88 height 23
copy span "Панама зсу"
paste input "Панама зсу"
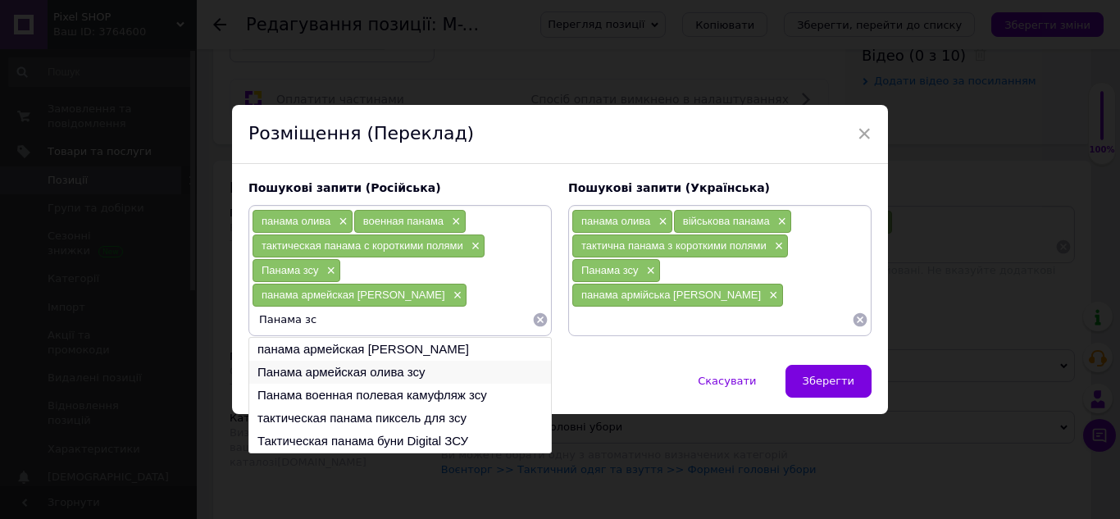
type input "Панама зс"
click at [393, 361] on li "Панама армейская олива зсу" at bounding box center [400, 372] width 302 height 23
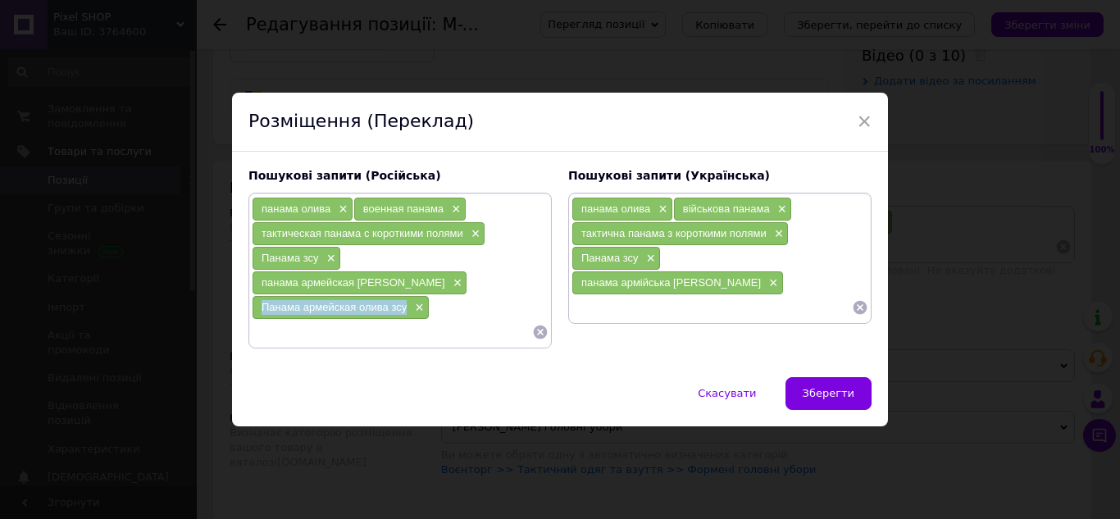
drag, startPoint x: 257, startPoint y: 295, endPoint x: 393, endPoint y: 293, distance: 135.3
click at [402, 297] on div "Панама армейская олива зсу ×" at bounding box center [340, 307] width 176 height 23
copy span "Панама армейская олива зсу"
paste input "Панама армійська олива зсу"
type input "Панама армійська олива зсу"
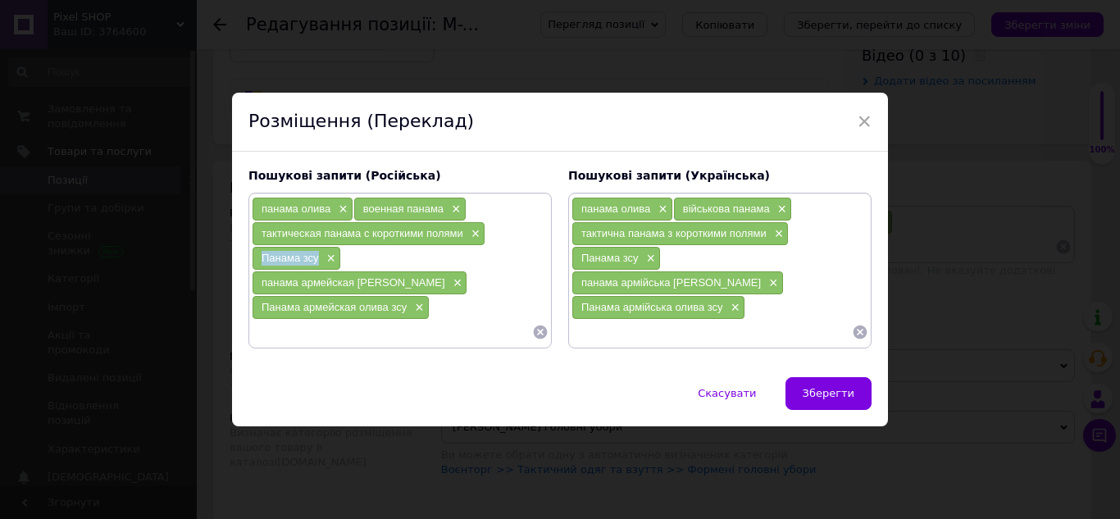
drag, startPoint x: 259, startPoint y: 267, endPoint x: 301, endPoint y: 269, distance: 41.8
click at [313, 264] on span "Панама зсу" at bounding box center [289, 258] width 57 height 12
copy span "Панама зс"
paste input "Панама зс"
type input "Панама зсу"
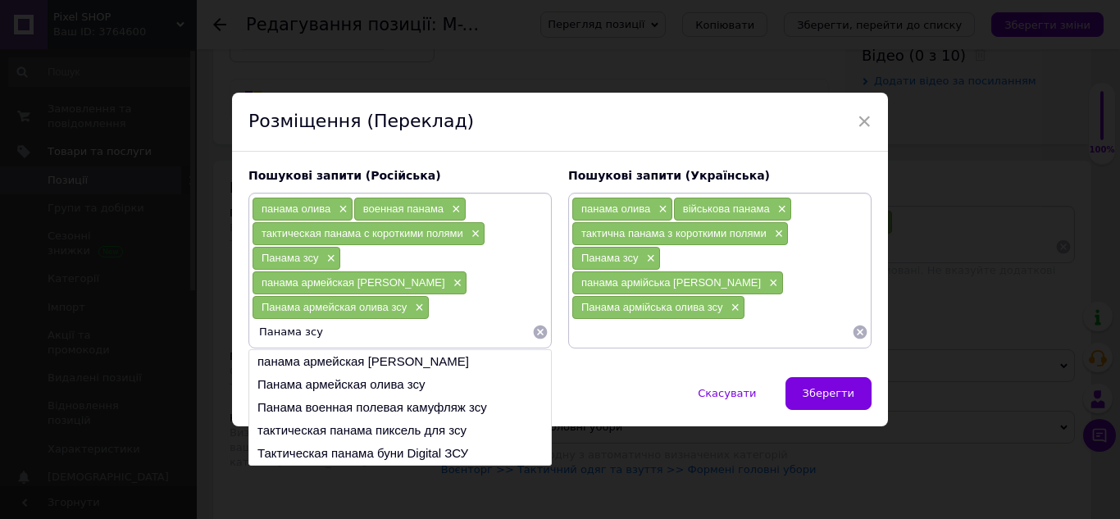
drag, startPoint x: 257, startPoint y: 318, endPoint x: 320, endPoint y: 319, distance: 63.1
click at [320, 320] on input "Панама зсу" at bounding box center [392, 332] width 280 height 25
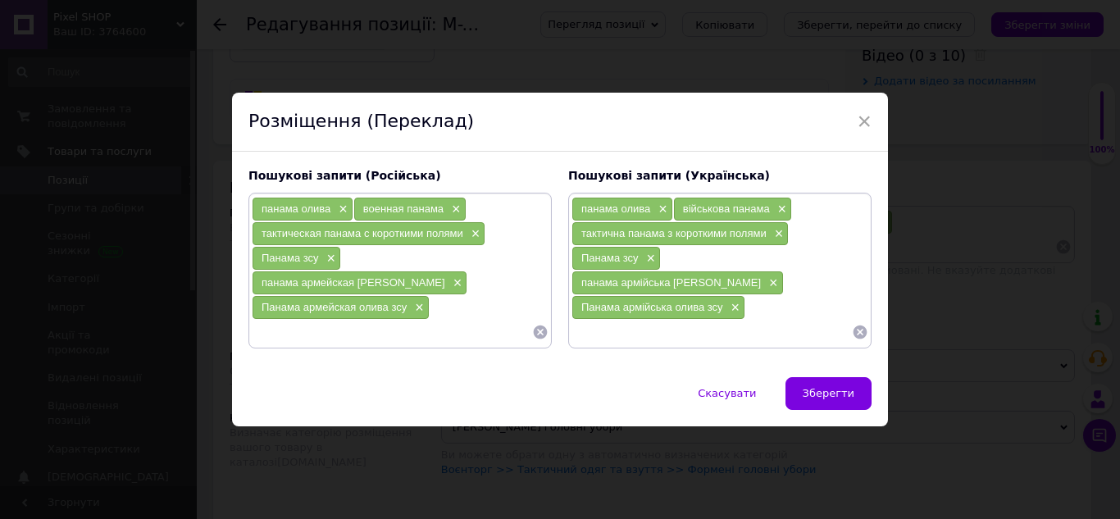
paste input "Панама чоловіча тактична"
type input "Панама чоловіча тактична"
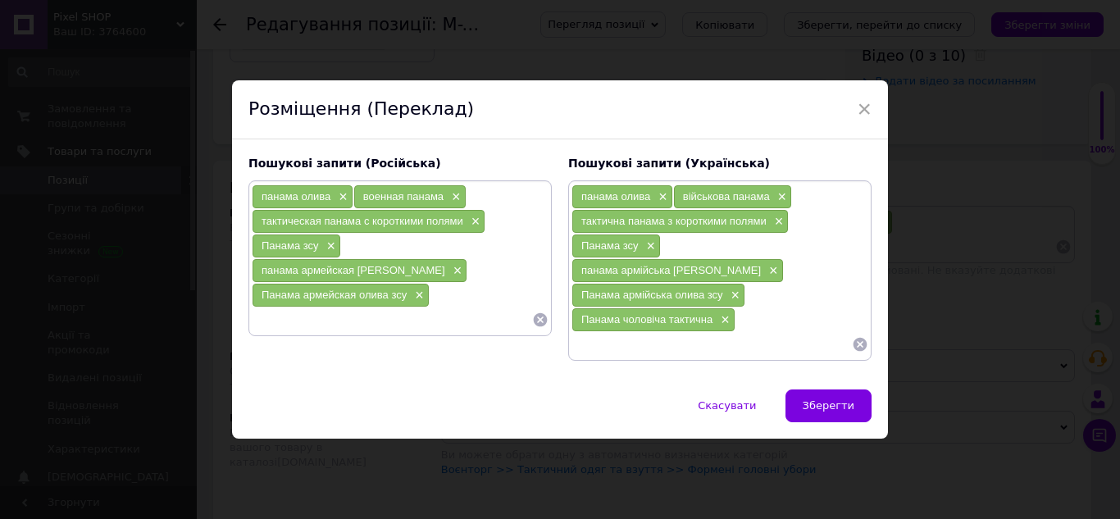
paste input "Панама мужская тактическая"
type input "Панама мужская тактическая"
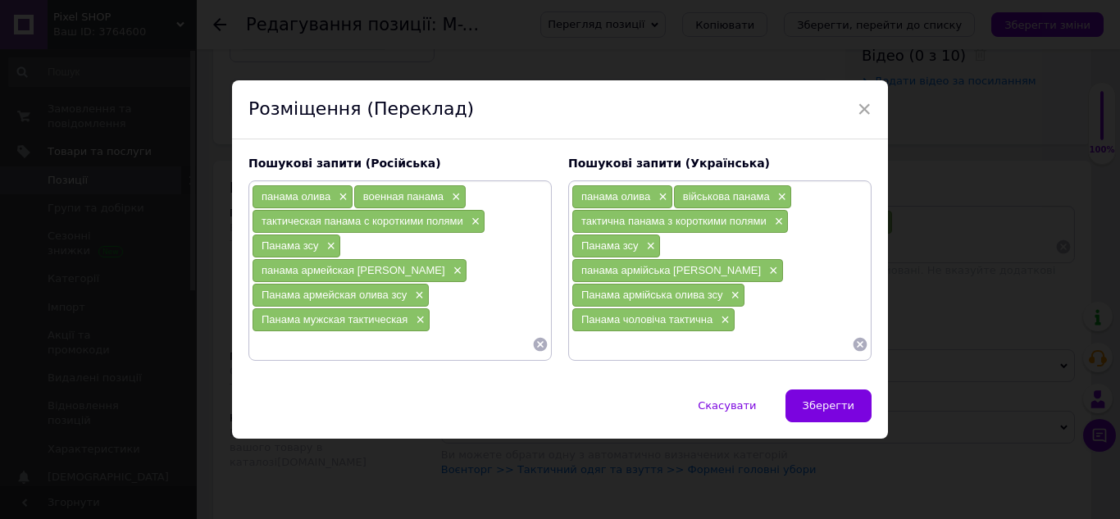
paste input "Тактична панамка"
type input "Тактична панамка"
paste input "Тактическая панамка"
type input "Тактическая панамка"
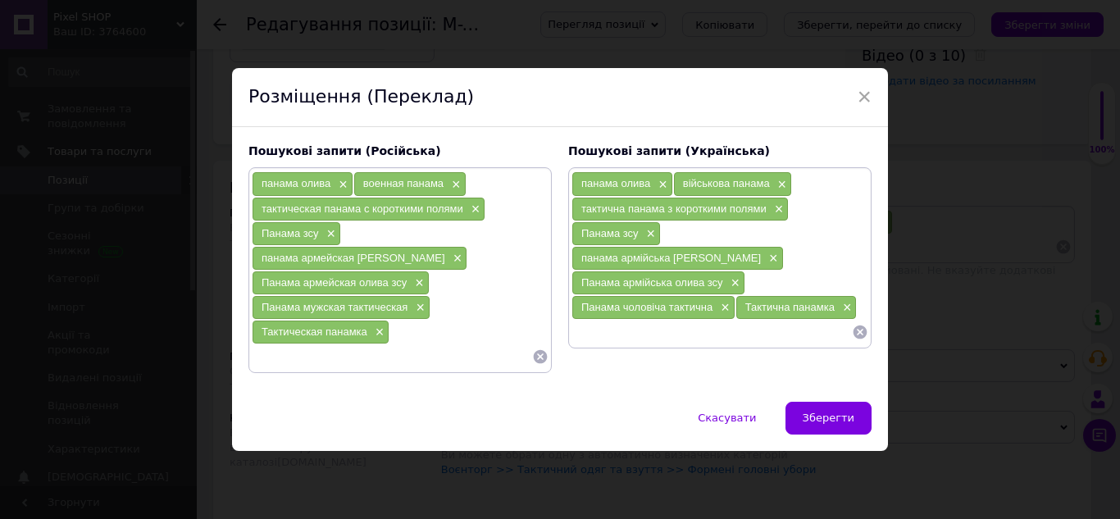
paste input "Тактична панама військова"
type input "Тактична панама військова"
paste input "Тактическая панама военная"
type input "Тактическая панама военная"
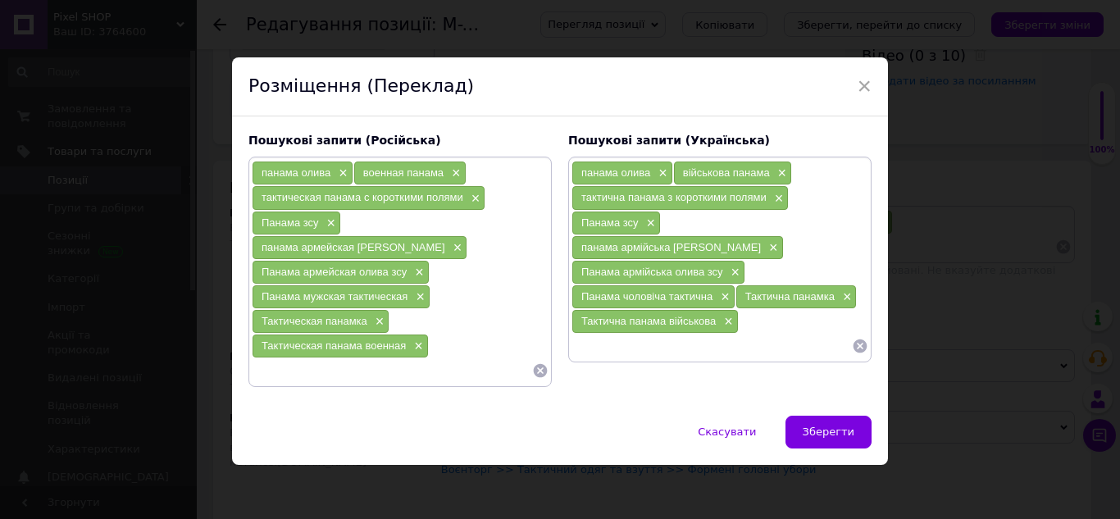
paste input "Армійська панама ЗСУ"
type input "Армійська панама ЗСУ"
paste input "Армейская панама ВСУ"
click at [357, 358] on input "Армейская панама ВСУ" at bounding box center [392, 370] width 280 height 25
type input "Армейская панама ЗСУ"
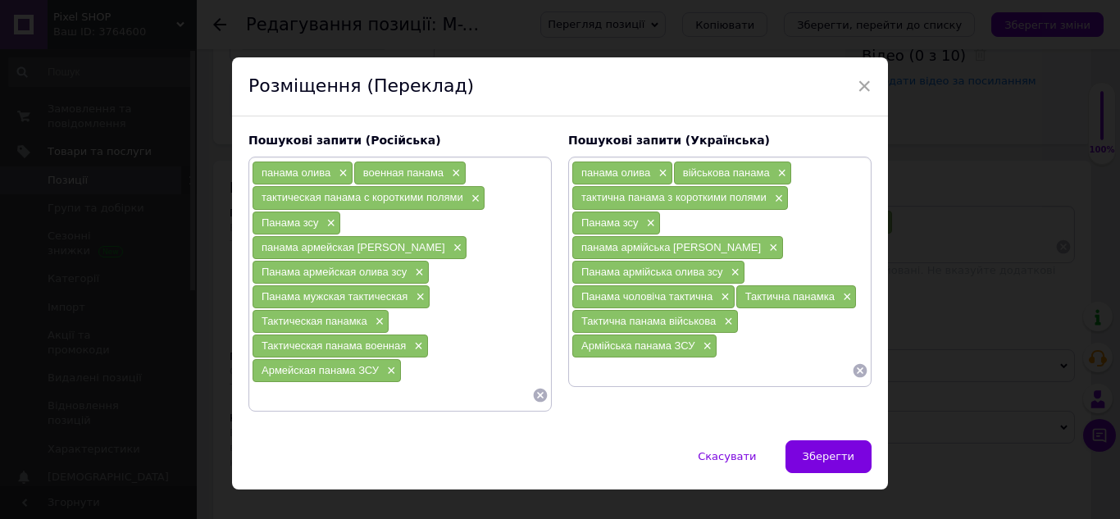
paste input "Панама хакі олива M-Tac армійська ссу"
click at [757, 358] on input "Панама хакі олива M-Tac армійська ссу" at bounding box center [711, 370] width 280 height 25
type input "Панама хакі олива M-Tac армійська зсу"
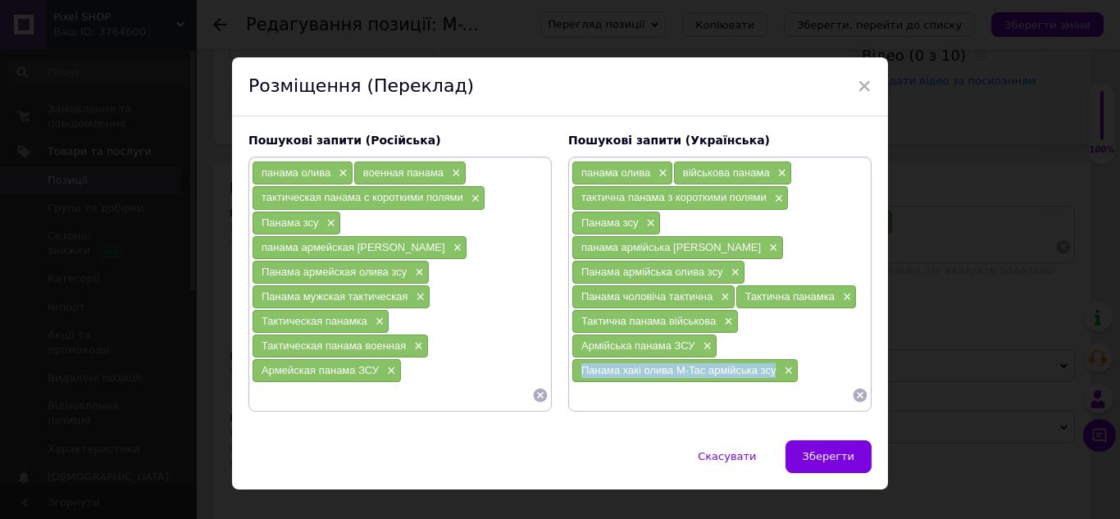
drag, startPoint x: 577, startPoint y: 343, endPoint x: 772, endPoint y: 346, distance: 195.1
click at [772, 359] on div "Панама хакі олива M-Tac армійська зсу ×" at bounding box center [684, 370] width 225 height 23
copy span "Панама хакі олива M-Tac армійська зсу"
paste input "Панама хаки масло M-Tac армейская ссу"
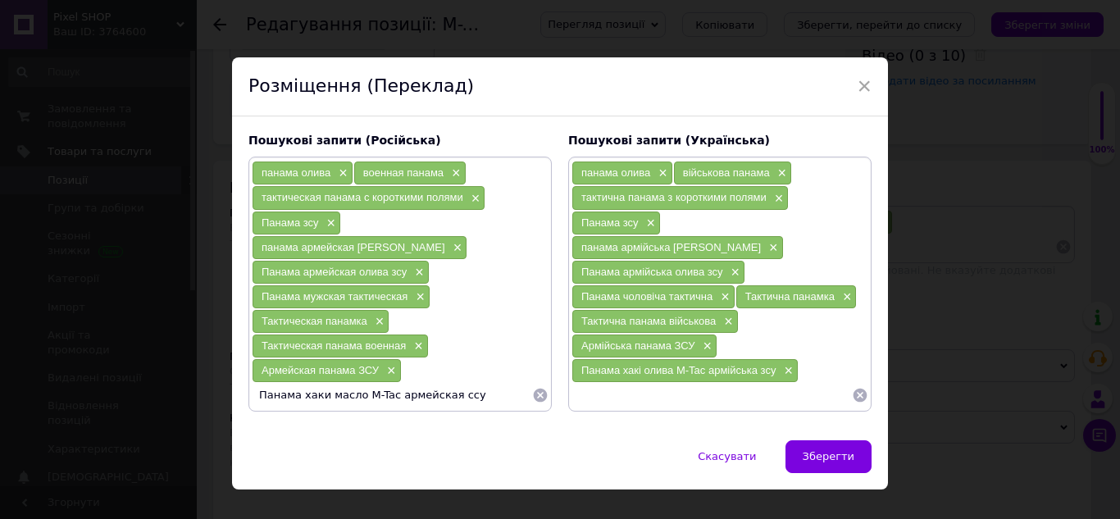
drag, startPoint x: 324, startPoint y: 370, endPoint x: 350, endPoint y: 366, distance: 26.5
click at [350, 383] on input "Панама хаки масло M-Tac армейская ссу" at bounding box center [392, 395] width 280 height 25
drag, startPoint x: 437, startPoint y: 373, endPoint x: 445, endPoint y: 371, distance: 8.4
click at [445, 383] on input "Панама хаки олива M-Tac армейская ссу" at bounding box center [392, 395] width 280 height 25
type input "Панама хаки олива M-Tac армейская зсу"
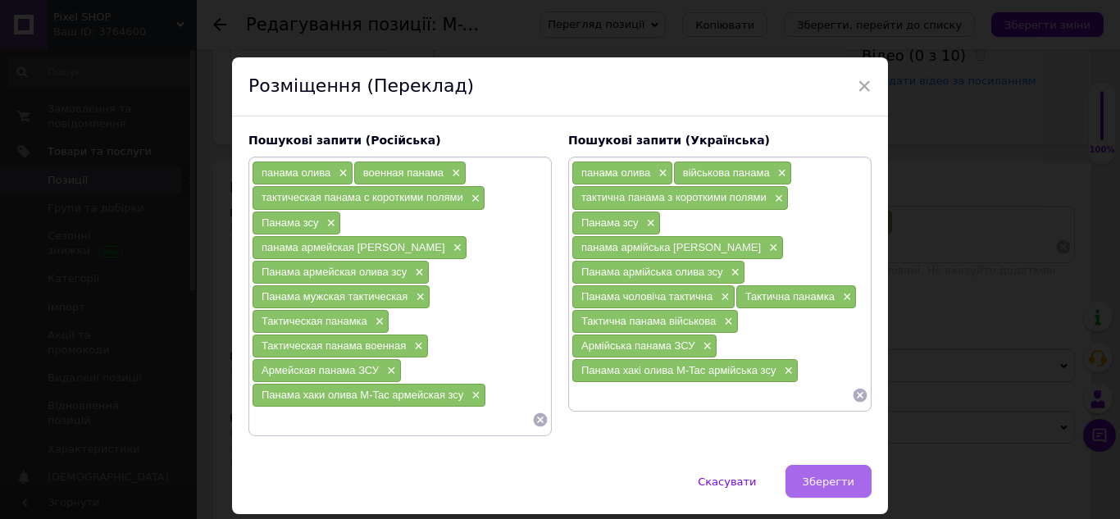
click at [824, 475] on span "Зберегти" at bounding box center [828, 481] width 52 height 12
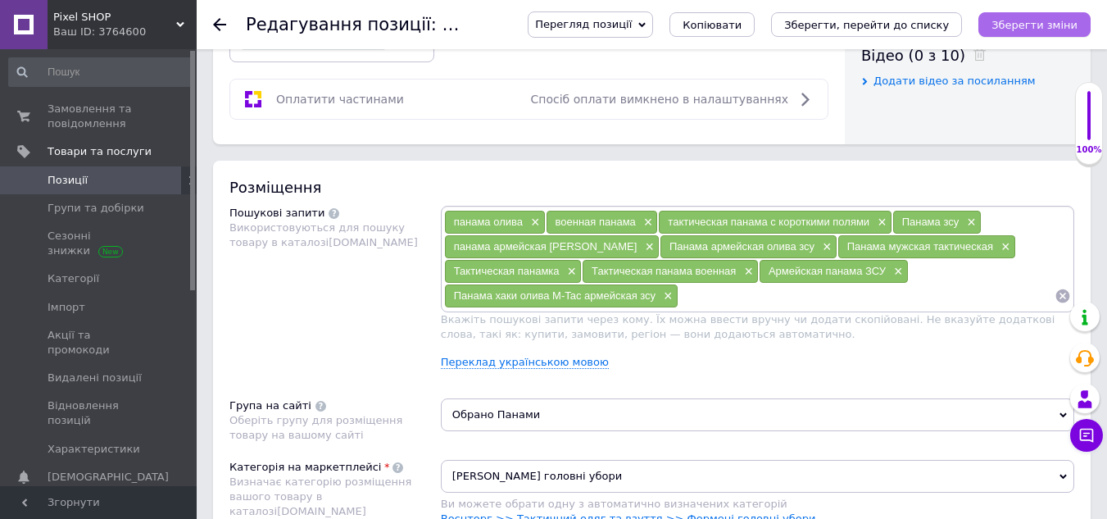
click at [1061, 28] on icon "Зберегти зміни" at bounding box center [1035, 25] width 86 height 12
click at [491, 362] on link "Переклад українською мовою" at bounding box center [525, 362] width 168 height 13
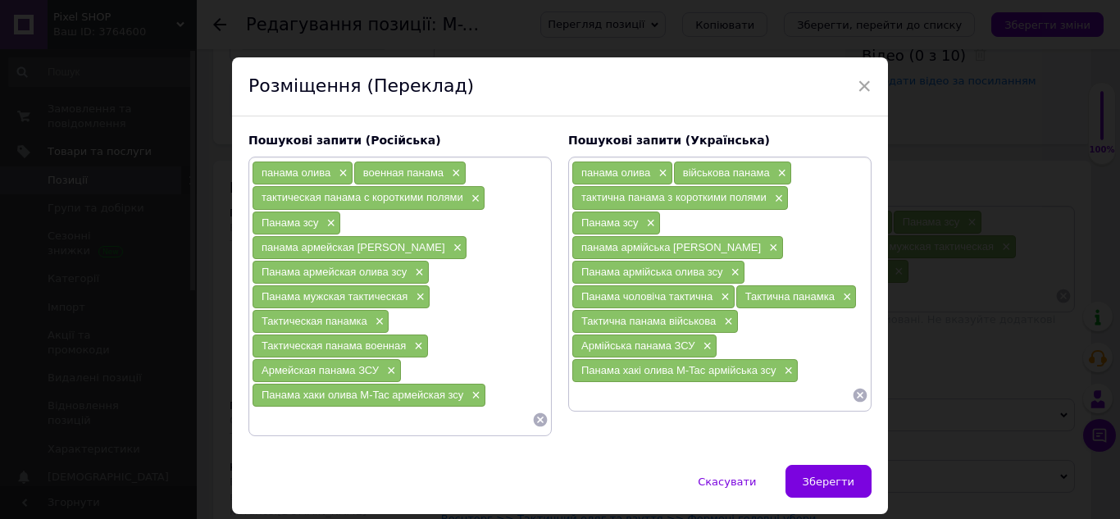
paste input "Тактична панамка олива"
type input "Тактична панамка олива"
paste input "Тактическая панамка олива"
type input "Тактическая панамка олива"
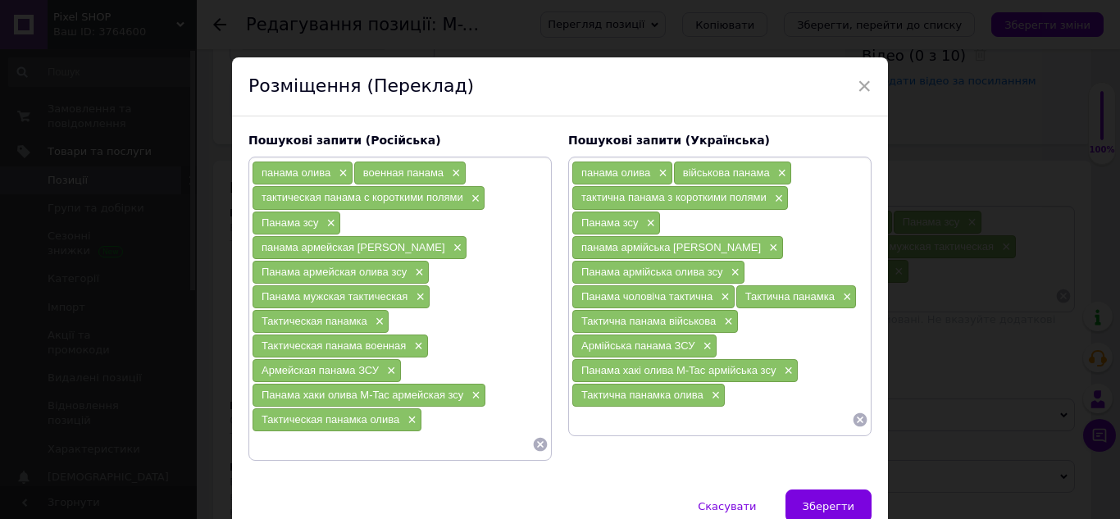
click at [316, 432] on input at bounding box center [392, 444] width 280 height 25
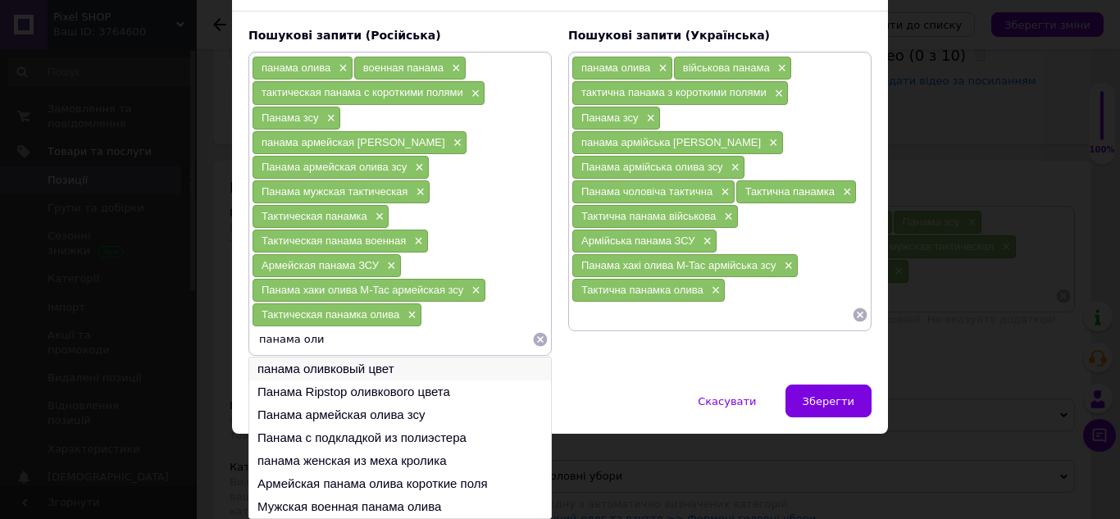
scroll to position [81, 0]
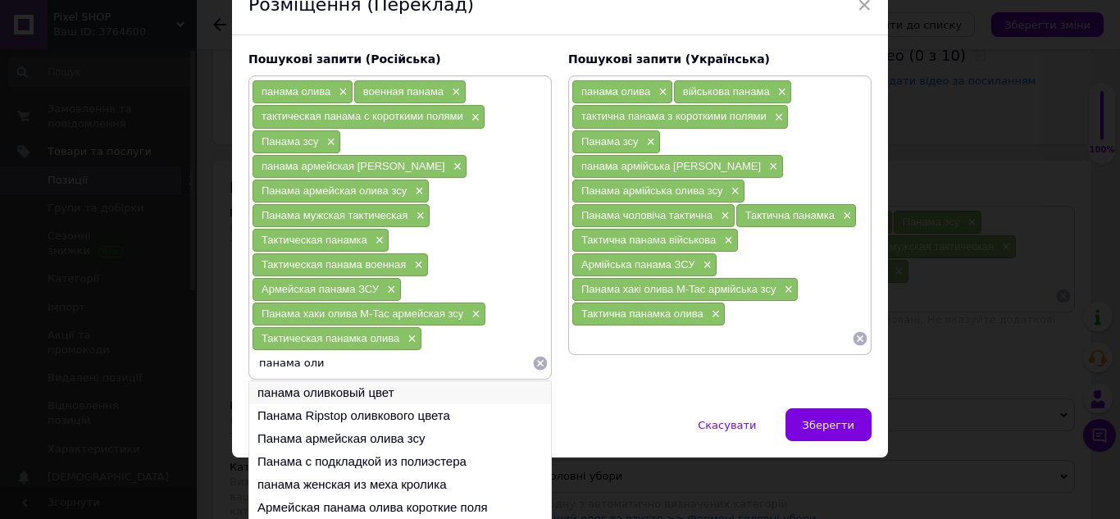
type input "панама оли"
click at [420, 381] on li "панама оливковый цвет" at bounding box center [400, 392] width 302 height 23
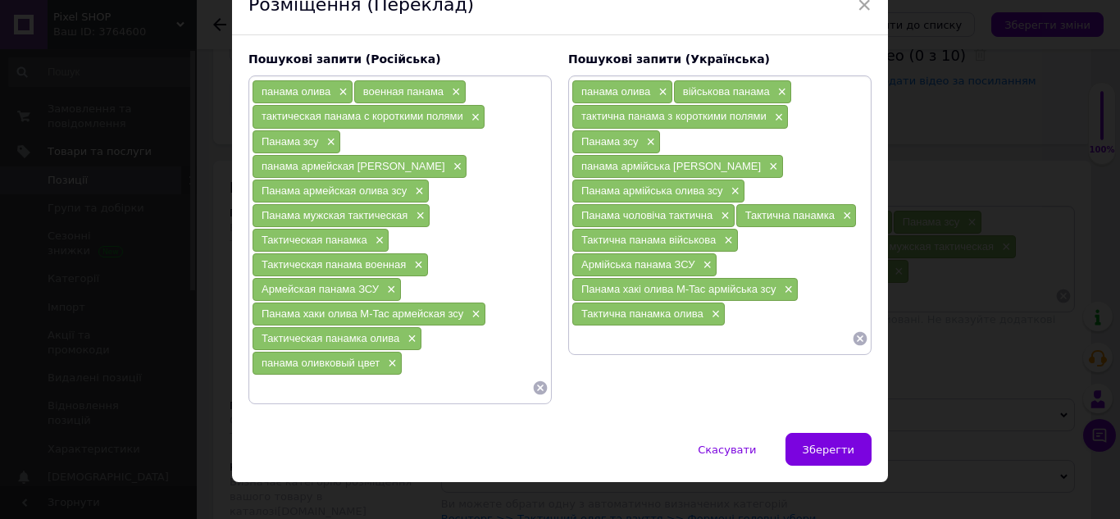
scroll to position [78, 0]
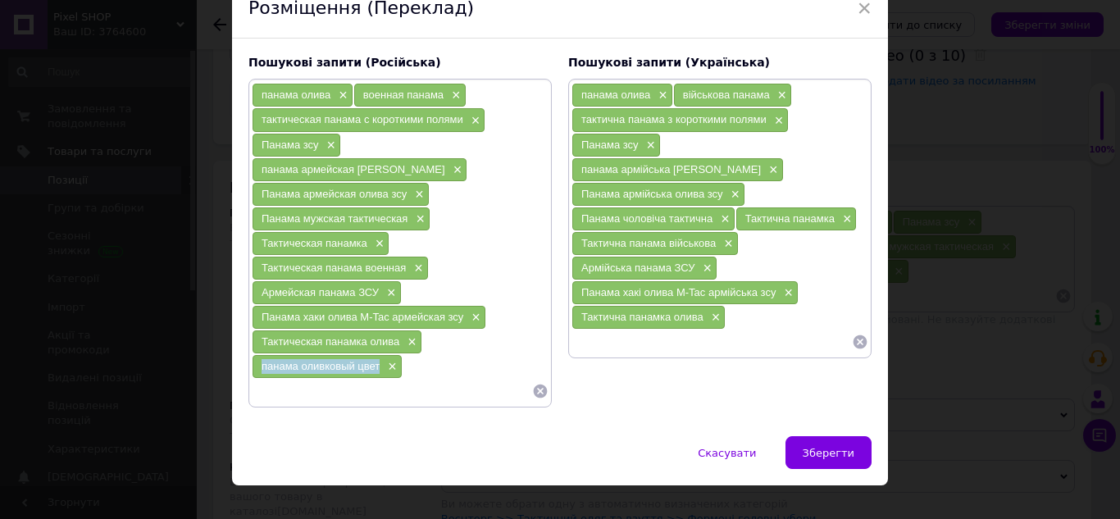
drag, startPoint x: 270, startPoint y: 341, endPoint x: 370, endPoint y: 339, distance: 100.0
click at [379, 355] on div "панама оливковый цвет ×" at bounding box center [326, 366] width 149 height 23
copy span "панама оливковый цвет"
paste input "панама оливковий колір"
type input "панама оливковий колір"
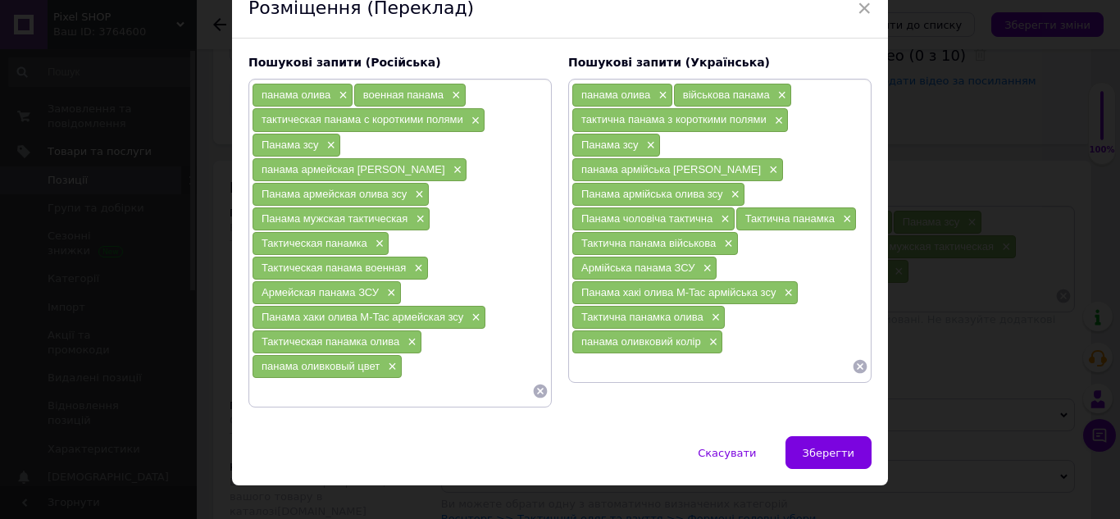
click at [354, 379] on input at bounding box center [392, 391] width 280 height 25
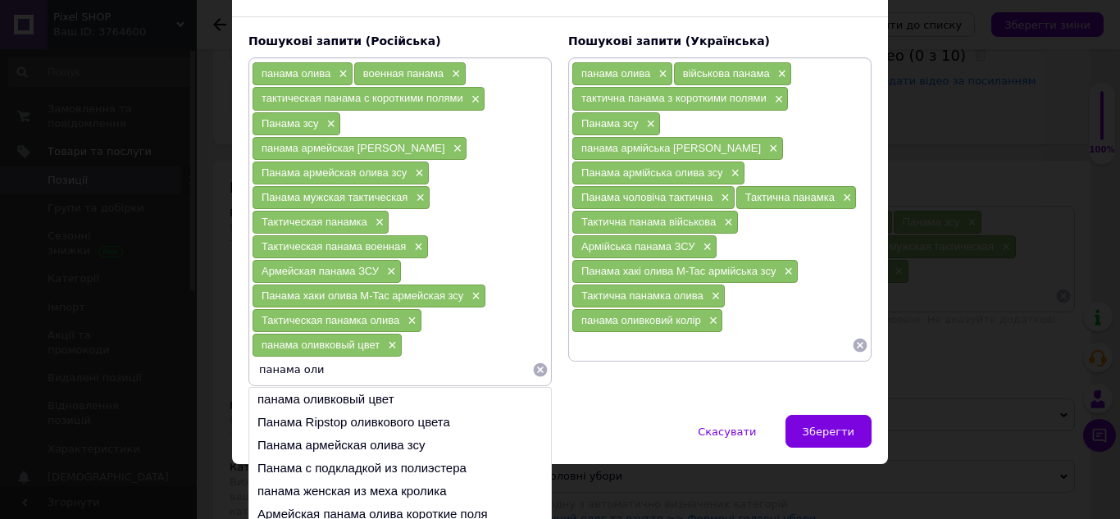
scroll to position [106, 0]
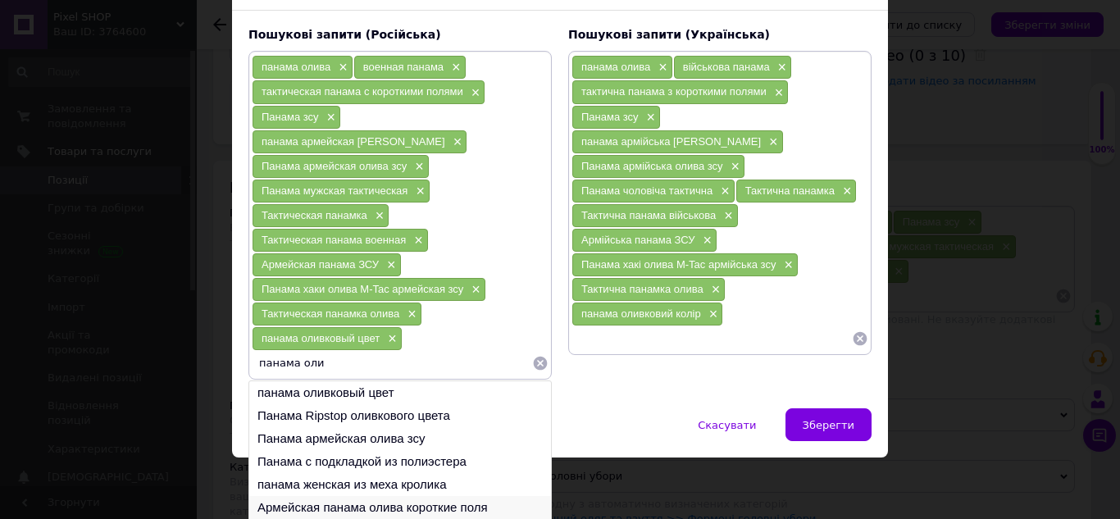
type input "панама оли"
click at [448, 496] on li "Армейская панама олива короткие поля" at bounding box center [400, 507] width 302 height 23
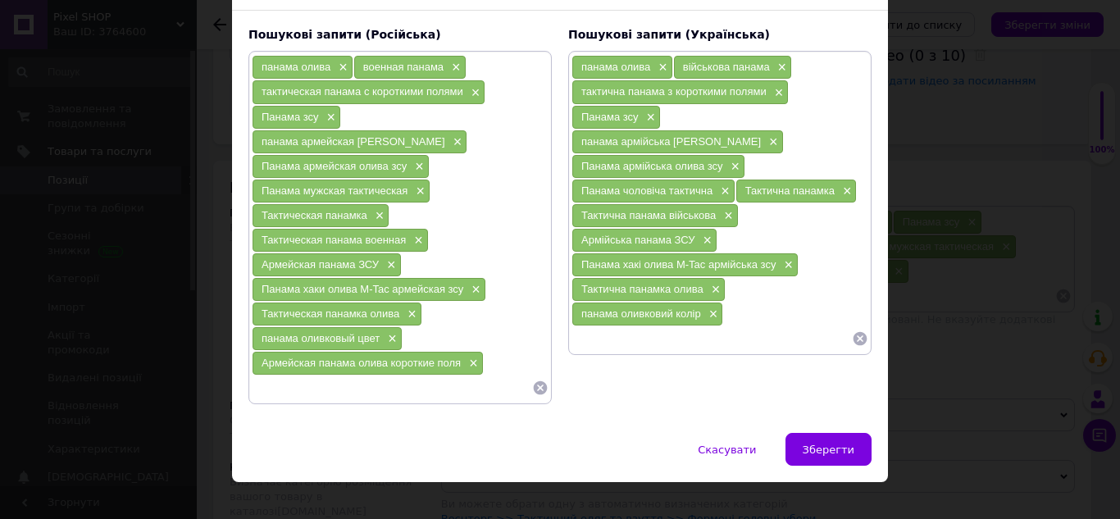
scroll to position [102, 0]
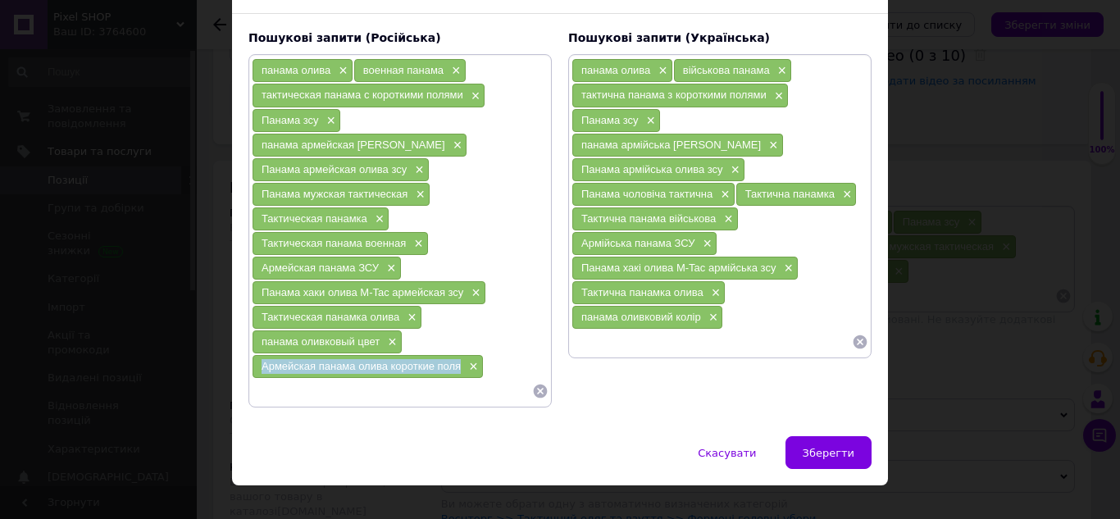
drag, startPoint x: 261, startPoint y: 339, endPoint x: 441, endPoint y: 340, distance: 180.3
click at [462, 355] on div "Армейская панама олива короткие поля ×" at bounding box center [367, 366] width 230 height 23
paste input "Армійська панама олива короткі поля"
type input "Армійська панама олива короткі поля"
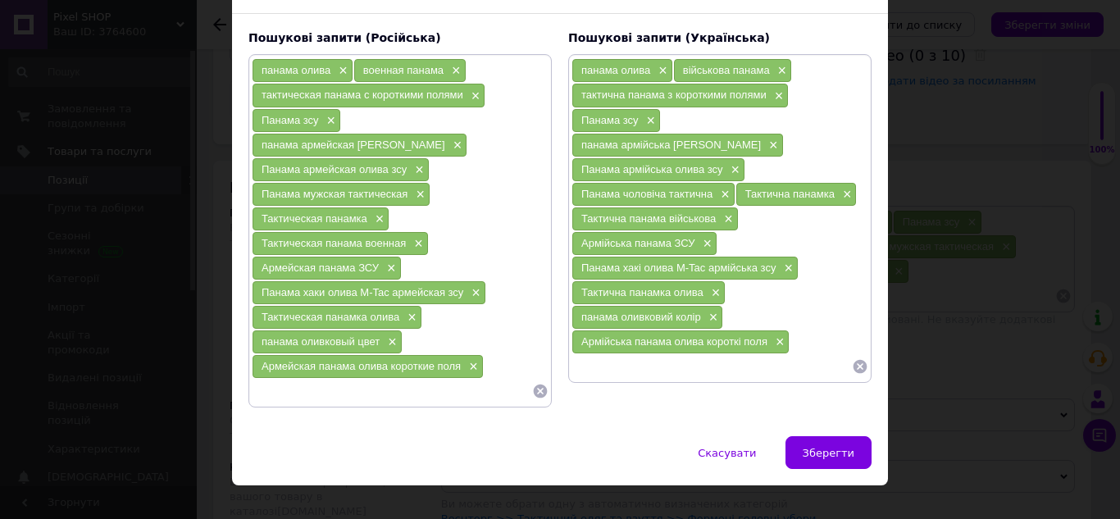
click at [292, 379] on input at bounding box center [392, 391] width 280 height 25
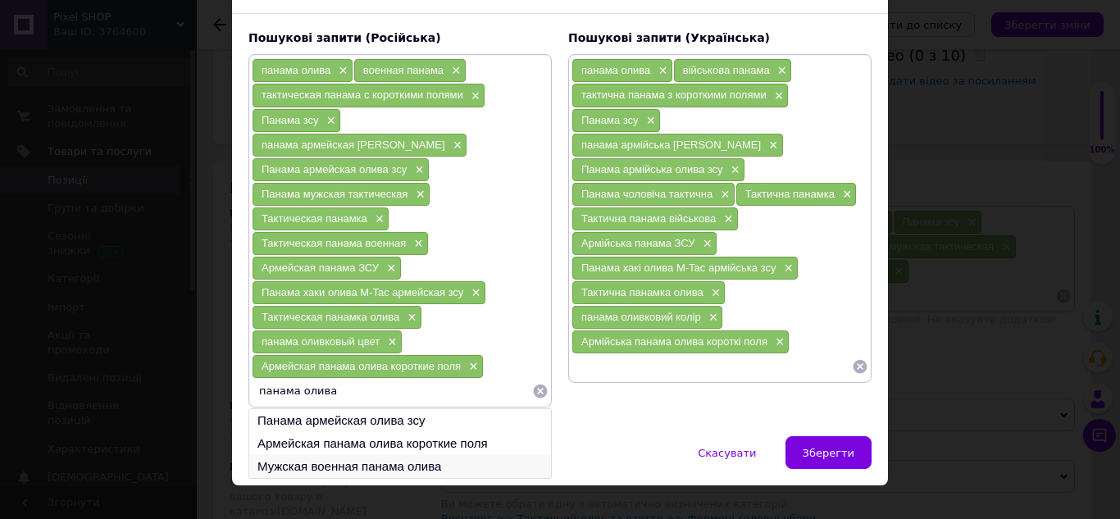
type input "панама олива"
click at [383, 455] on li "Мужская военная панама олива" at bounding box center [400, 466] width 302 height 23
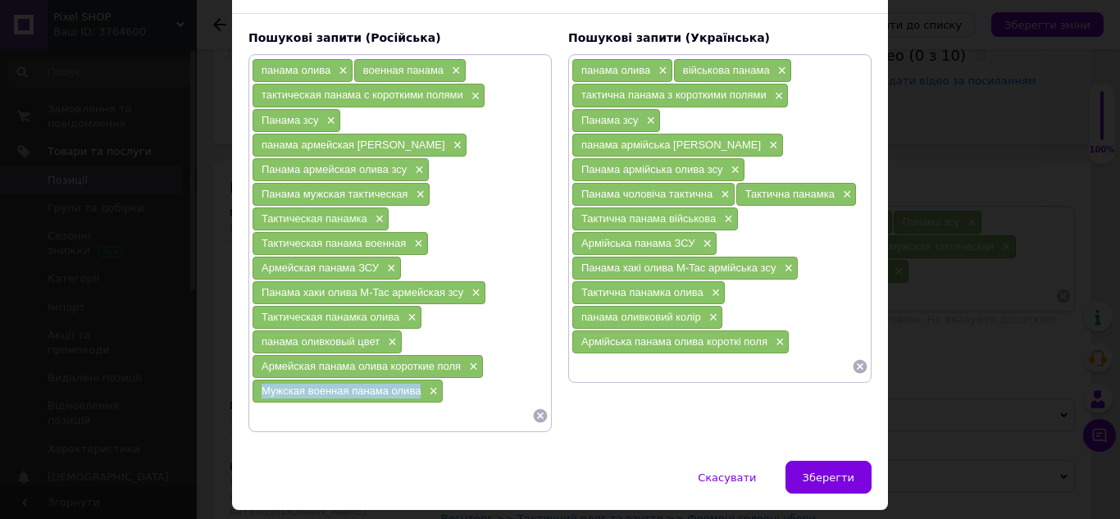
drag, startPoint x: 260, startPoint y: 367, endPoint x: 406, endPoint y: 365, distance: 145.9
click at [423, 380] on div "Мужская военная панама олива ×" at bounding box center [347, 391] width 190 height 23
paste input "Чоловіча військова панама олива"
type input "Чоловіча військова панама олива"
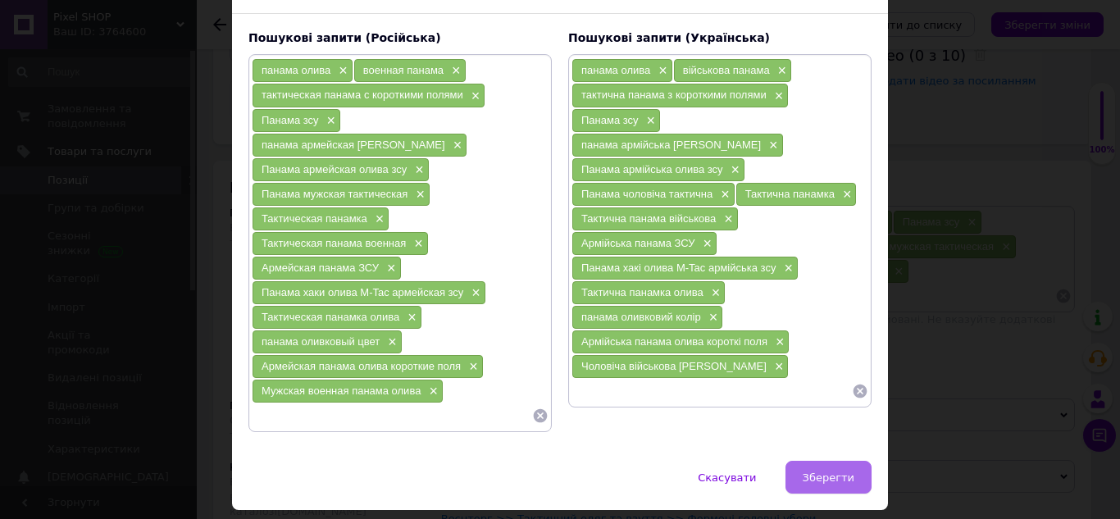
click at [828, 471] on span "Зберегти" at bounding box center [828, 477] width 52 height 12
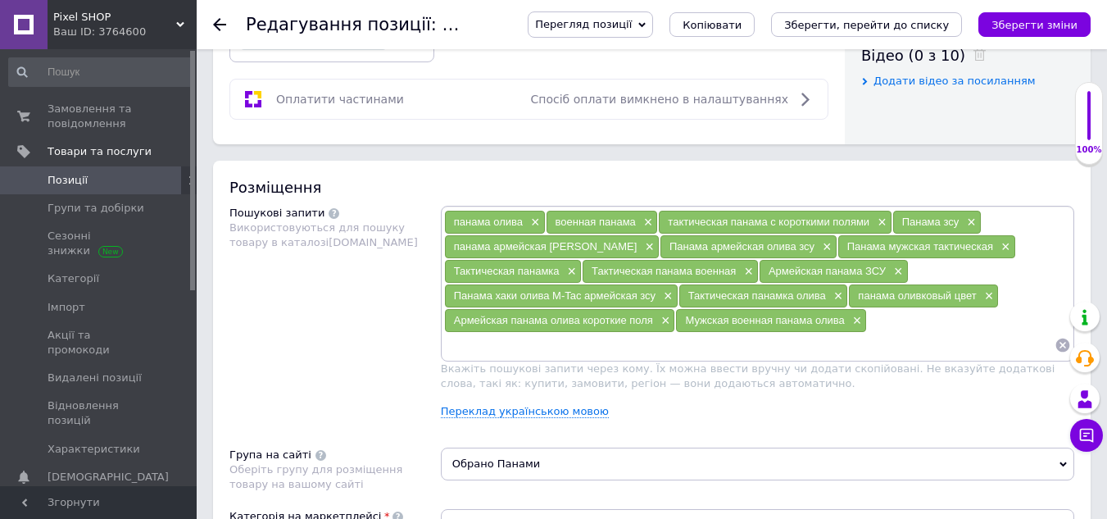
click at [1026, 10] on div "Перегляд позиції Зберегти та переглянути на сайті Зберегти та переглянути на ма…" at bounding box center [793, 24] width 596 height 49
click at [1033, 34] on button "Зберегти зміни" at bounding box center [1035, 24] width 112 height 25
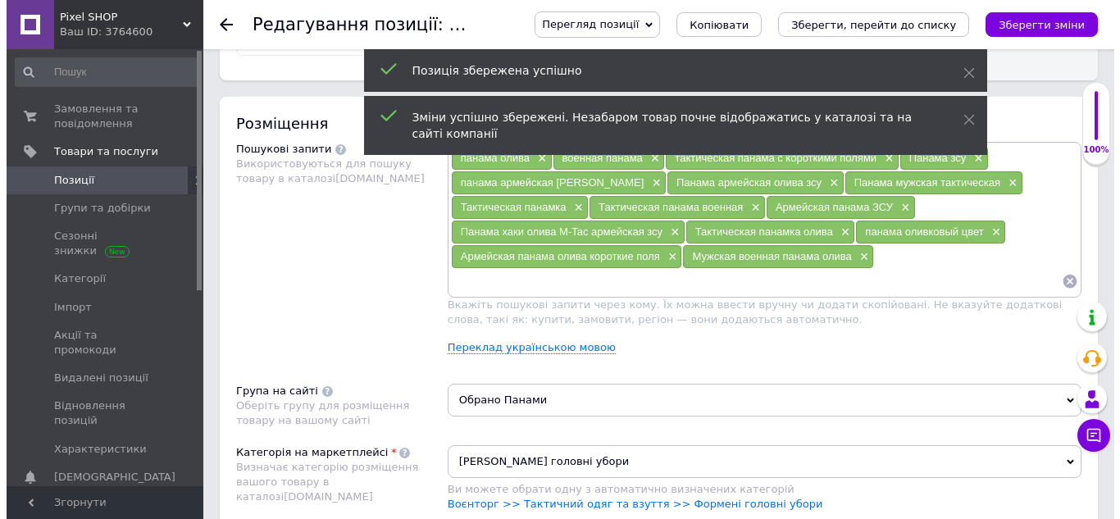
scroll to position [902, 0]
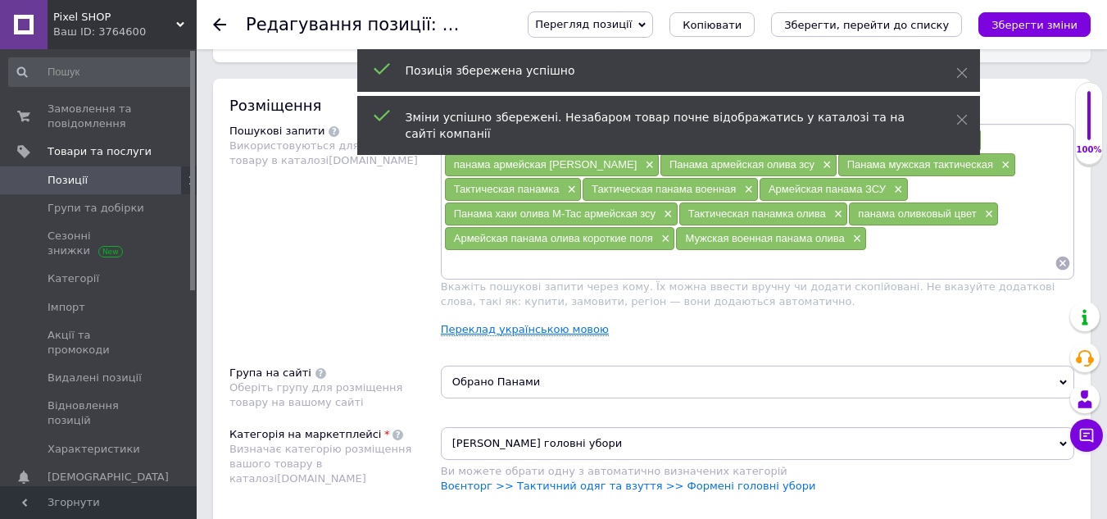
click at [557, 330] on link "Переклад українською мовою" at bounding box center [525, 329] width 168 height 13
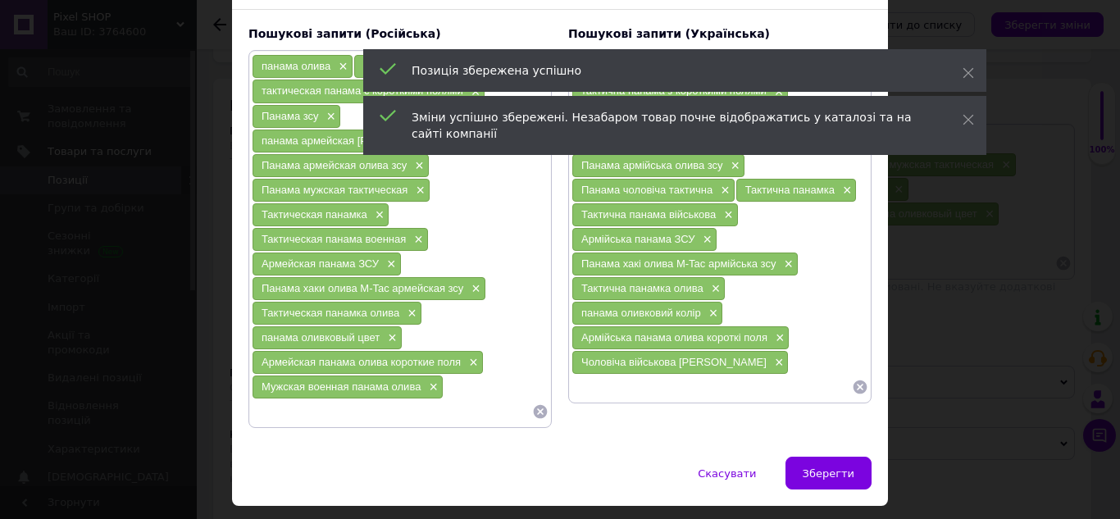
scroll to position [127, 0]
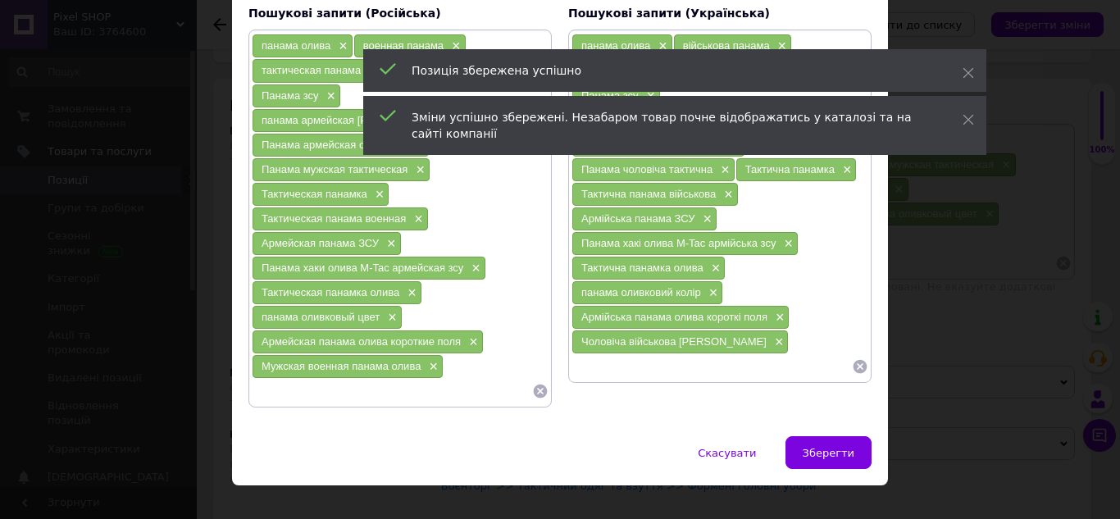
click at [366, 379] on input at bounding box center [392, 391] width 280 height 25
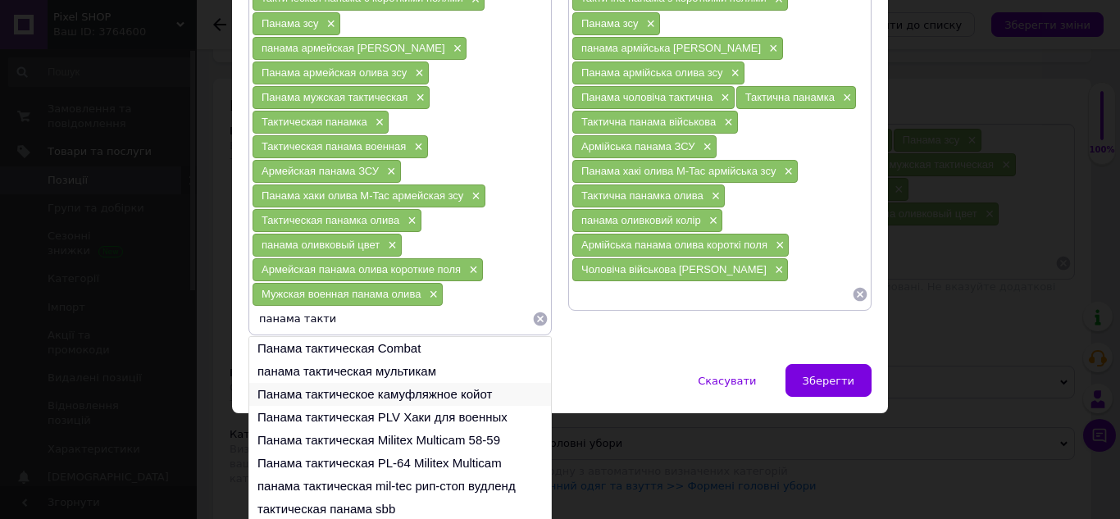
scroll to position [25, 0]
type input "панама такти"
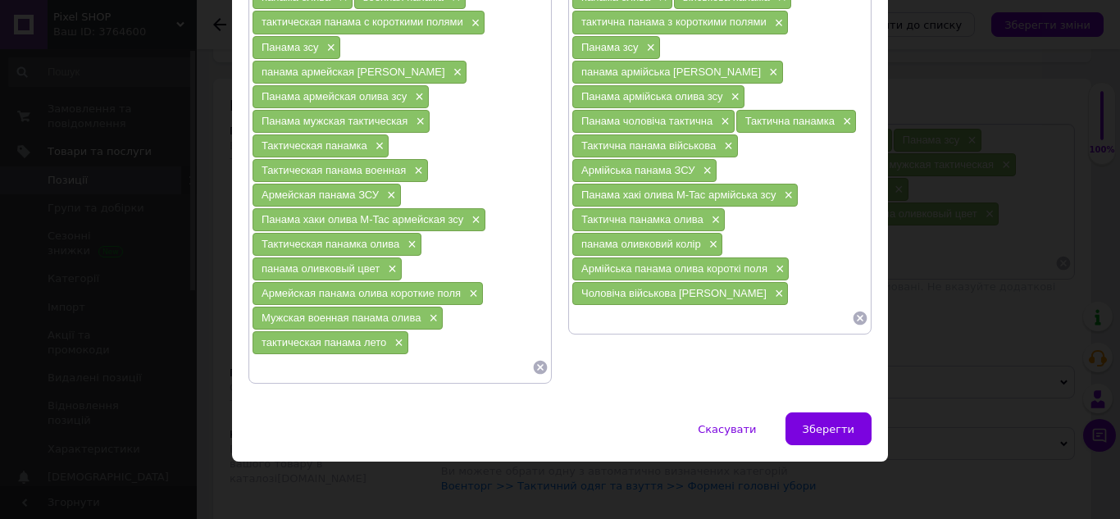
scroll to position [152, 0]
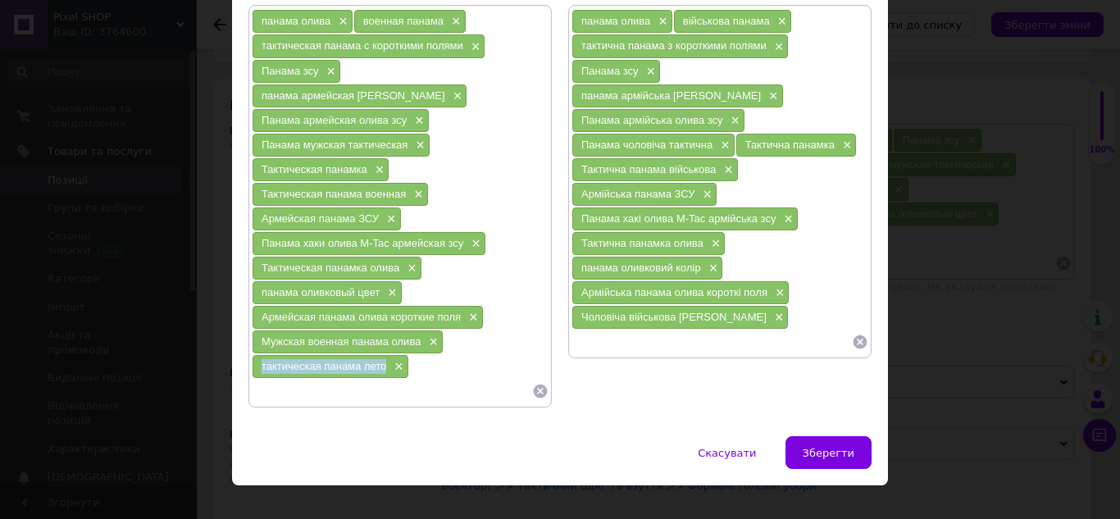
drag, startPoint x: 257, startPoint y: 343, endPoint x: 382, endPoint y: 347, distance: 124.7
click at [382, 355] on div "тактическая панама лето ×" at bounding box center [330, 366] width 156 height 23
drag, startPoint x: 645, startPoint y: 330, endPoint x: 602, endPoint y: 312, distance: 47.0
paste input "тактична панама літо"
type input "тактична панама літо"
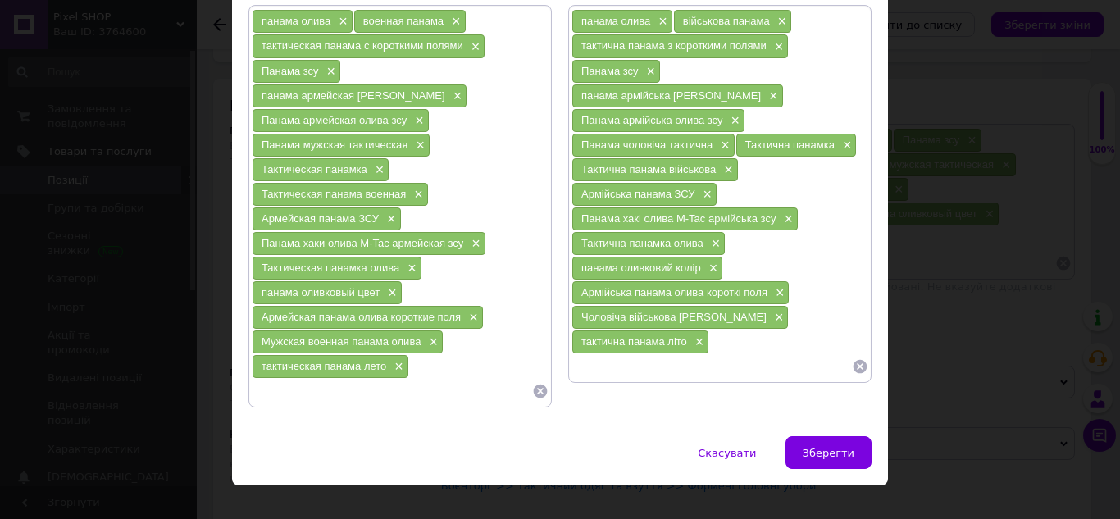
click at [343, 379] on input at bounding box center [392, 391] width 280 height 25
click at [834, 447] on span "Зберегти" at bounding box center [828, 453] width 52 height 12
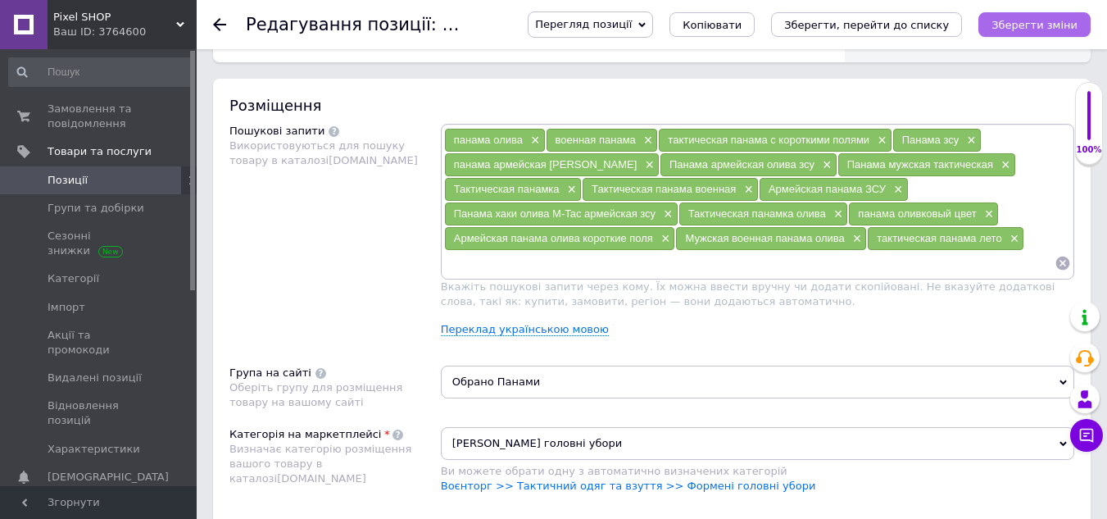
click at [1016, 25] on icon "Зберегти зміни" at bounding box center [1035, 25] width 86 height 12
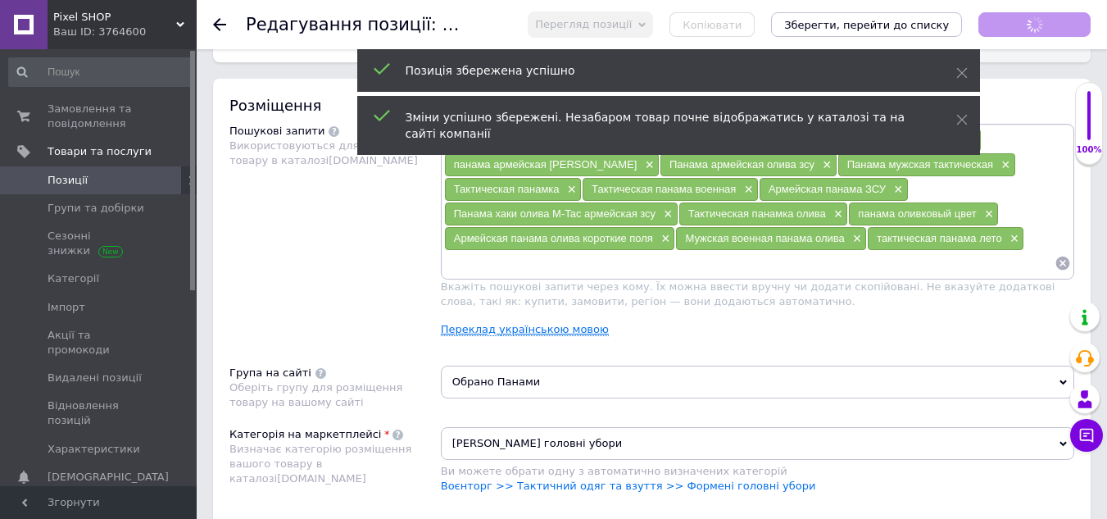
click at [520, 333] on link "Переклад українською мовою" at bounding box center [525, 329] width 168 height 13
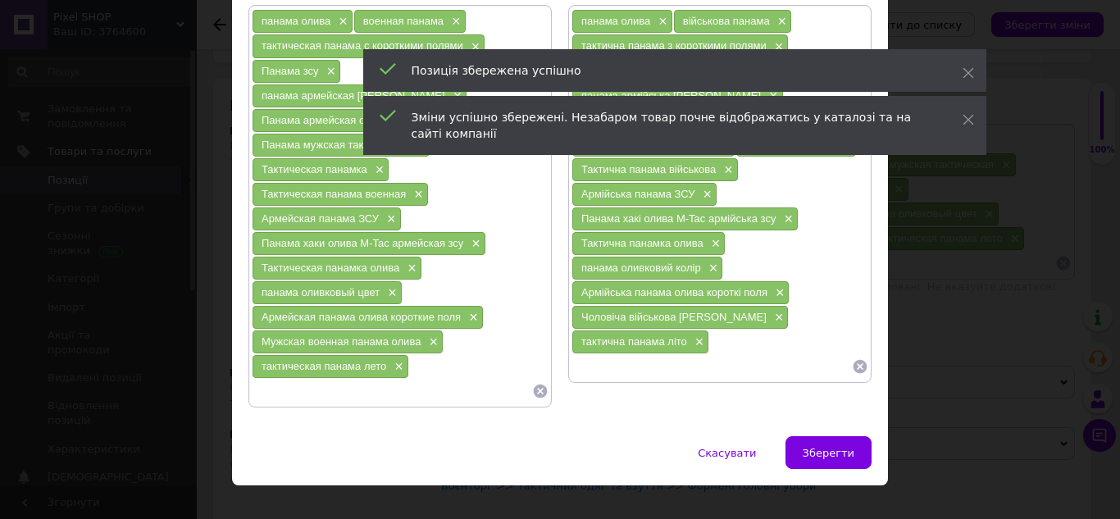
click at [394, 379] on input at bounding box center [392, 391] width 280 height 25
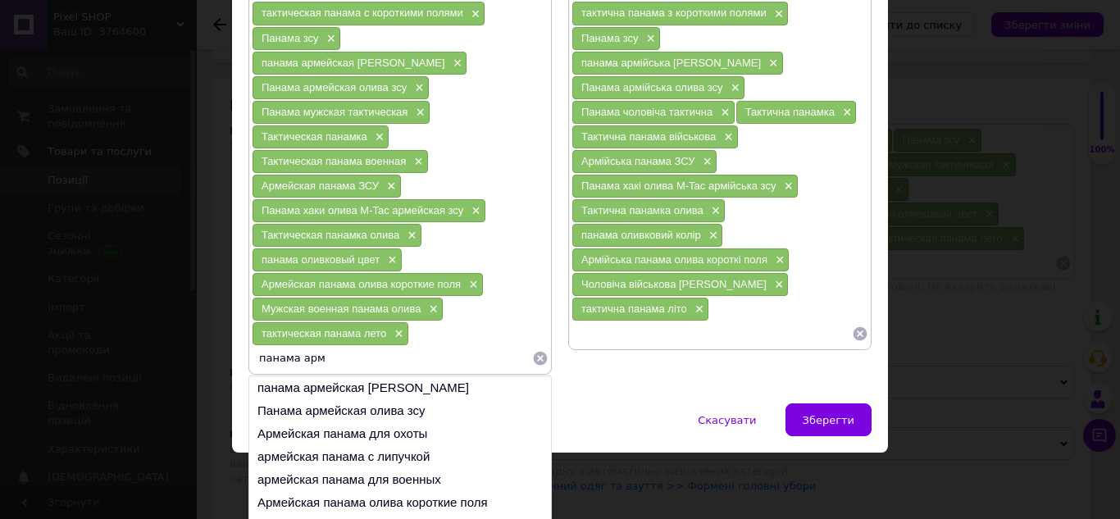
scroll to position [202, 0]
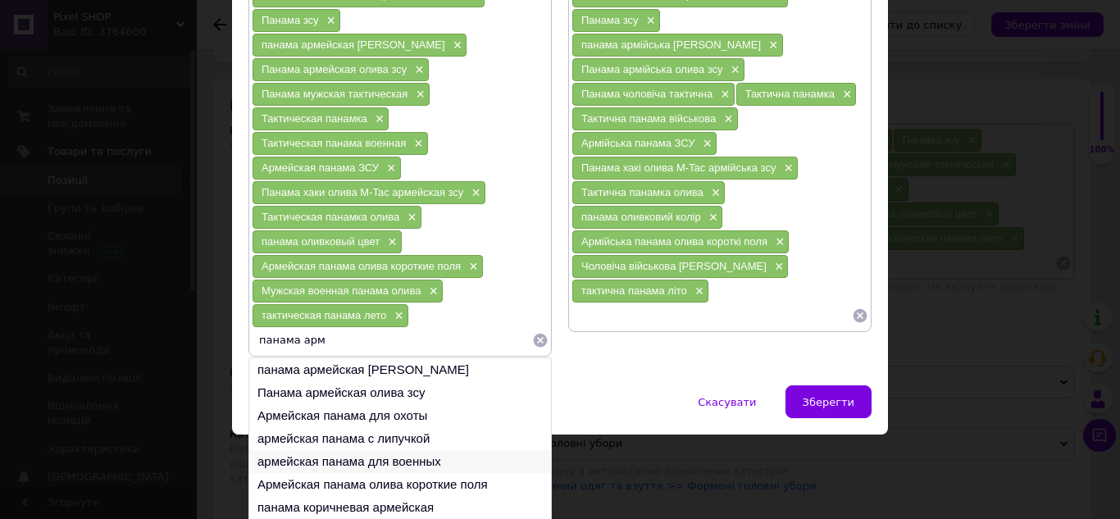
type input "панама арм"
click at [453, 450] on li "армейская панама для военных" at bounding box center [400, 461] width 302 height 23
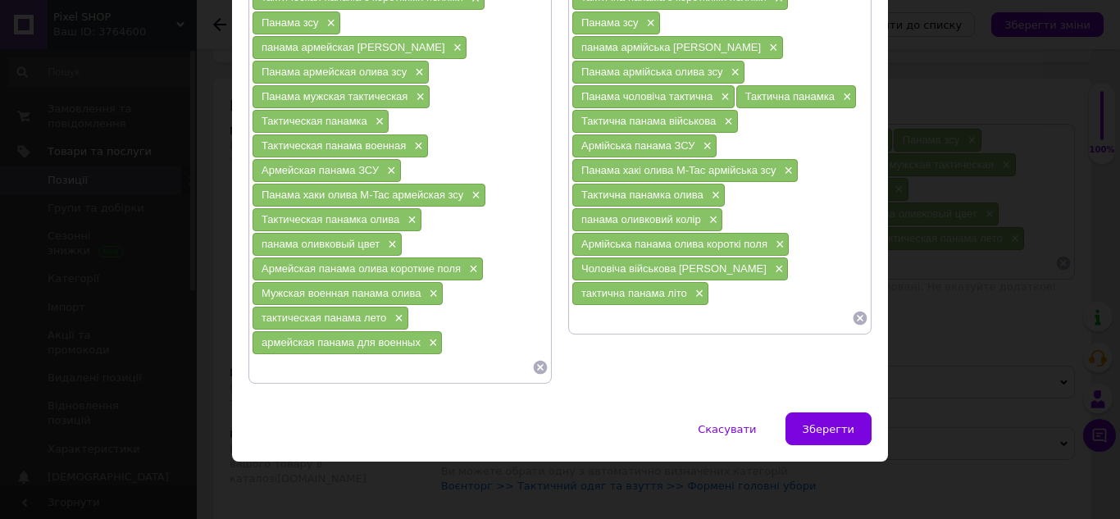
scroll to position [176, 0]
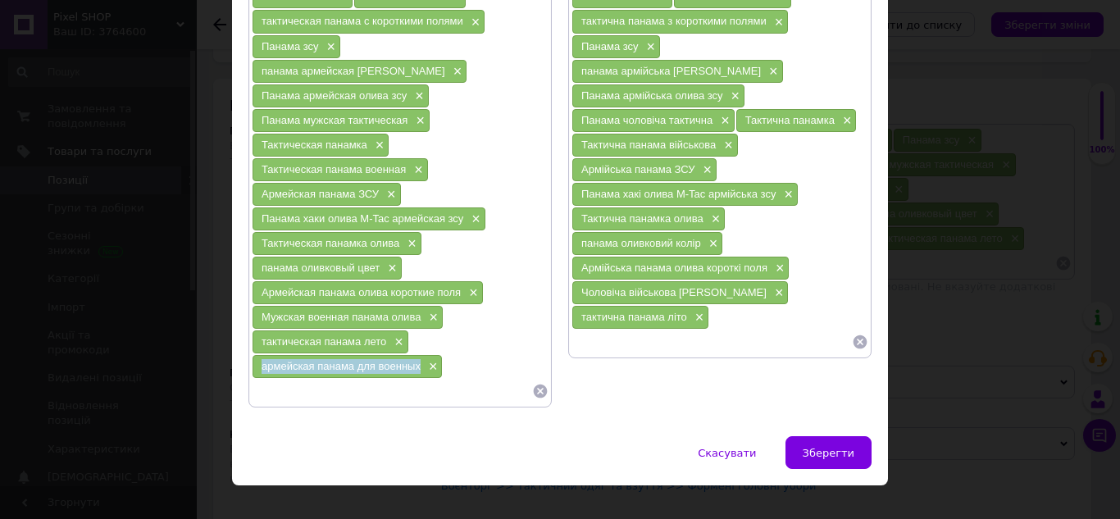
drag, startPoint x: 259, startPoint y: 339, endPoint x: 408, endPoint y: 340, distance: 149.2
click at [418, 355] on div "армейская панама для военных ×" at bounding box center [346, 366] width 189 height 23
paste input "армійська панама для військових"
type input "армійська панама для військових"
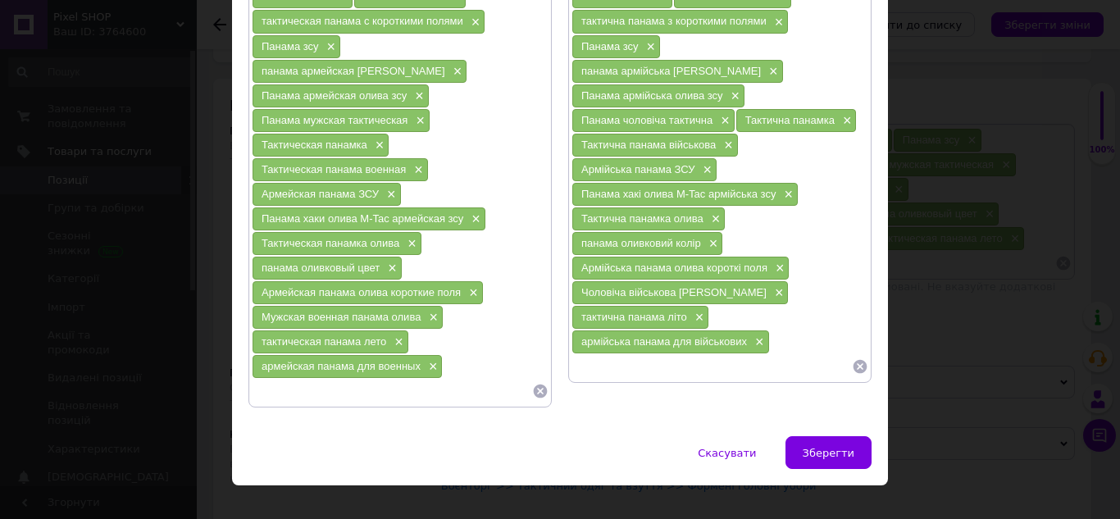
click at [294, 379] on input at bounding box center [392, 391] width 280 height 25
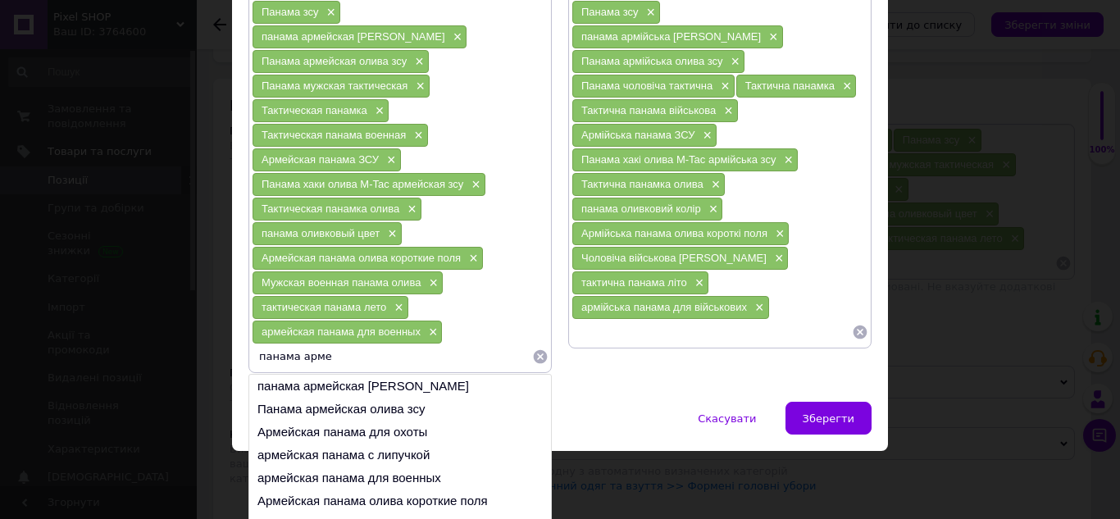
scroll to position [227, 0]
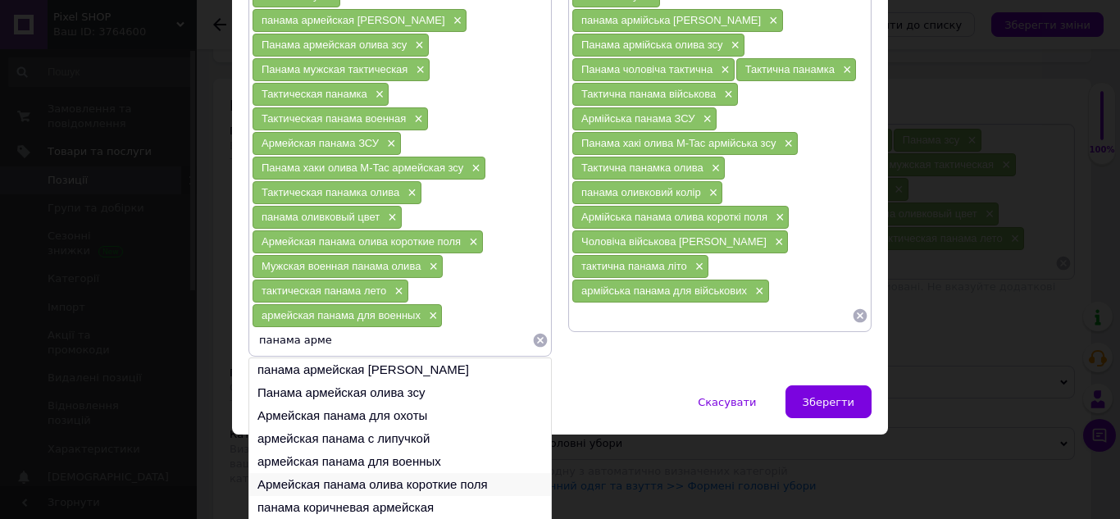
click at [382, 473] on li "Армейская панама олива короткие поля" at bounding box center [400, 484] width 302 height 23
type input "Армейская панама олива короткие поля"
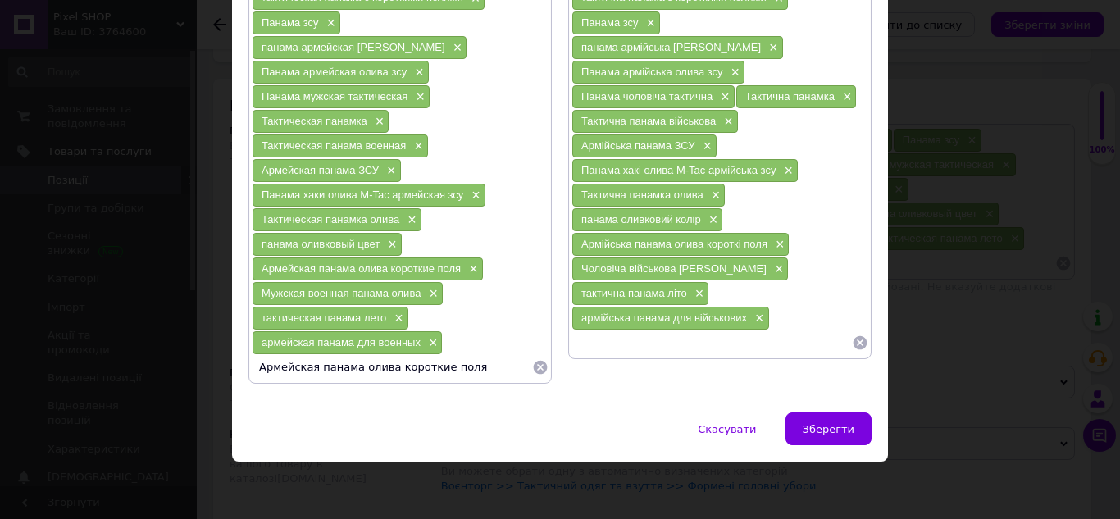
scroll to position [176, 0]
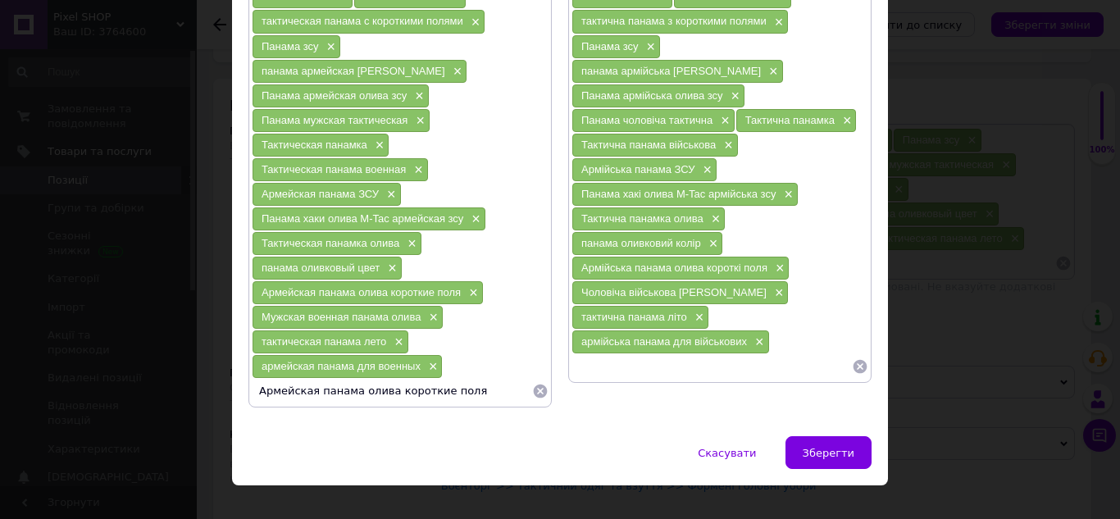
click at [465, 379] on input "Армейская панама олива короткие поля" at bounding box center [392, 391] width 280 height 25
drag, startPoint x: 256, startPoint y: 372, endPoint x: 462, endPoint y: 375, distance: 206.6
click at [462, 379] on input "Армейская панама олива короткие поля" at bounding box center [392, 391] width 280 height 25
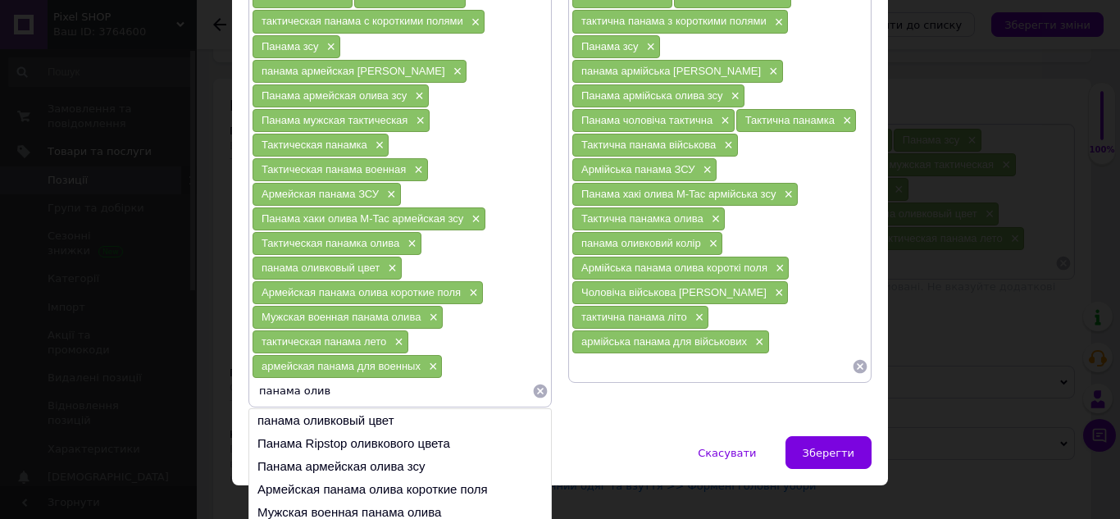
drag, startPoint x: 297, startPoint y: 370, endPoint x: 330, endPoint y: 370, distance: 32.8
click at [330, 379] on input "панама олив" at bounding box center [392, 391] width 280 height 25
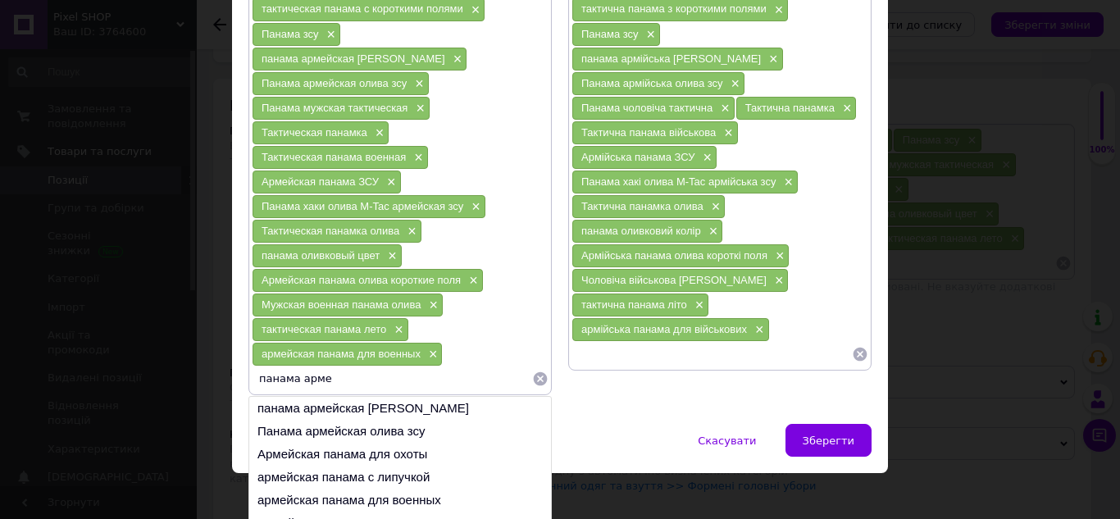
scroll to position [227, 0]
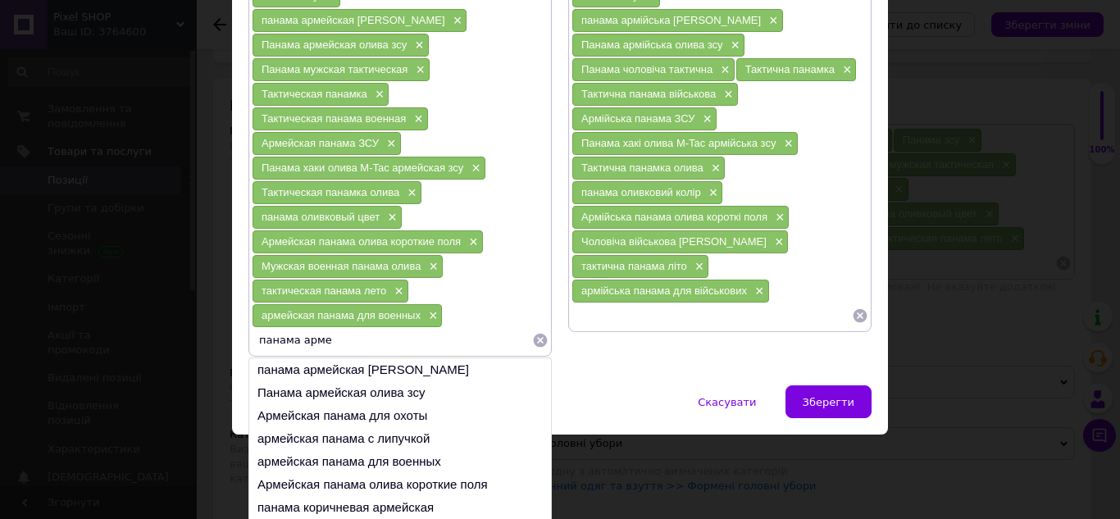
type input "панама арме"
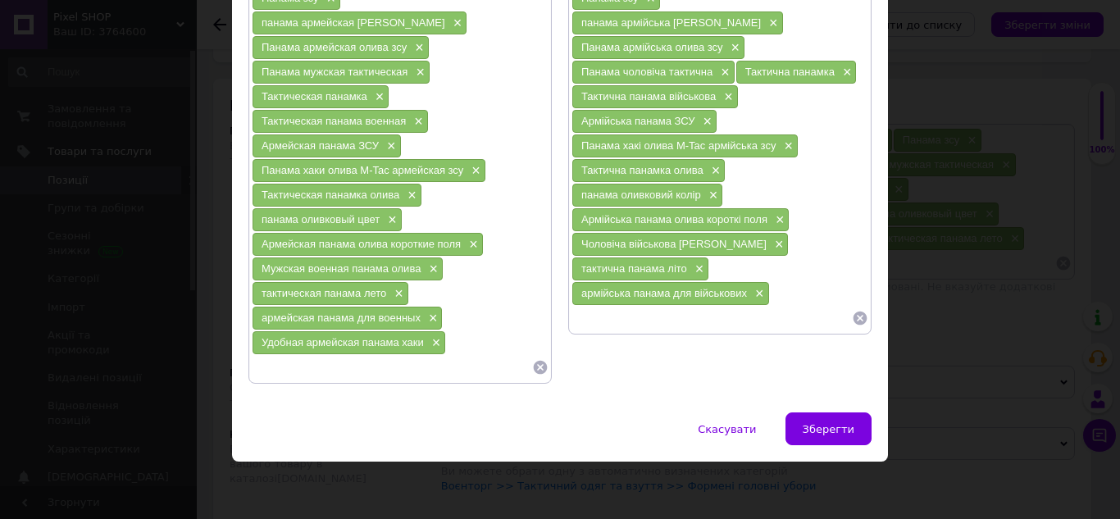
scroll to position [201, 0]
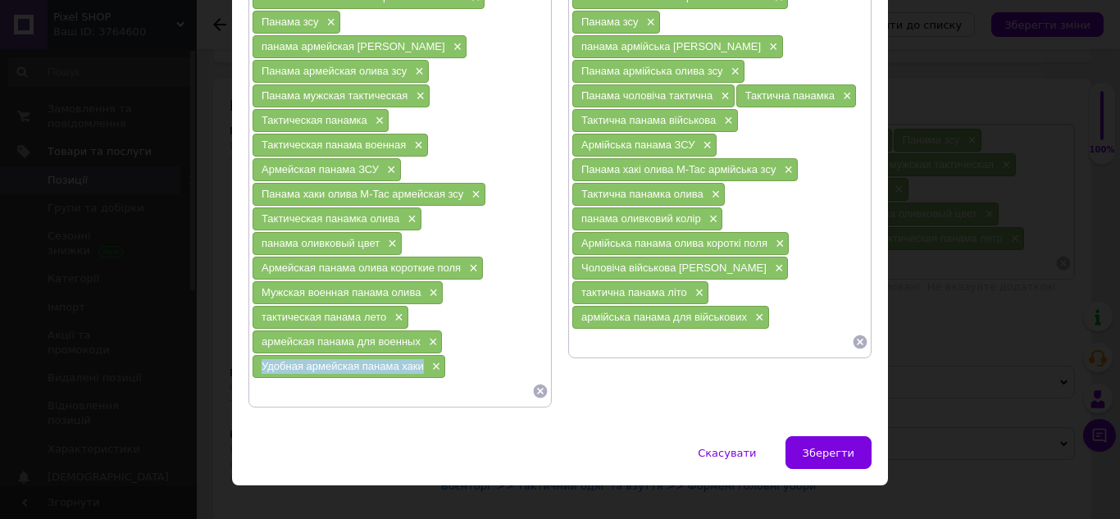
drag, startPoint x: 255, startPoint y: 342, endPoint x: 419, endPoint y: 342, distance: 163.9
click at [419, 355] on div "Удобная армейская панама хаки ×" at bounding box center [348, 366] width 193 height 23
paste input "Зручна армійська панама хакі"
type input "Зручна армійська панама хакі"
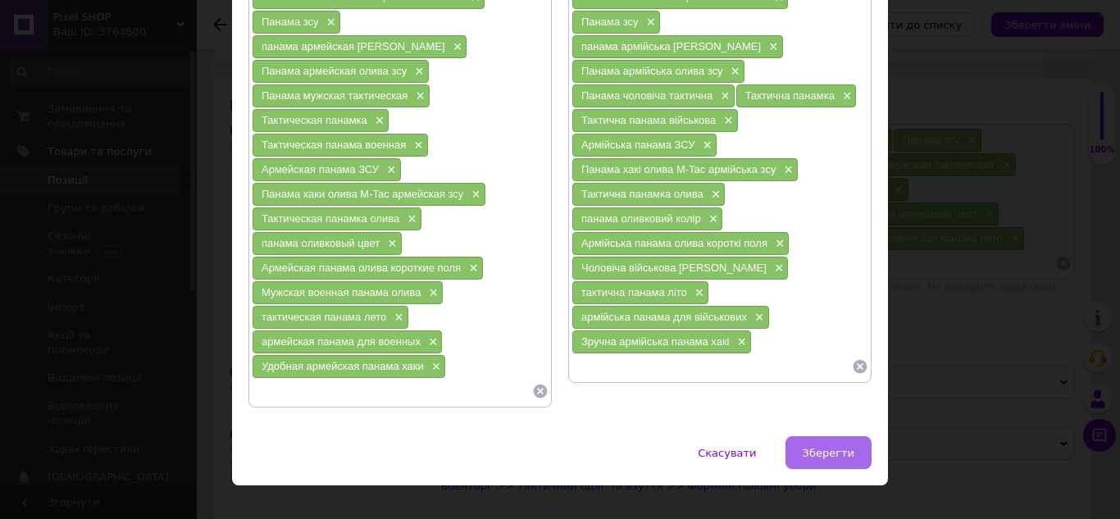
click at [840, 447] on span "Зберегти" at bounding box center [828, 453] width 52 height 12
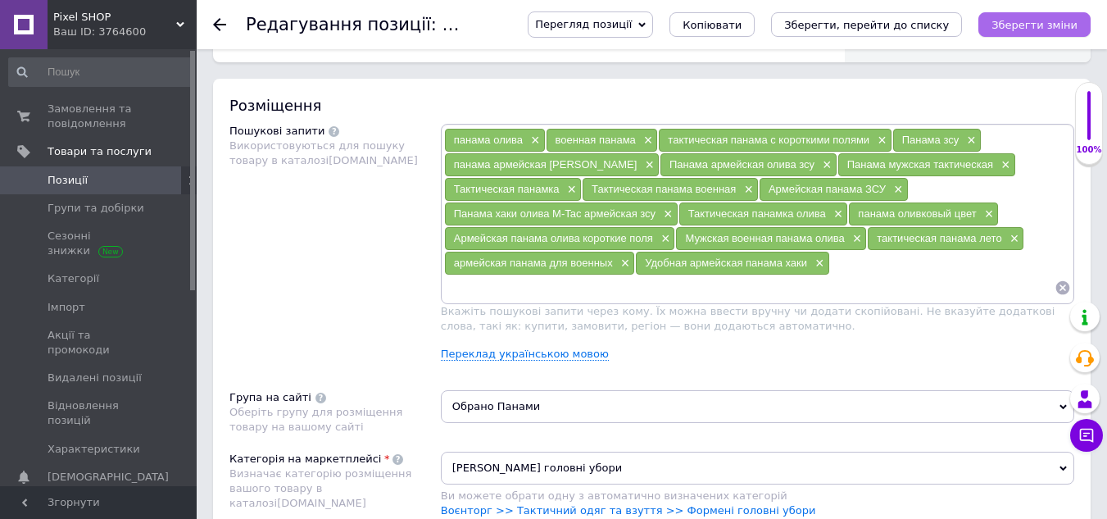
click at [1049, 27] on icon "Зберегти зміни" at bounding box center [1035, 25] width 86 height 12
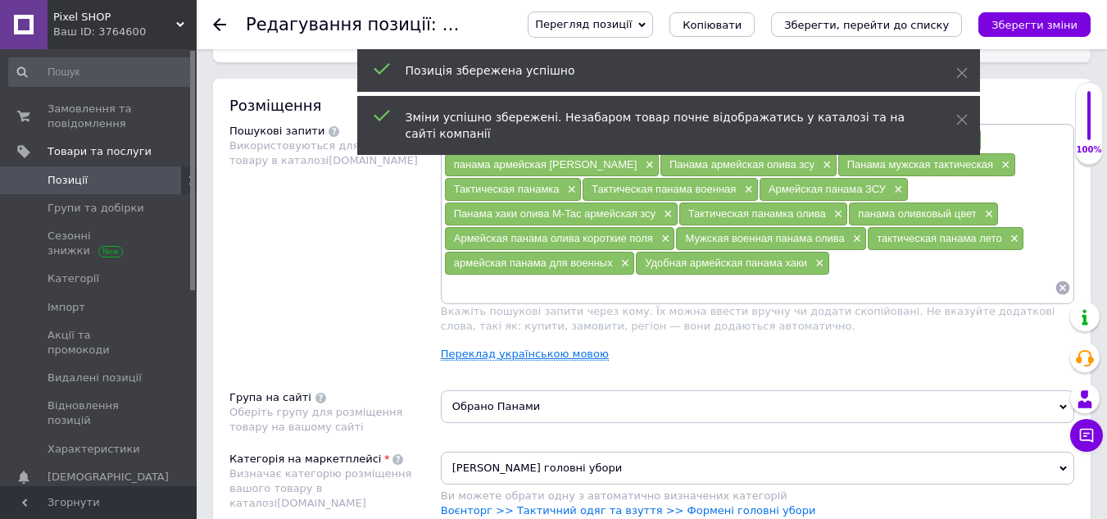
click at [547, 353] on link "Переклад українською мовою" at bounding box center [525, 354] width 168 height 13
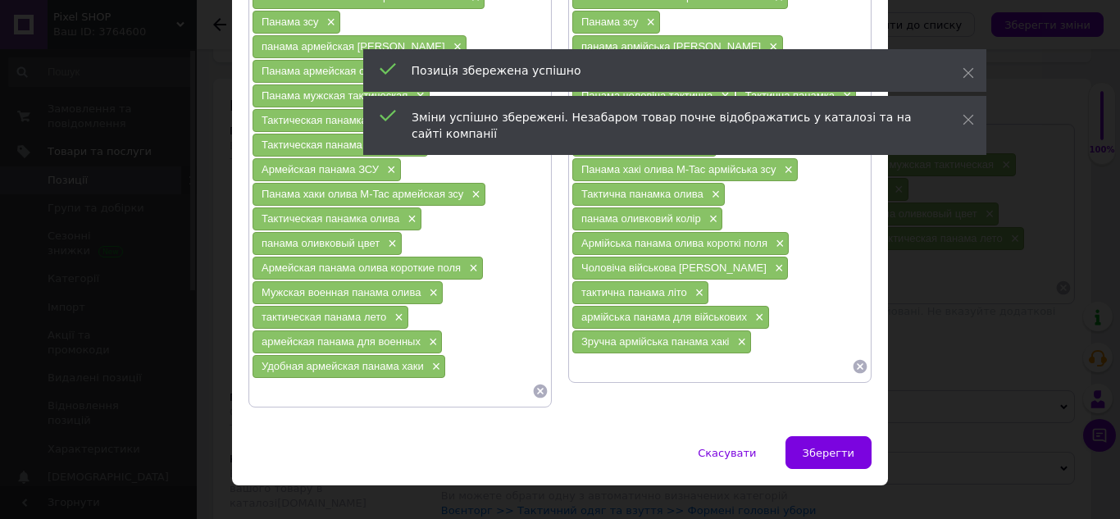
click at [384, 379] on input at bounding box center [392, 391] width 280 height 25
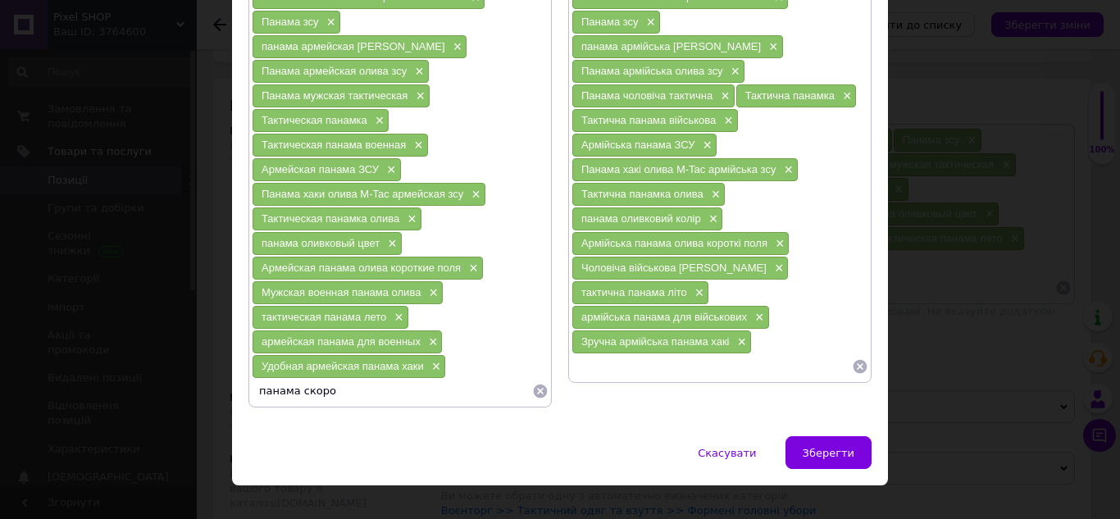
click at [302, 379] on input "панама скоро" at bounding box center [392, 391] width 280 height 25
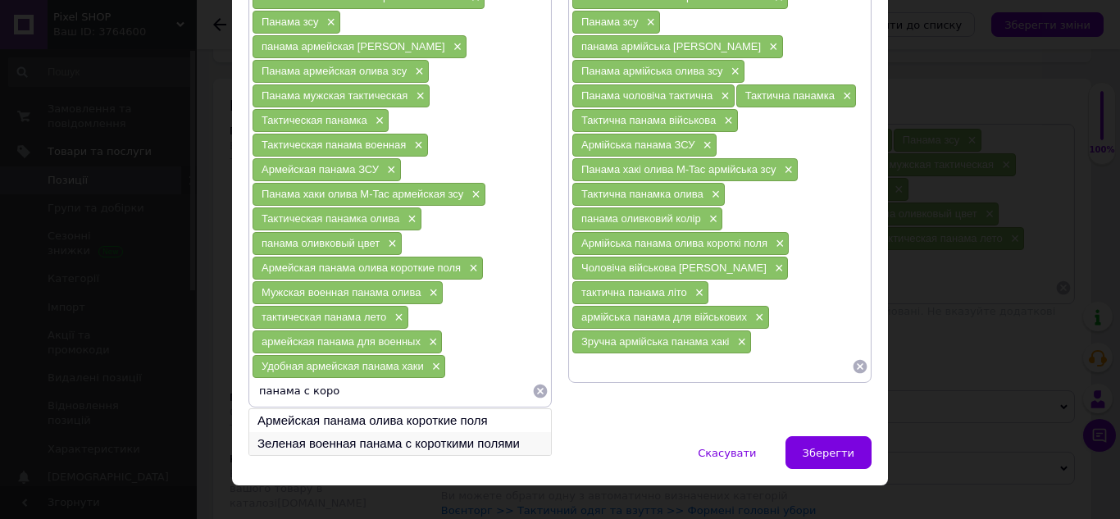
type input "панама с коро"
click at [384, 432] on li "Зеленая военная панама с короткими полями" at bounding box center [400, 443] width 302 height 23
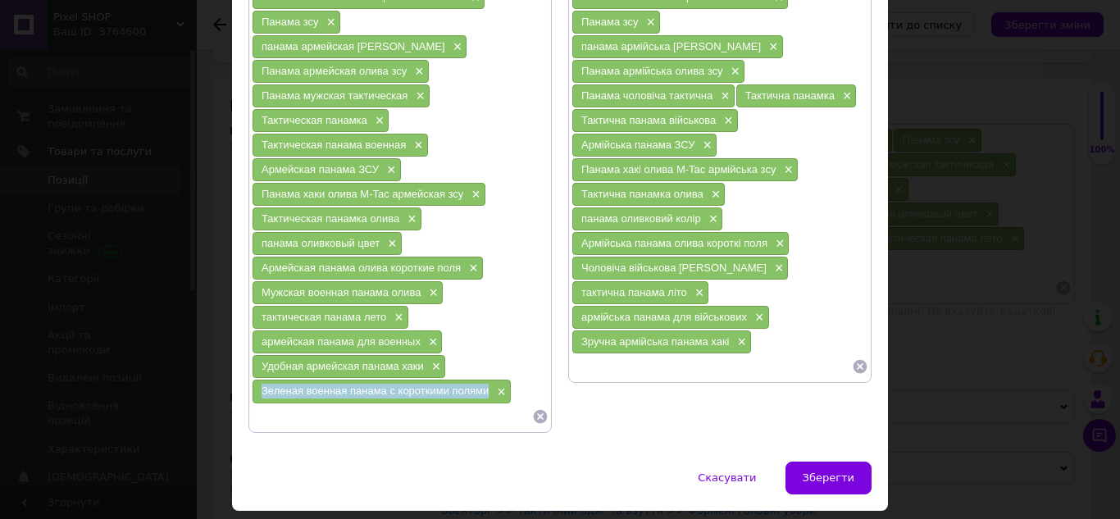
drag, startPoint x: 261, startPoint y: 365, endPoint x: 487, endPoint y: 366, distance: 226.2
click at [487, 380] on div "Зеленая военная панама с короткими полями ×" at bounding box center [381, 391] width 258 height 23
paste input "Зелена військова панама з короткими полями"
type input "Зелена військова панама з короткими полями"
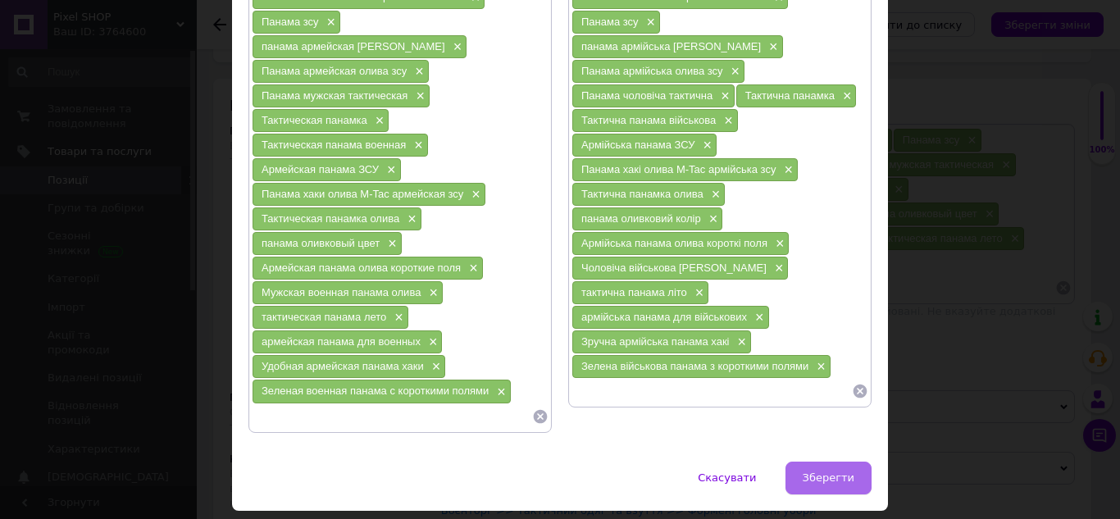
click at [816, 471] on span "Зберегти" at bounding box center [828, 477] width 52 height 12
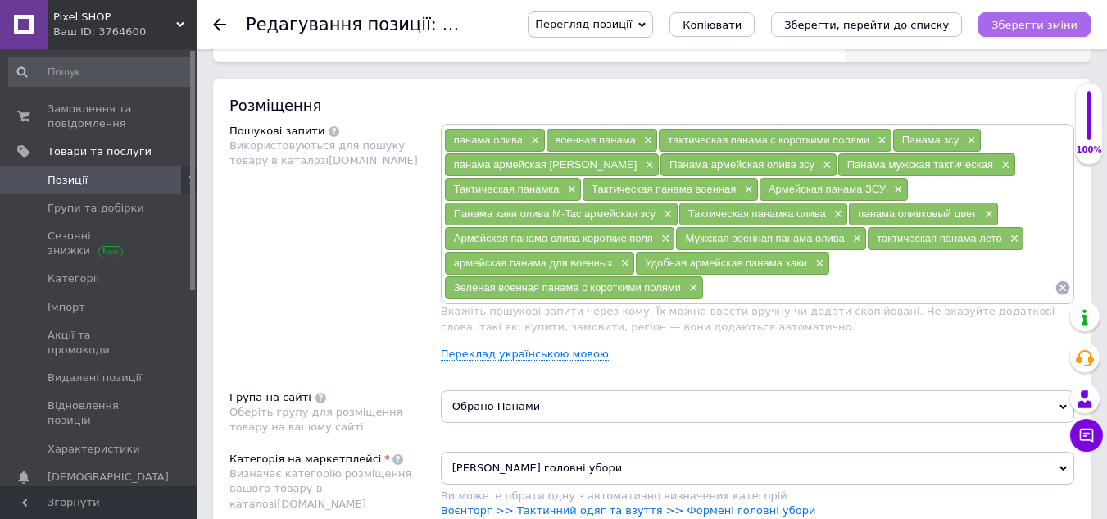
click at [1030, 29] on icon "Зберегти зміни" at bounding box center [1035, 25] width 86 height 12
click at [487, 353] on link "Переклад українською мовою" at bounding box center [525, 354] width 168 height 13
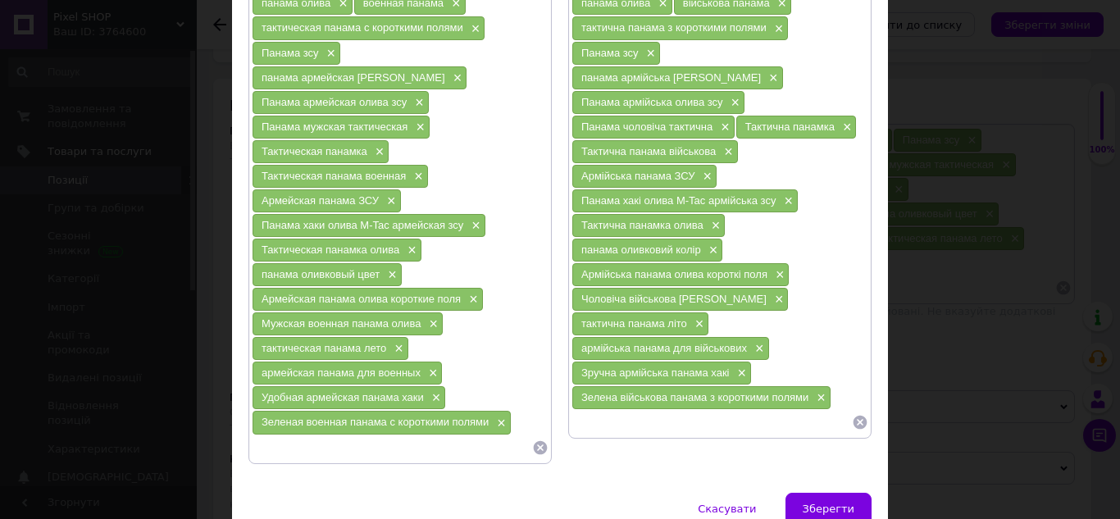
scroll to position [226, 0]
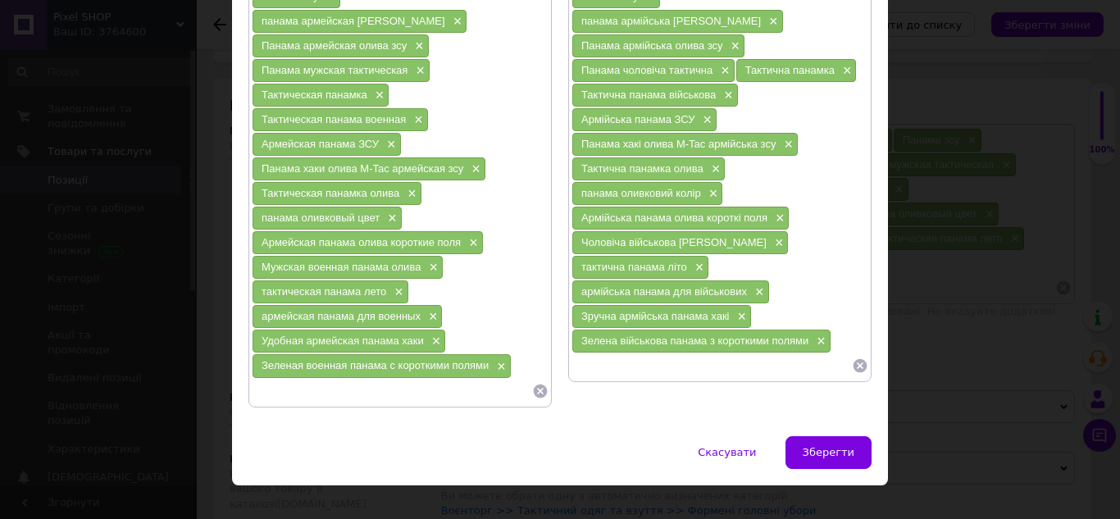
click at [435, 379] on input at bounding box center [392, 391] width 280 height 25
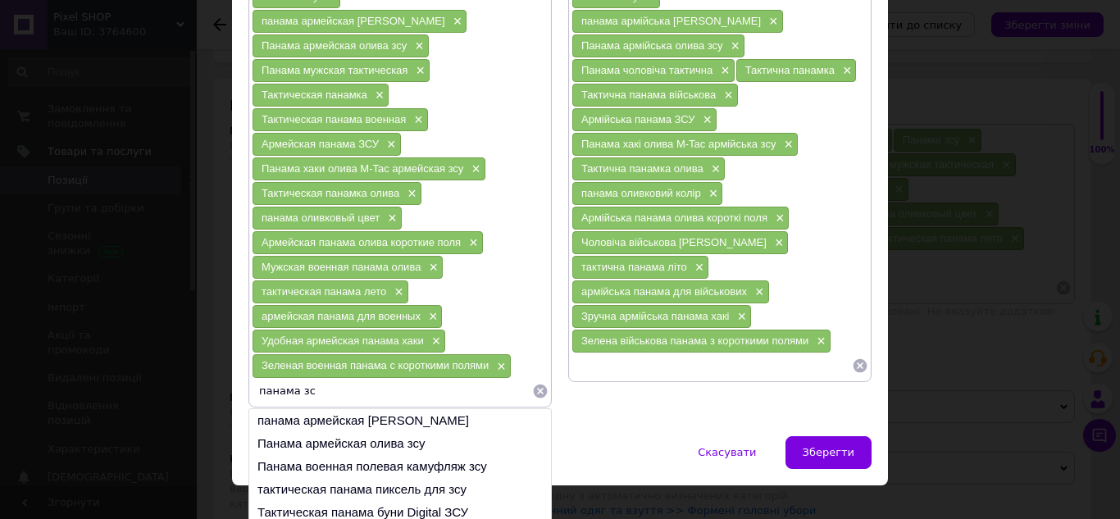
drag, startPoint x: 296, startPoint y: 370, endPoint x: 315, endPoint y: 369, distance: 18.9
click at [315, 379] on input "панама зс" at bounding box center [392, 391] width 280 height 25
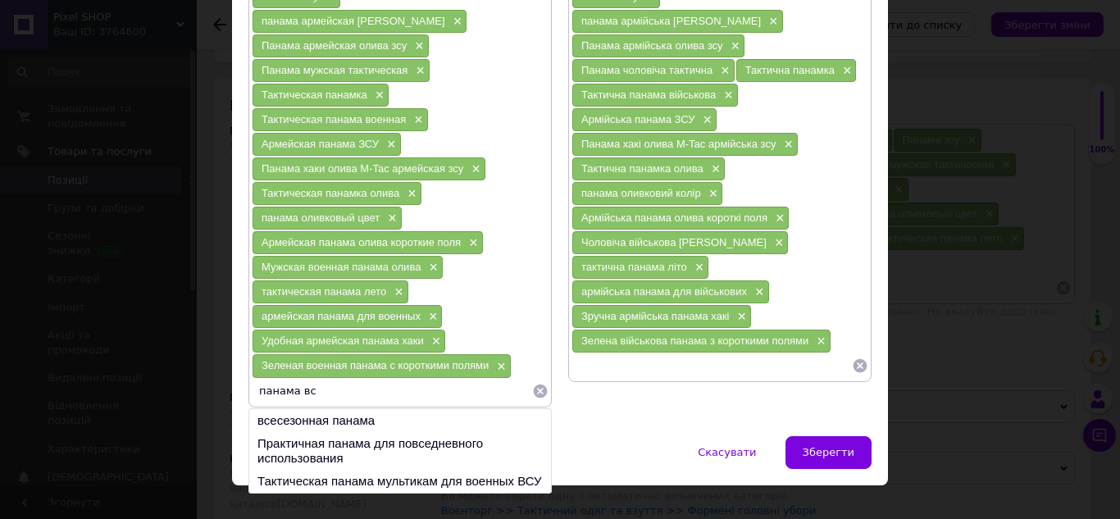
type input "панама всу"
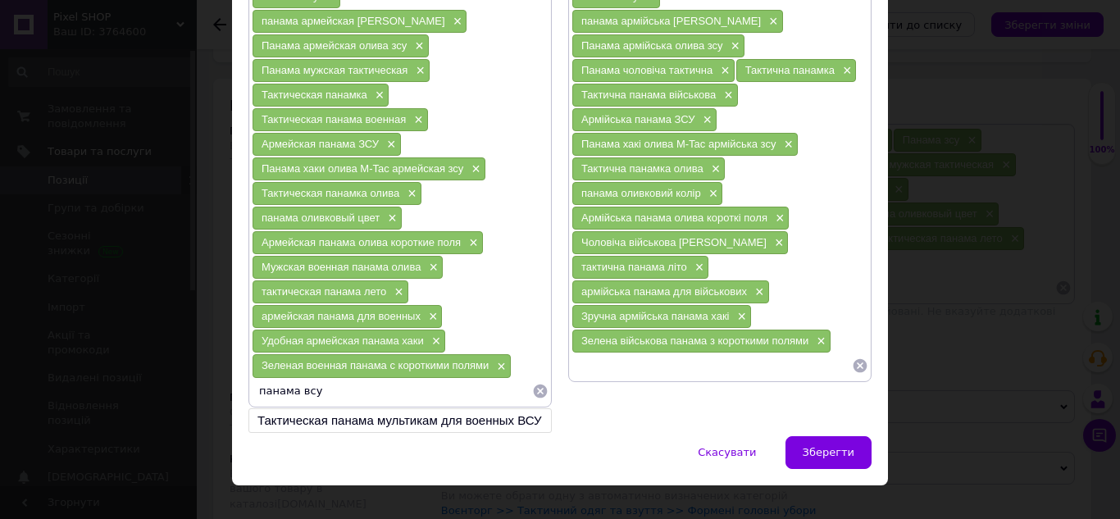
drag, startPoint x: 263, startPoint y: 366, endPoint x: 320, endPoint y: 369, distance: 57.4
click at [320, 379] on input "панама всу" at bounding box center [392, 391] width 280 height 25
type input "панама бое"
click at [315, 409] on li "боевая полевая панама" at bounding box center [400, 420] width 302 height 23
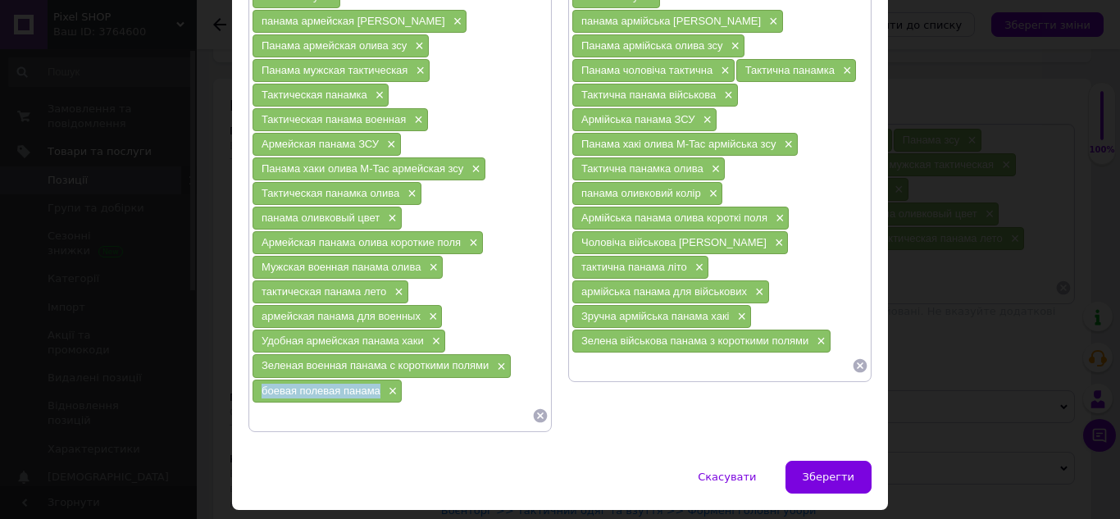
drag, startPoint x: 257, startPoint y: 370, endPoint x: 363, endPoint y: 364, distance: 105.9
click at [375, 380] on div "боевая полевая панама ×" at bounding box center [326, 391] width 149 height 23
paste input "бойова польова панама"
type input "бойова польова панама"
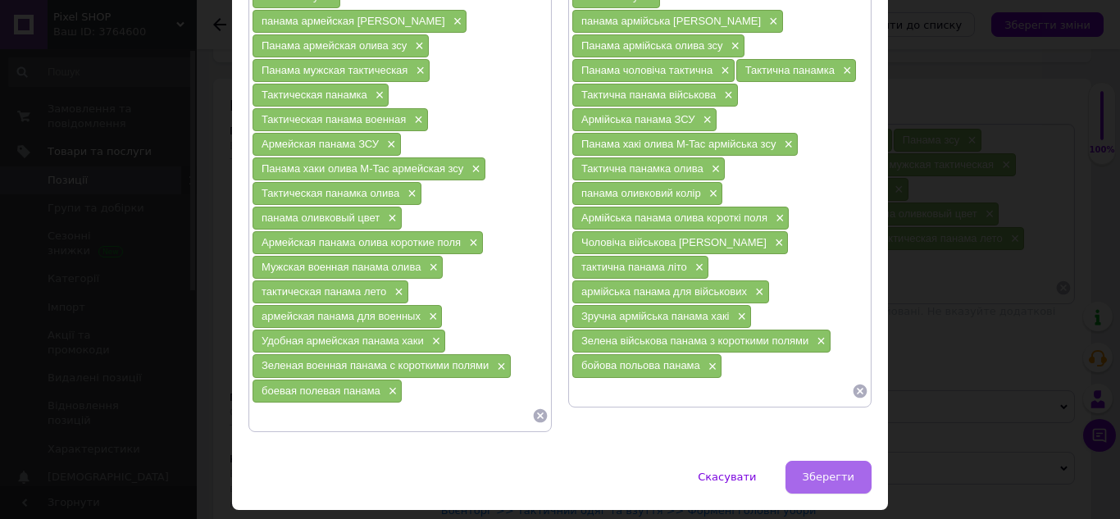
click at [833, 470] on span "Зберегти" at bounding box center [828, 476] width 52 height 12
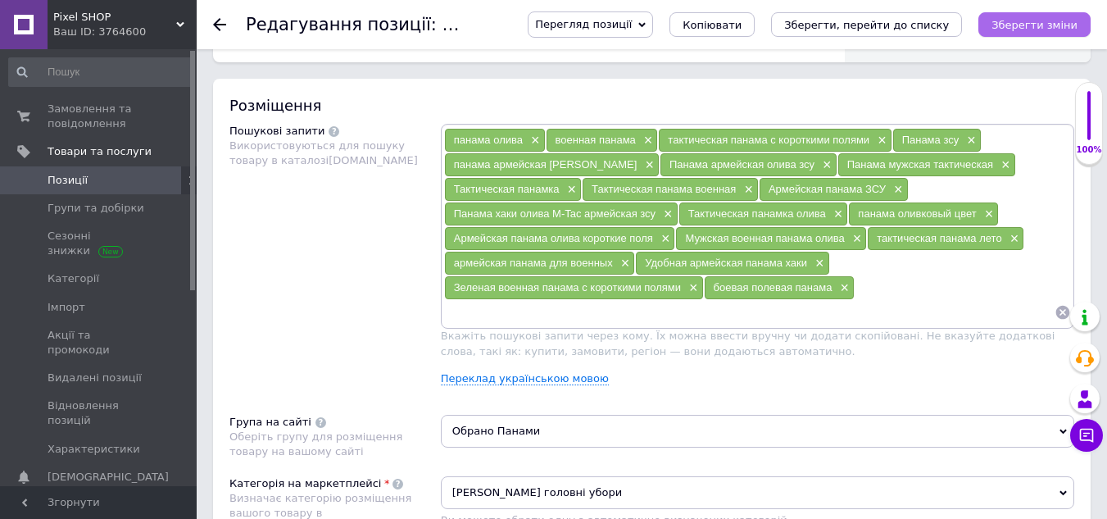
click at [1048, 23] on icon "Зберегти зміни" at bounding box center [1035, 25] width 86 height 12
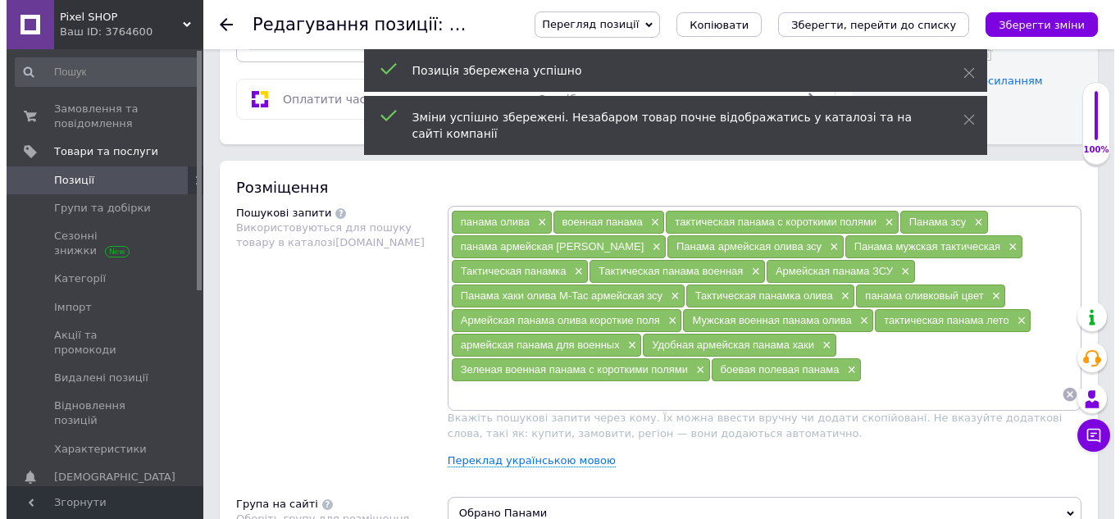
scroll to position [902, 0]
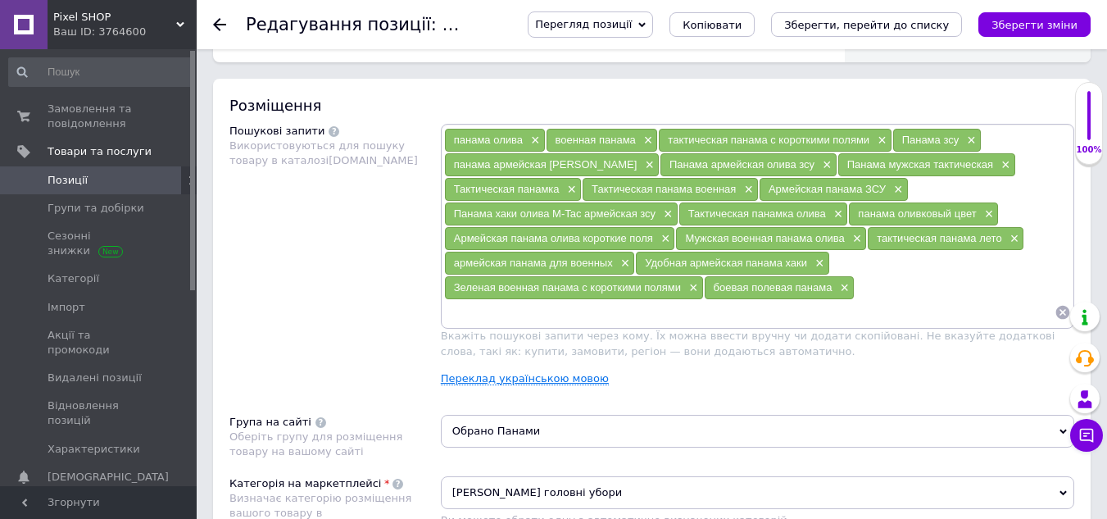
click at [529, 379] on link "Переклад українською мовою" at bounding box center [525, 378] width 168 height 13
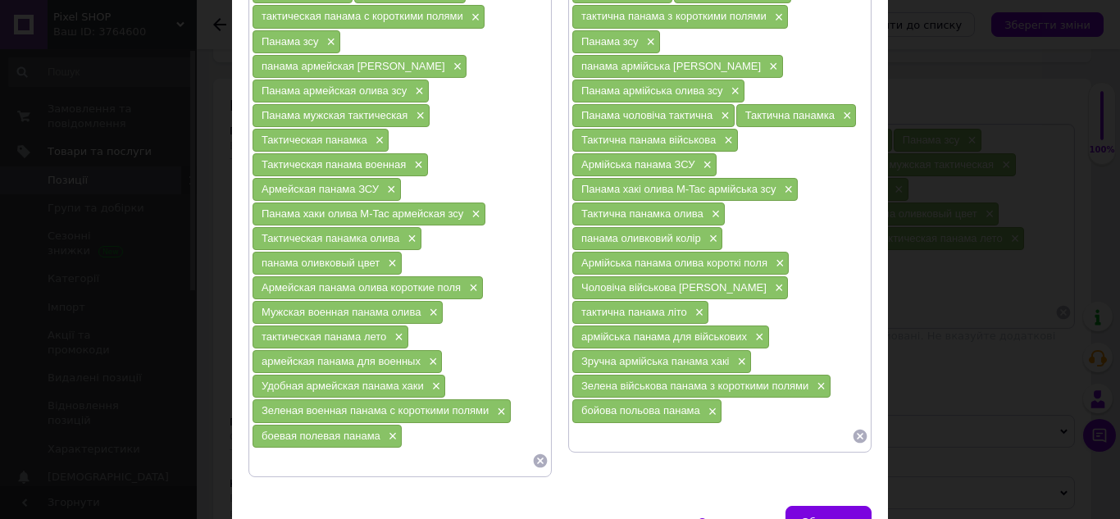
scroll to position [251, 0]
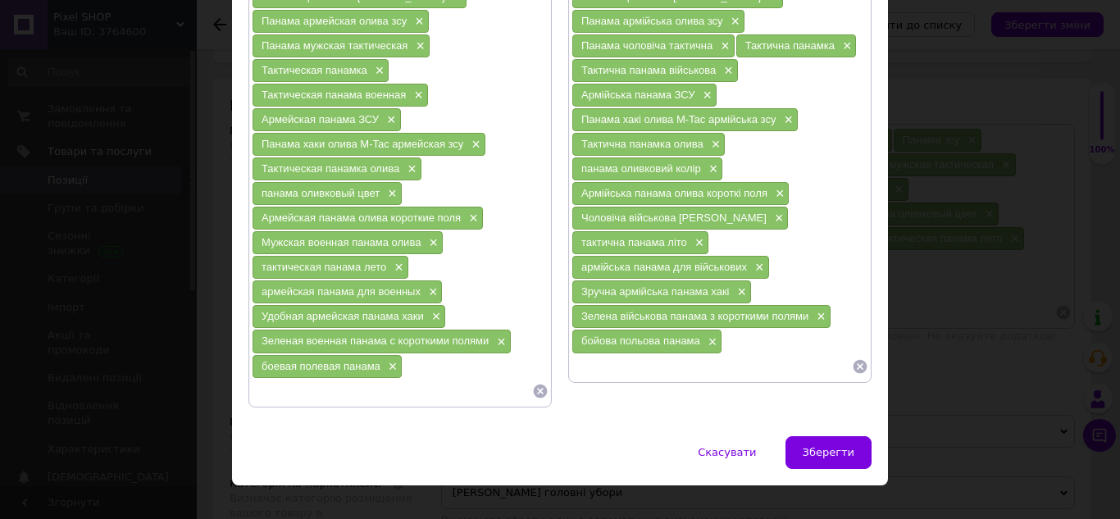
click at [440, 379] on input at bounding box center [392, 391] width 280 height 25
type input "панама на военного"
drag, startPoint x: 408, startPoint y: 338, endPoint x: 501, endPoint y: 343, distance: 92.8
click at [511, 355] on div "панама на военного ×" at bounding box center [468, 366] width 130 height 23
paste input "панама на військового"
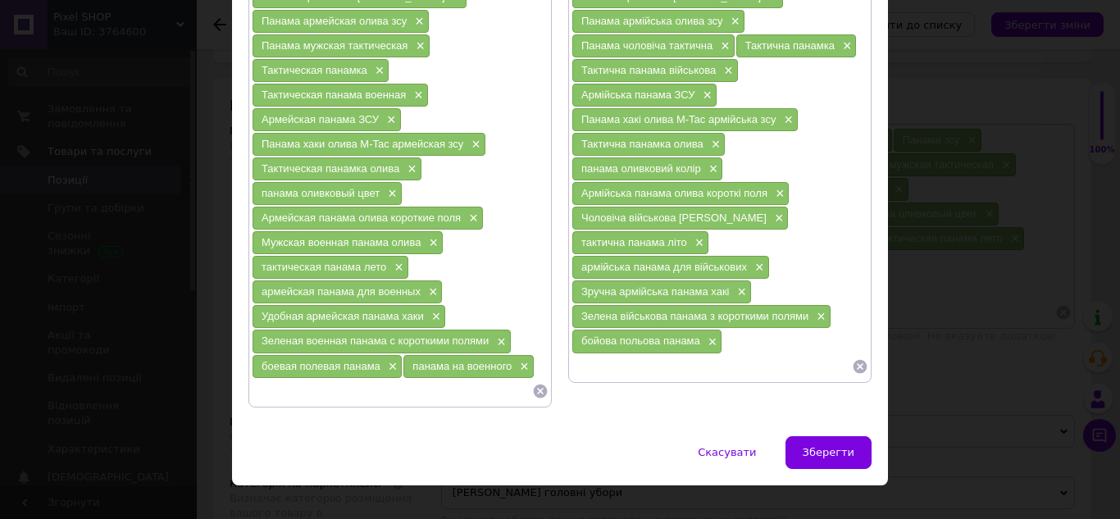
type input "панама на військового"
click at [311, 379] on input at bounding box center [392, 391] width 280 height 25
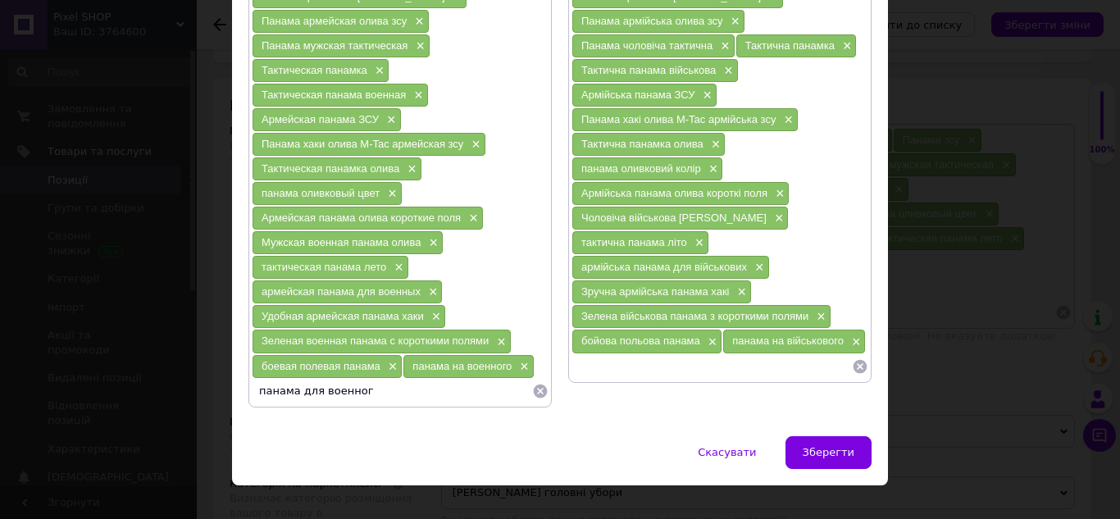
type input "панама для военного"
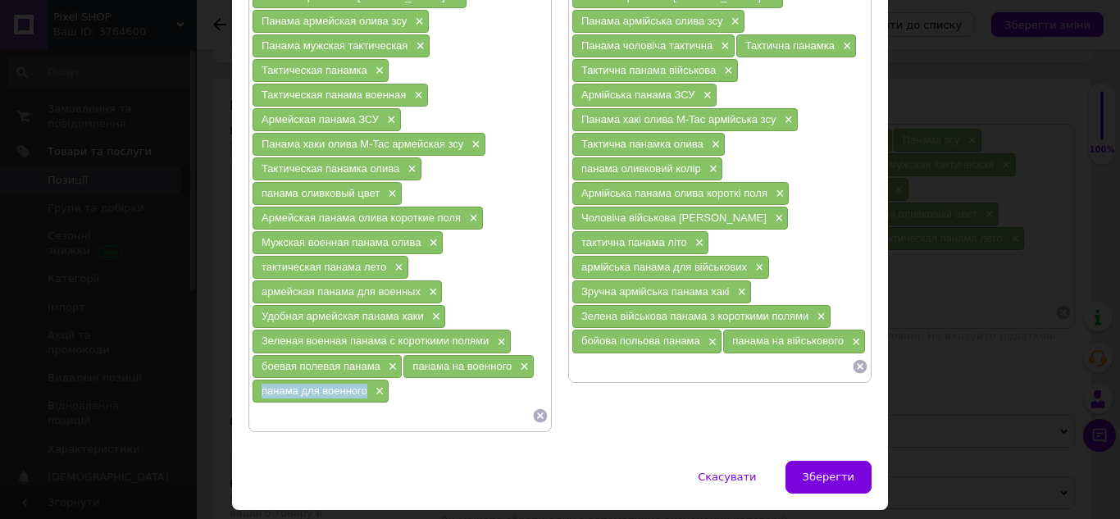
drag, startPoint x: 259, startPoint y: 366, endPoint x: 350, endPoint y: 372, distance: 91.2
click at [363, 380] on div "панама для военного ×" at bounding box center [320, 391] width 136 height 23
paste input "панама для військового"
type input "панама для військового"
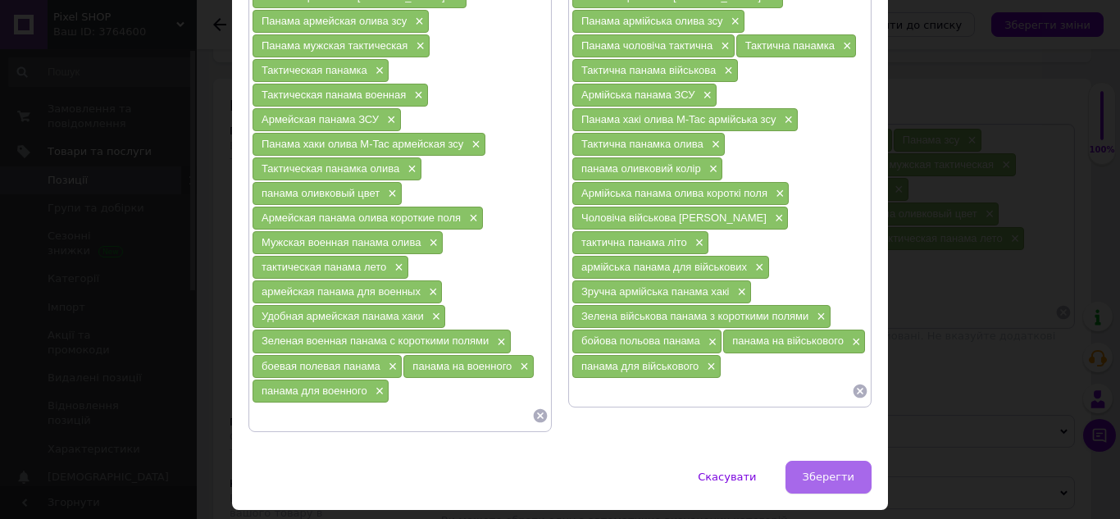
click at [829, 470] on span "Зберегти" at bounding box center [828, 476] width 52 height 12
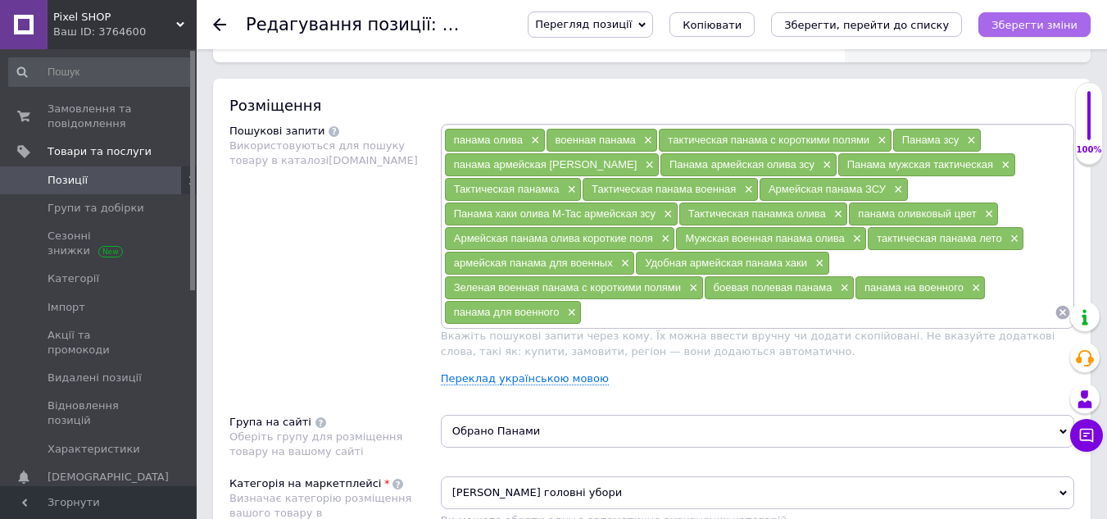
click at [1025, 19] on icon "Зберегти зміни" at bounding box center [1035, 25] width 86 height 12
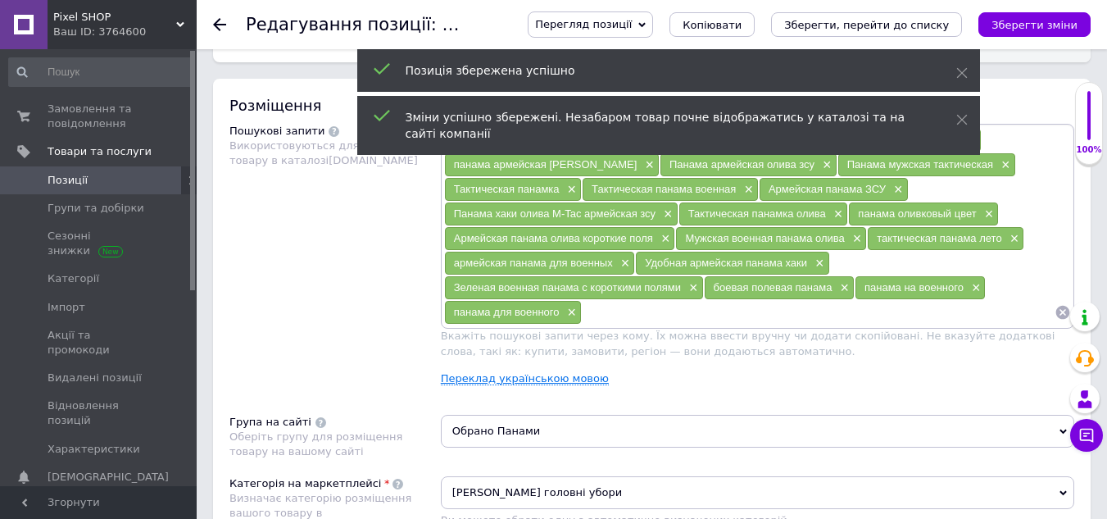
click at [563, 383] on link "Переклад українською мовою" at bounding box center [525, 378] width 168 height 13
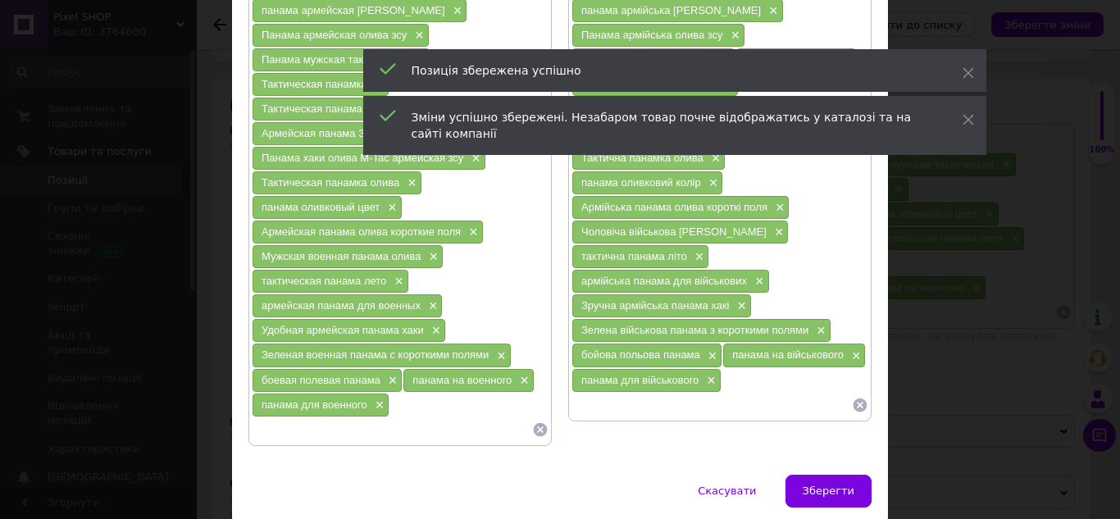
scroll to position [275, 0]
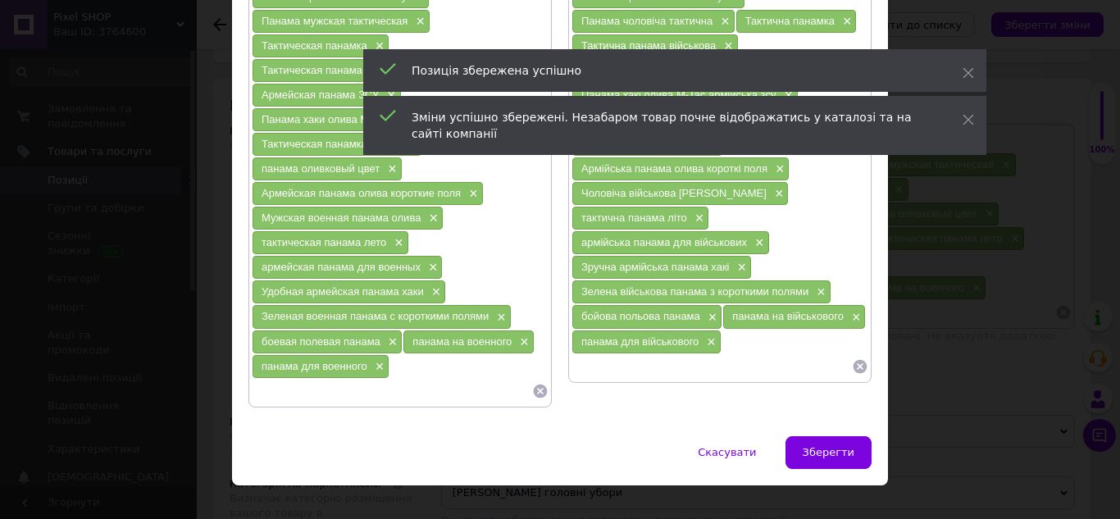
click at [348, 379] on input at bounding box center [392, 391] width 280 height 25
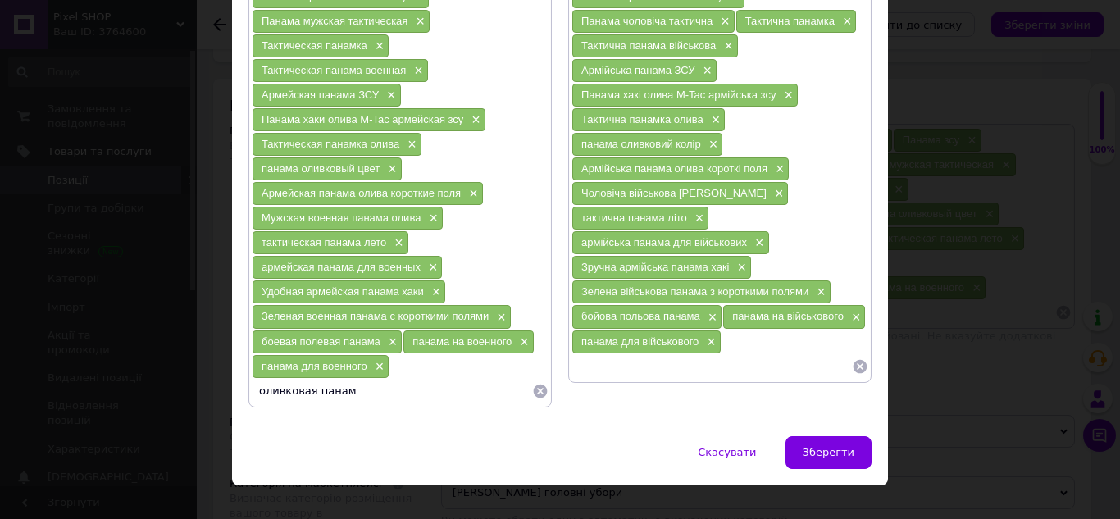
type input "оливковая панама"
drag, startPoint x: 255, startPoint y: 370, endPoint x: 353, endPoint y: 364, distance: 98.6
click at [353, 379] on input "оливковая панама" at bounding box center [392, 391] width 280 height 25
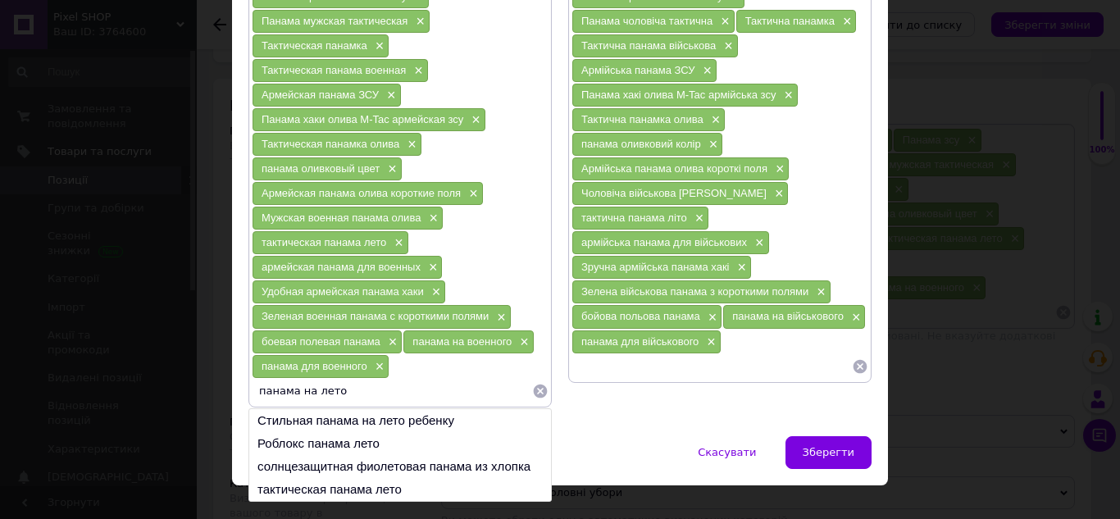
drag, startPoint x: 297, startPoint y: 369, endPoint x: 343, endPoint y: 364, distance: 46.2
click at [343, 379] on input "панама на лето" at bounding box center [392, 391] width 280 height 25
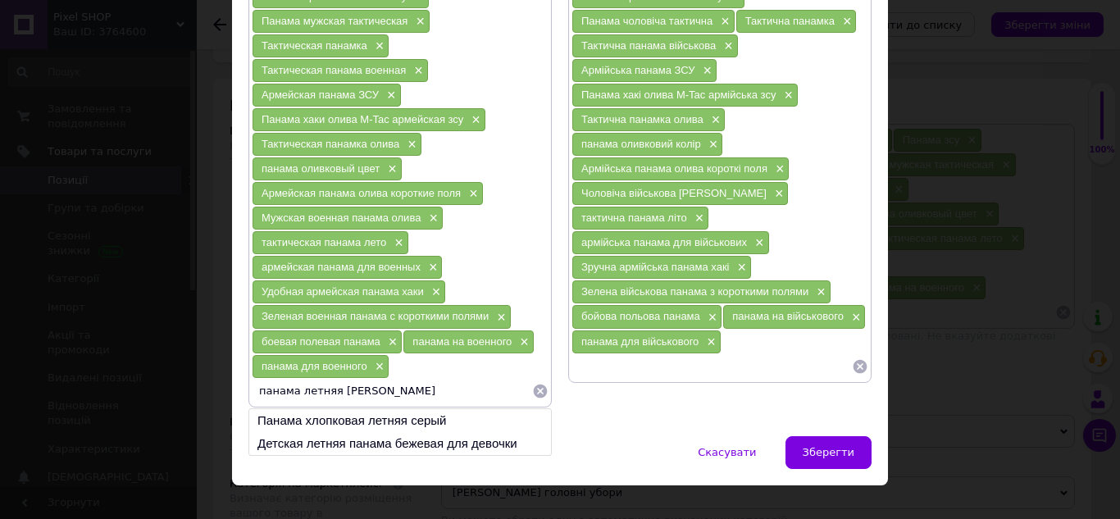
drag, startPoint x: 298, startPoint y: 370, endPoint x: 341, endPoint y: 370, distance: 42.6
click at [341, 379] on input "панама летняя в" at bounding box center [392, 391] width 280 height 25
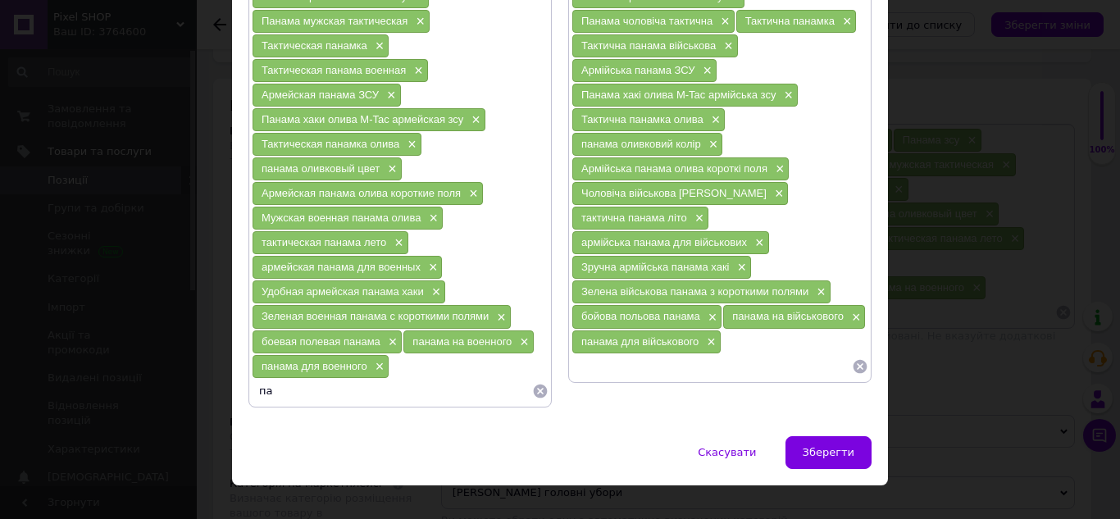
type input "п"
type input "панама рип-стоп олива"
drag, startPoint x: 393, startPoint y: 343, endPoint x: 511, endPoint y: 350, distance: 118.3
click at [511, 355] on div "панама рип-стоп олива ×" at bounding box center [463, 366] width 146 height 23
paste input "панама ріп-стоп олива"
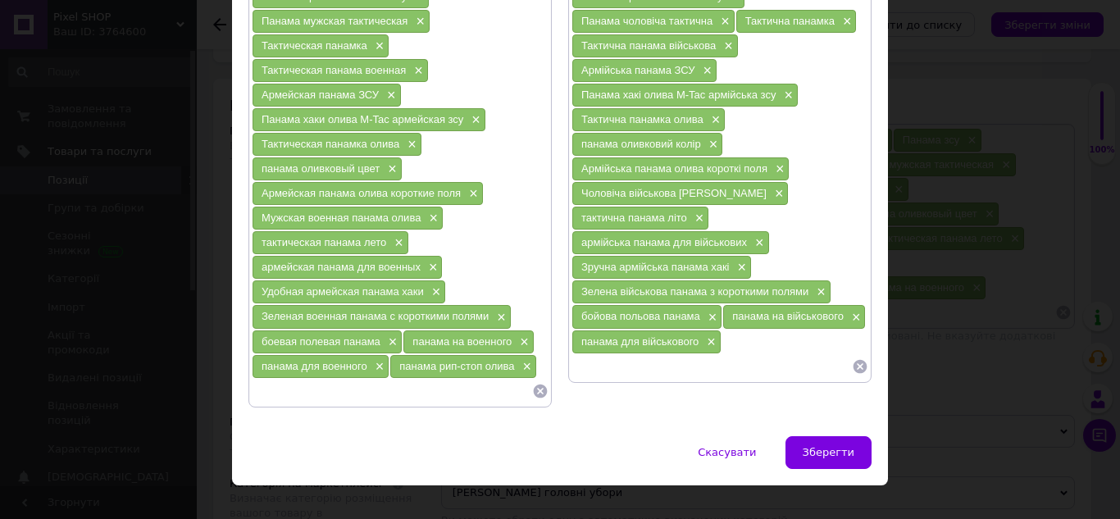
type input "панама ріп-стоп олива"
drag, startPoint x: 335, startPoint y: 365, endPoint x: 621, endPoint y: 338, distance: 287.3
paste input "M-Tac панама"
type input "M-Tac панама"
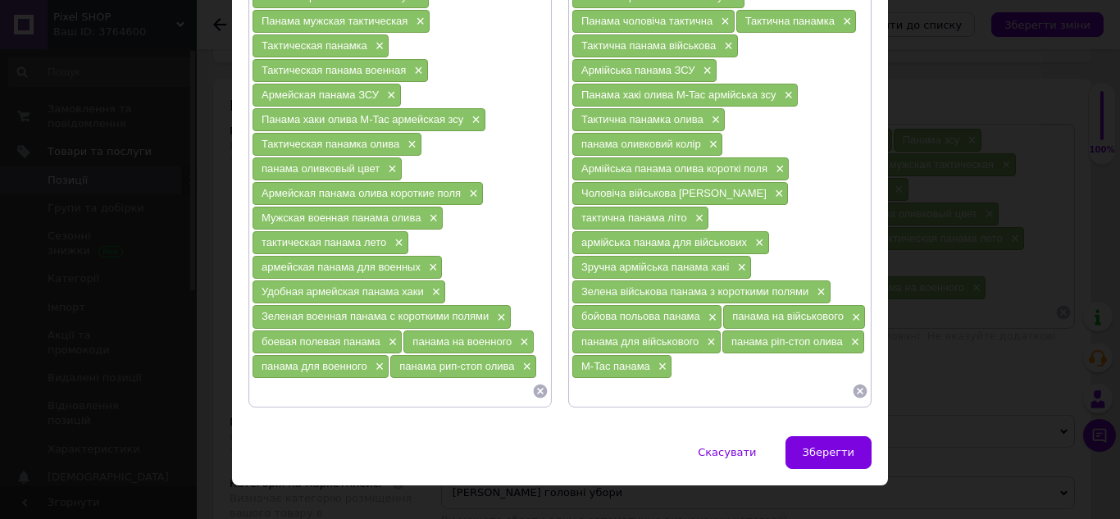
paste input "M-Tac панама"
type input "M-Tac панама"
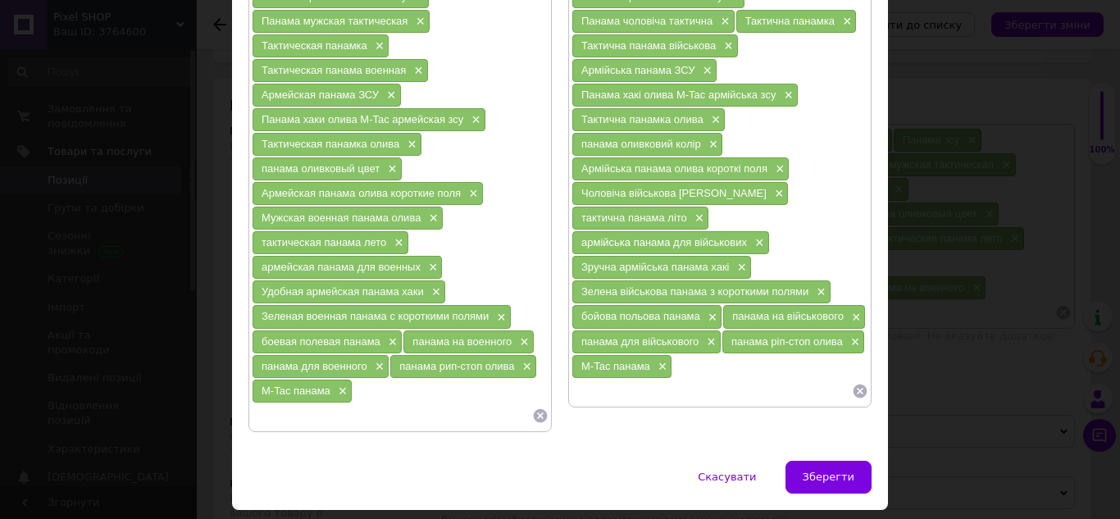
click at [307, 403] on input at bounding box center [392, 415] width 280 height 25
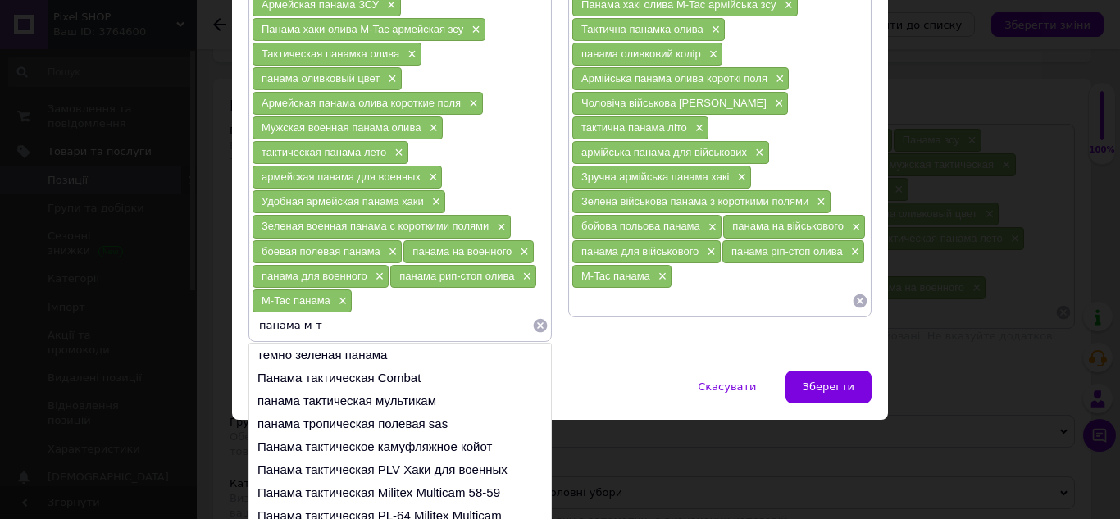
scroll to position [372, 0]
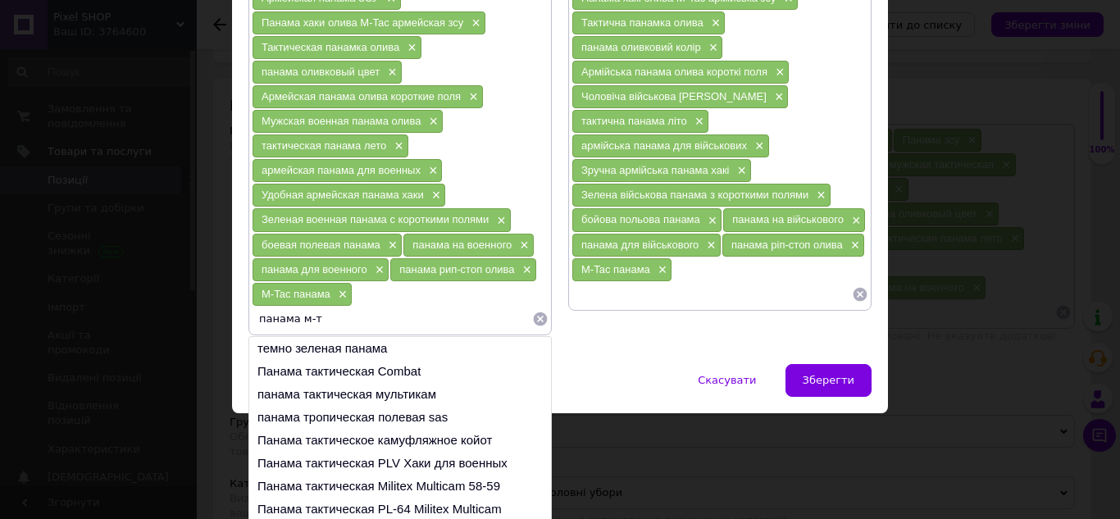
drag, startPoint x: 300, startPoint y: 297, endPoint x: 326, endPoint y: 296, distance: 26.2
click at [326, 307] on input "панама м-т" at bounding box center [392, 319] width 280 height 25
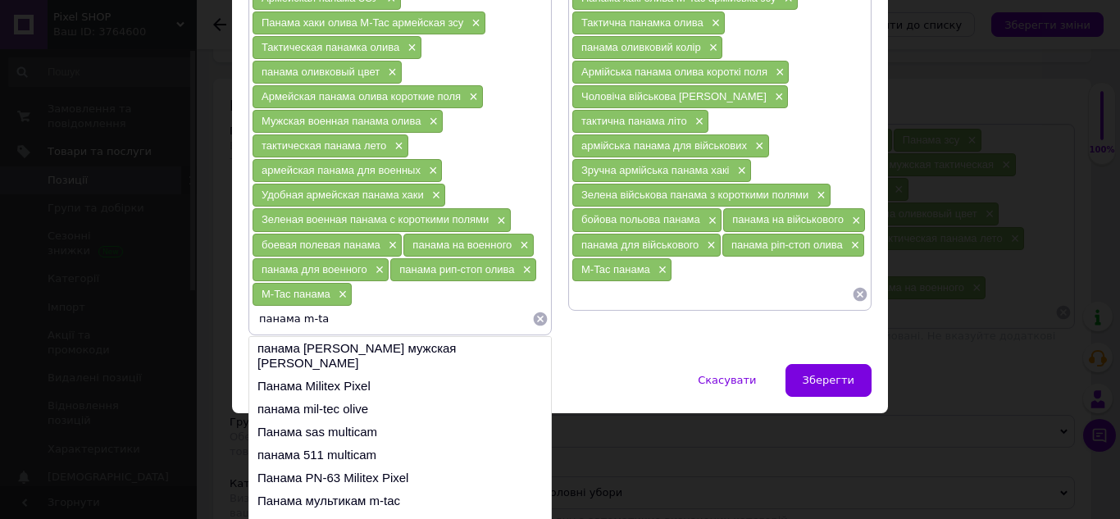
scroll to position [300, 0]
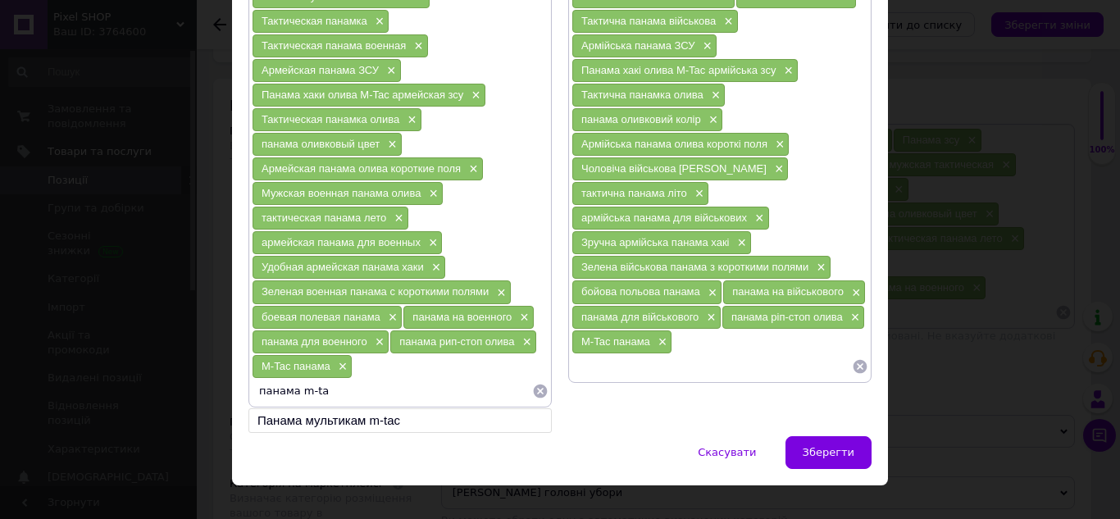
type input "панама m-tac"
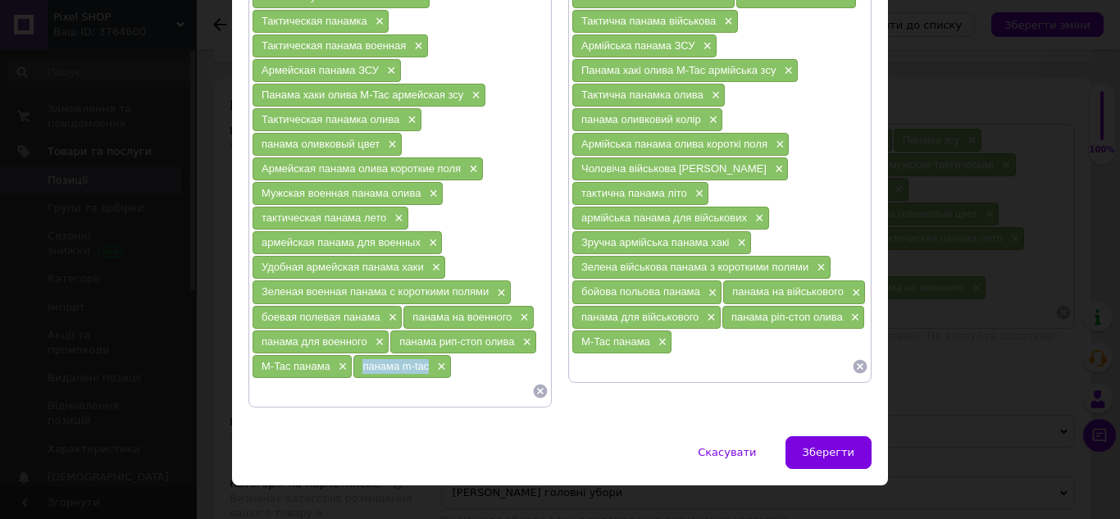
drag, startPoint x: 358, startPoint y: 343, endPoint x: 416, endPoint y: 342, distance: 57.4
click at [427, 355] on div "панама m-tac ×" at bounding box center [401, 366] width 97 height 23
paste input "панама m-tac"
type input "панама m-tac"
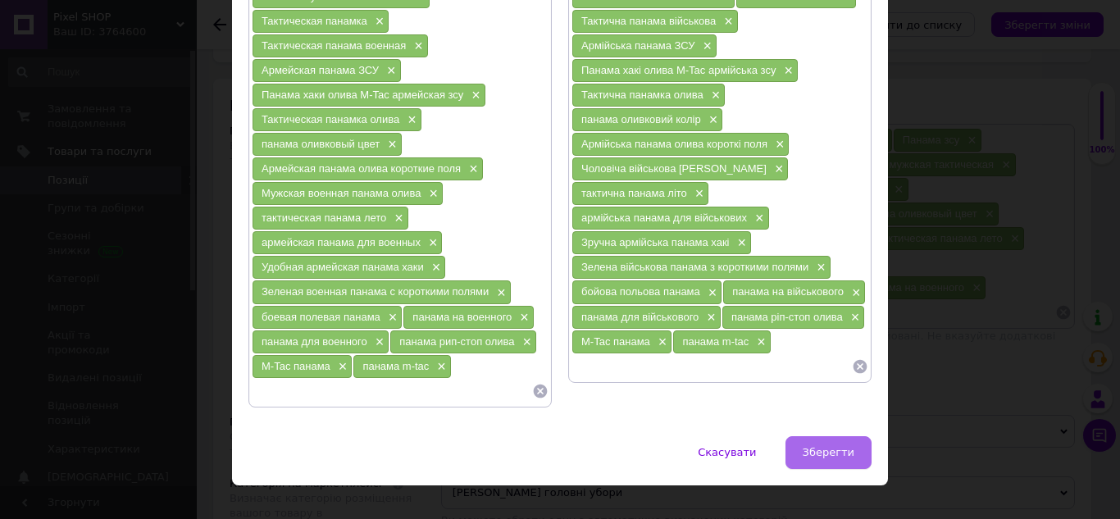
click at [831, 436] on button "Зберегти" at bounding box center [828, 452] width 86 height 33
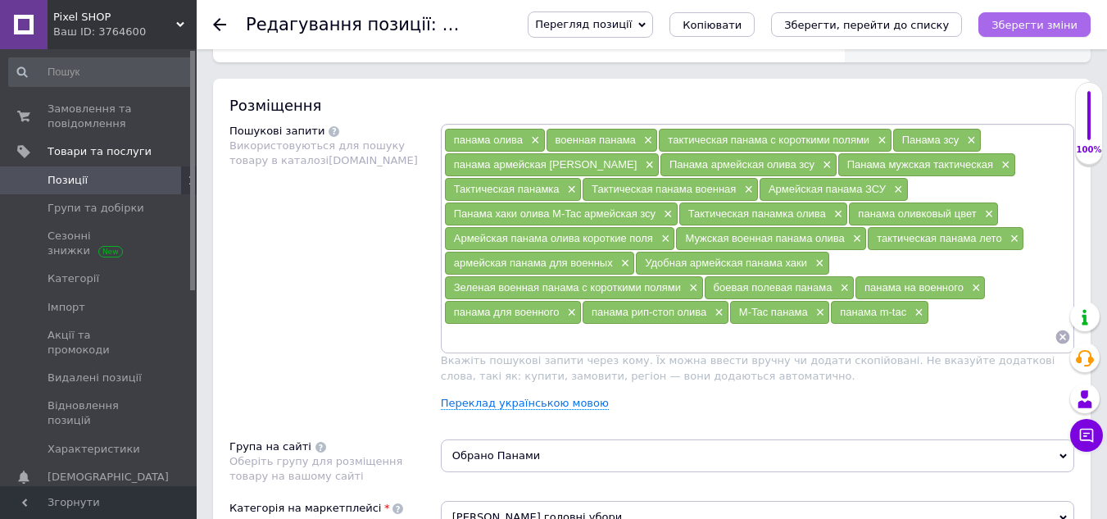
click at [1034, 19] on icon "Зберегти зміни" at bounding box center [1035, 25] width 86 height 12
click at [513, 404] on link "Переклад українською мовою" at bounding box center [525, 403] width 168 height 13
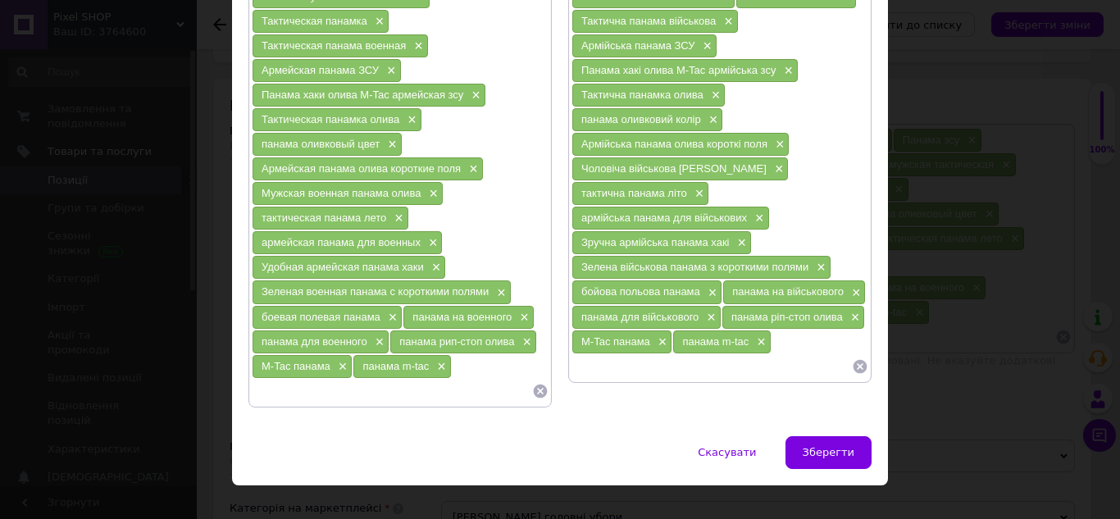
paste input "Панама тактична рип-стоп"
type input "Панама тактична рип-стоп"
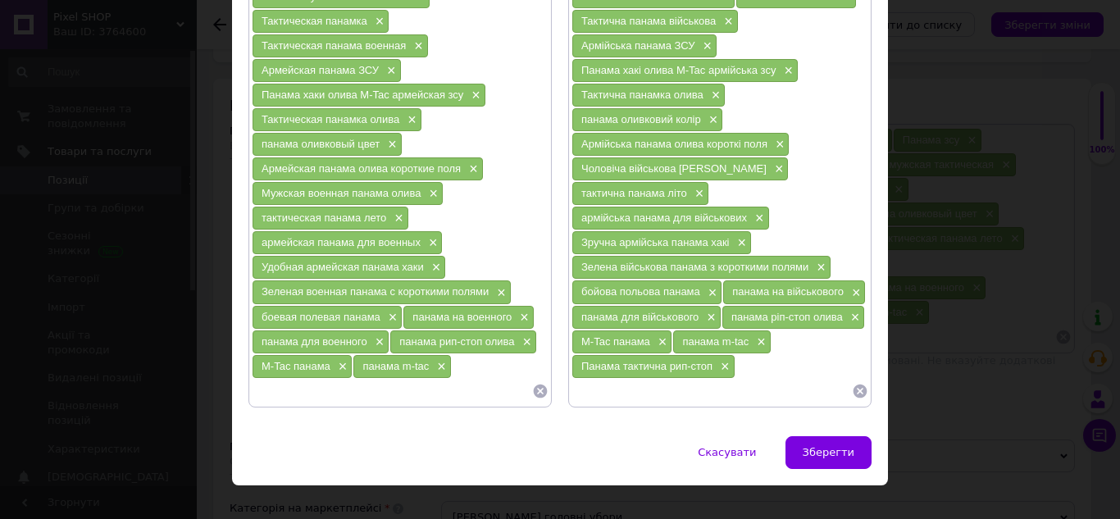
paste input "Панами тактичні"
type input "Панами тактичні"
paste input "Панамы тактические"
type input "Панамы тактические"
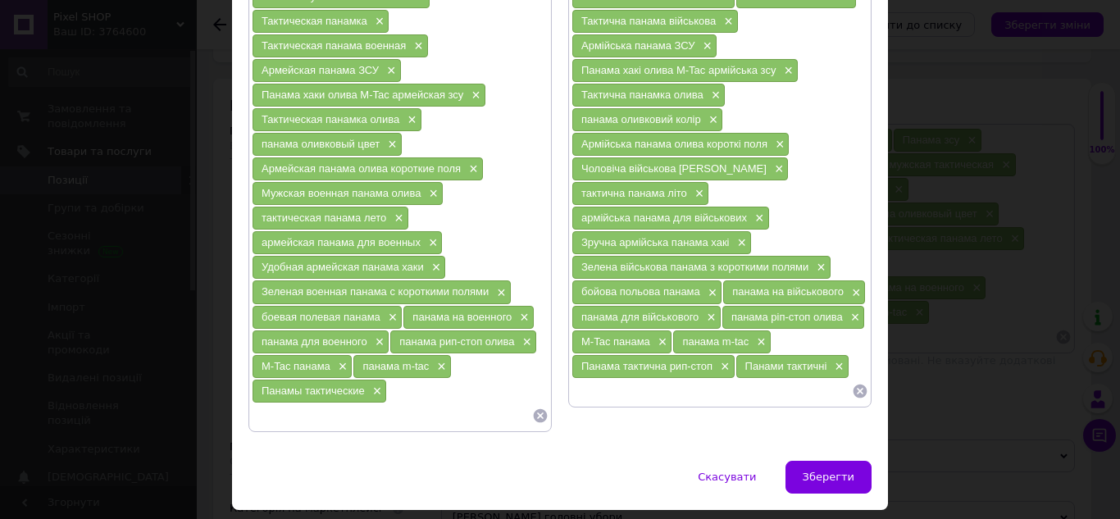
paste input "Літня військова панама мультикам"
drag, startPoint x: 698, startPoint y: 366, endPoint x: 752, endPoint y: 363, distance: 53.4
click at [752, 379] on input "Літня військова панама мультикам" at bounding box center [711, 391] width 280 height 25
type input "Літня військова панама"
drag, startPoint x: 575, startPoint y: 367, endPoint x: 692, endPoint y: 365, distance: 116.4
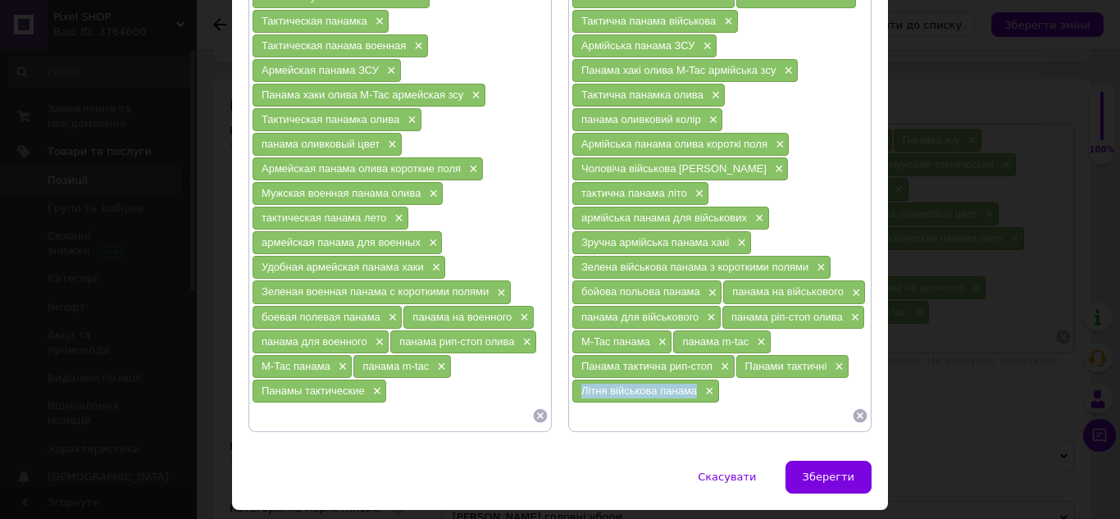
click at [692, 380] on div "Літня військова панама ×" at bounding box center [645, 391] width 147 height 23
paste input "Летняя военная панама"
type input "Летняя военная панама"
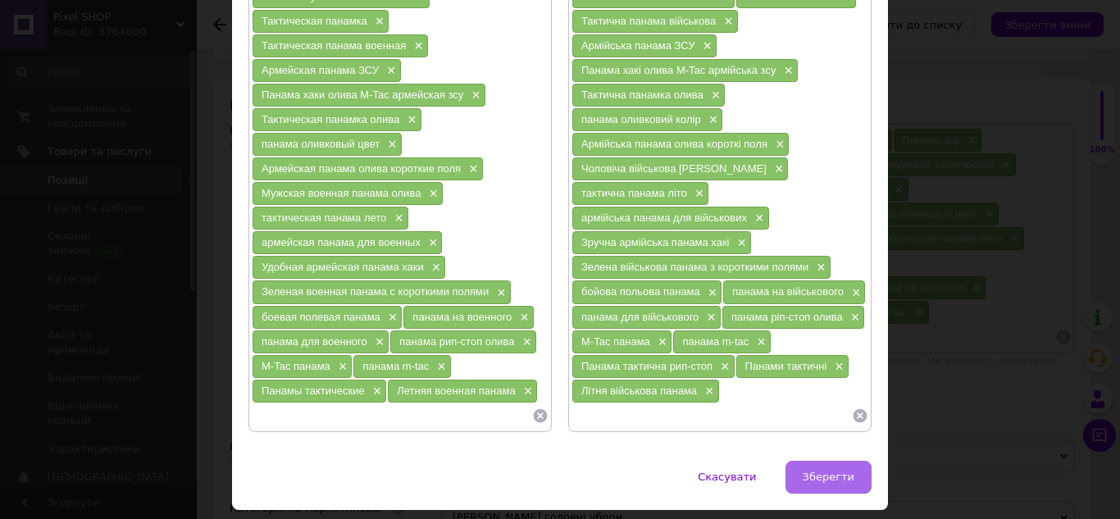
click at [822, 470] on span "Зберегти" at bounding box center [828, 476] width 52 height 12
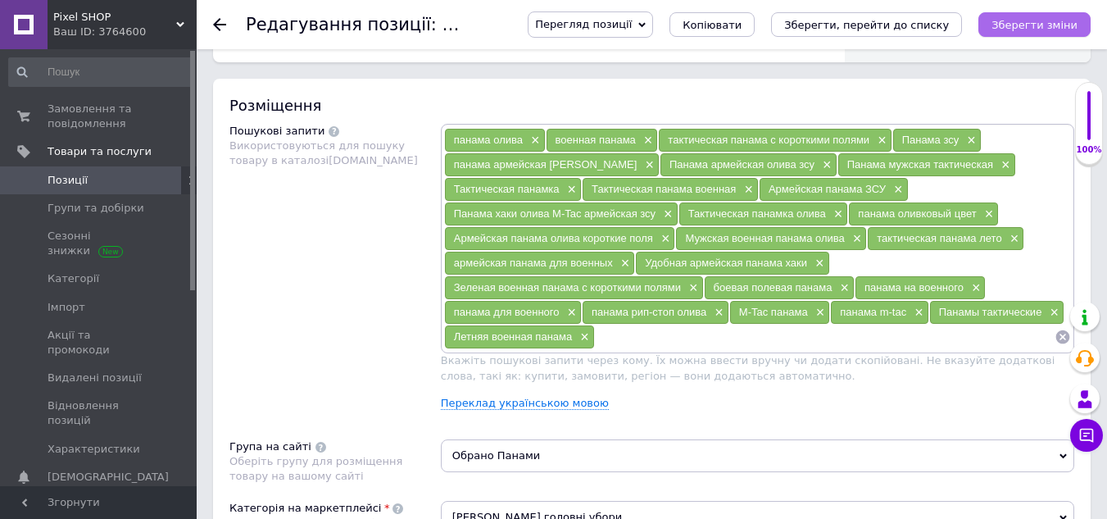
click at [1041, 23] on icon "Зберегти зміни" at bounding box center [1035, 25] width 86 height 12
click at [542, 397] on link "Переклад українською мовою" at bounding box center [525, 403] width 168 height 13
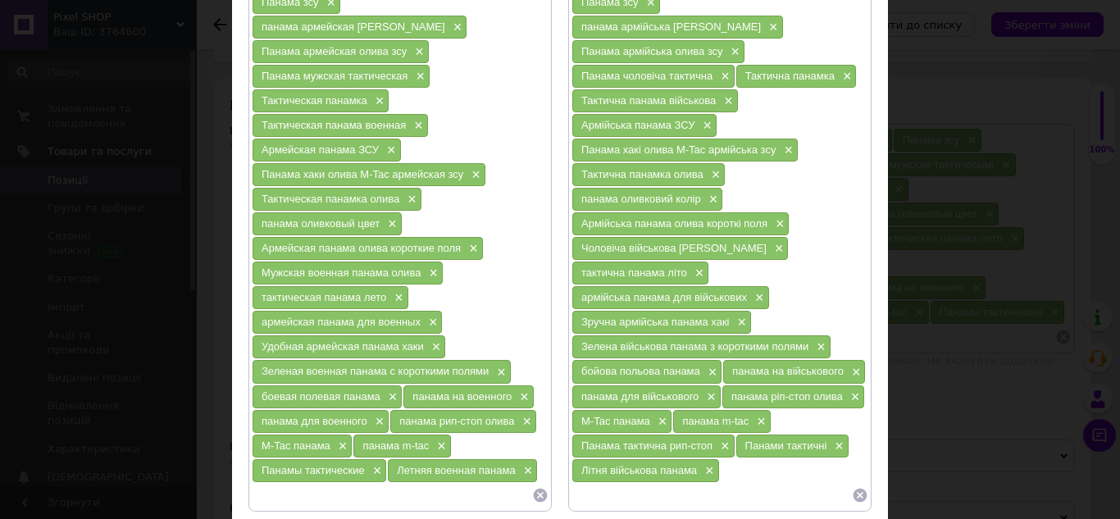
scroll to position [325, 0]
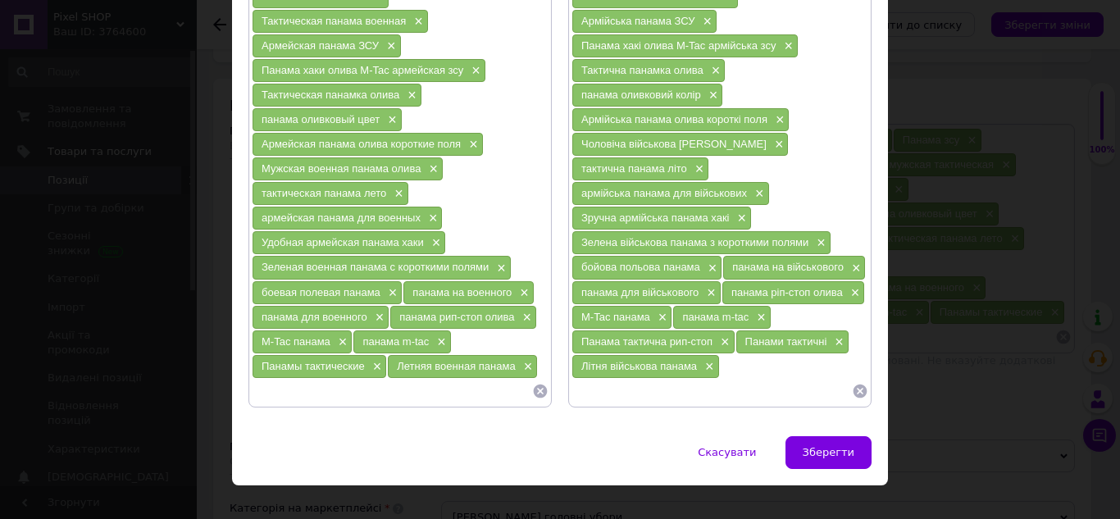
paste input "Чоловіча армійська панама хакі"
type input "Чоловіча армійська панама хакі"
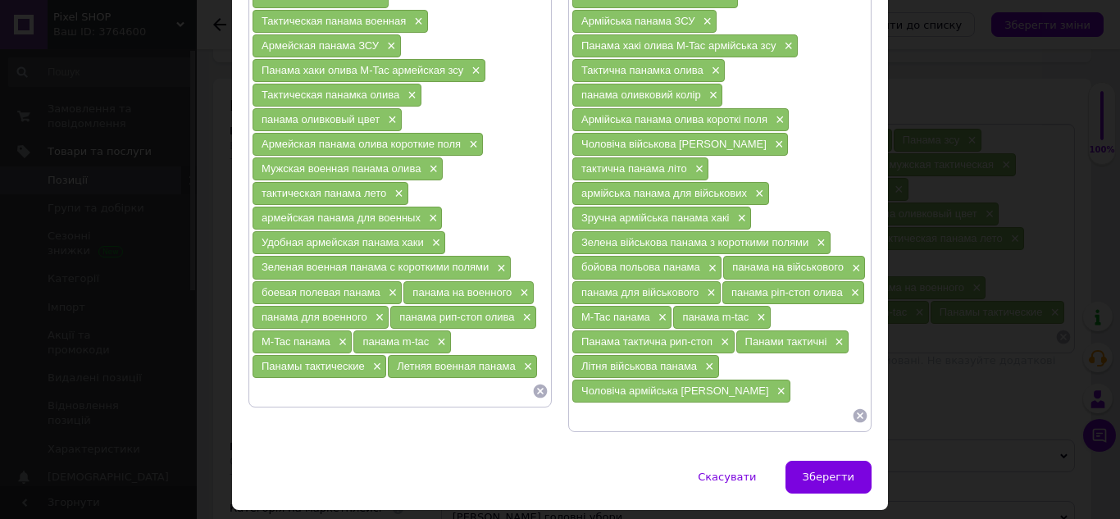
paste input "Мужская армейская панама хаки"
type input "Мужская армейская панама хаки"
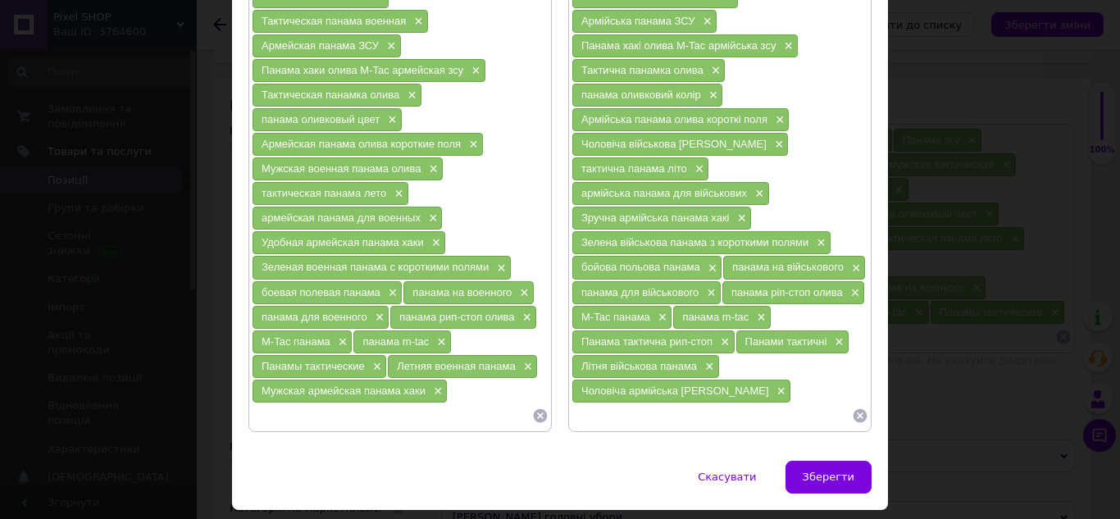
paste input "Польова військова панама хакі"
type input "Польова військова панама хакі"
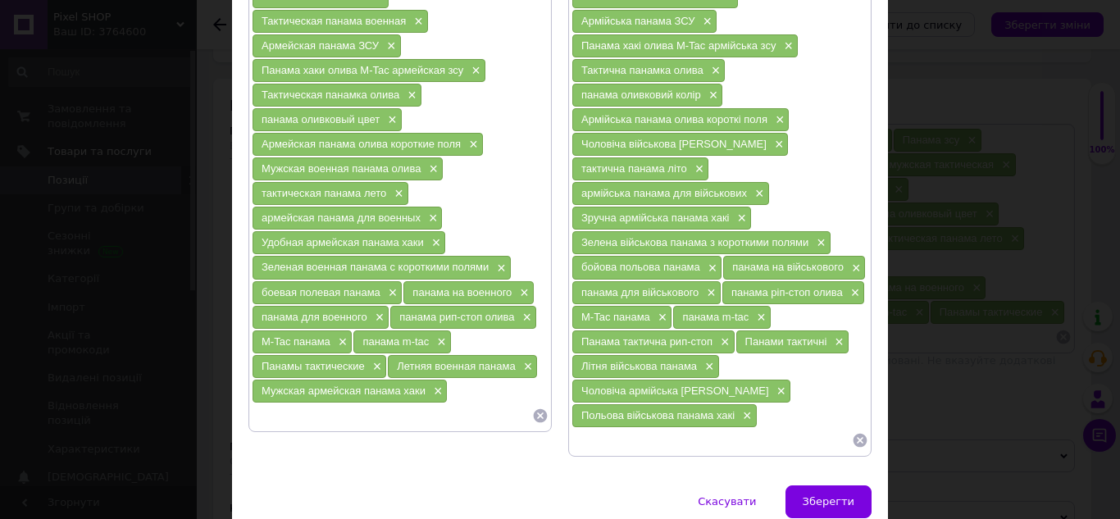
paste input "Полевая военная панама хаки"
type input "Полевая военная панама хаки"
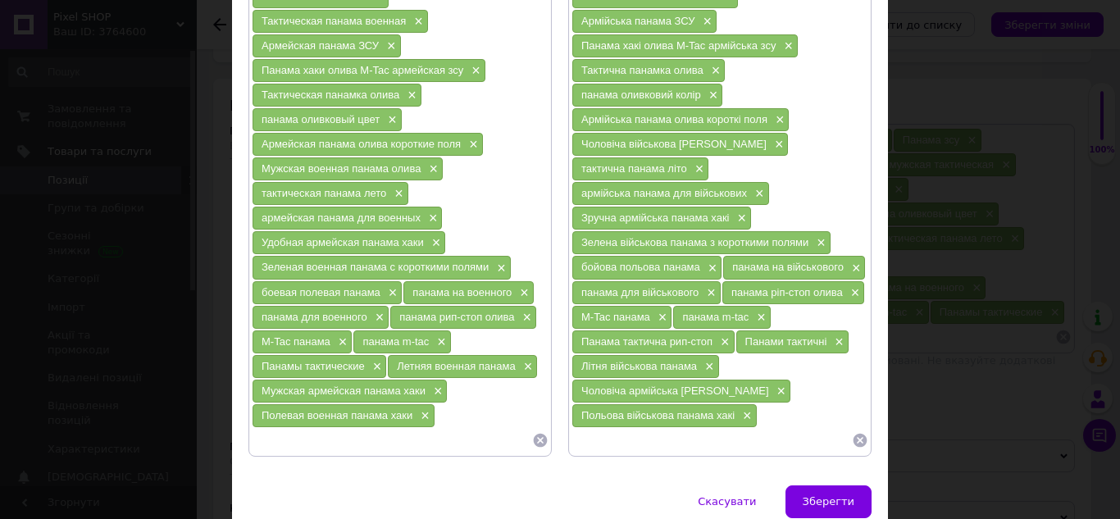
paste input "Штурмова панама мультикам"
drag, startPoint x: 670, startPoint y: 420, endPoint x: 736, endPoint y: 416, distance: 66.5
click at [736, 428] on input "Штурмова панама мультикам" at bounding box center [711, 440] width 280 height 25
type input "Штурмова панама"
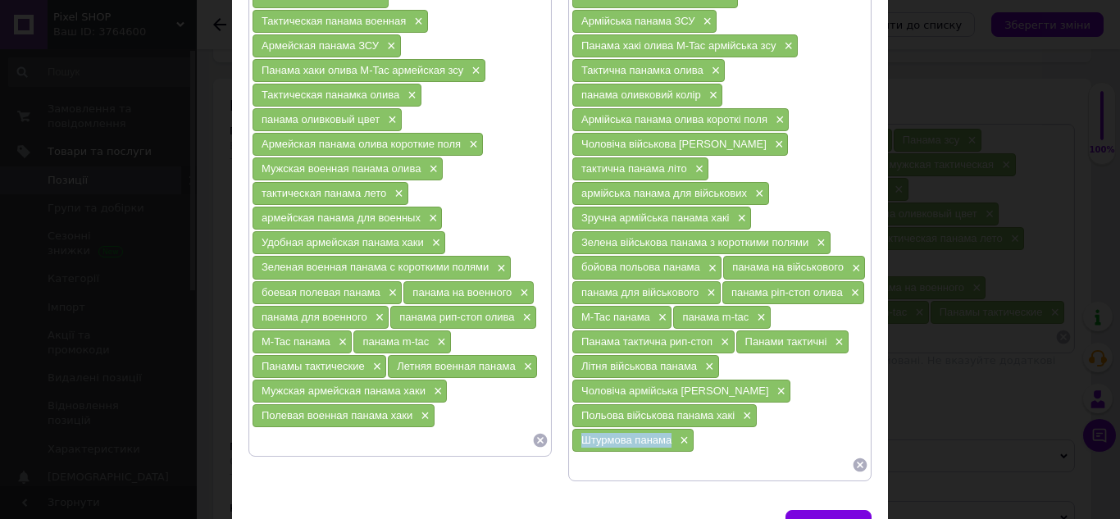
drag, startPoint x: 579, startPoint y: 411, endPoint x: 666, endPoint y: 416, distance: 87.8
click at [666, 434] on span "Штурмова панама" at bounding box center [626, 440] width 90 height 12
paste input "Штурмовая панама"
type input "Штурмовая панама"
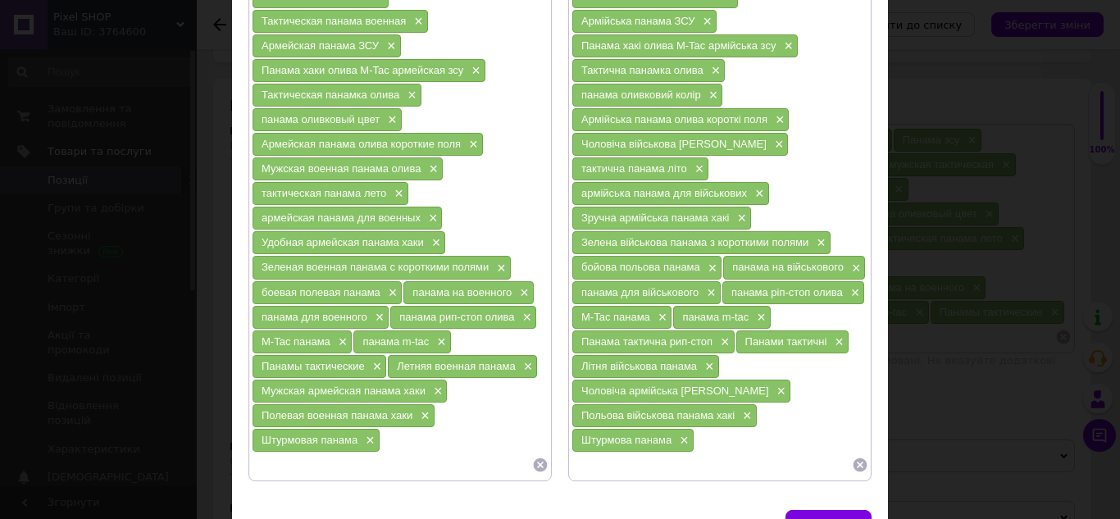
scroll to position [398, 0]
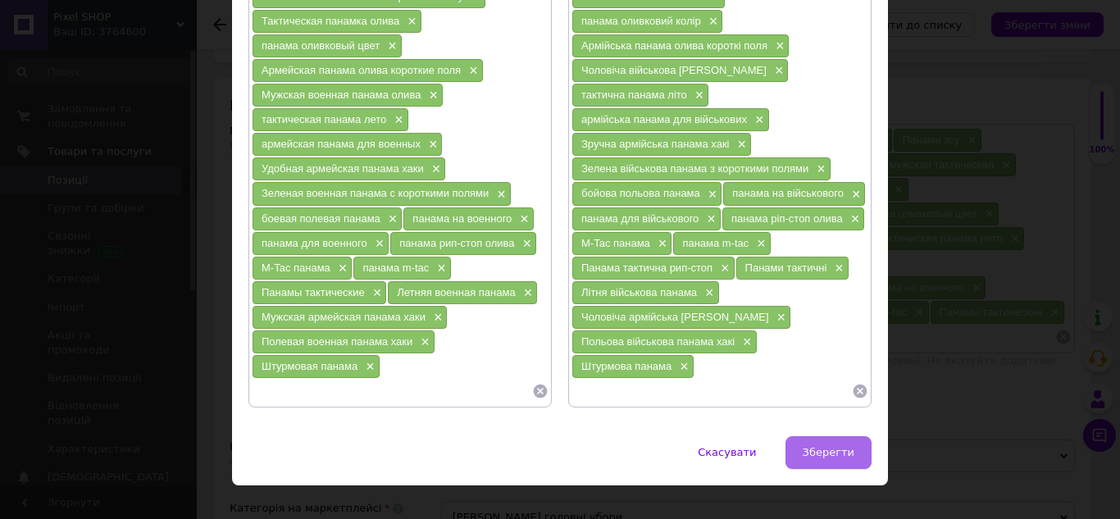
click at [829, 446] on span "Зберегти" at bounding box center [828, 452] width 52 height 12
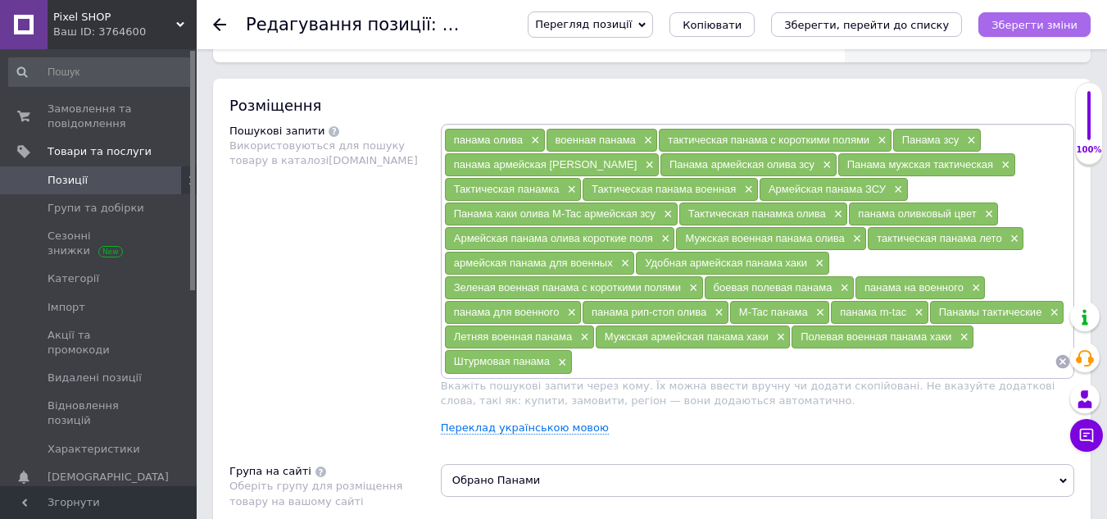
click at [1048, 30] on icon "Зберегти зміни" at bounding box center [1035, 25] width 86 height 12
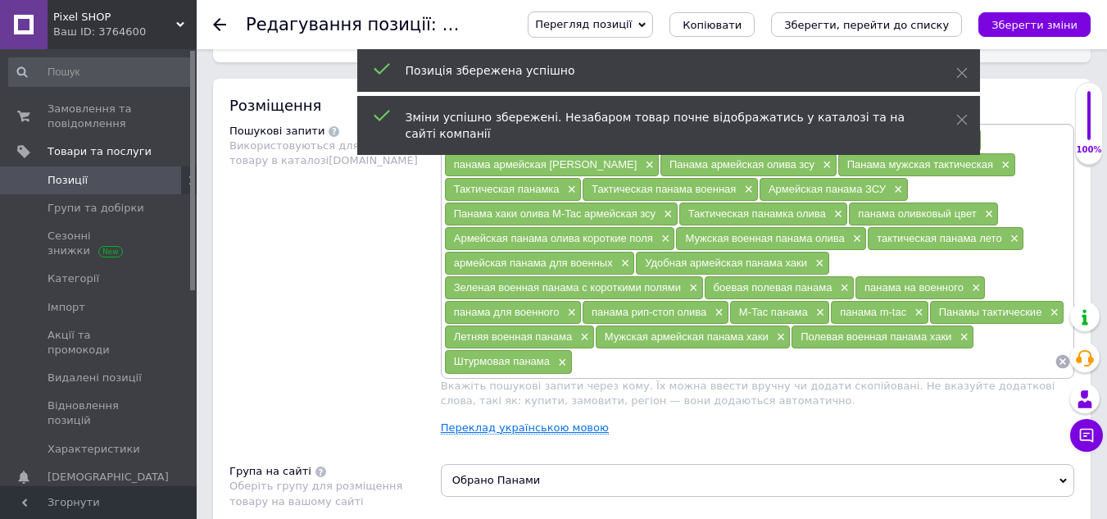
click at [547, 429] on link "Переклад українською мовою" at bounding box center [525, 427] width 168 height 13
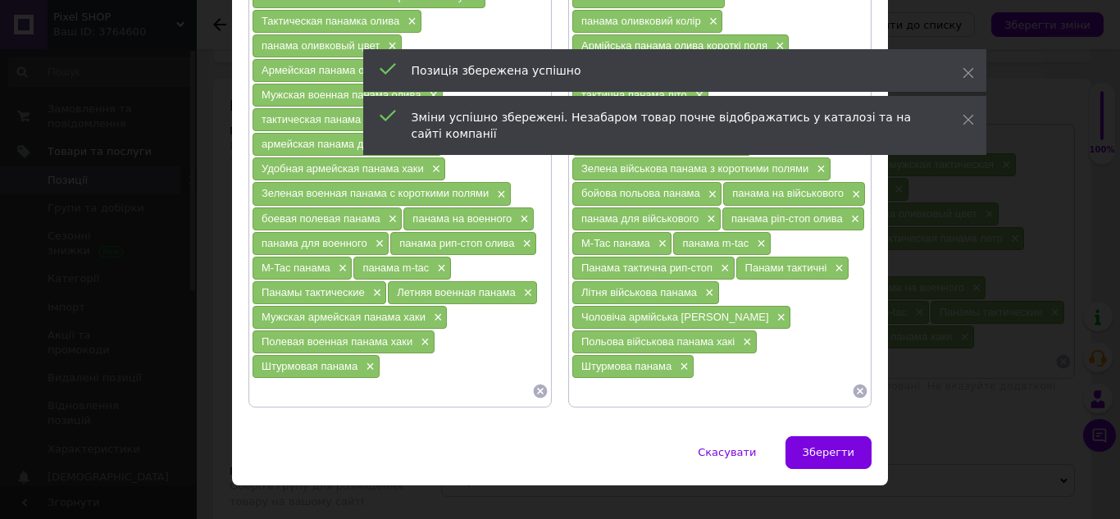
click at [368, 379] on input at bounding box center [392, 391] width 280 height 25
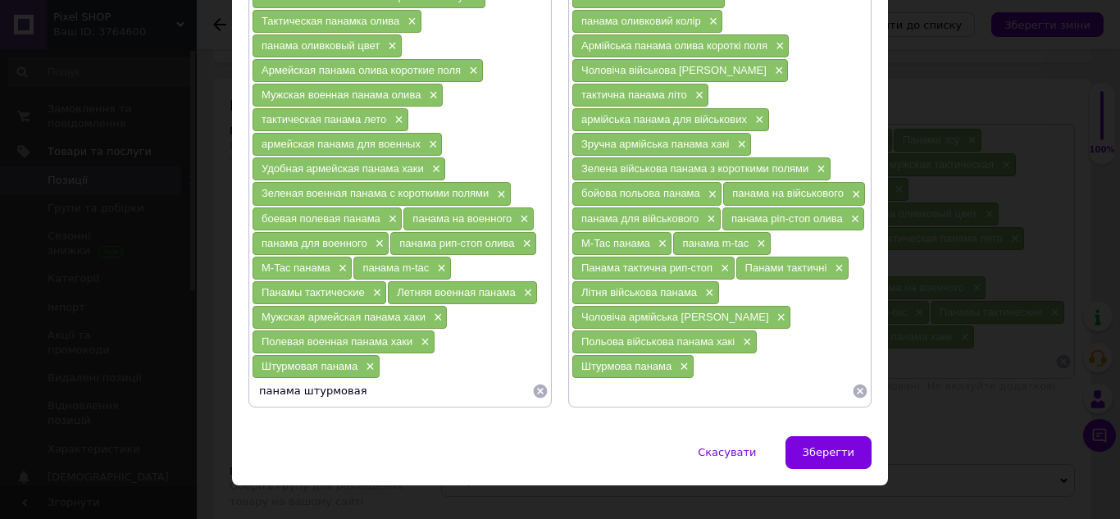
drag, startPoint x: 298, startPoint y: 369, endPoint x: 363, endPoint y: 369, distance: 64.8
click at [363, 379] on input "панама штурмовая" at bounding box center [392, 391] width 280 height 25
type input "панама"
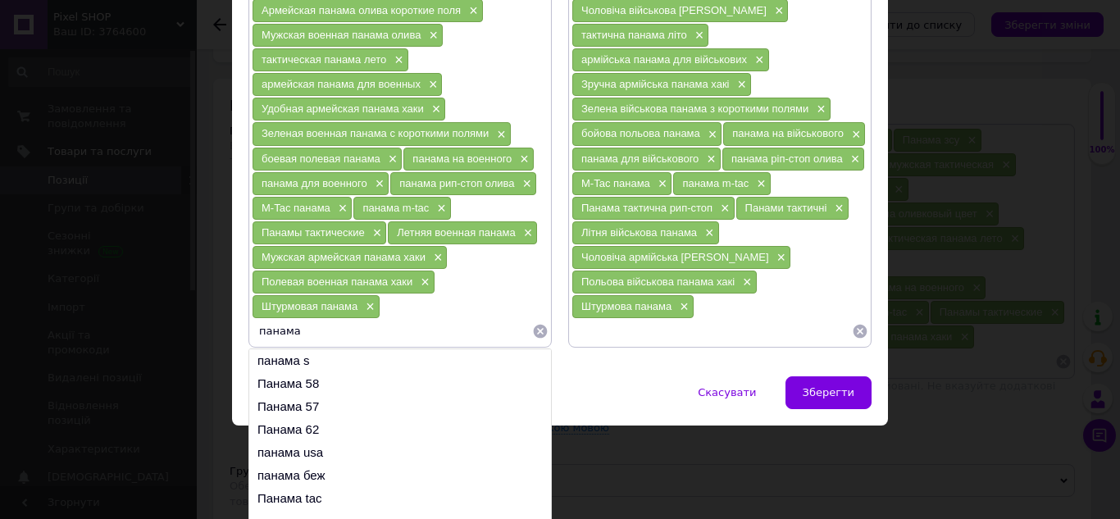
scroll to position [470, 0]
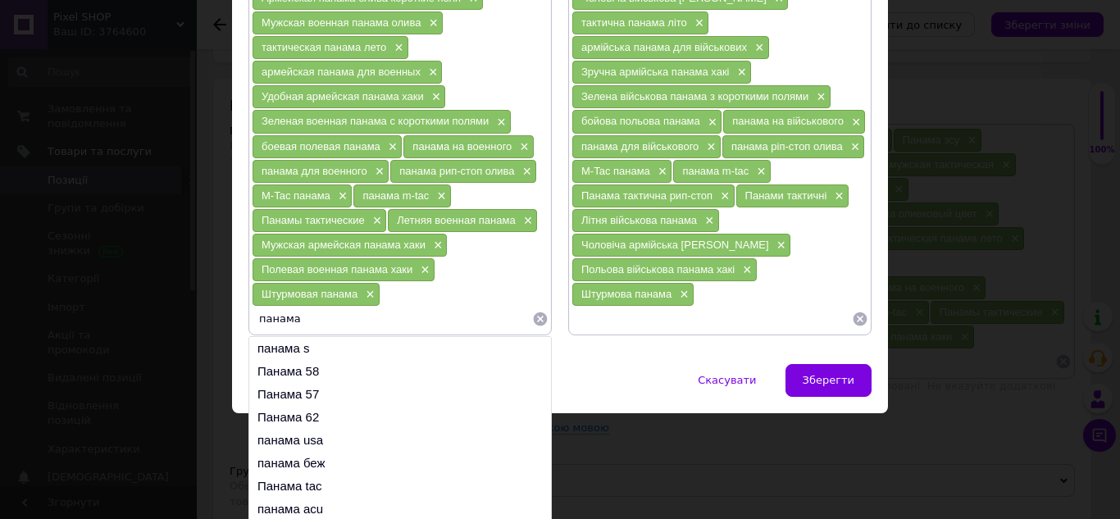
drag, startPoint x: 257, startPoint y: 296, endPoint x: 318, endPoint y: 291, distance: 60.9
click at [318, 307] on input "панама" at bounding box center [392, 319] width 280 height 25
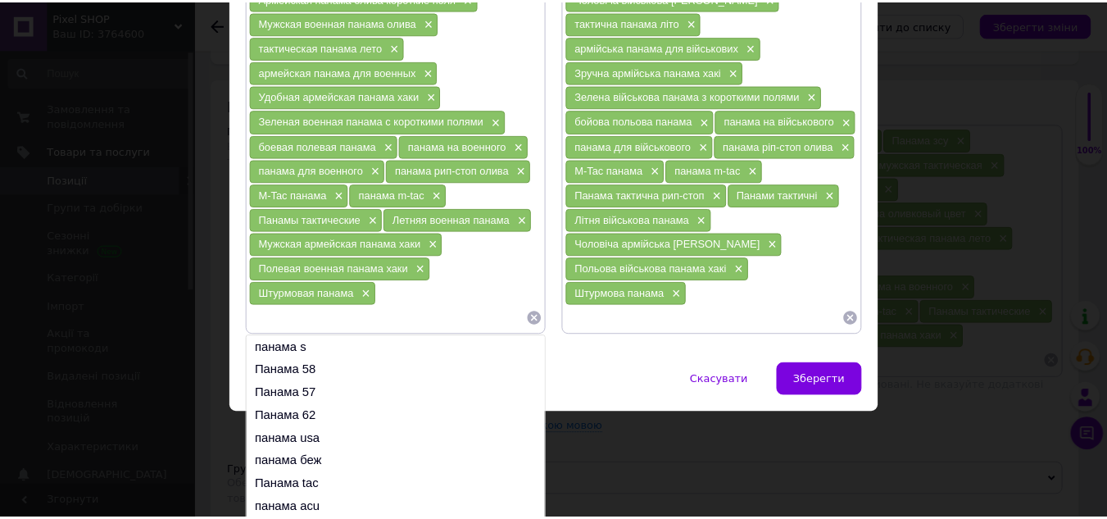
scroll to position [398, 0]
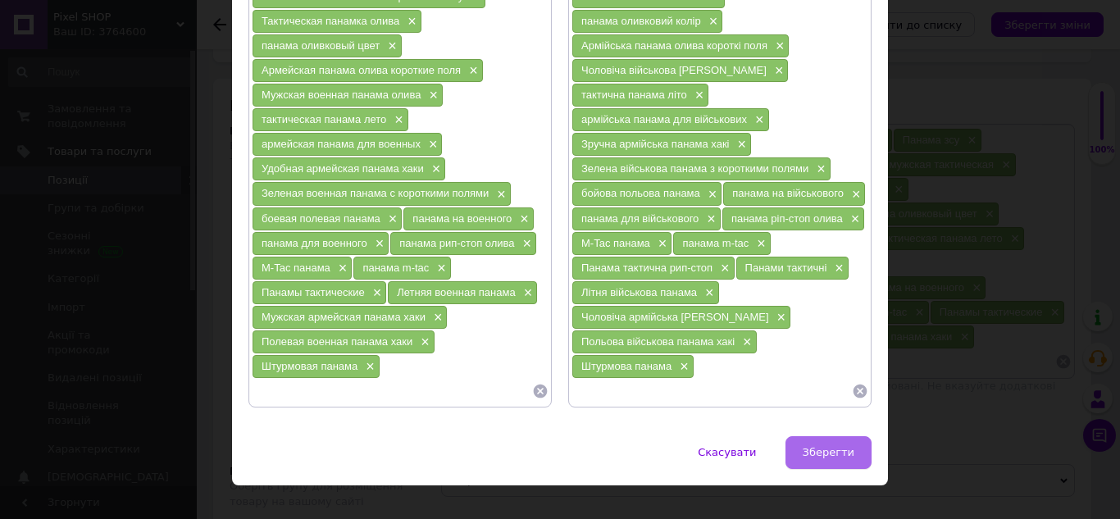
click at [826, 436] on button "Зберегти" at bounding box center [828, 452] width 86 height 33
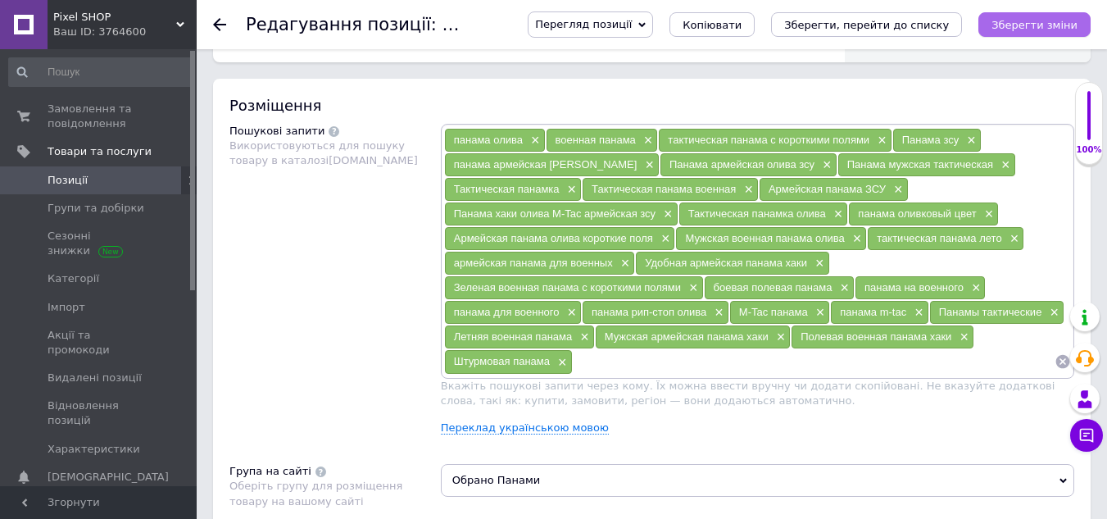
click at [1035, 24] on icon "Зберегти зміни" at bounding box center [1035, 25] width 86 height 12
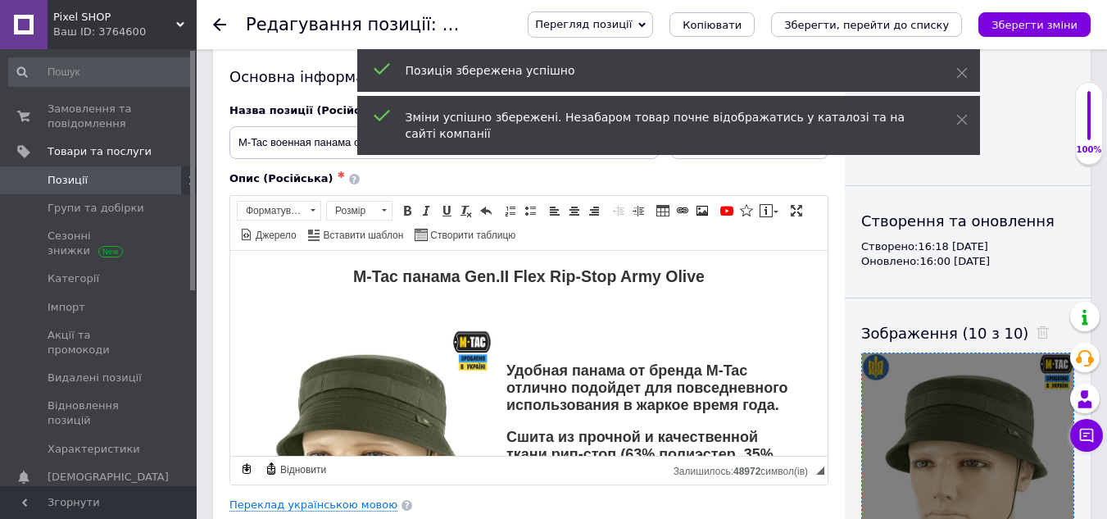
scroll to position [0, 0]
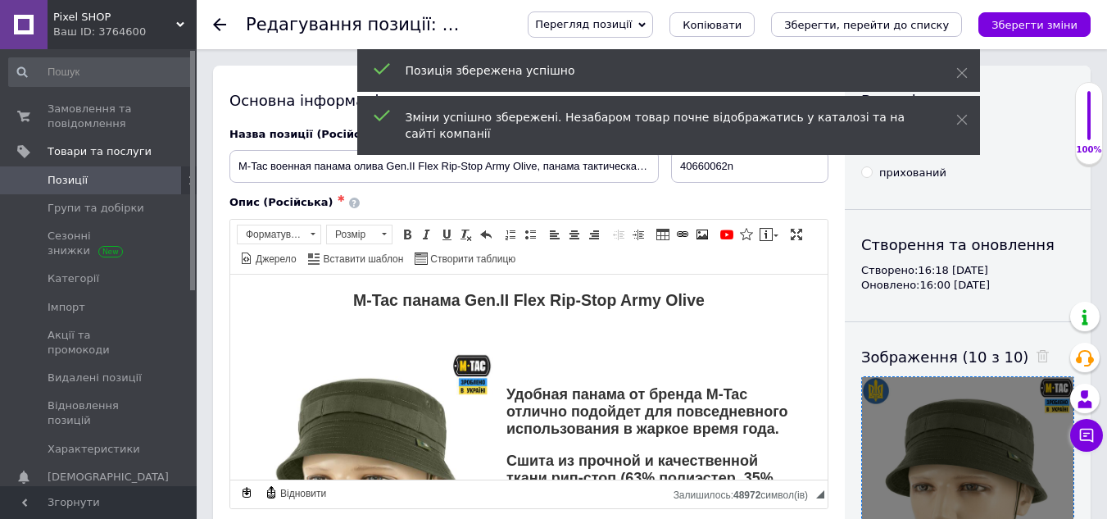
click at [961, 60] on div "Позиція збережена успішно" at bounding box center [668, 70] width 623 height 43
click at [964, 70] on use at bounding box center [962, 73] width 11 height 11
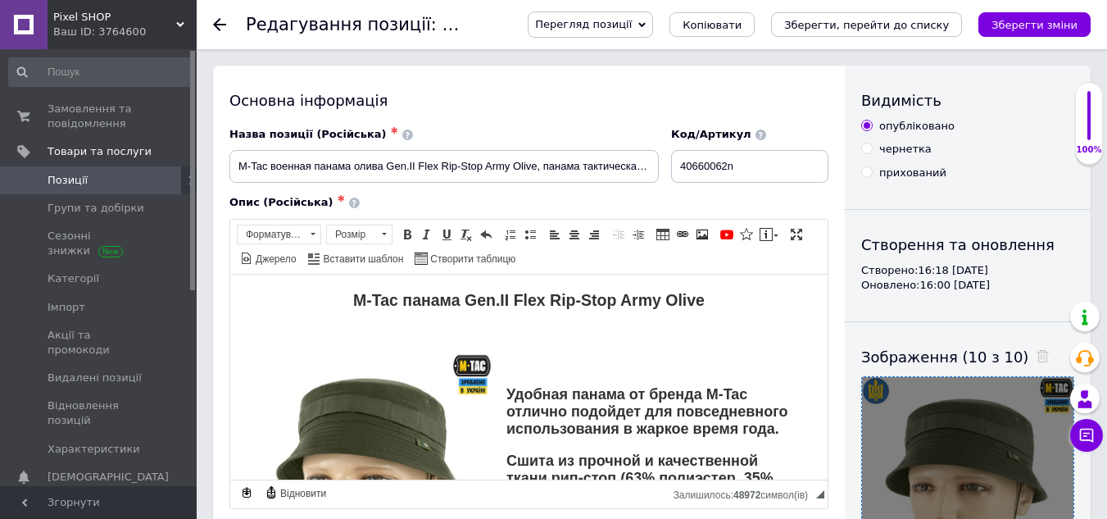
click at [632, 25] on span "Перегляд позиції" at bounding box center [583, 24] width 97 height 12
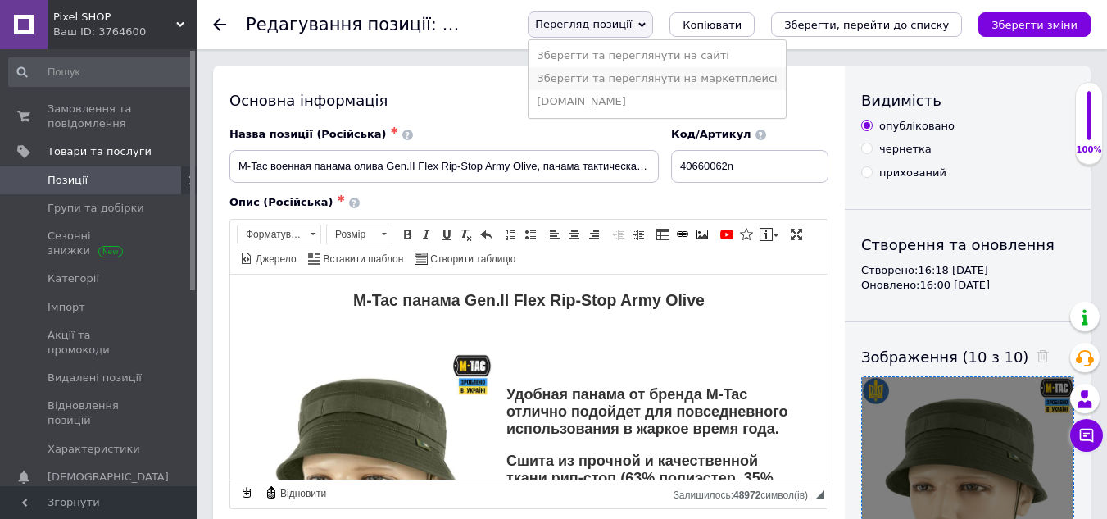
click at [688, 73] on li "Зберегти та переглянути на маркетплейсі" at bounding box center [657, 78] width 257 height 23
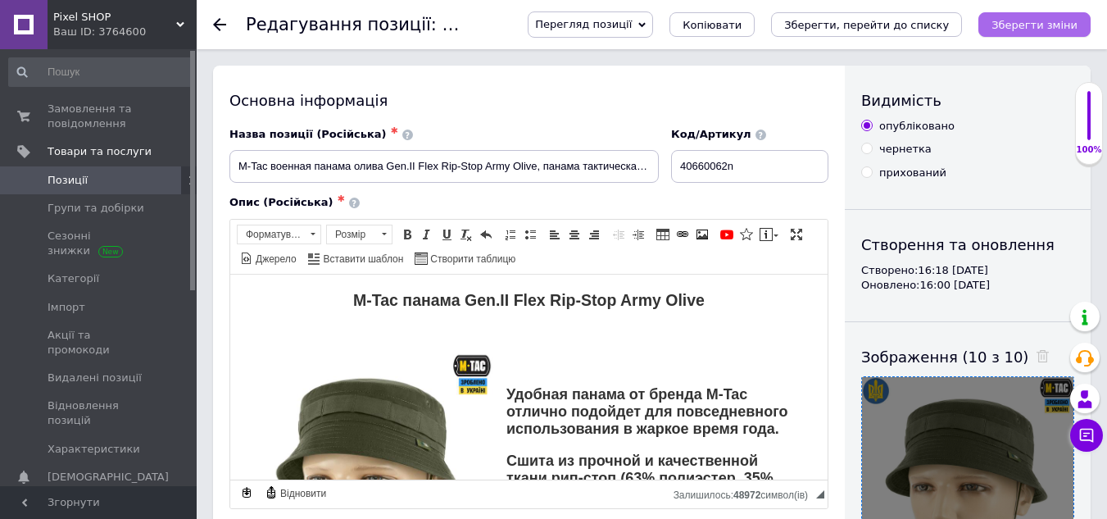
click at [1048, 25] on icon "Зберегти зміни" at bounding box center [1035, 25] width 86 height 12
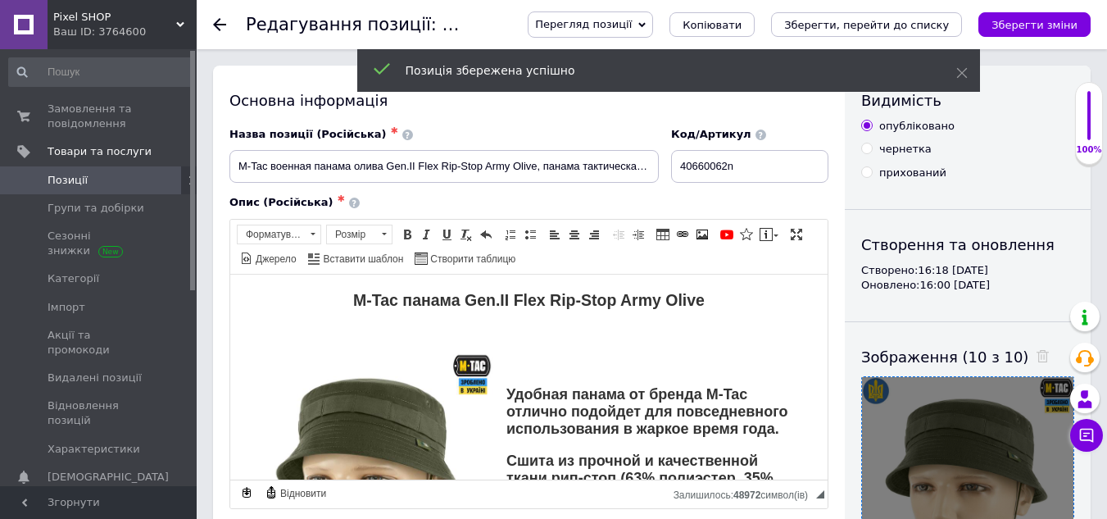
click at [220, 21] on icon at bounding box center [219, 24] width 13 height 13
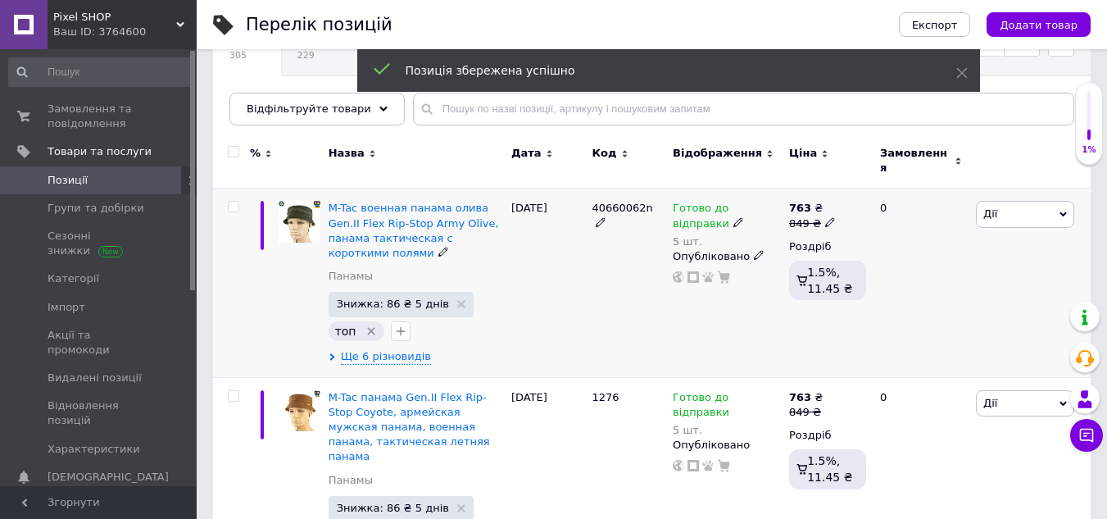
scroll to position [164, 0]
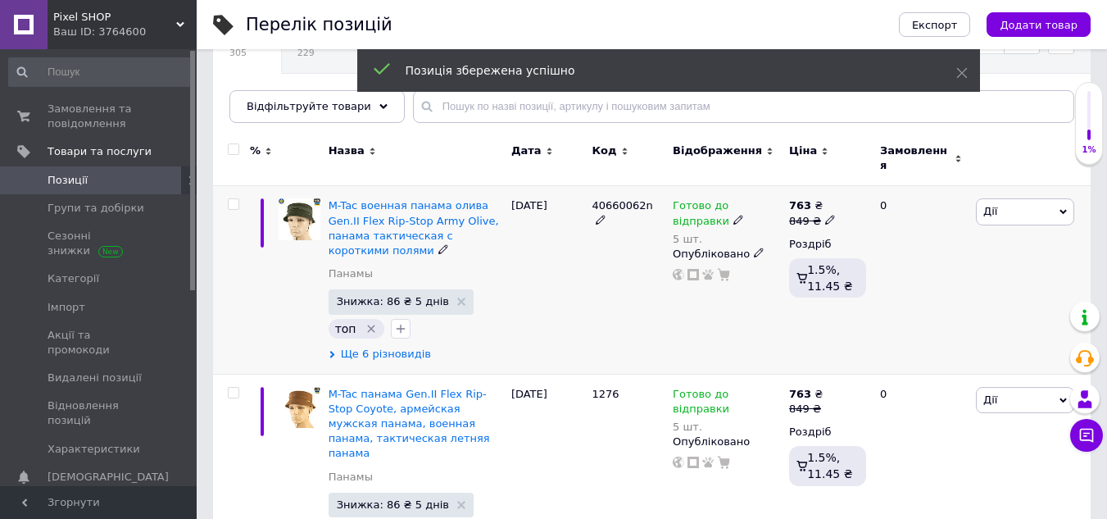
click at [404, 347] on span "Ще 6 різновидів" at bounding box center [386, 354] width 90 height 15
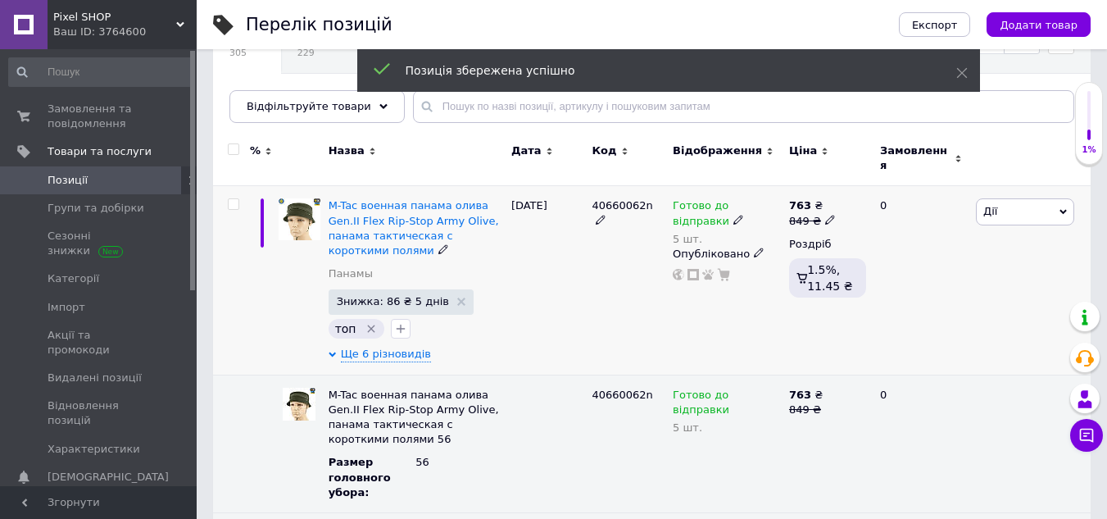
click at [389, 335] on div "M-Tac военная панама олива Gen.II Flex Rip-Stop Army Olive, панама тактическая …" at bounding box center [416, 280] width 183 height 189
click at [387, 347] on span "Ще 6 різновидів" at bounding box center [386, 354] width 90 height 15
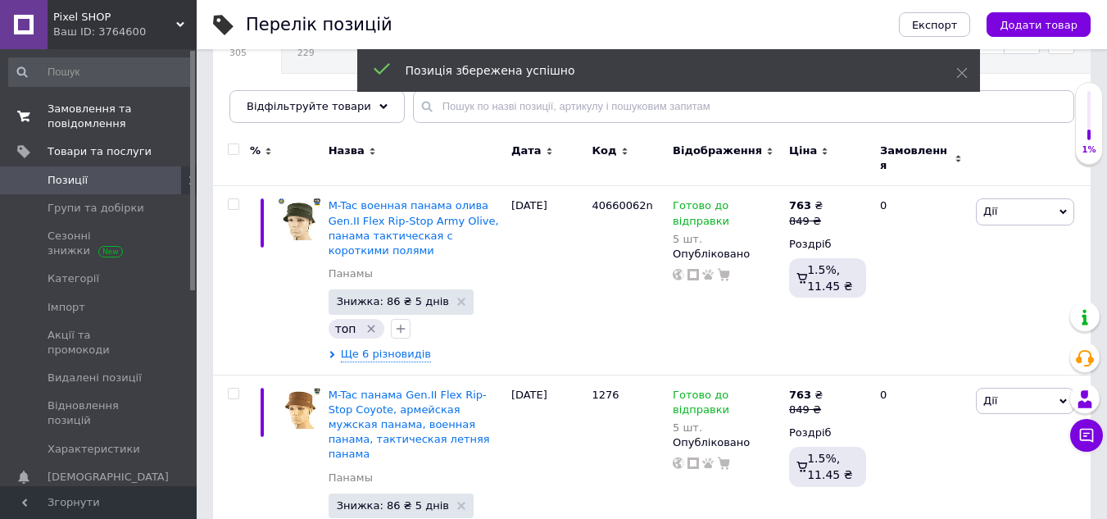
click at [91, 113] on span "Замовлення та повідомлення" at bounding box center [100, 117] width 104 height 30
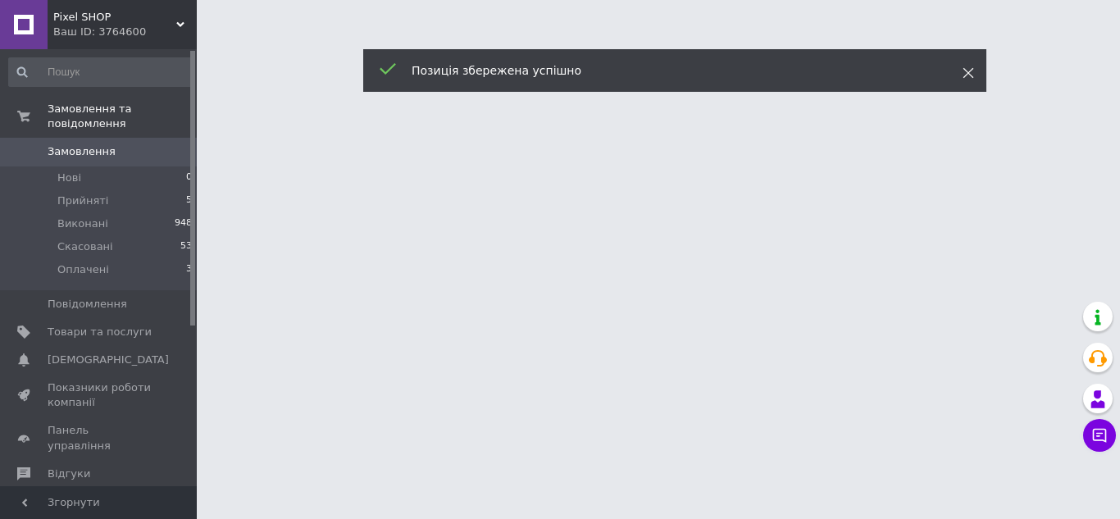
click at [966, 69] on icon at bounding box center [967, 72] width 11 height 11
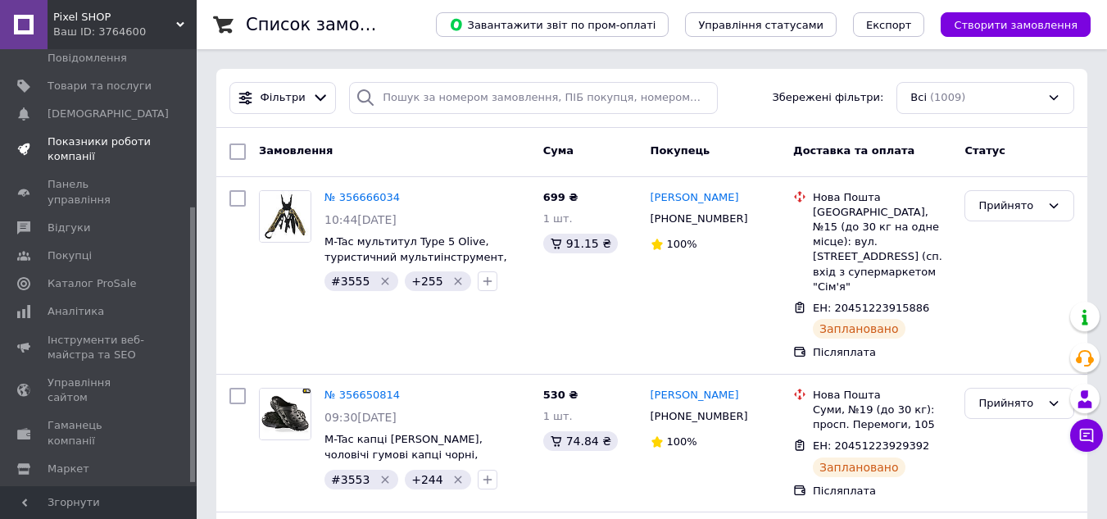
scroll to position [254, 0]
